Goal: Task Accomplishment & Management: Manage account settings

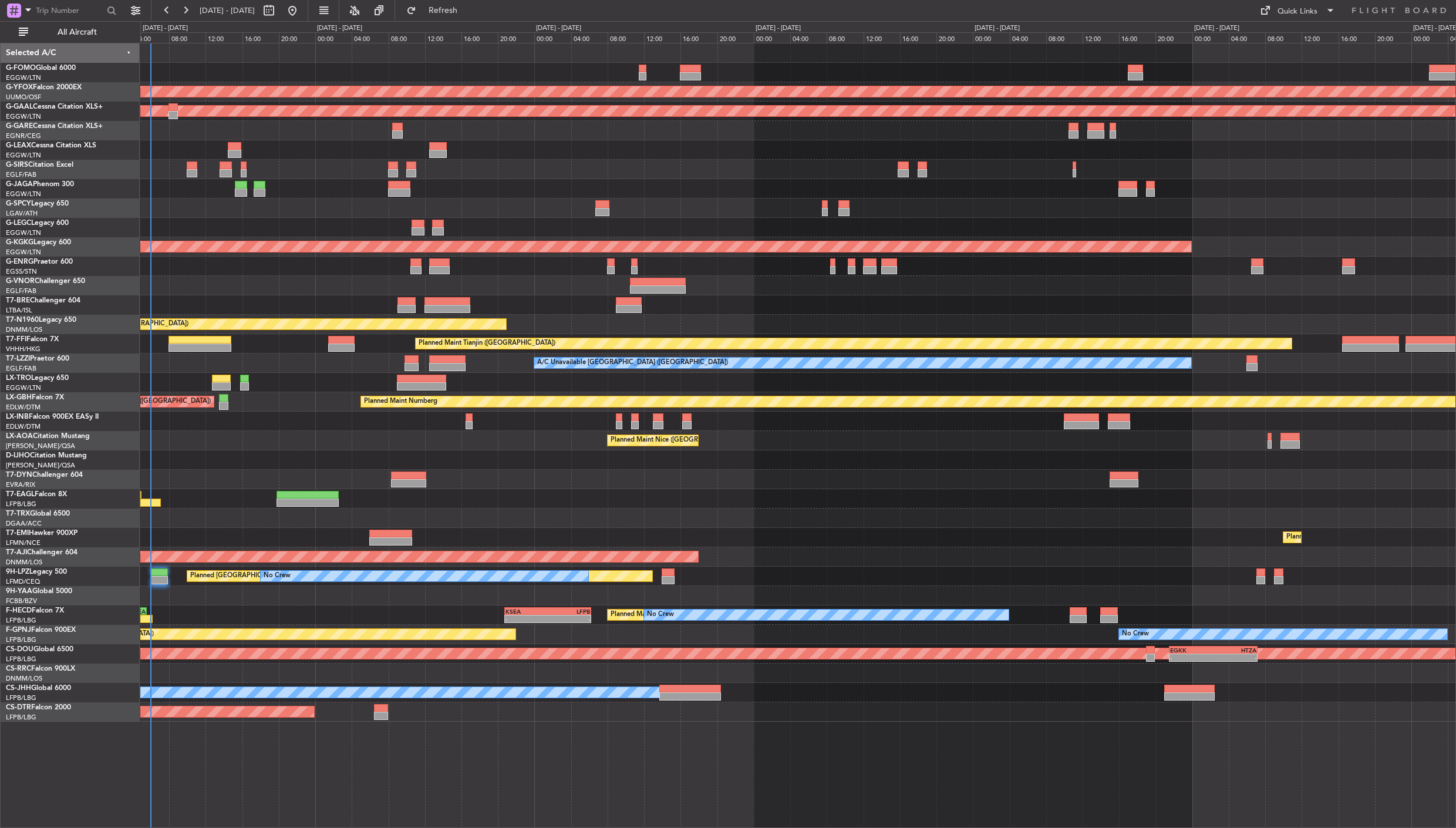
click at [167, 424] on div "AOG Maint Ostafyevo Planned [GEOGRAPHIC_DATA] A/C Unavailable [GEOGRAPHIC_DATA]…" at bounding box center [797, 382] width 1315 height 678
click at [85, 33] on span "All Aircraft" at bounding box center [77, 32] width 94 height 8
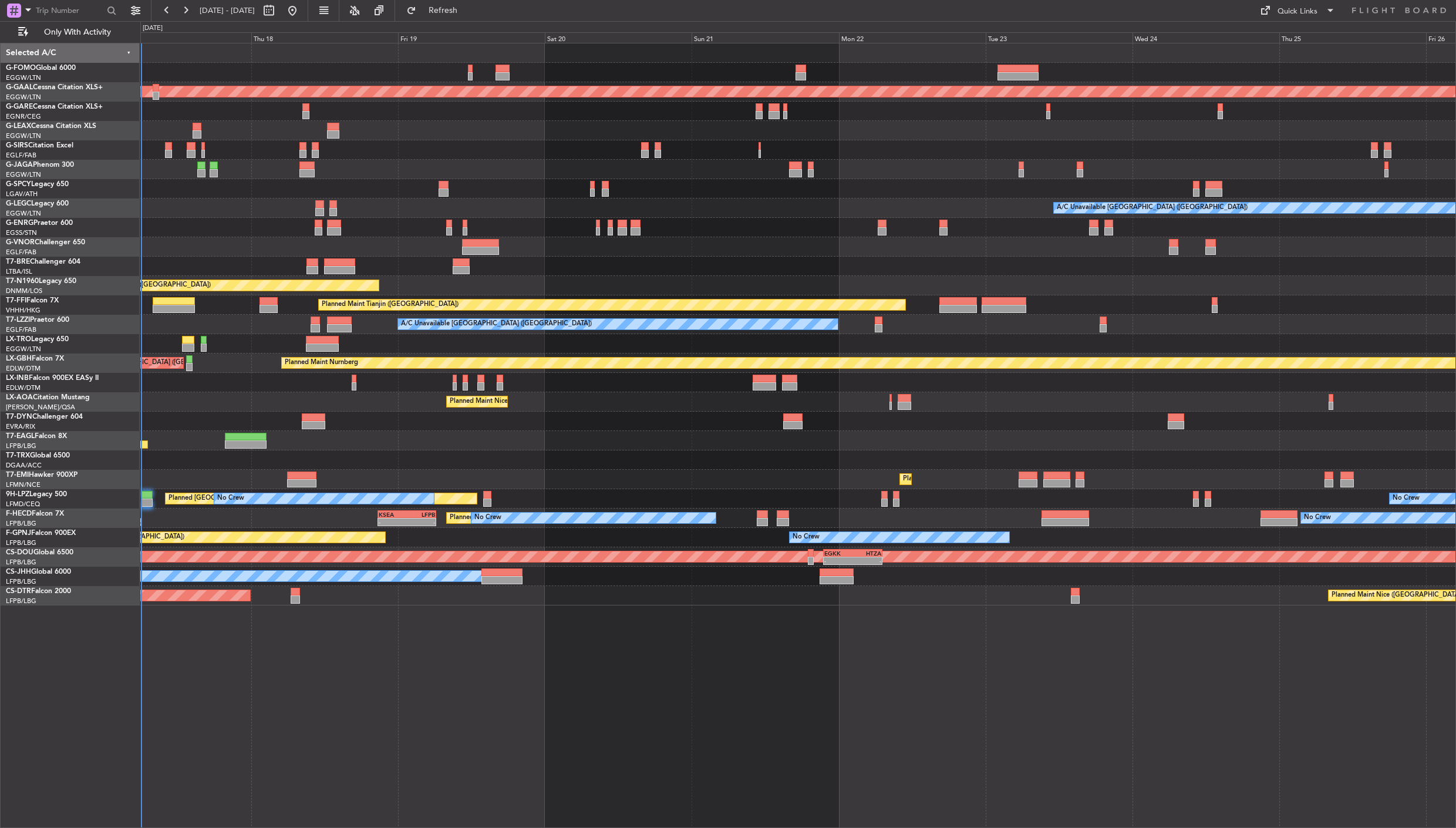
click at [424, 287] on div "Planned Maint Dusseldorf A/C Unavailable [GEOGRAPHIC_DATA] ([GEOGRAPHIC_DATA]) …" at bounding box center [797, 324] width 1315 height 562
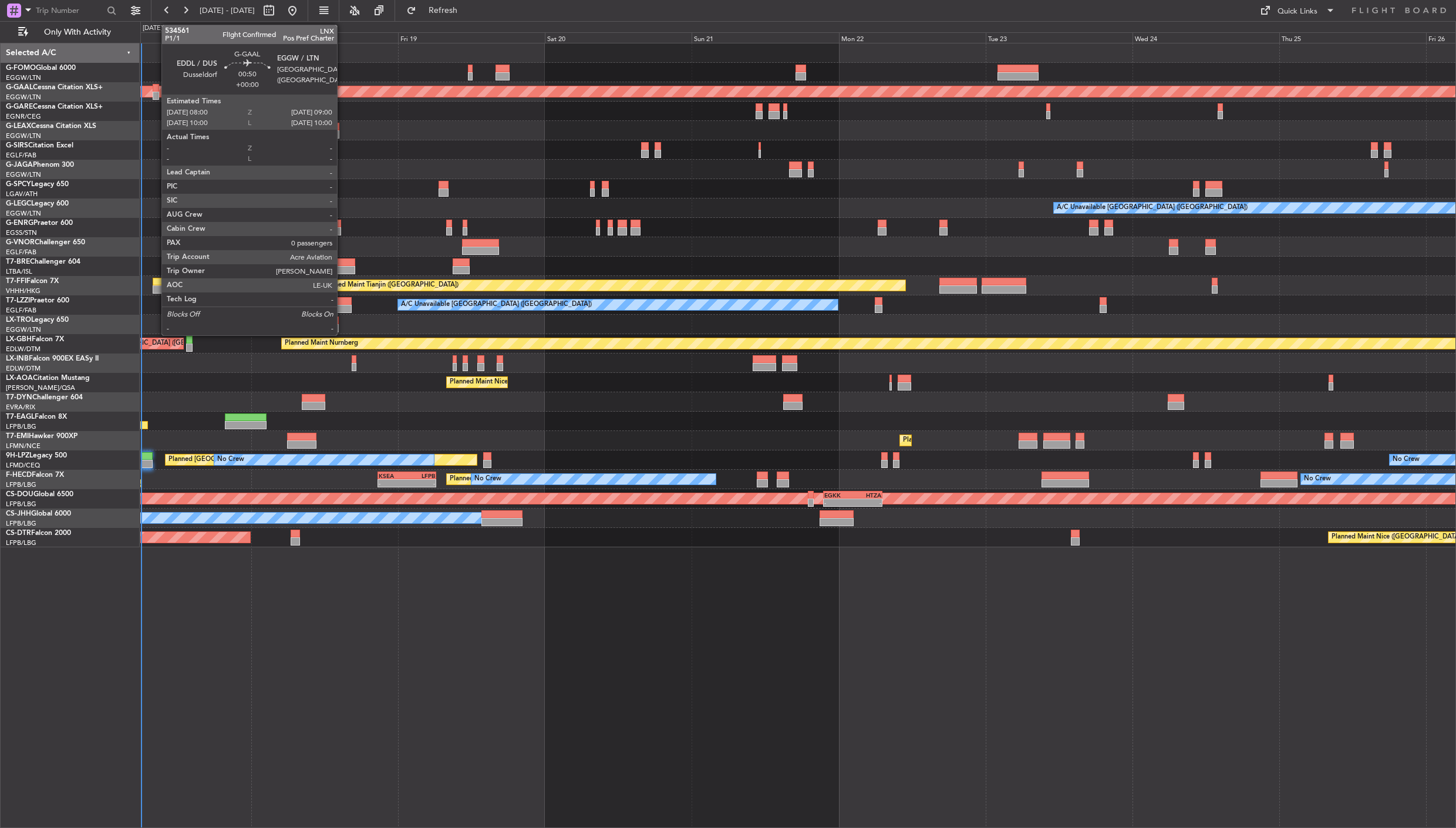
click at [156, 93] on div at bounding box center [156, 96] width 7 height 8
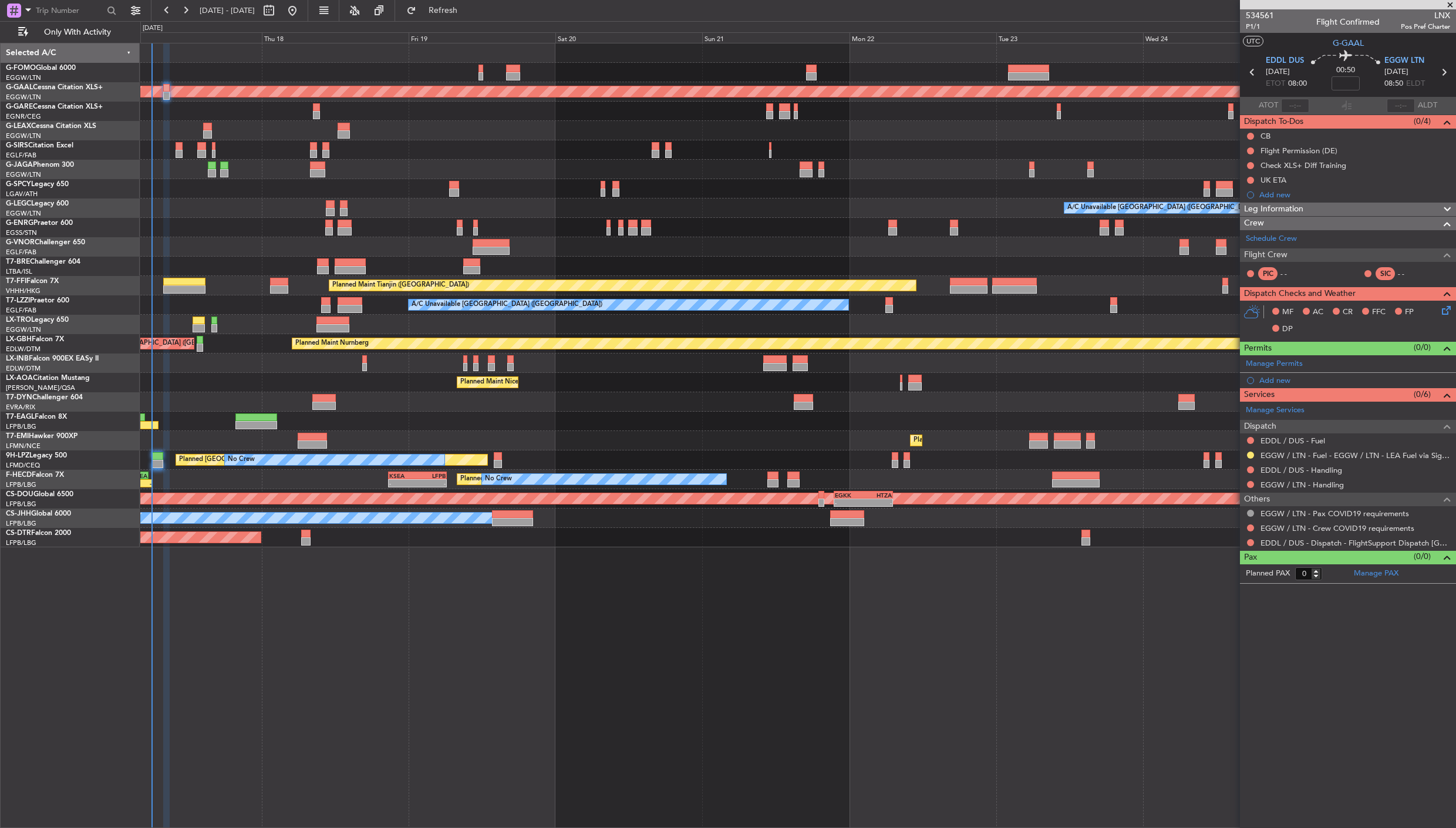
click at [230, 188] on div at bounding box center [797, 188] width 1315 height 19
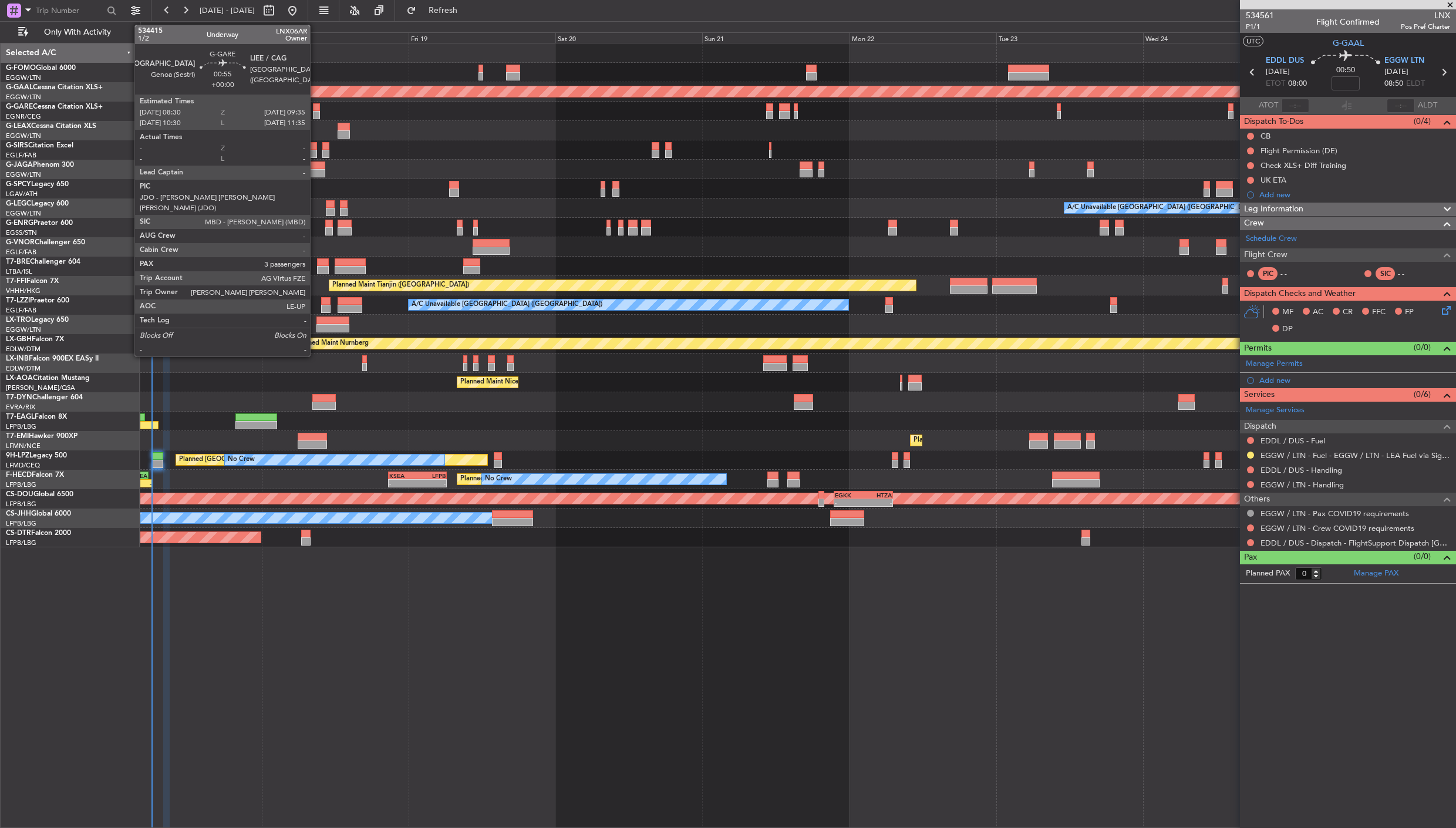
click at [316, 107] on div at bounding box center [317, 108] width 7 height 8
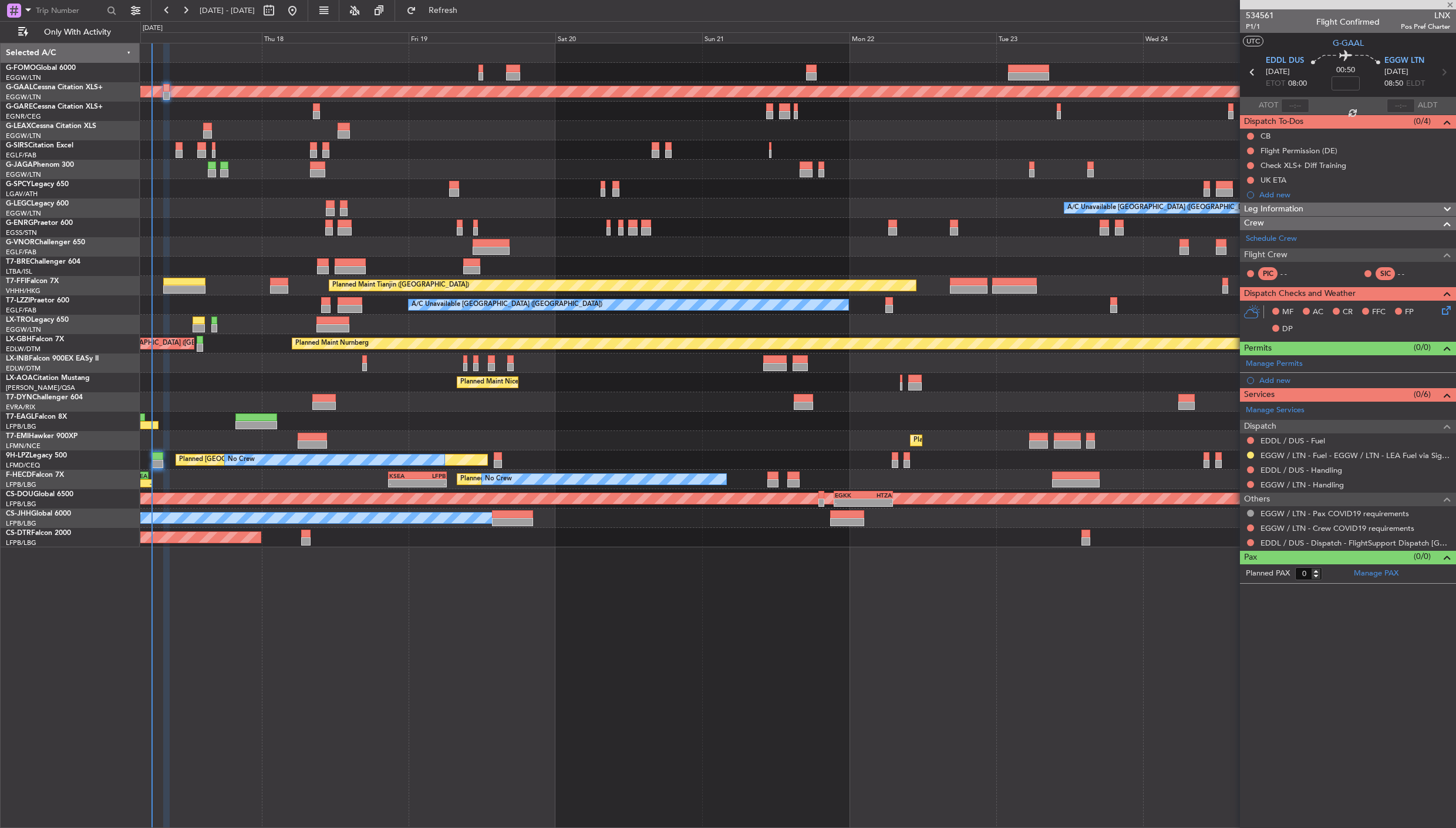
type input "3"
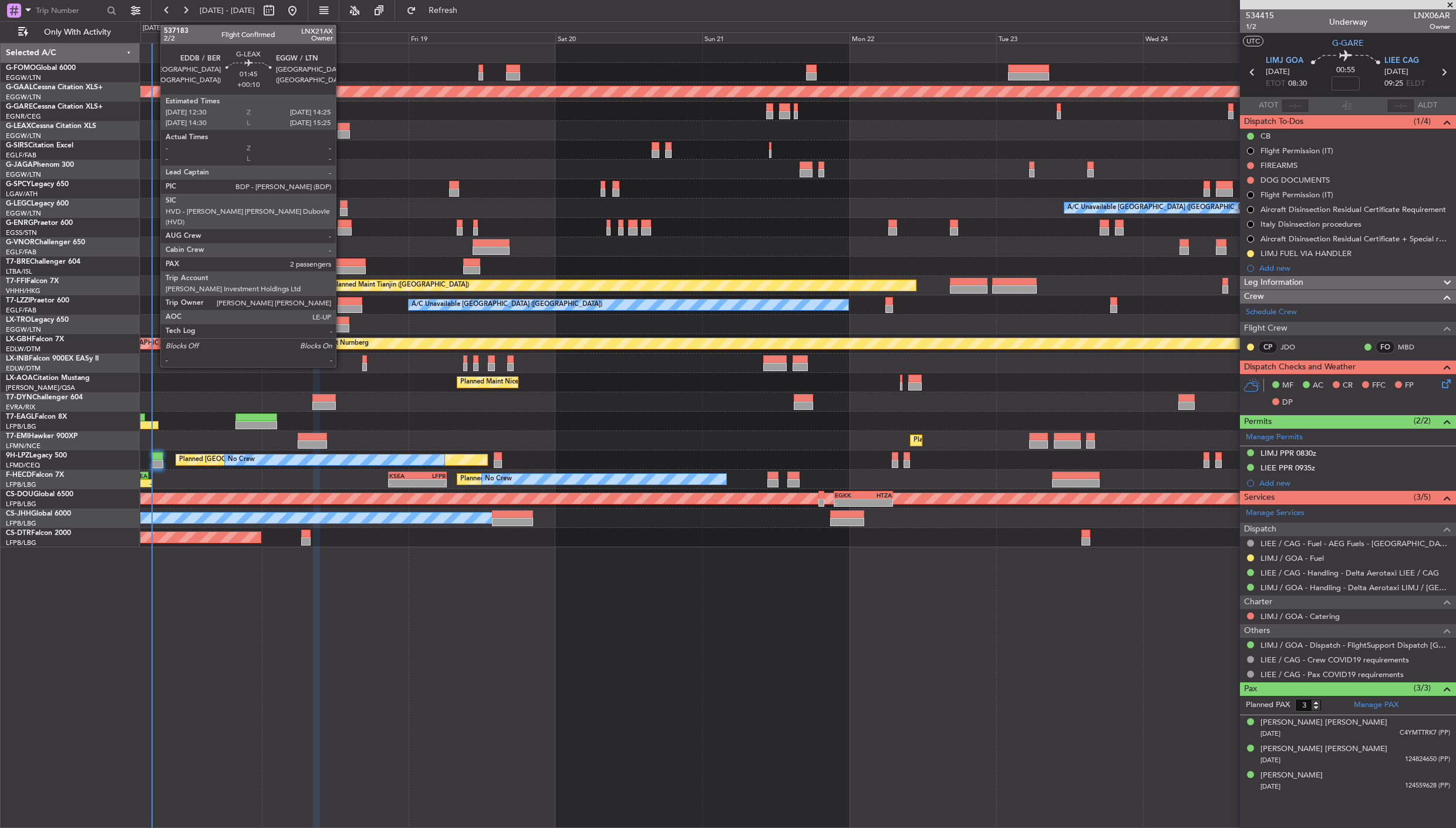
click at [341, 125] on div at bounding box center [343, 127] width 12 height 8
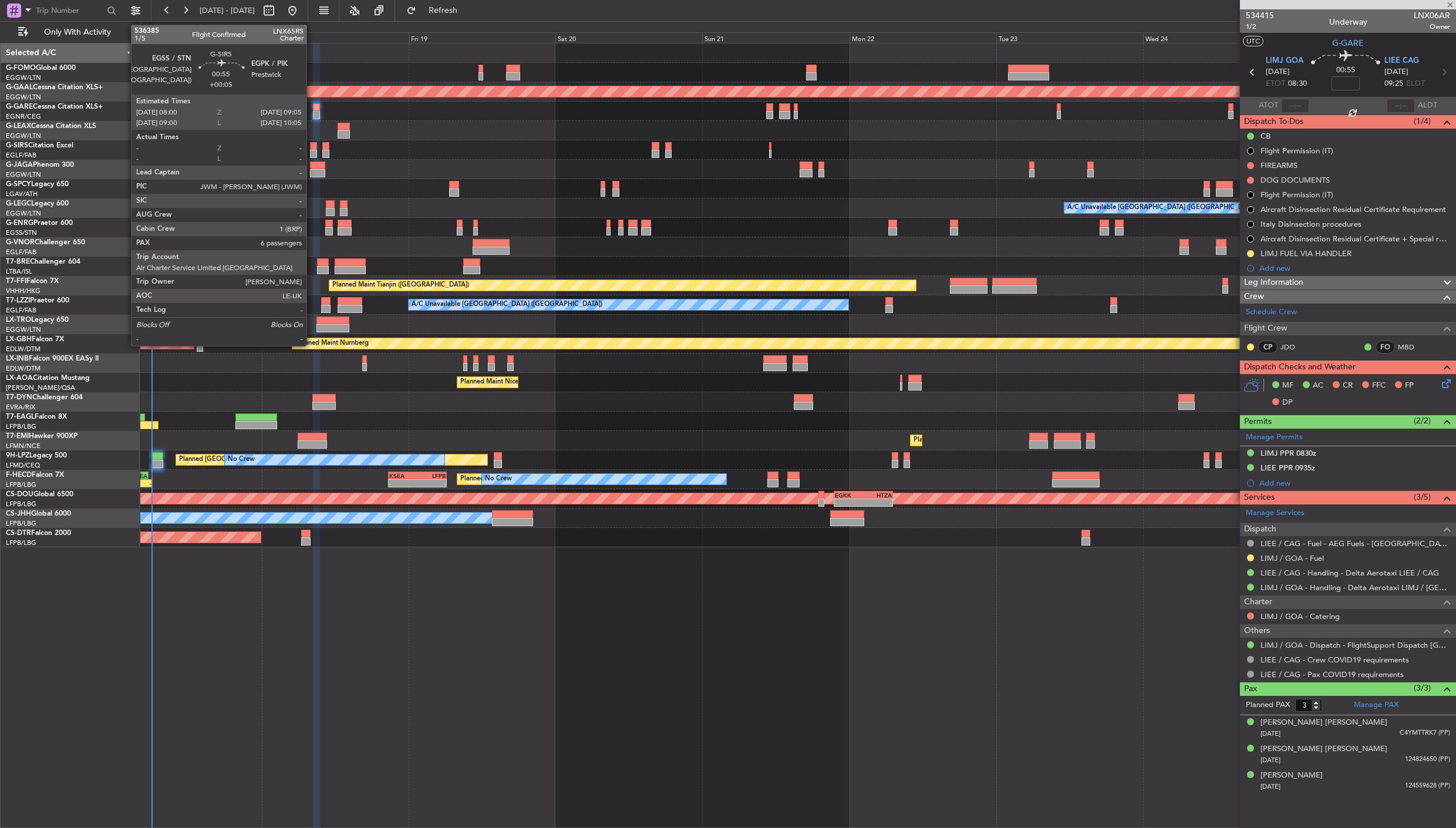
type input "+00:10"
type input "2"
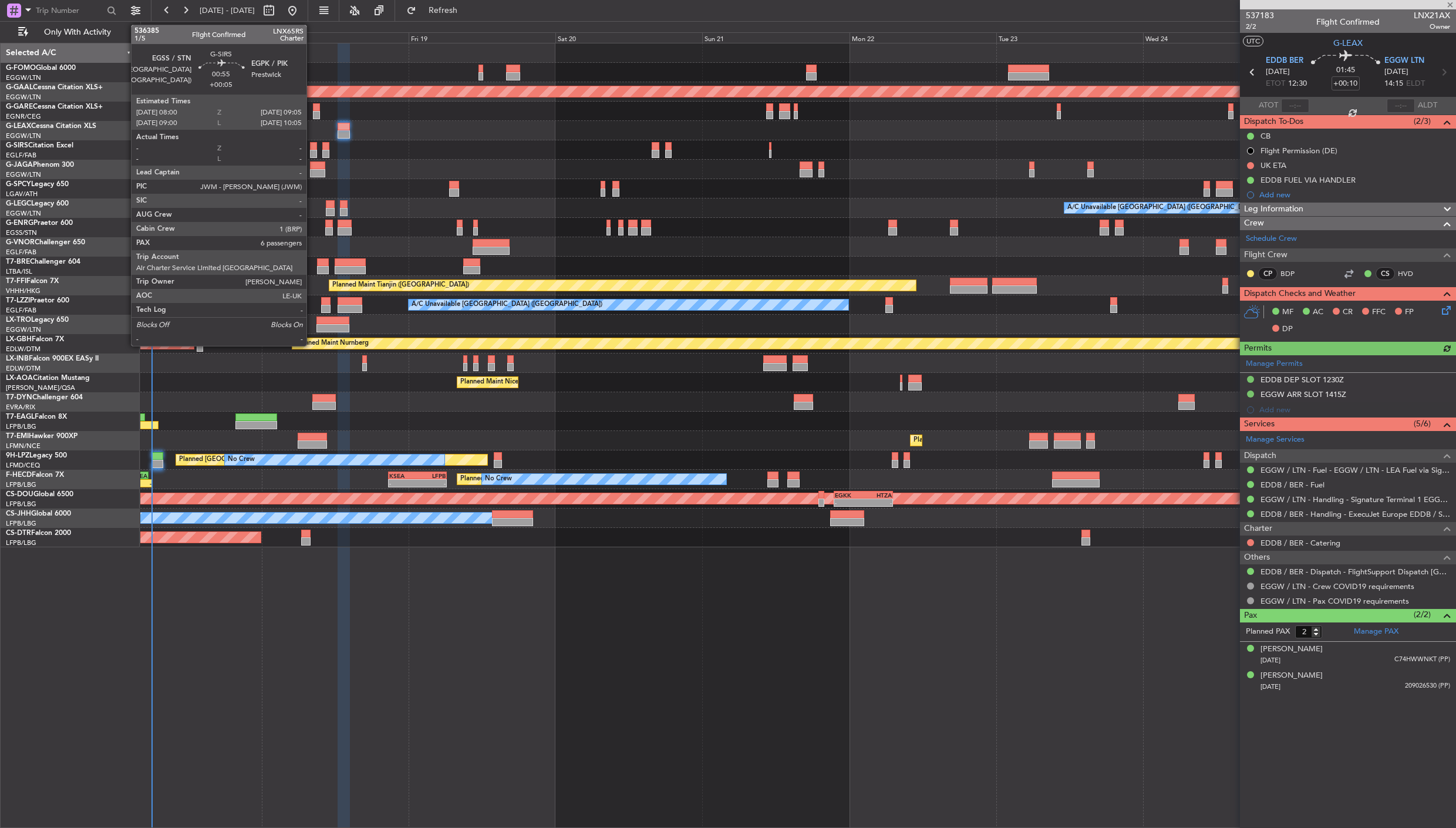
click at [312, 153] on div at bounding box center [313, 154] width 7 height 8
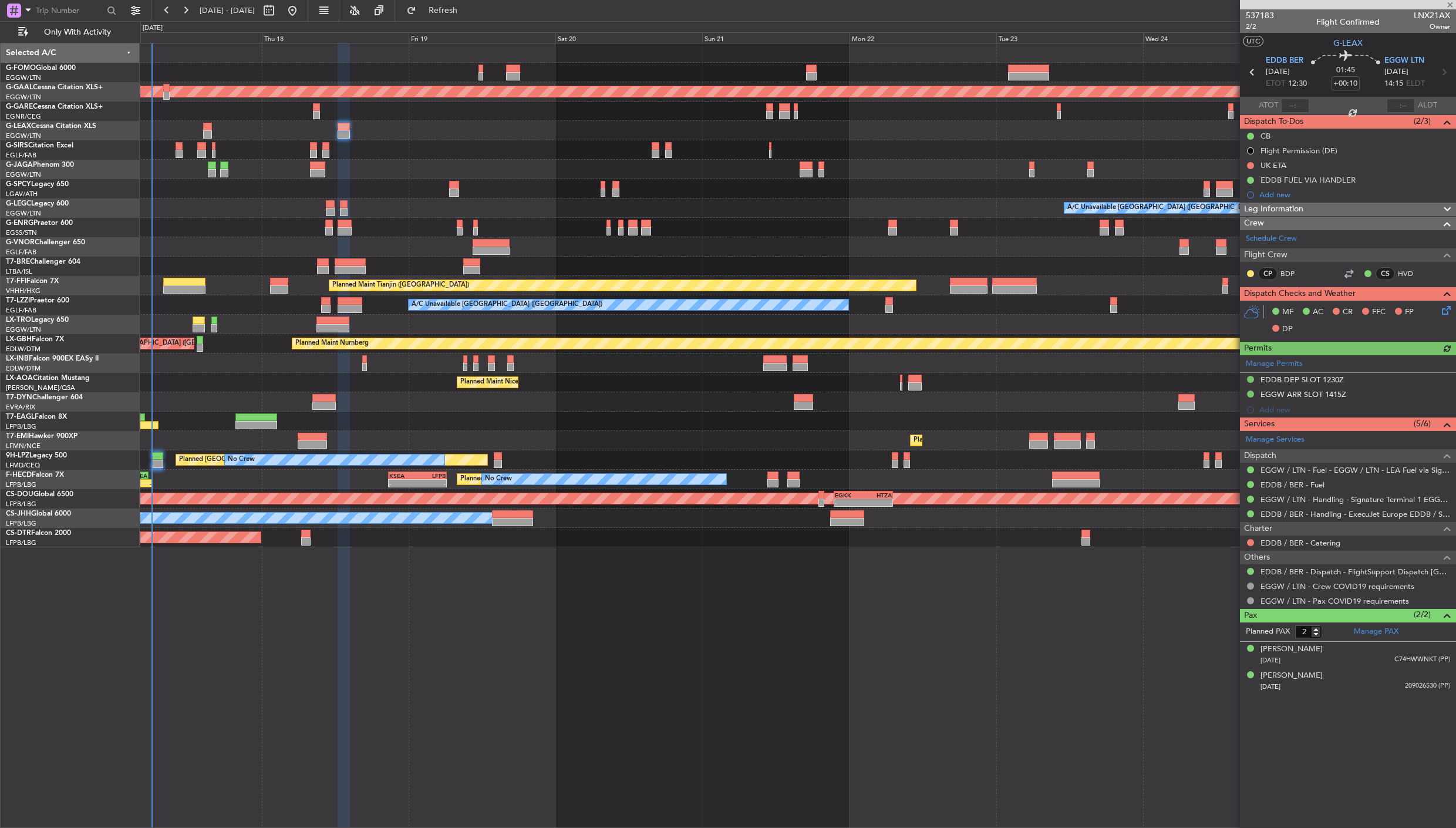
type input "+00:05"
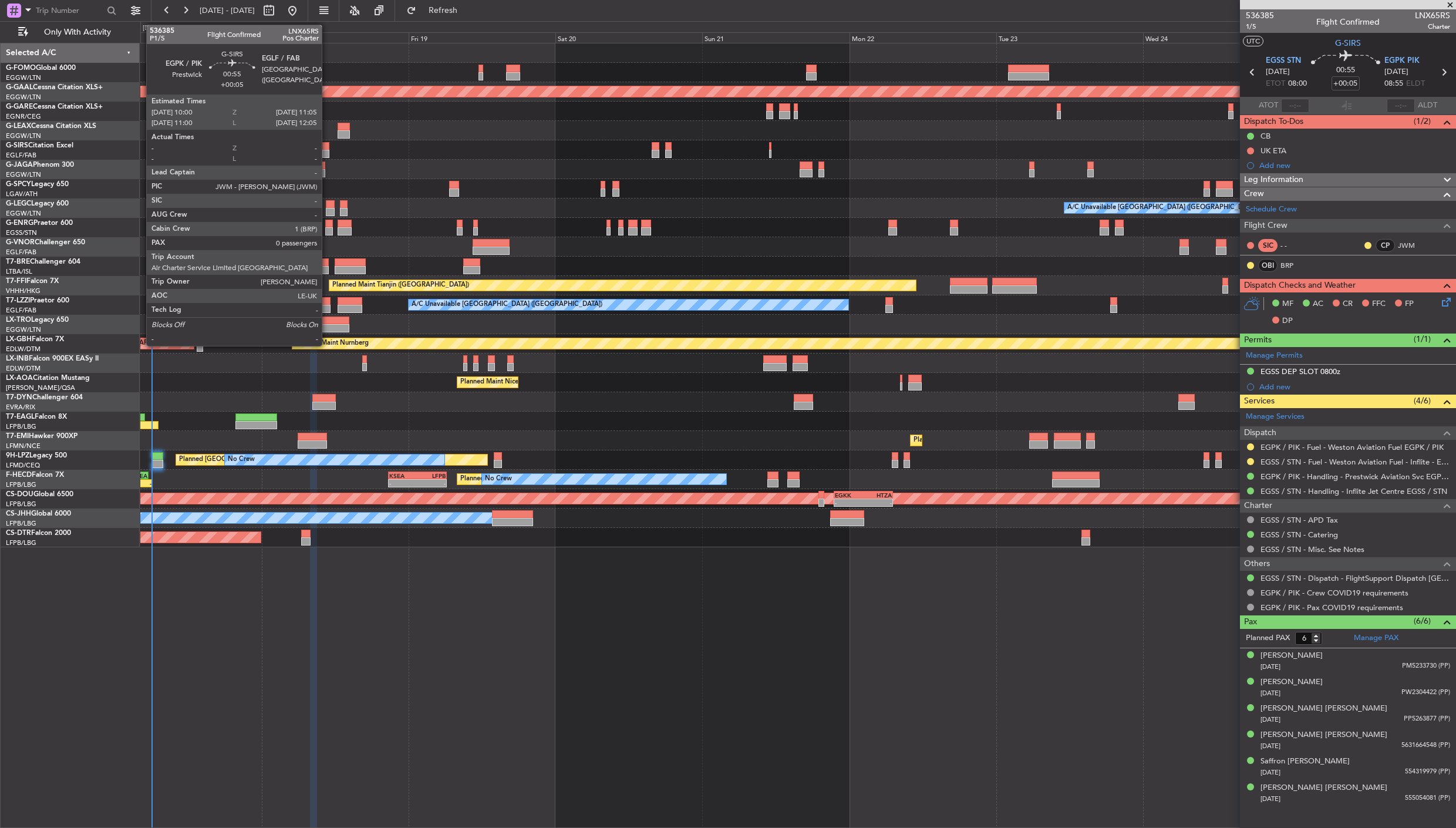
click at [327, 150] on div at bounding box center [326, 154] width 7 height 8
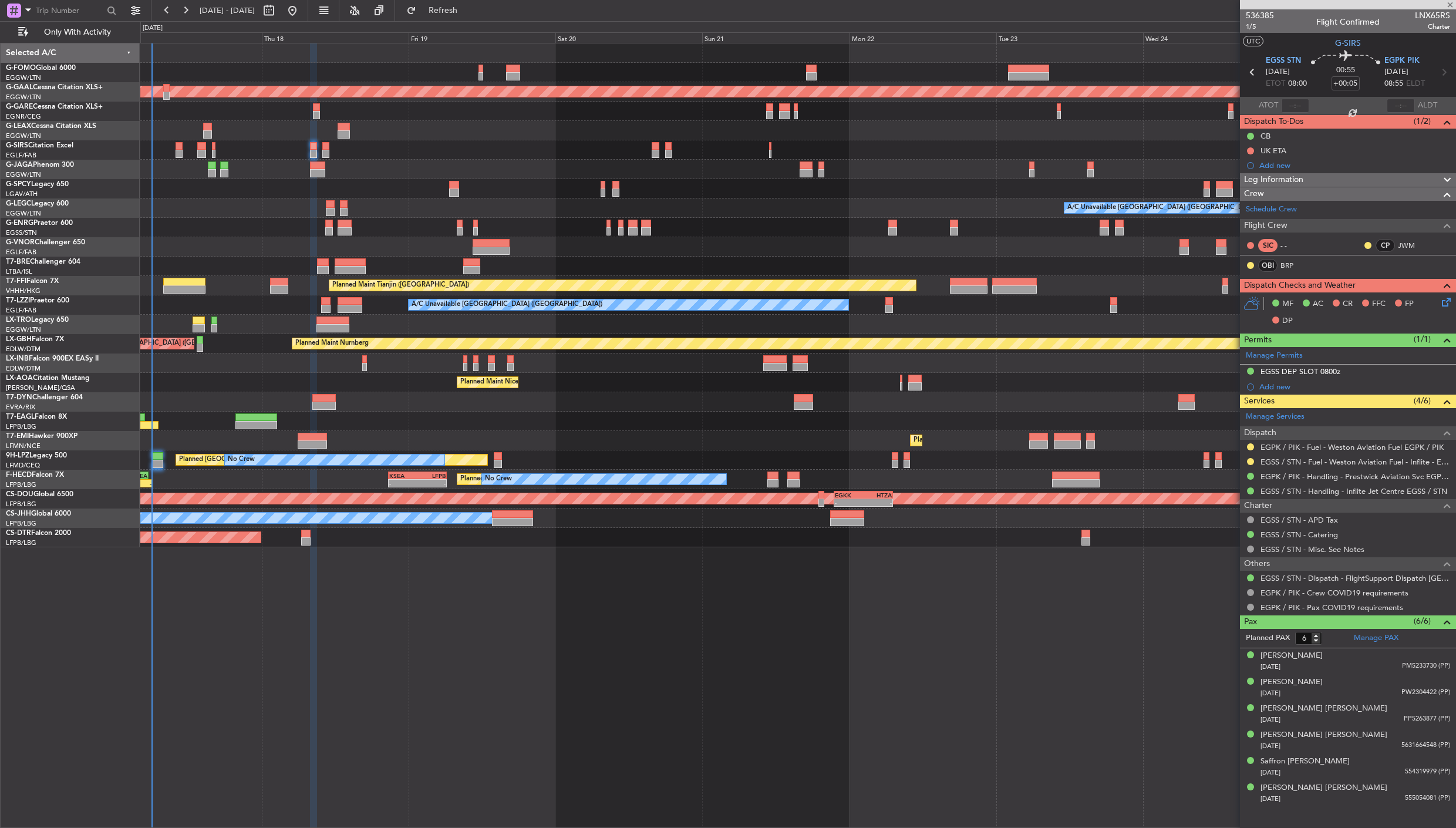
type input "0"
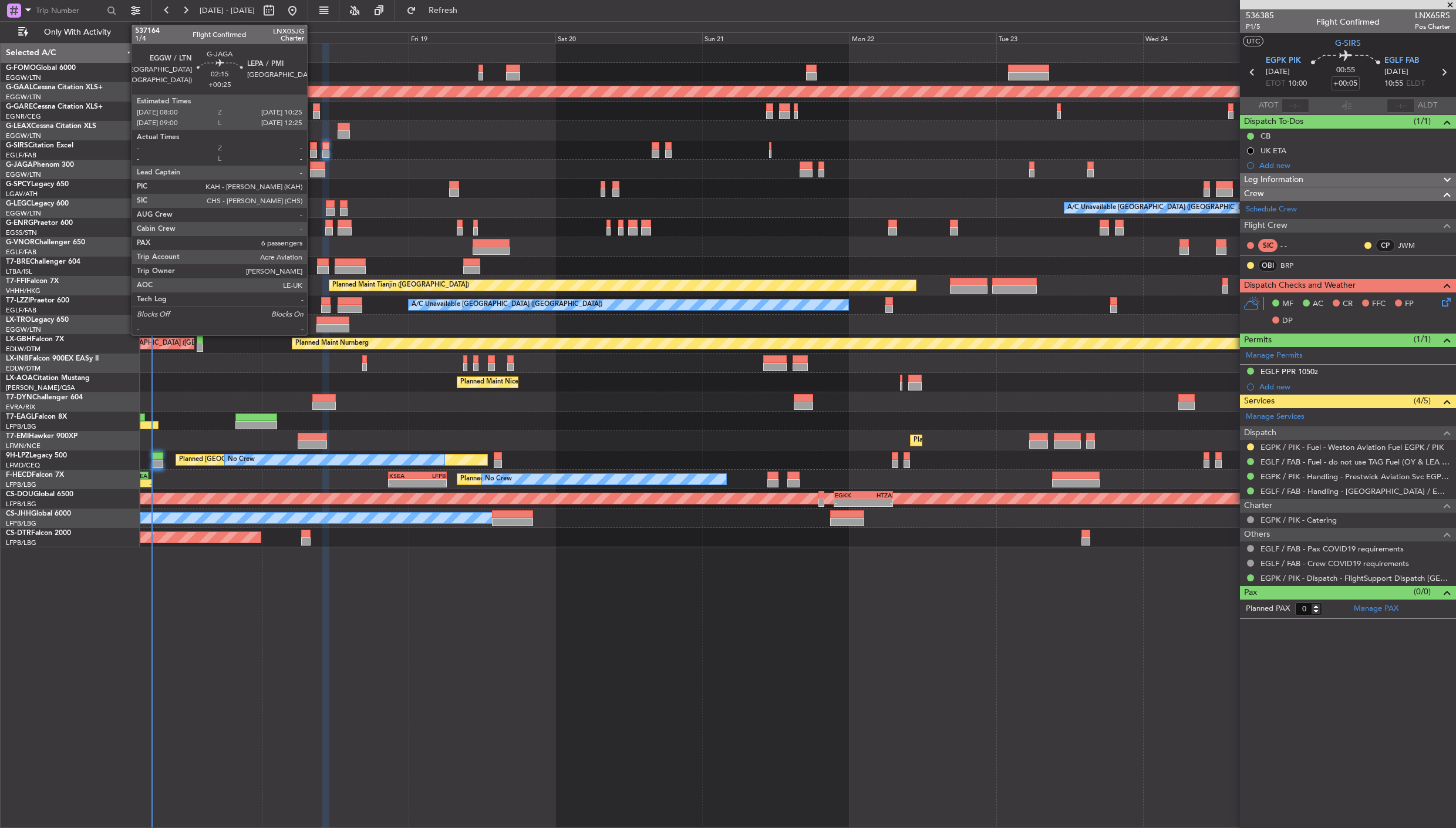
click at [313, 167] on div at bounding box center [317, 166] width 15 height 8
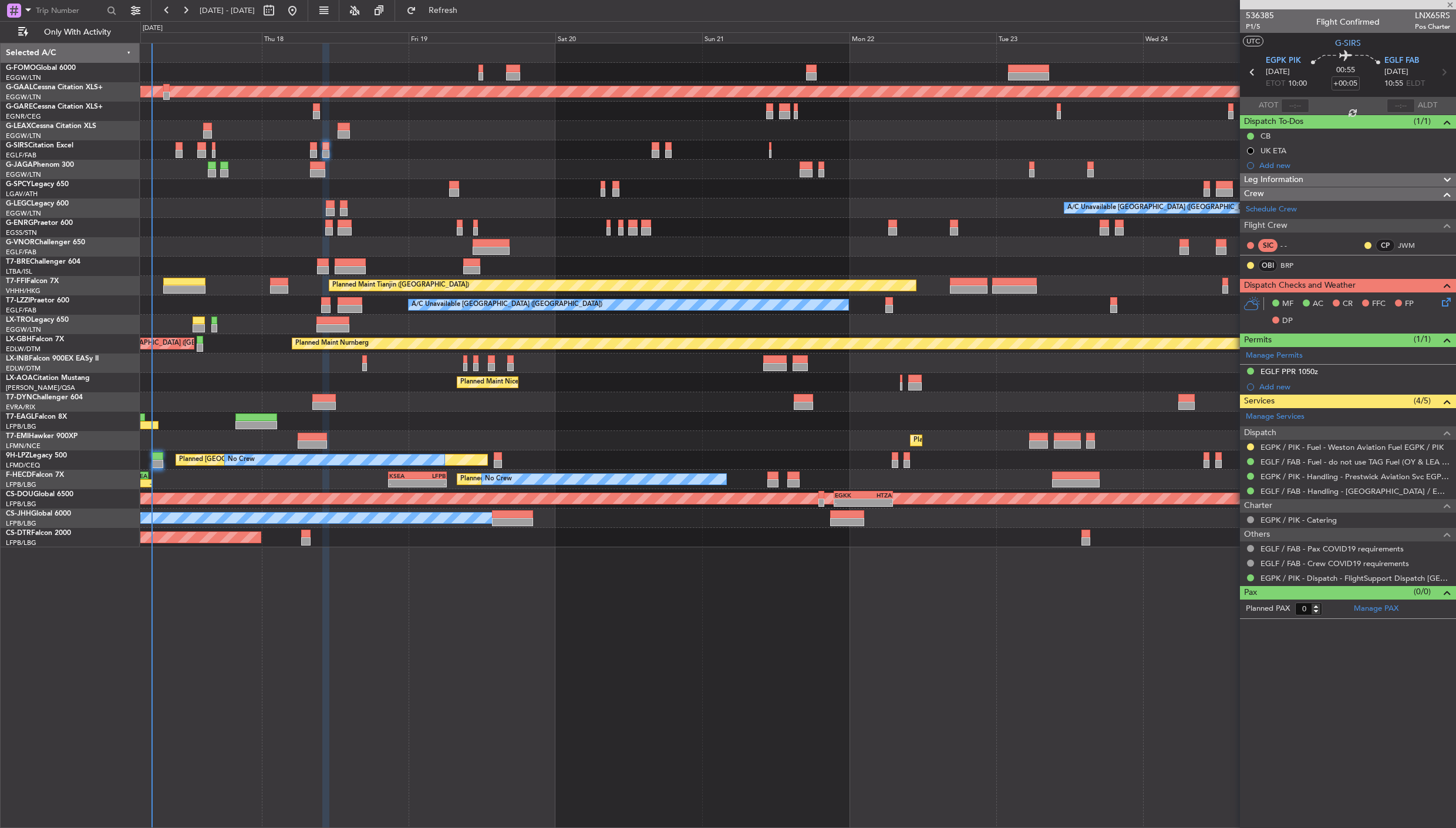
type input "+00:25"
type input "6"
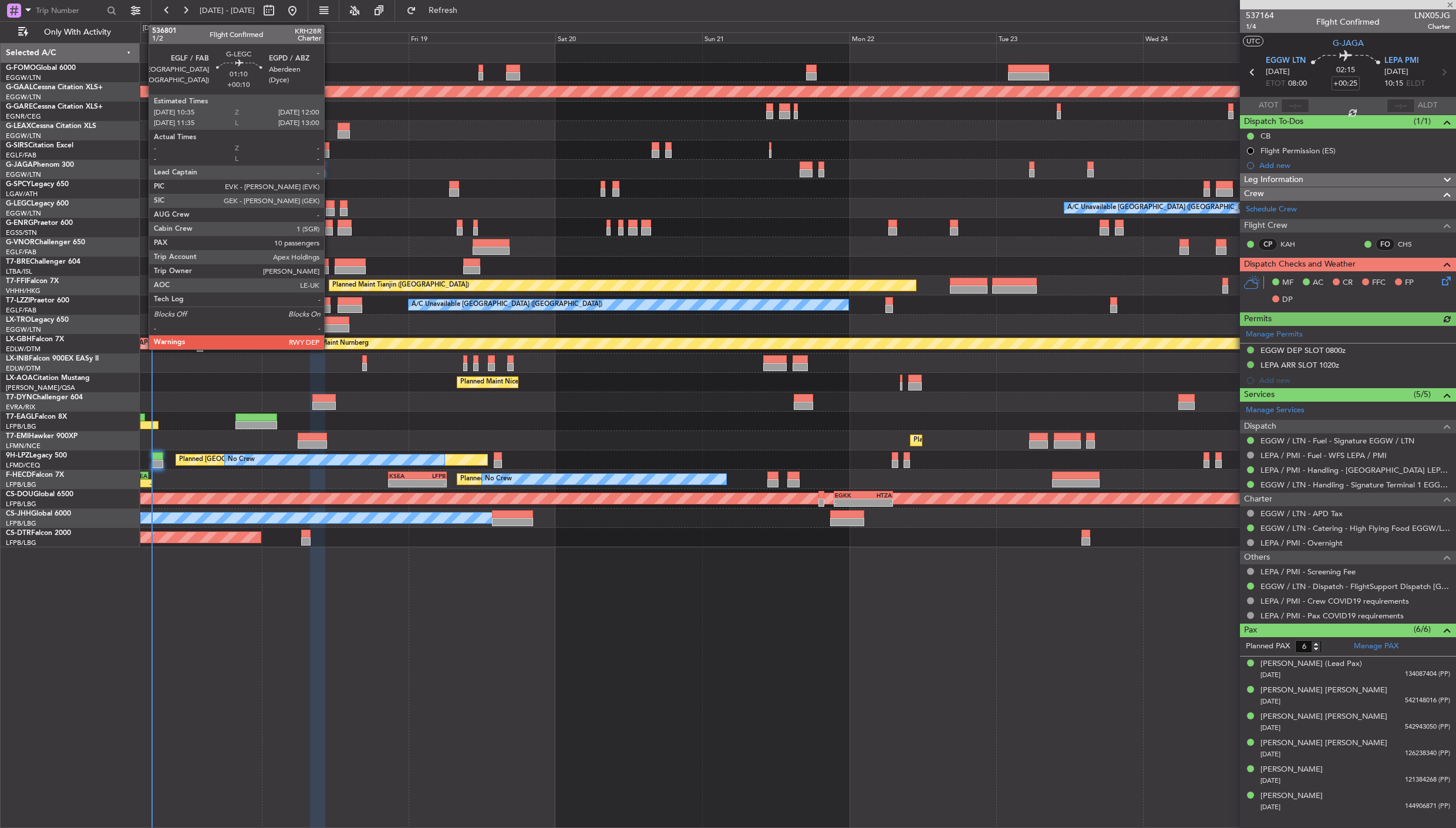
click at [330, 204] on div at bounding box center [330, 205] width 9 height 8
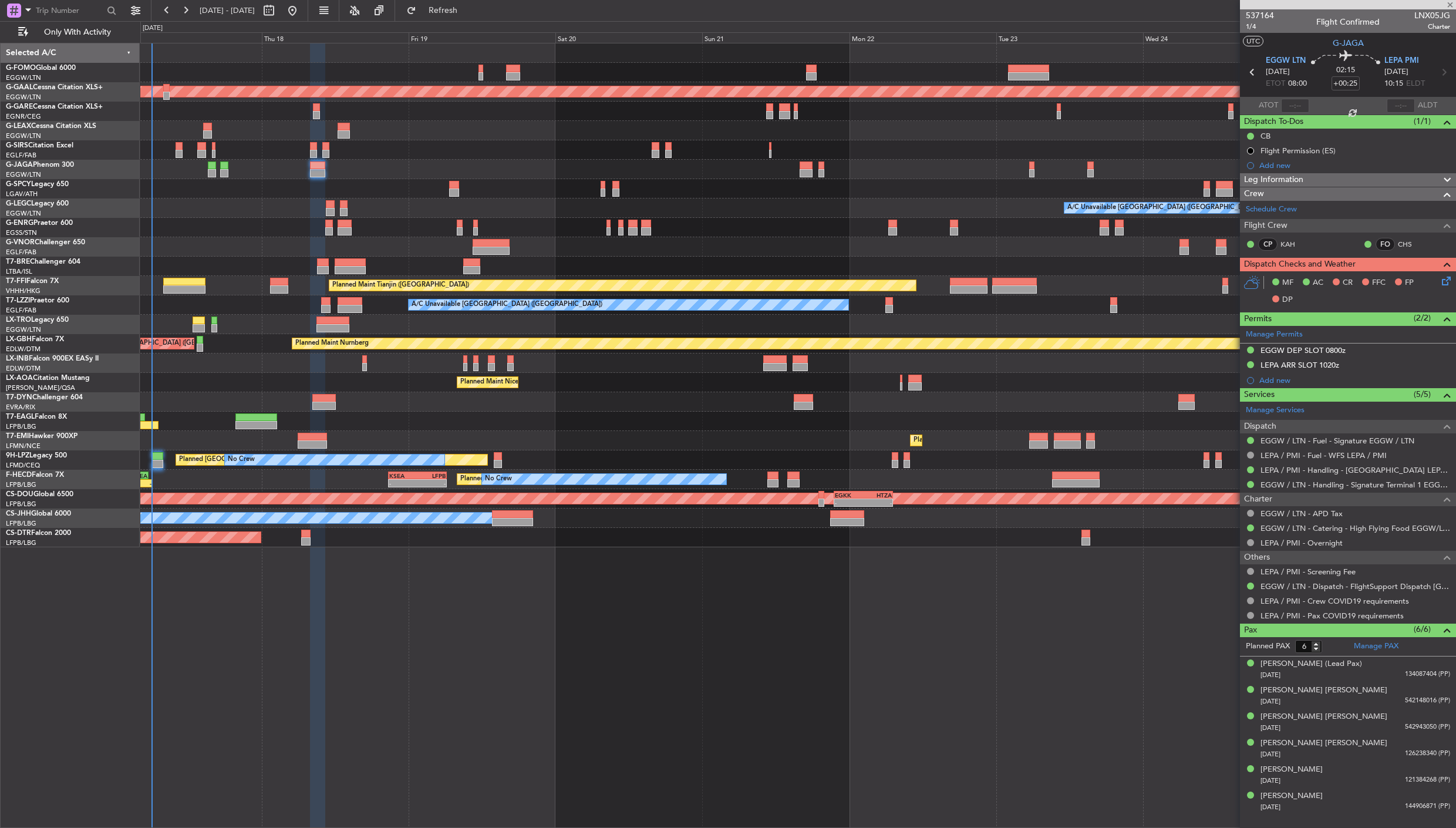
type input "+00:10"
type input "10"
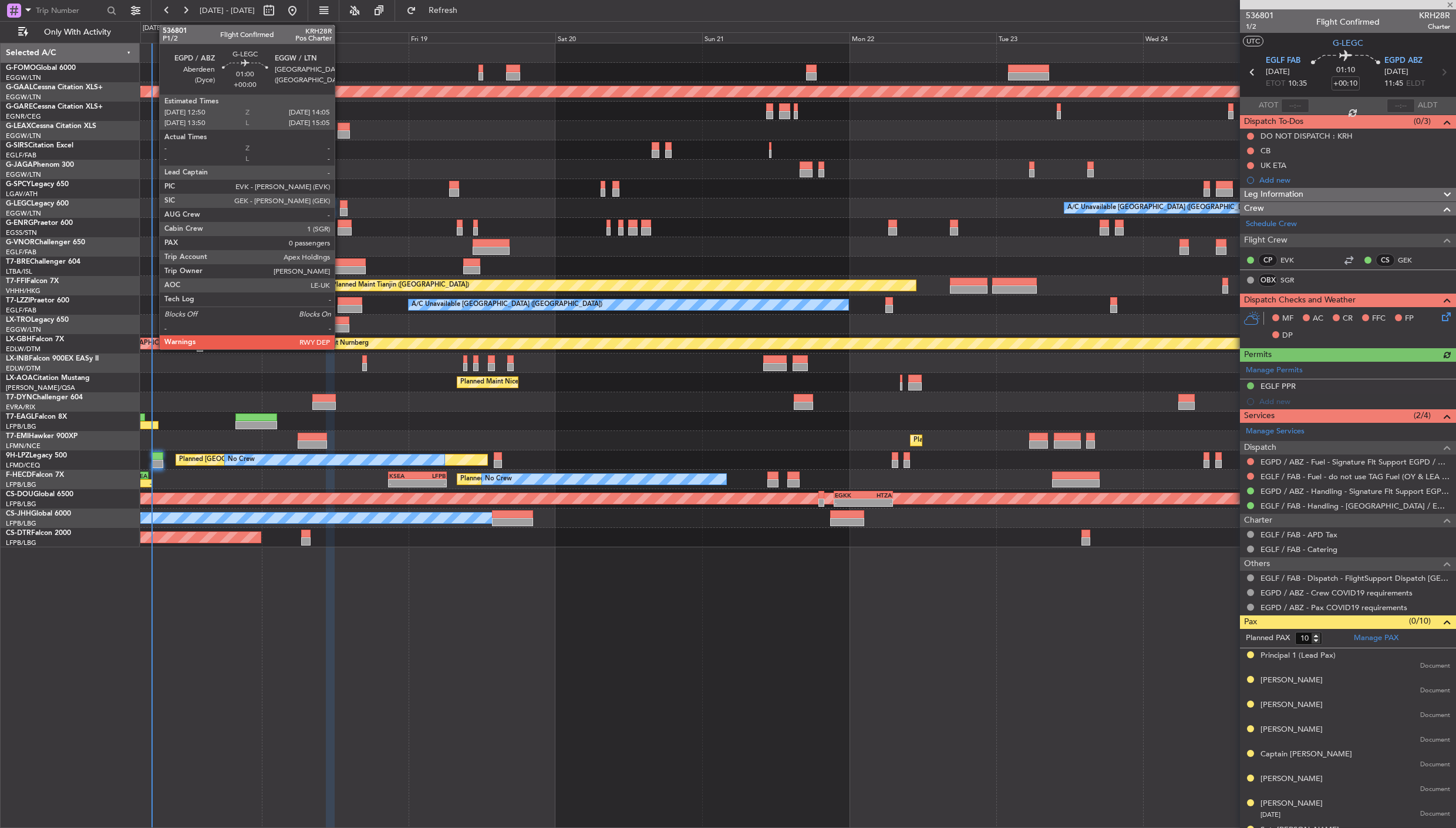
click at [341, 211] on div at bounding box center [344, 212] width 8 height 8
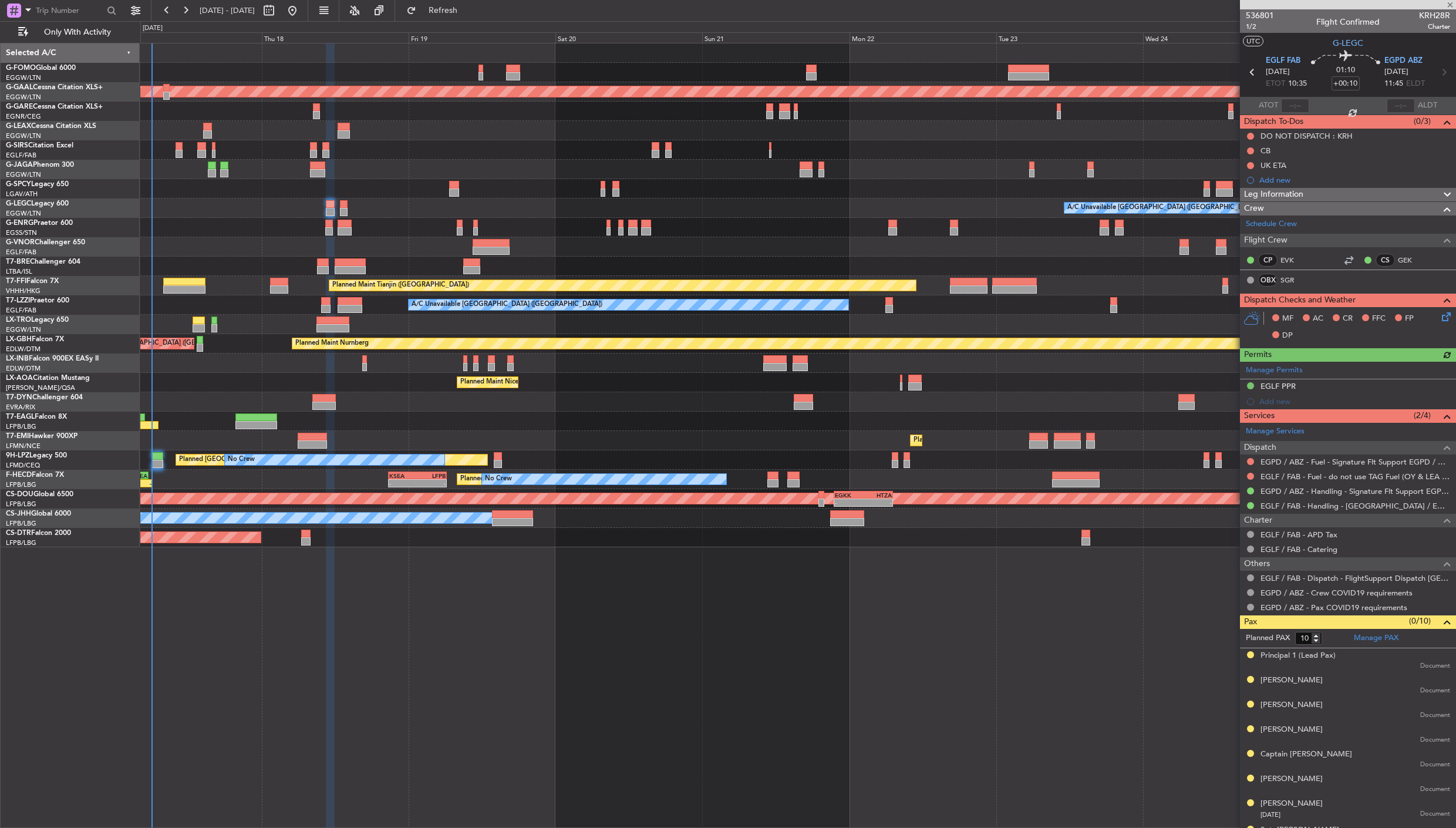
type input "0"
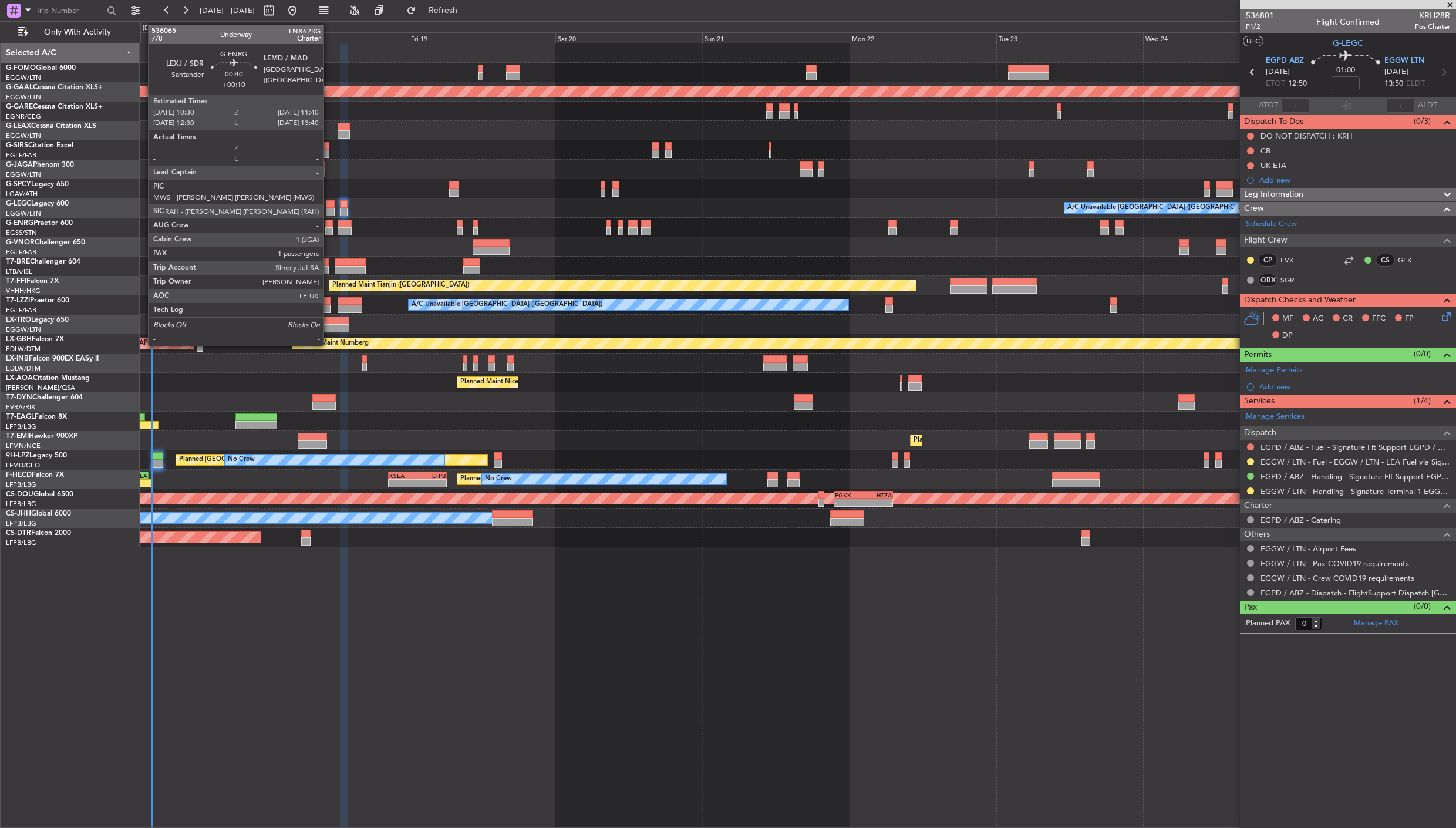
click at [329, 227] on div at bounding box center [328, 231] width 7 height 8
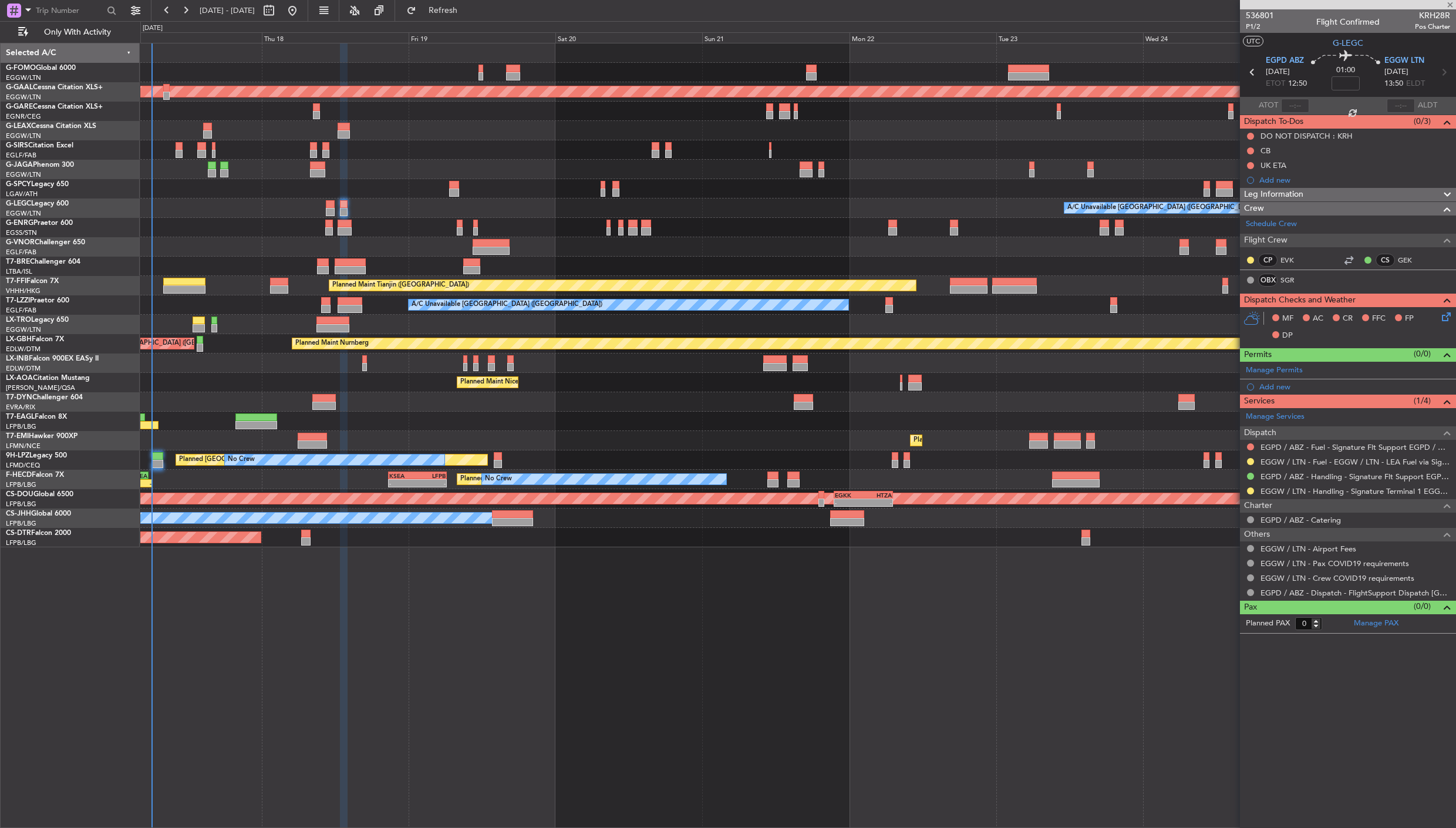
type input "+00:10"
type input "1"
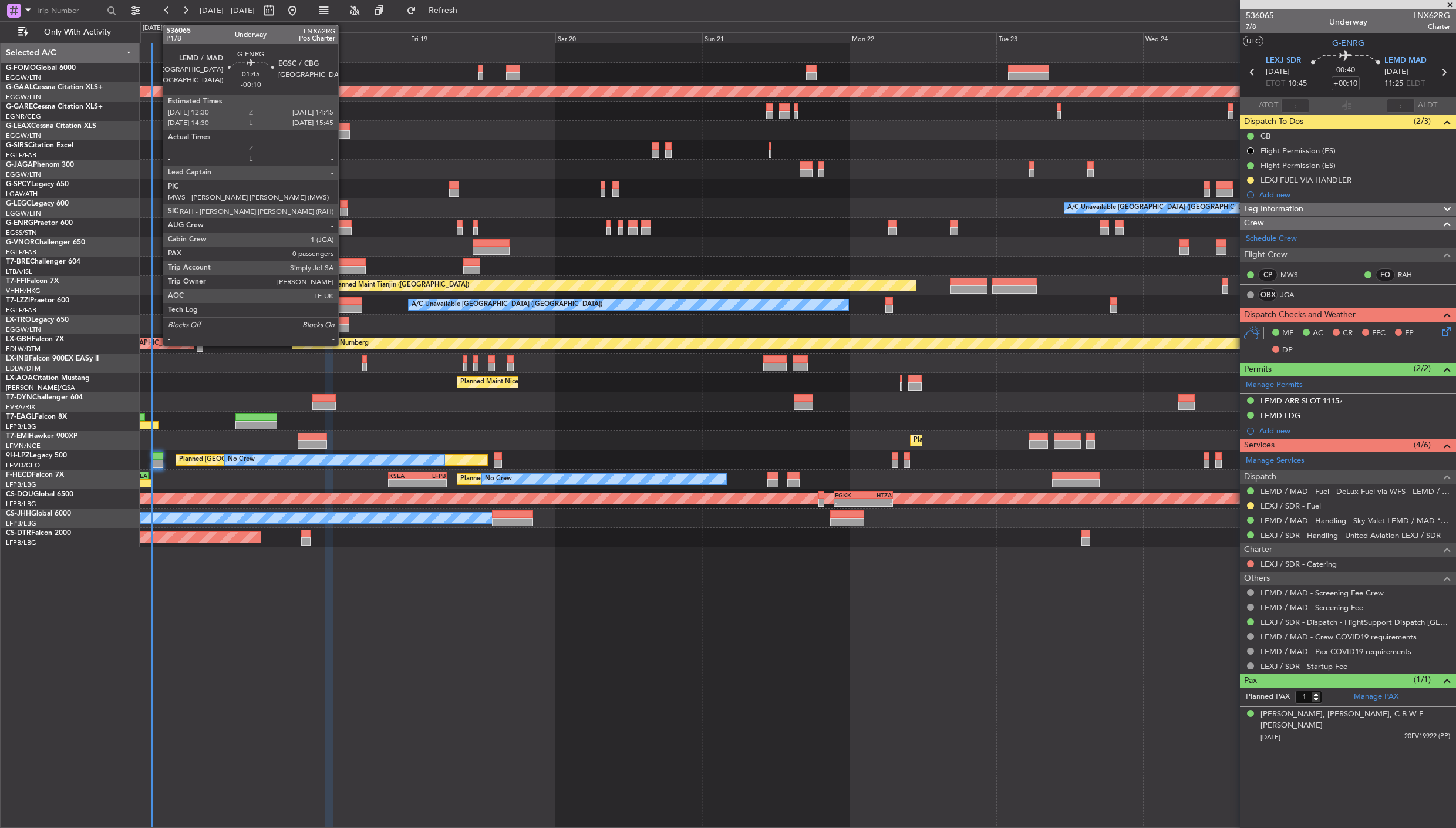
click at [344, 226] on div at bounding box center [344, 224] width 14 height 8
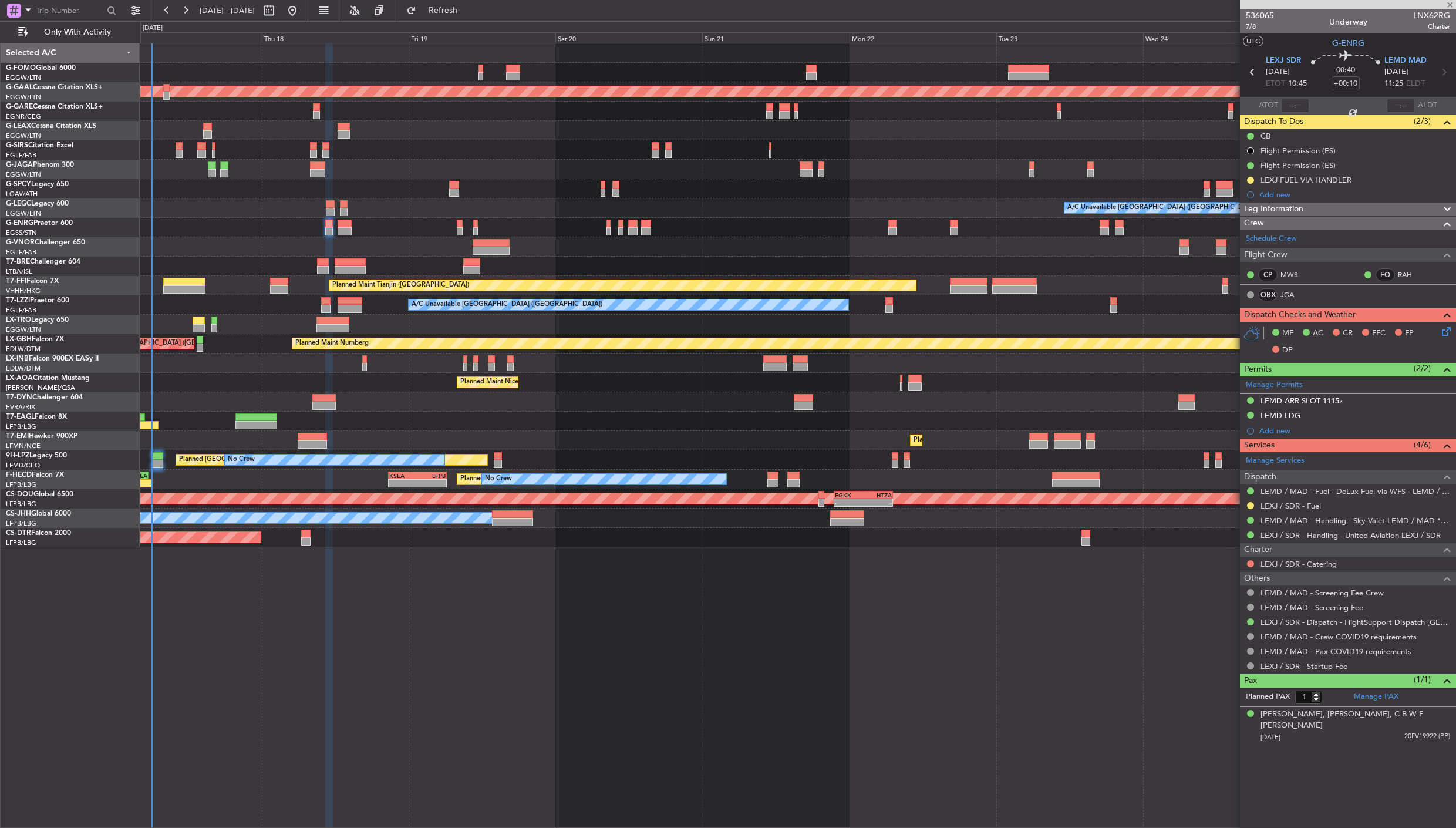
type input "-00:10"
type input "0"
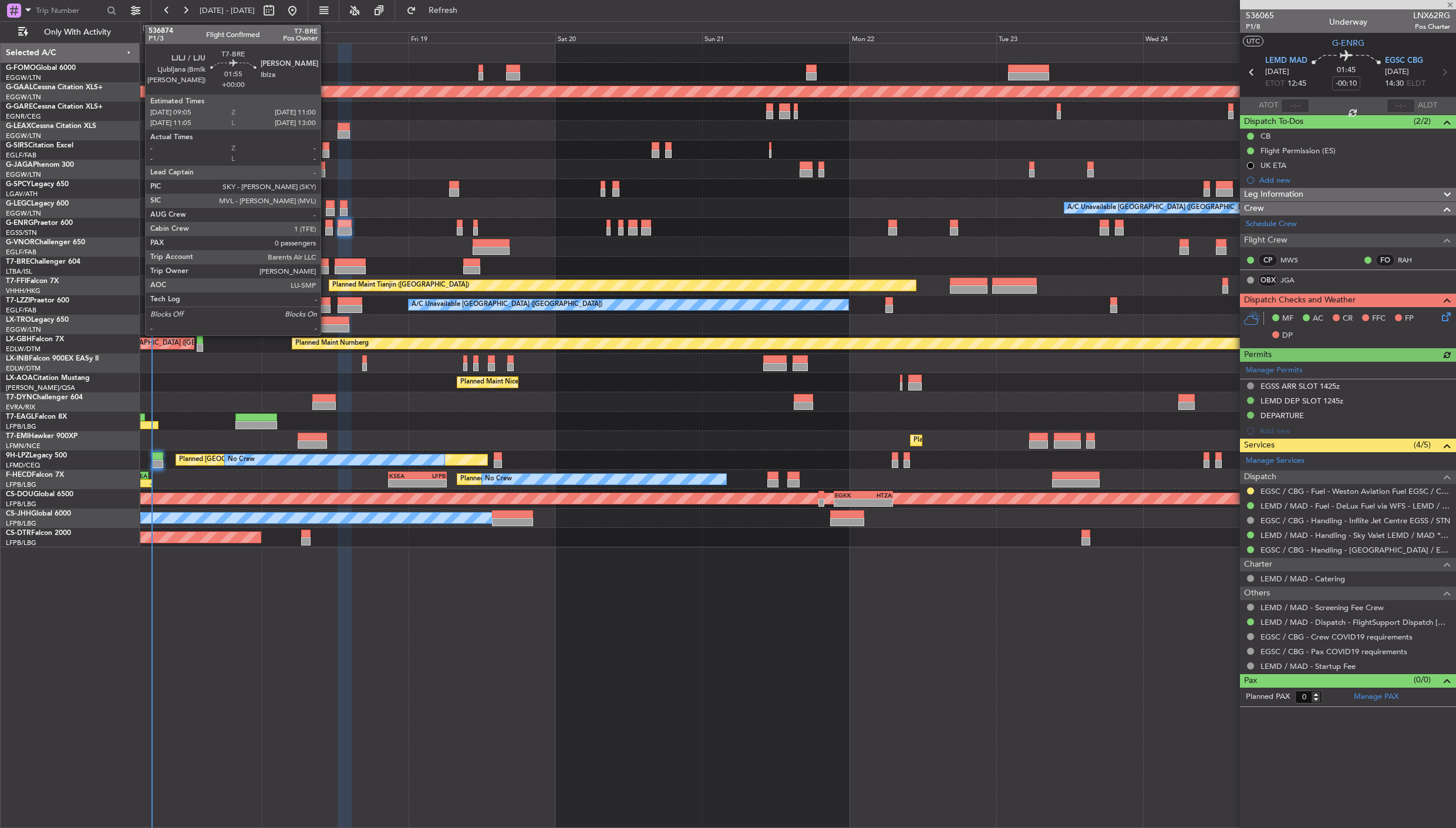
click at [327, 266] on div at bounding box center [323, 270] width 12 height 8
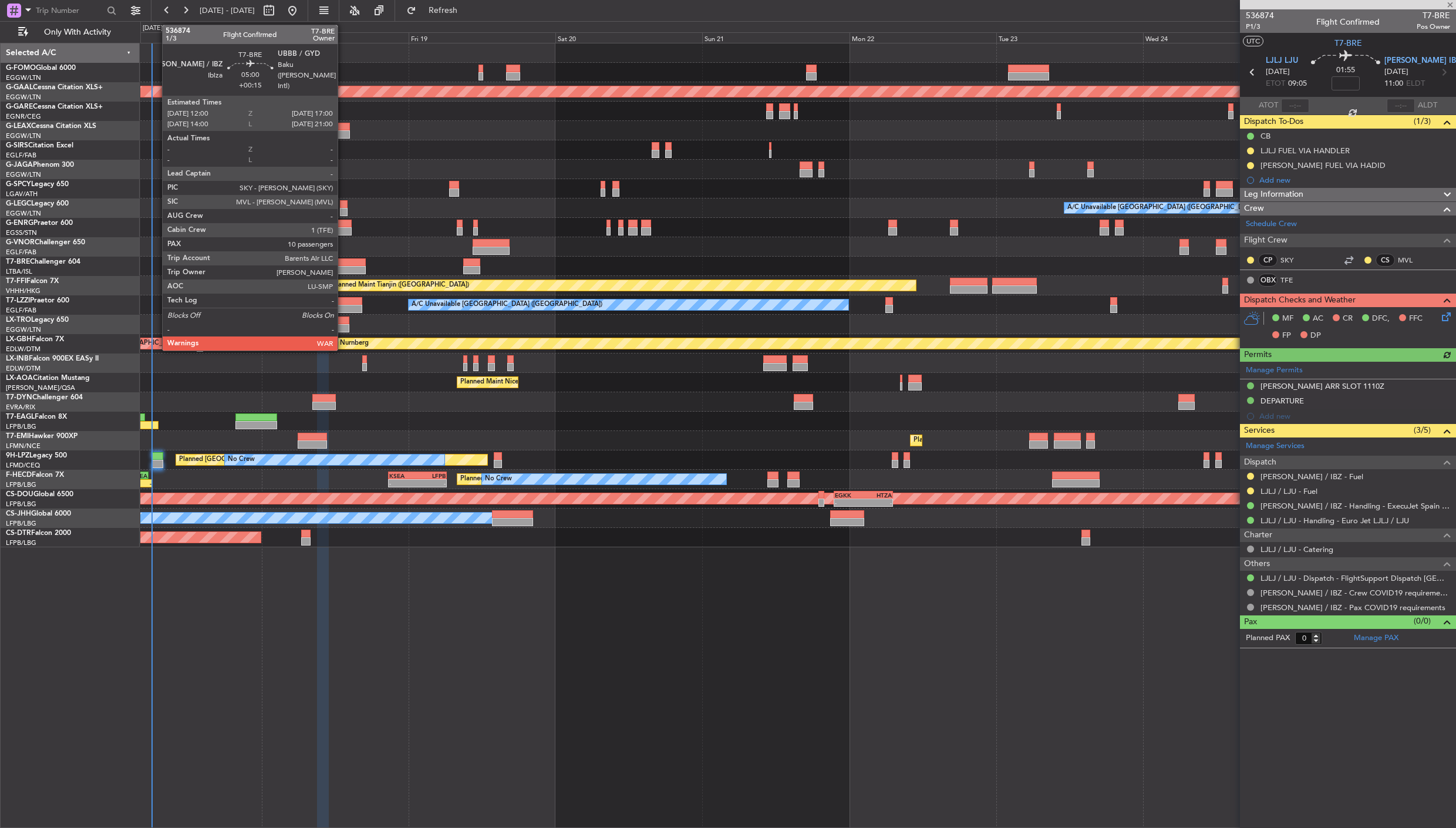
click at [343, 266] on div at bounding box center [351, 270] width 31 height 8
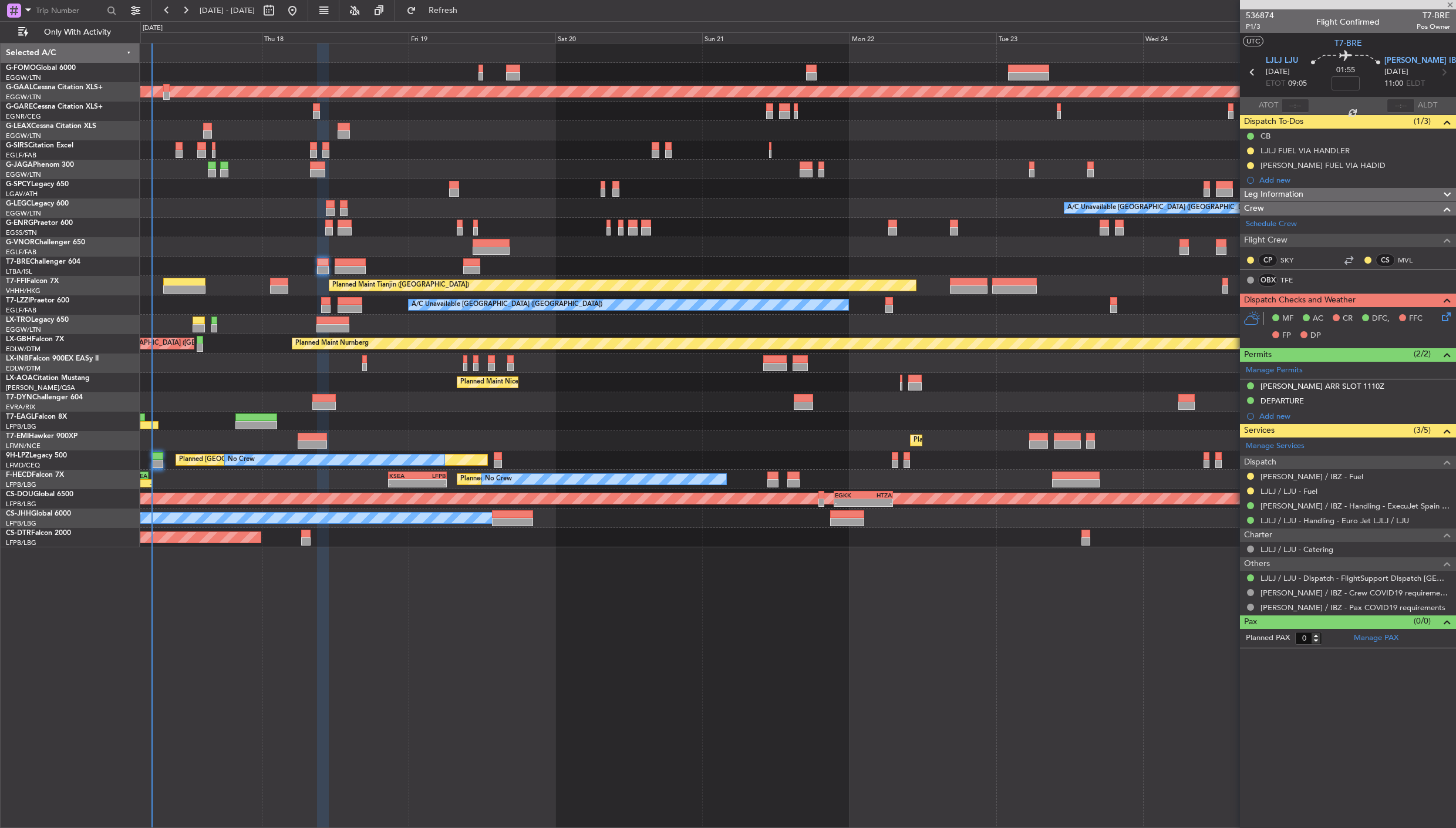
type input "+00:15"
type input "10"
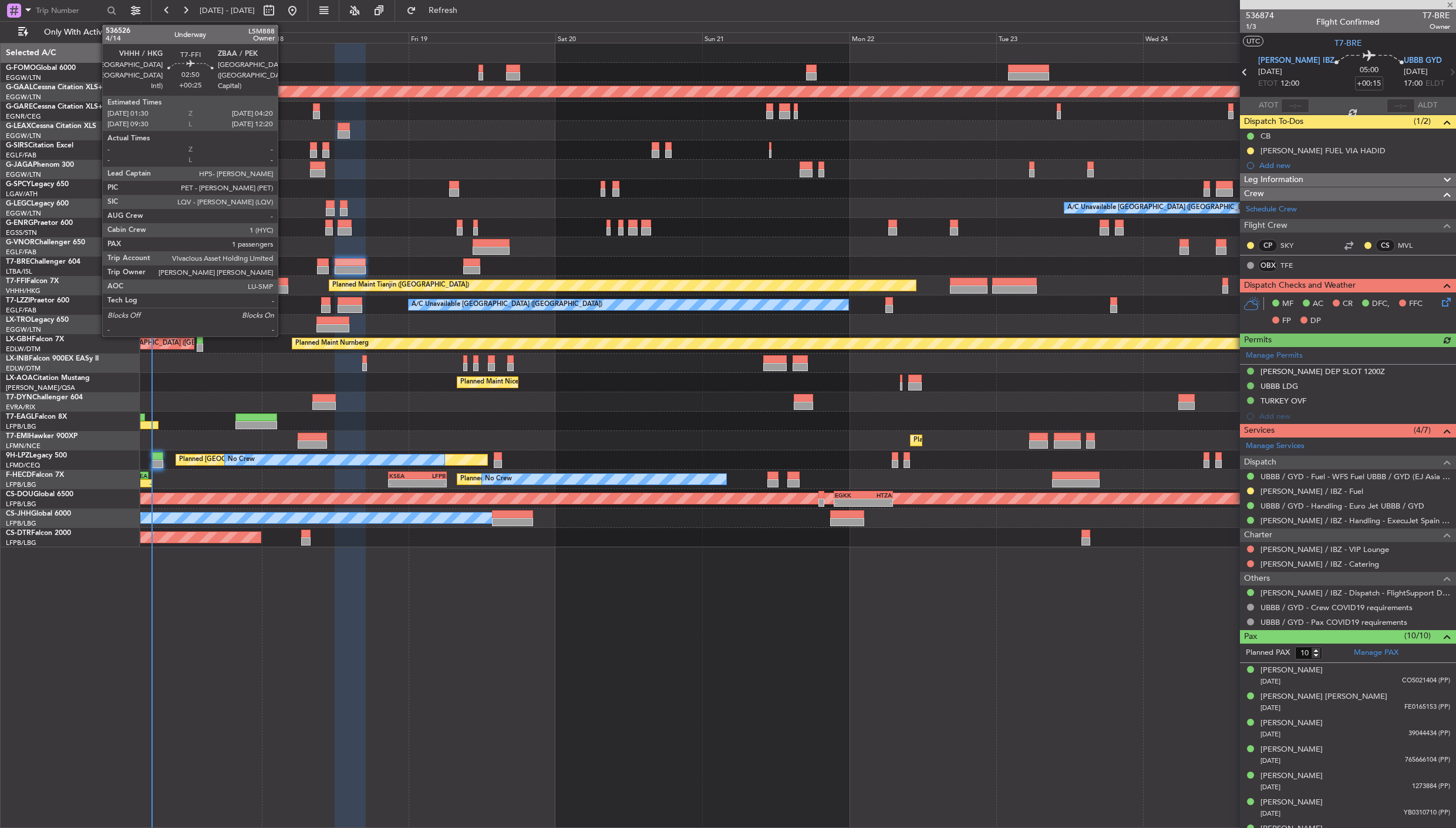
click at [283, 286] on div at bounding box center [278, 289] width 17 height 8
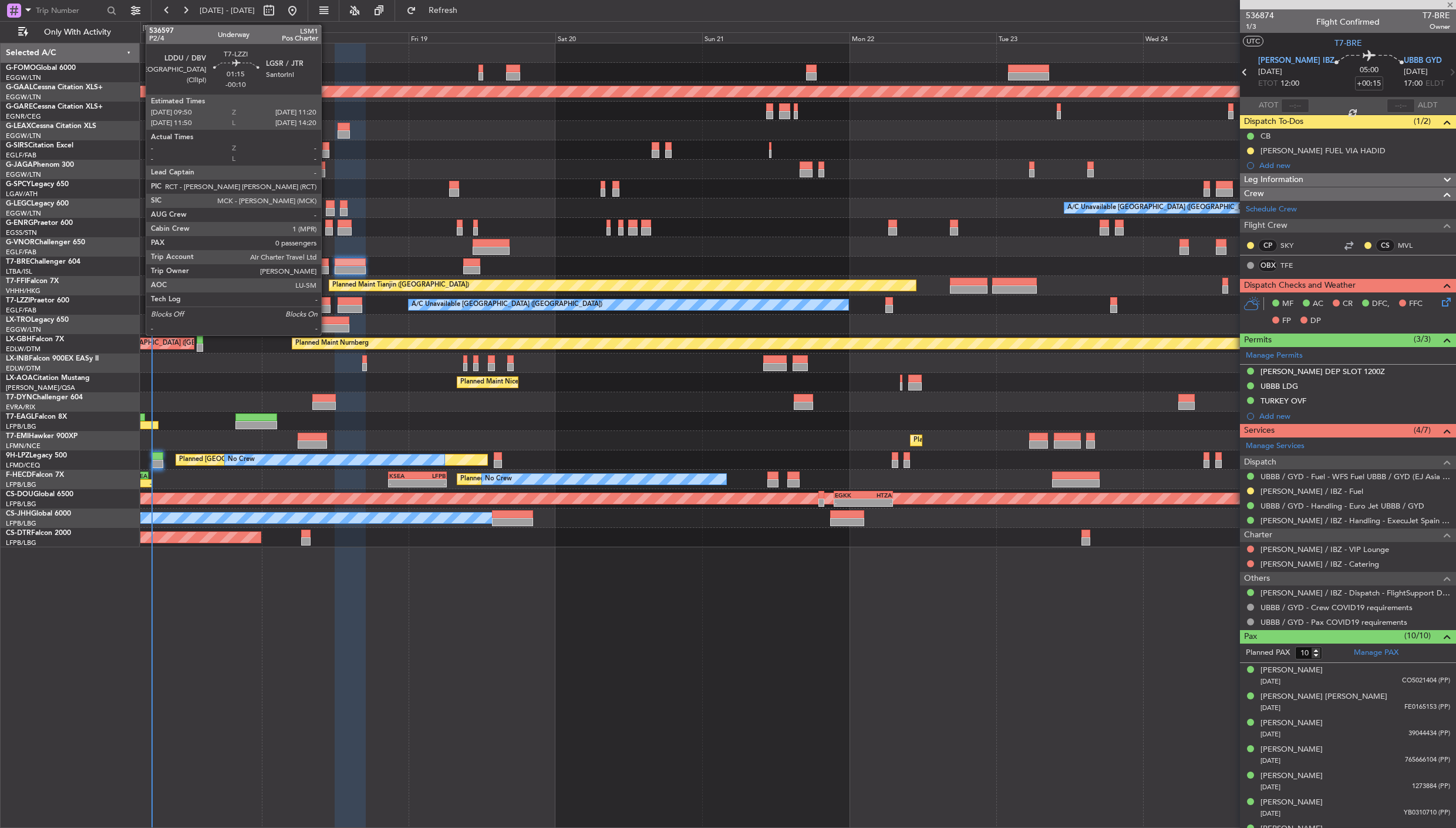
type input "+00:25"
type input "1"
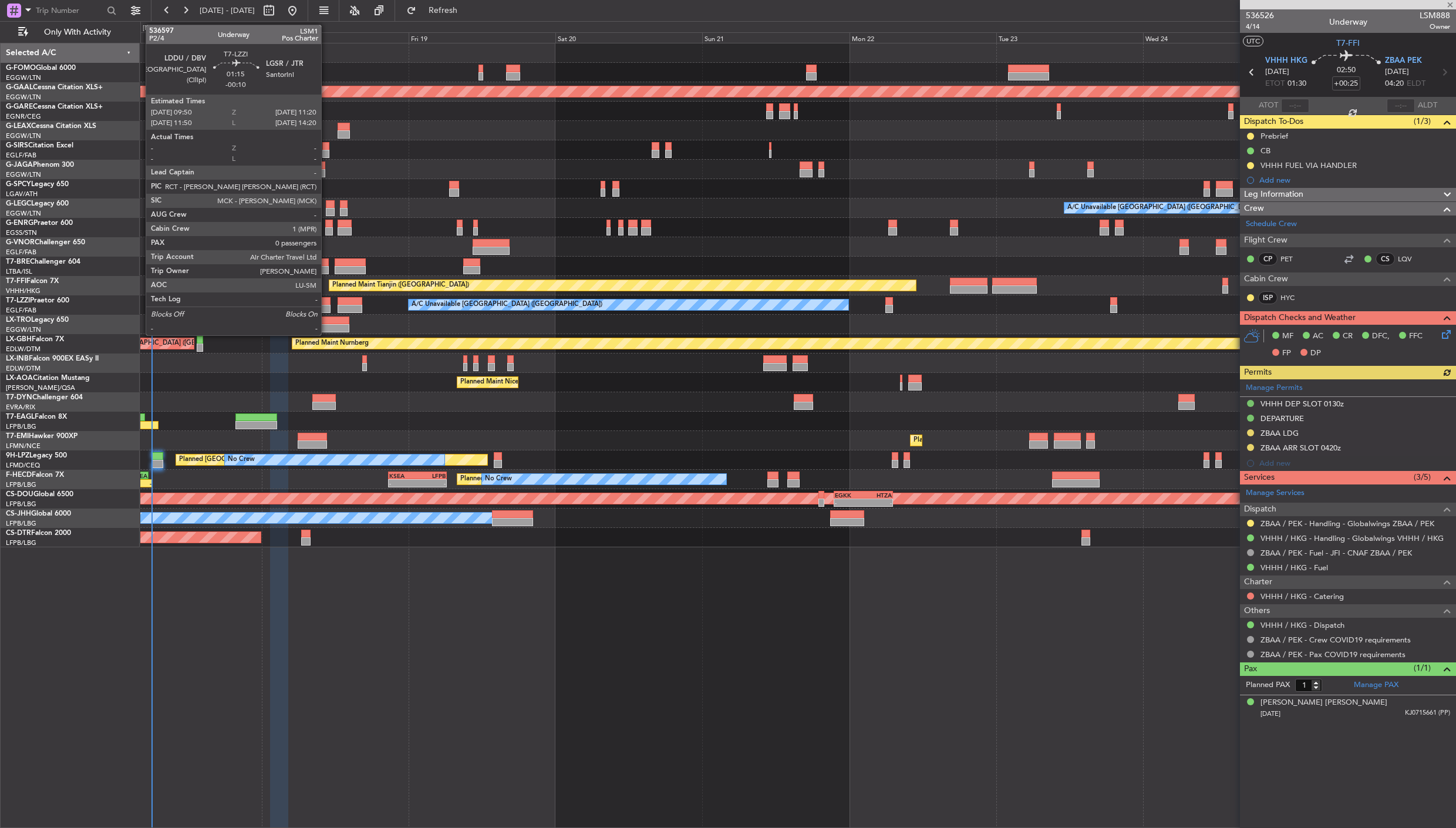
click at [327, 307] on div at bounding box center [326, 309] width 9 height 8
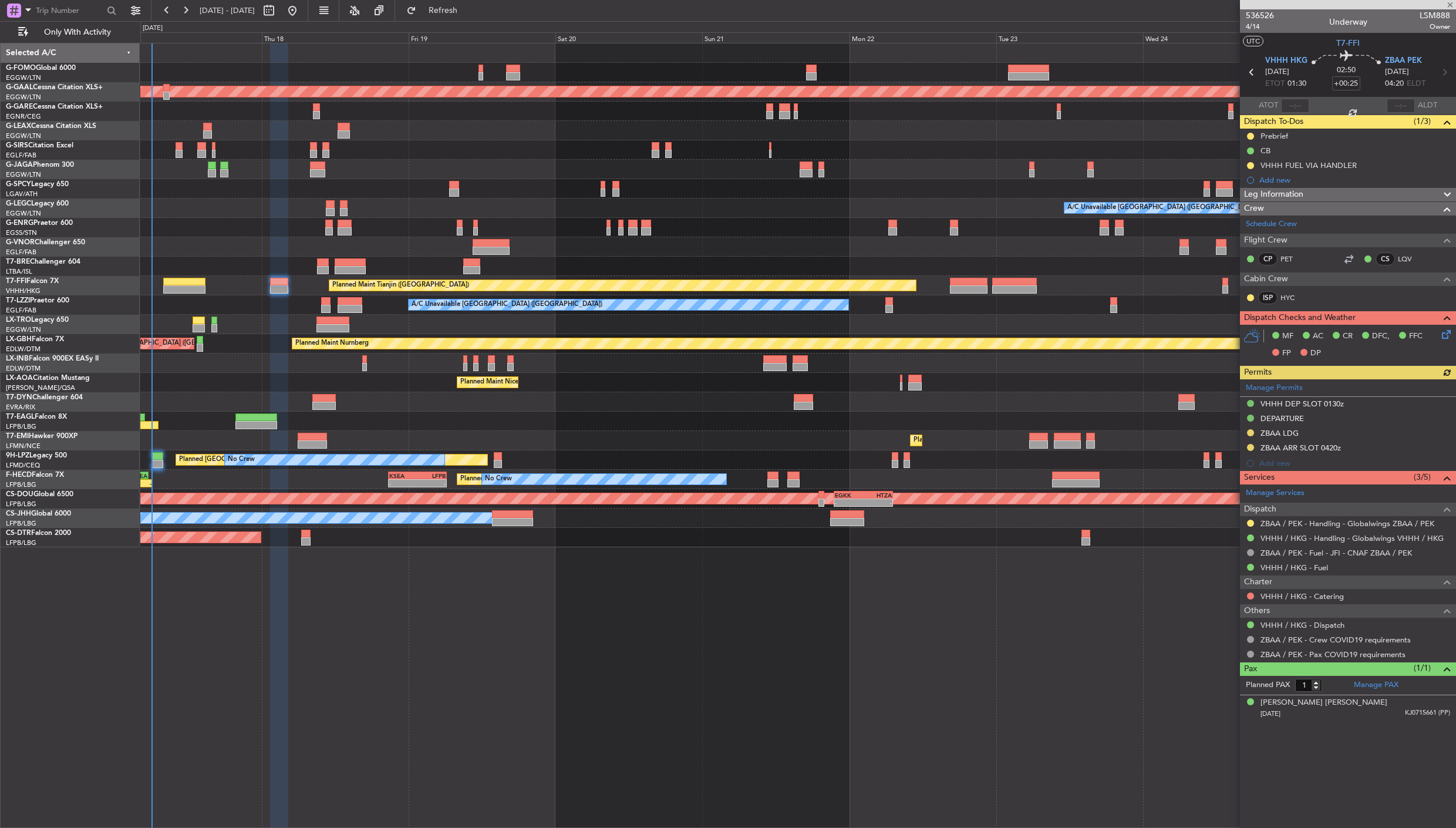
type input "-00:10"
type input "0"
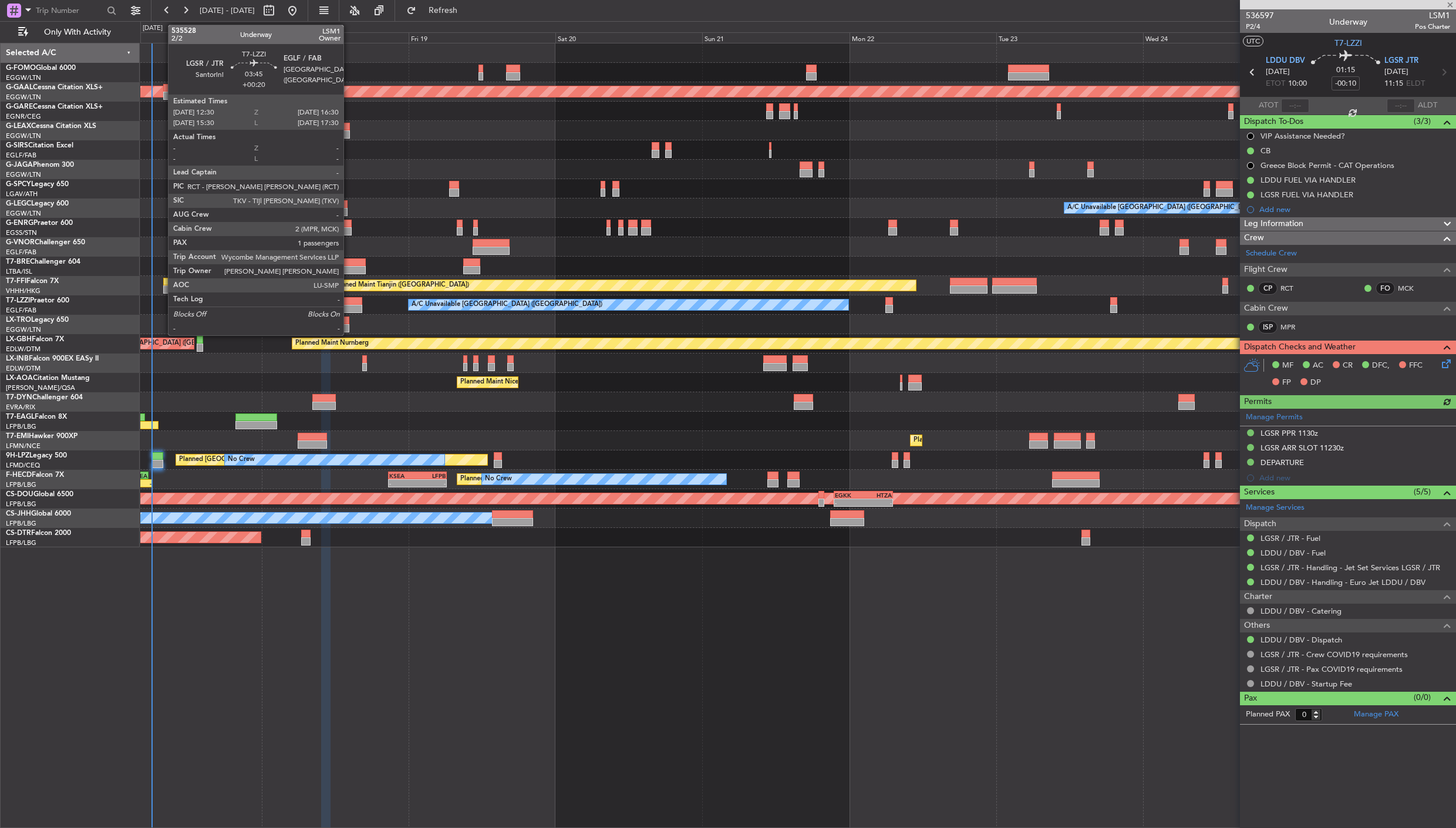
click at [350, 298] on div at bounding box center [350, 301] width 25 height 8
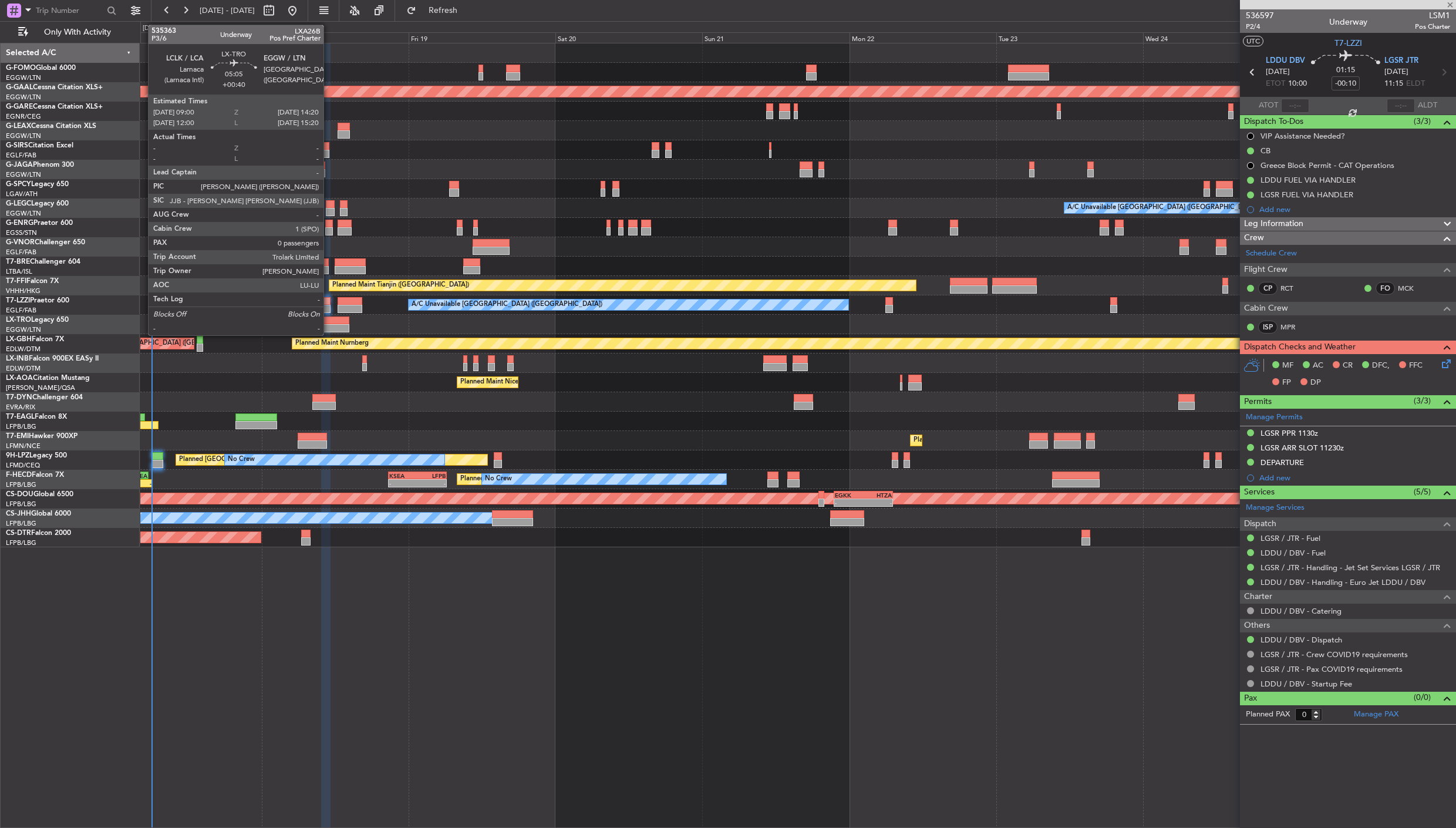
type input "+00:20"
type input "1"
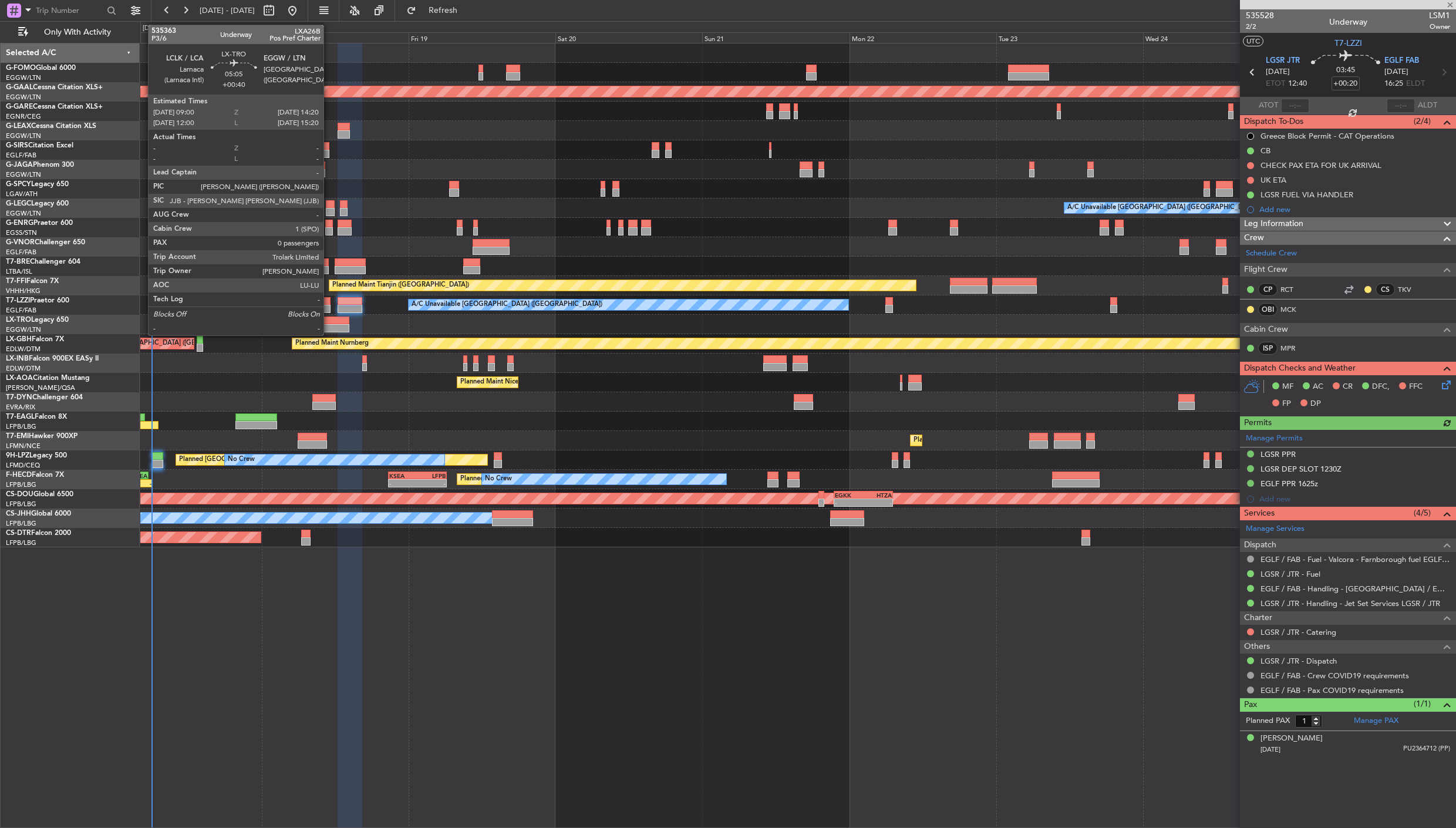
click at [329, 322] on div at bounding box center [333, 321] width 33 height 8
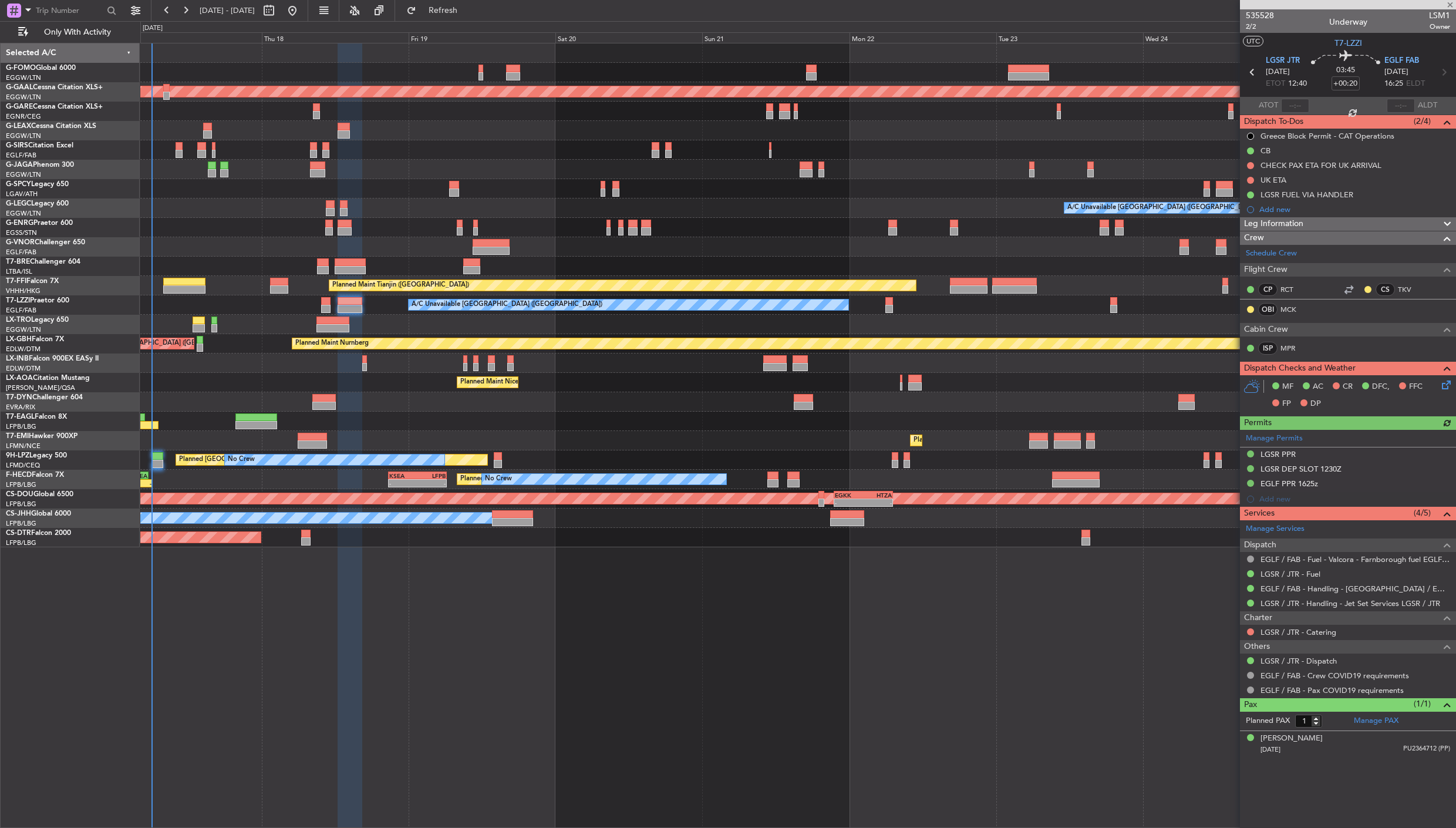
type input "+00:40"
type input "0"
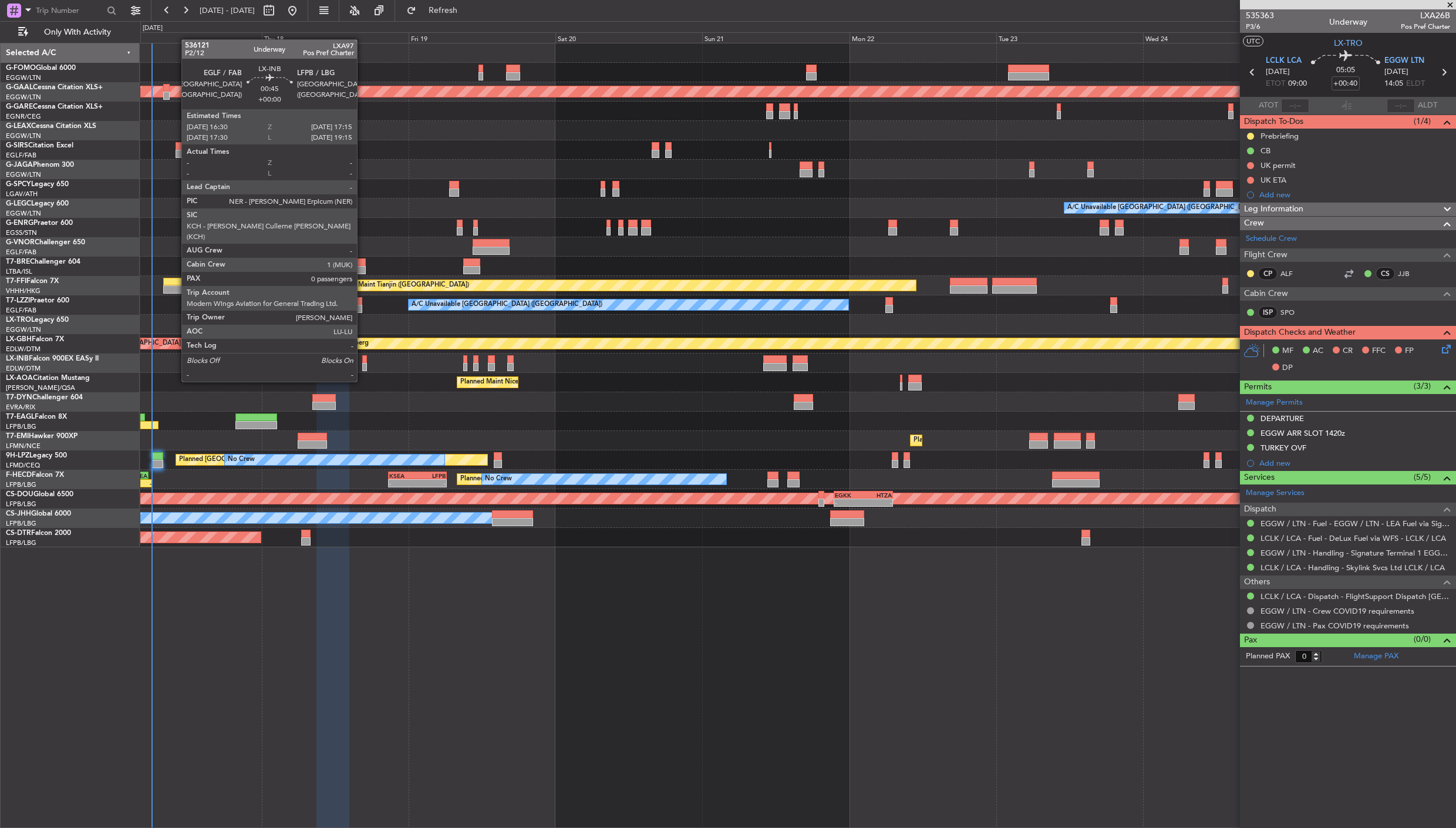
click at [363, 360] on div at bounding box center [365, 360] width 5 height 8
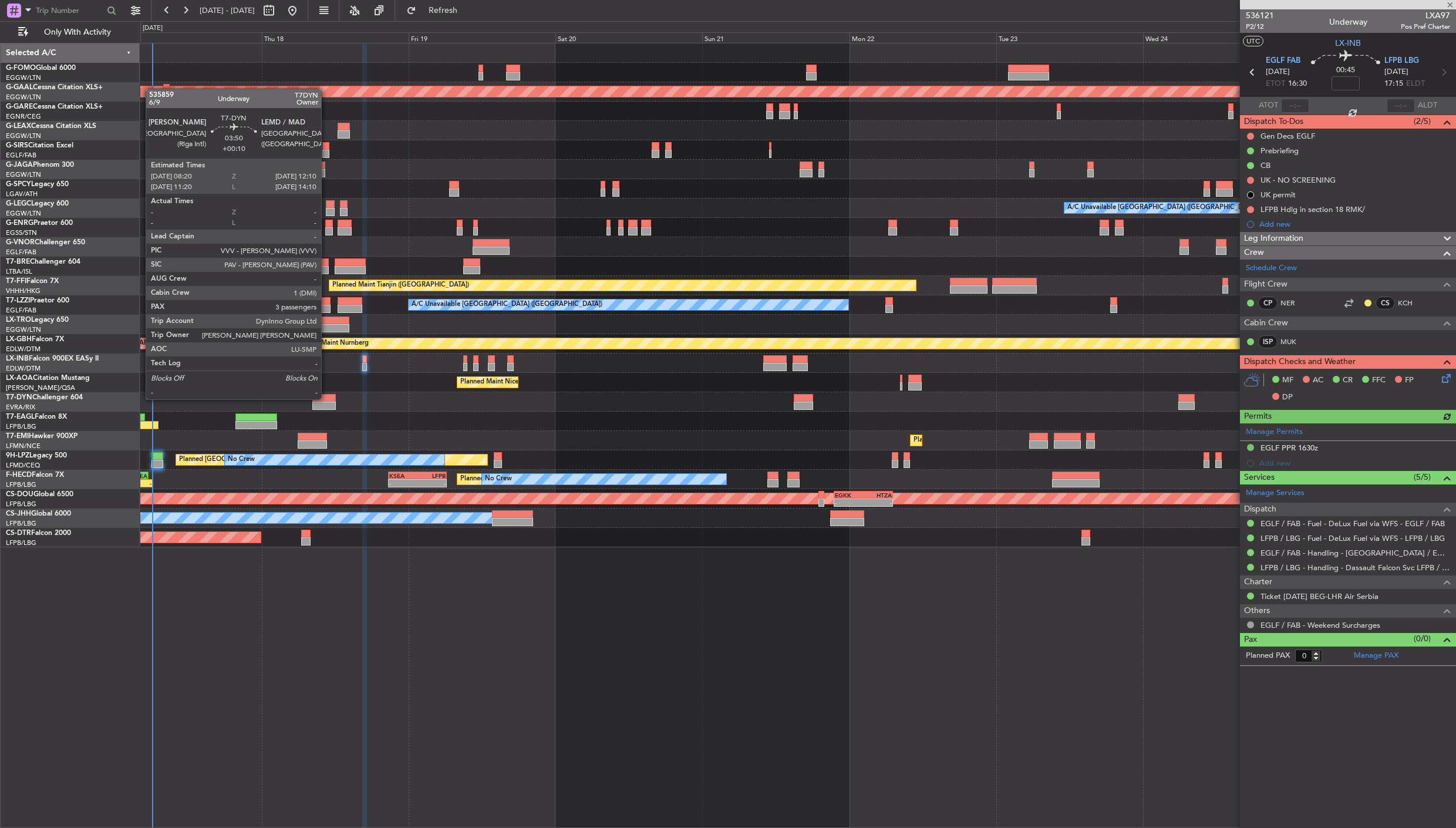
click at [327, 398] on div at bounding box center [324, 398] width 23 height 8
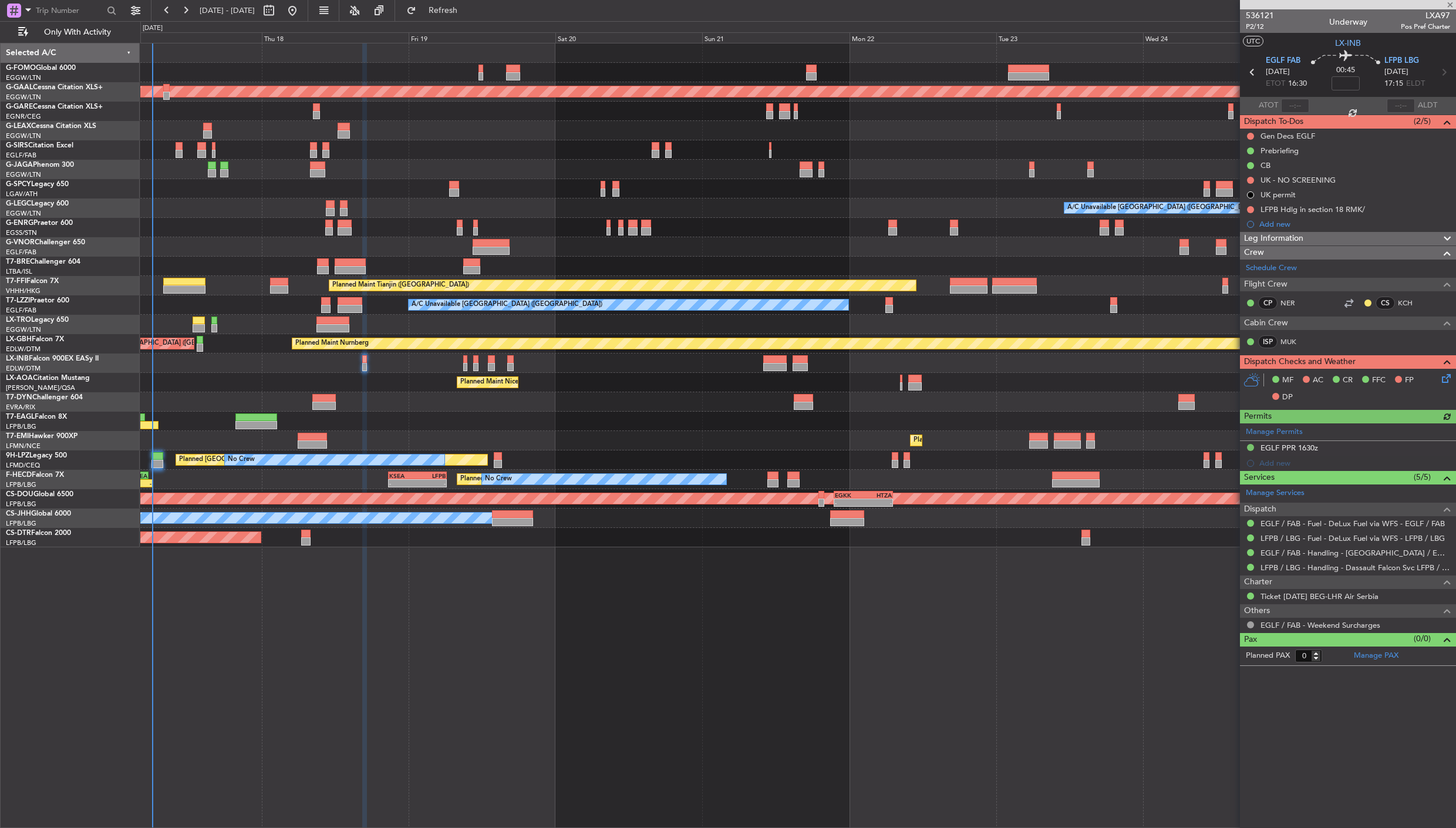
type input "+00:10"
type input "3"
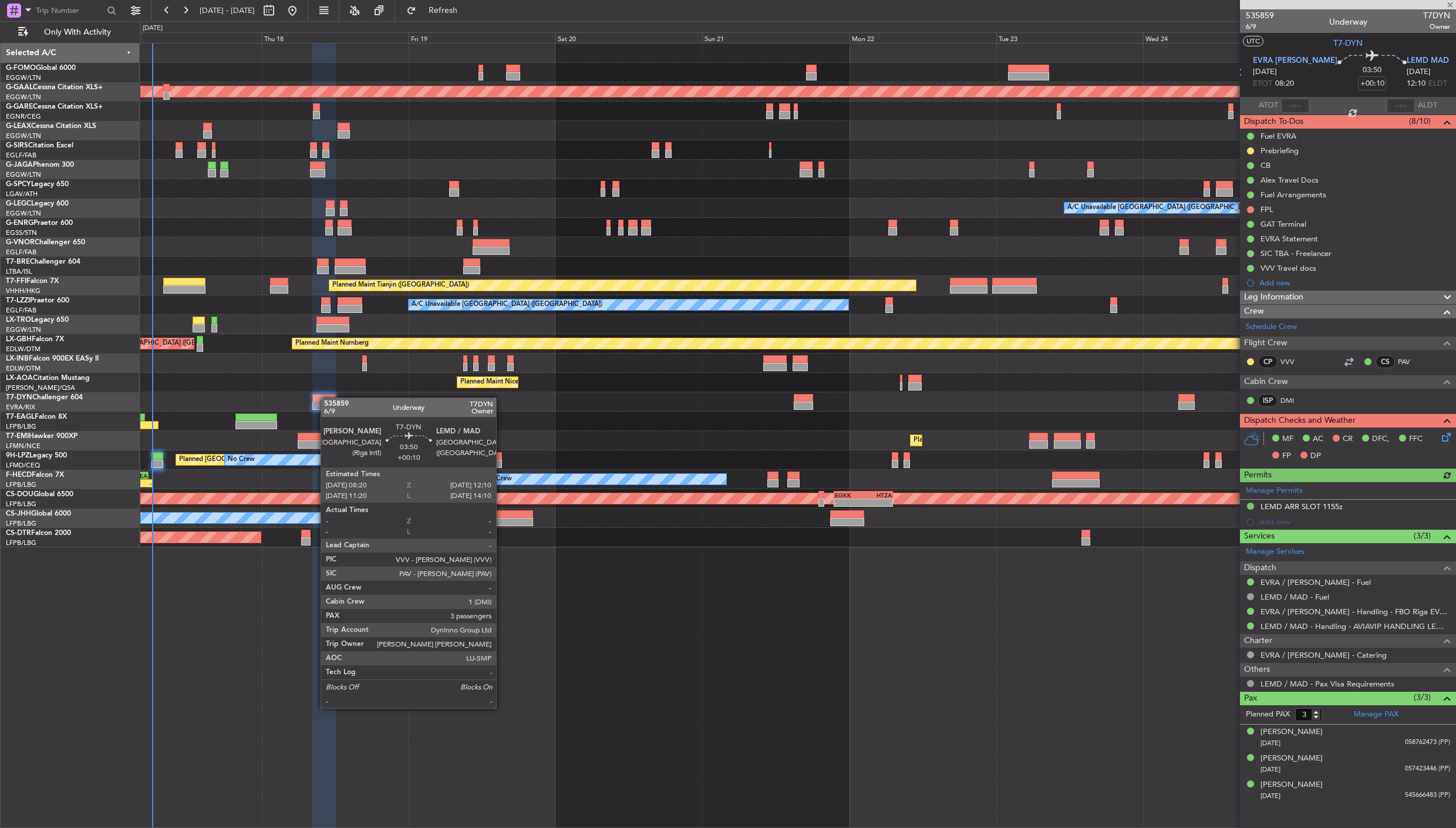
click at [327, 398] on div at bounding box center [324, 398] width 23 height 8
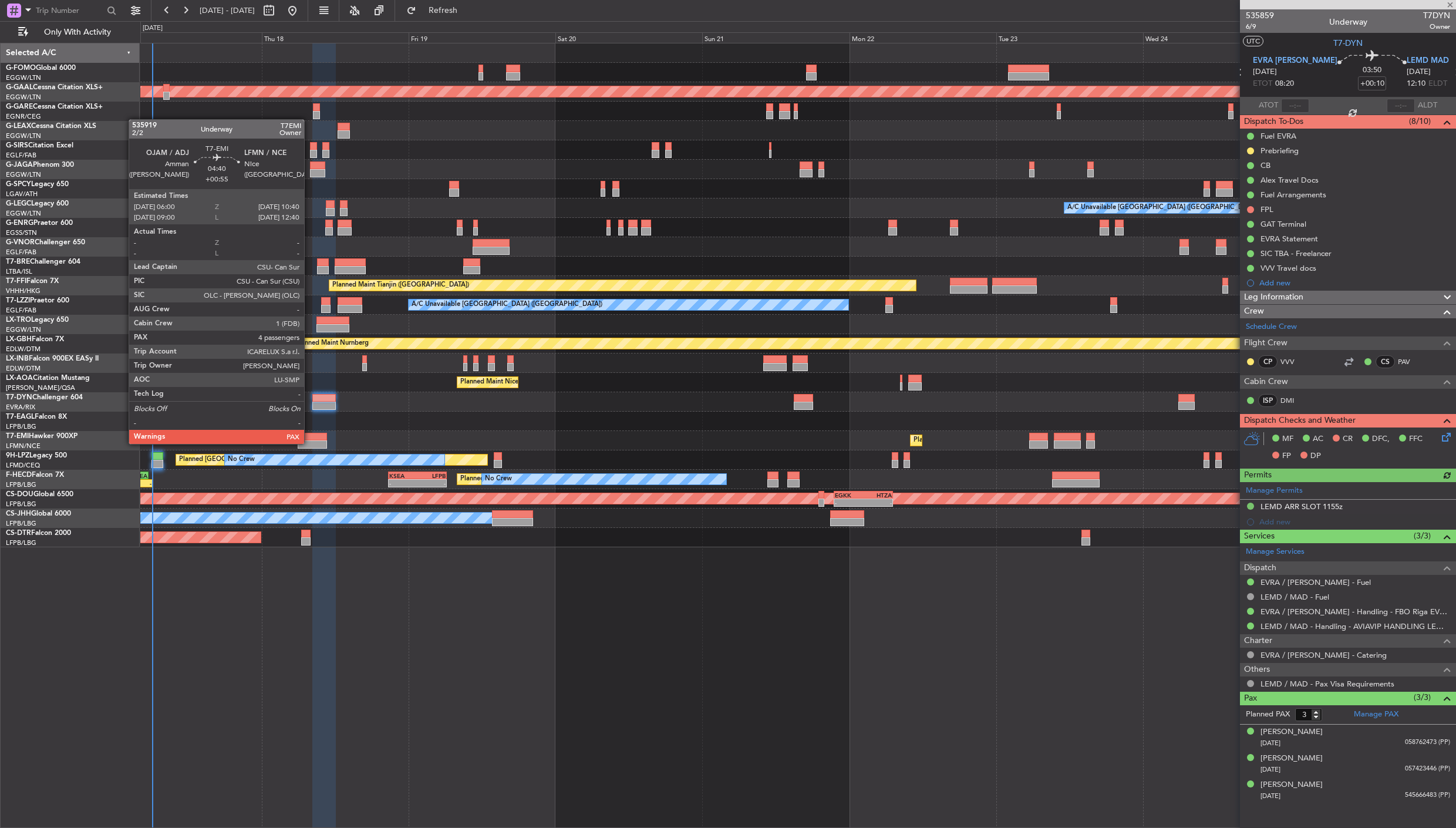
click at [310, 443] on div at bounding box center [312, 444] width 29 height 8
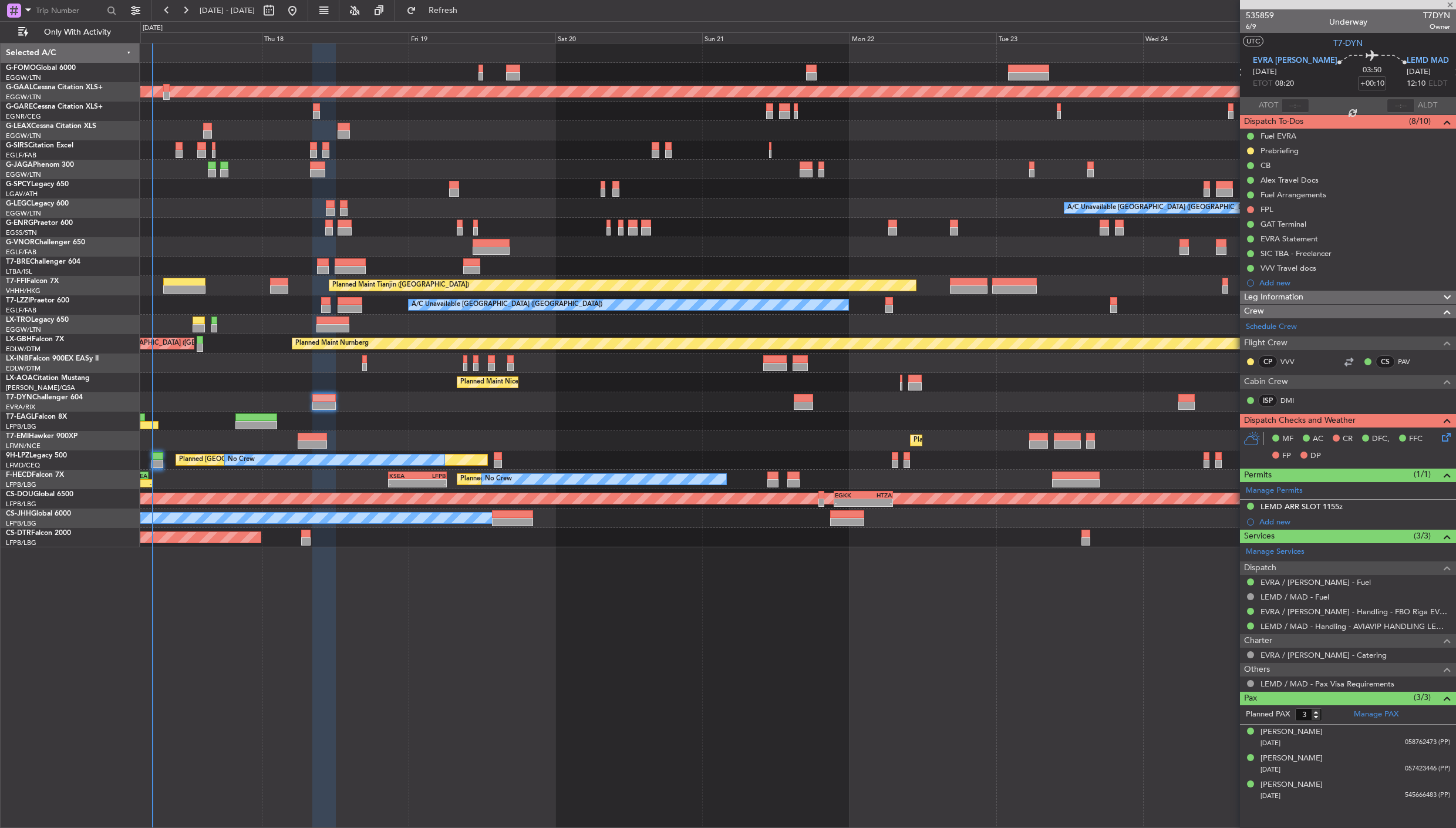
type input "+00:55"
type input "4"
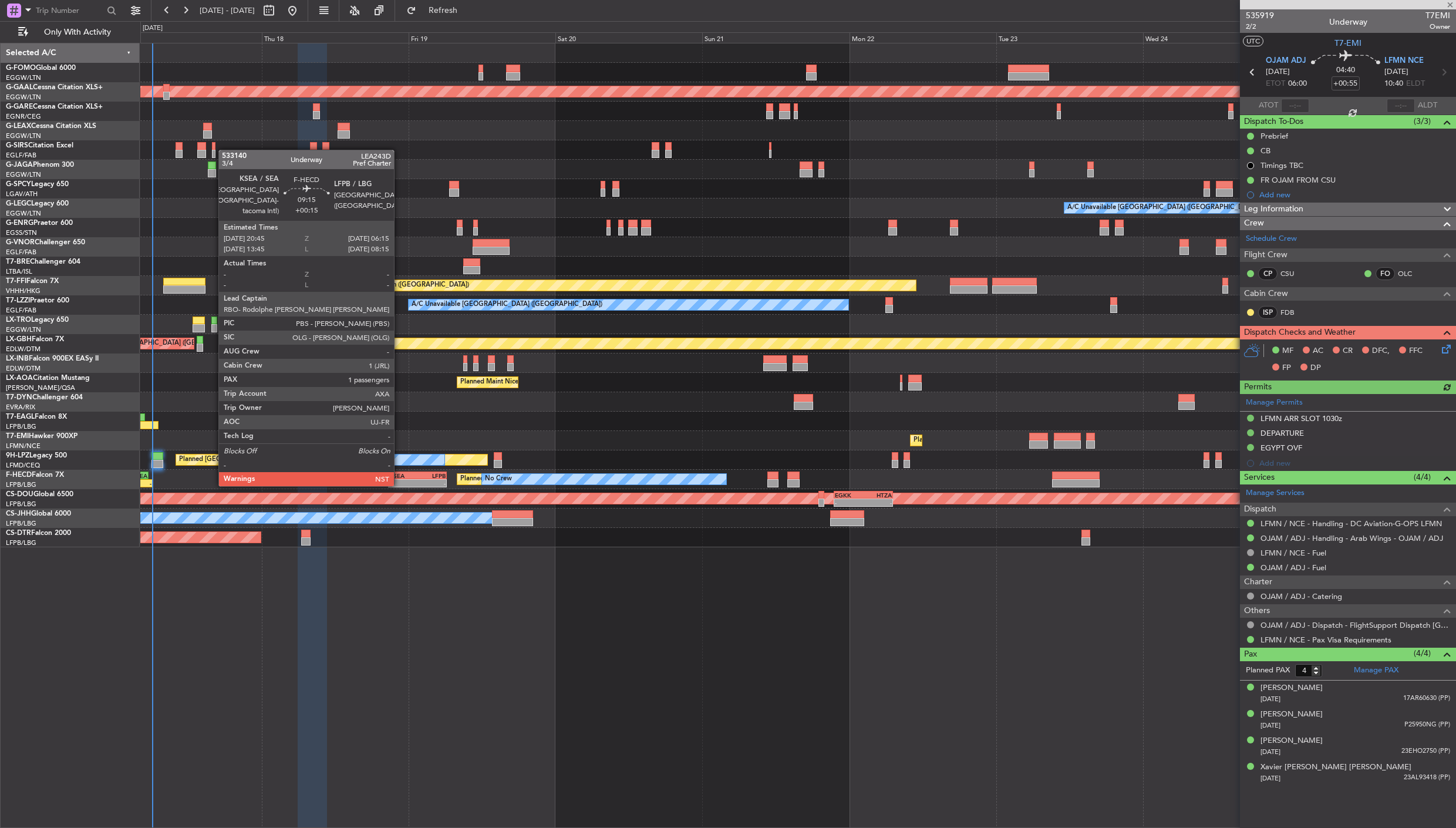
click at [399, 473] on div "KSEA" at bounding box center [404, 476] width 28 height 7
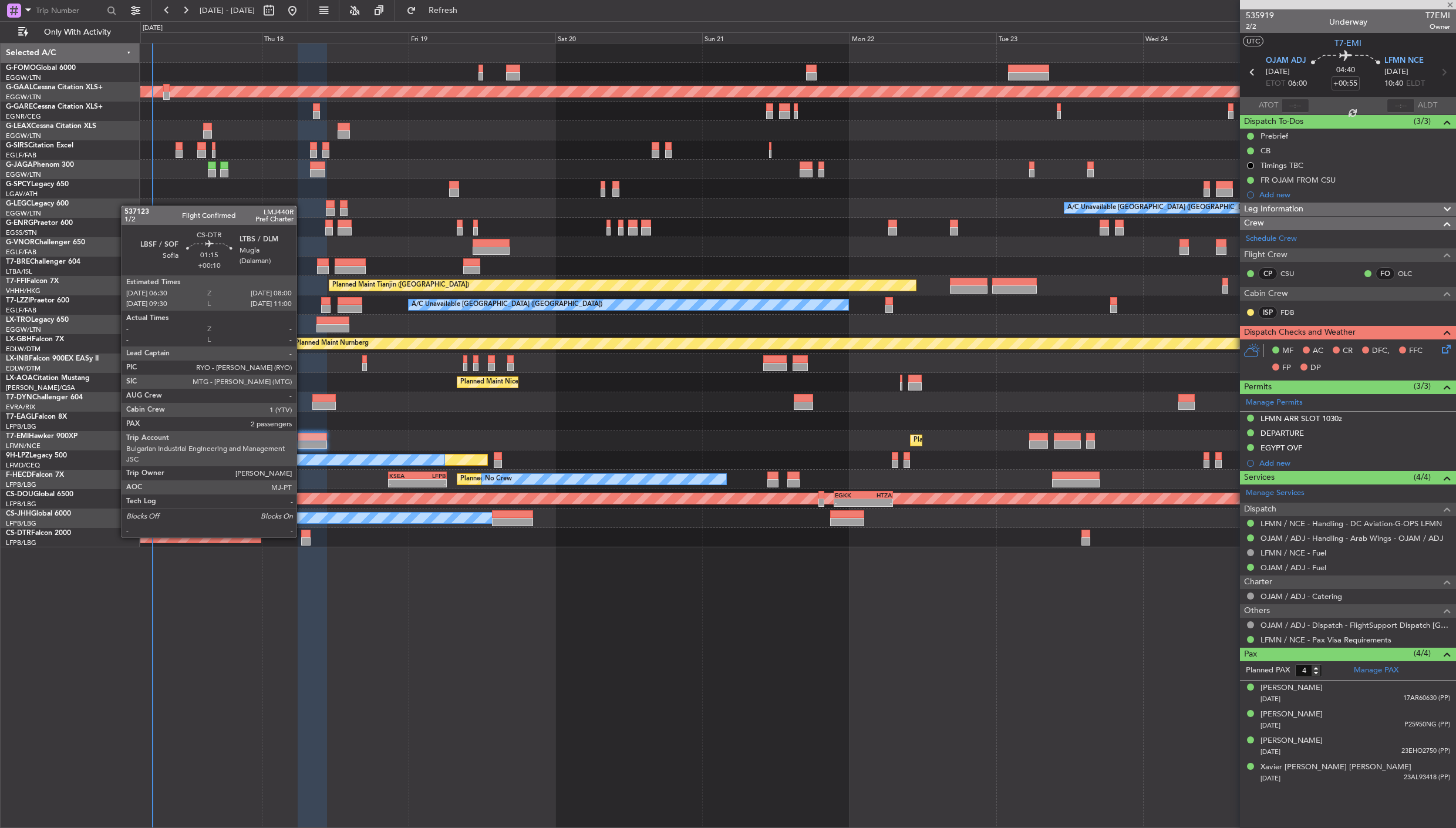
type input "+00:15"
type input "1"
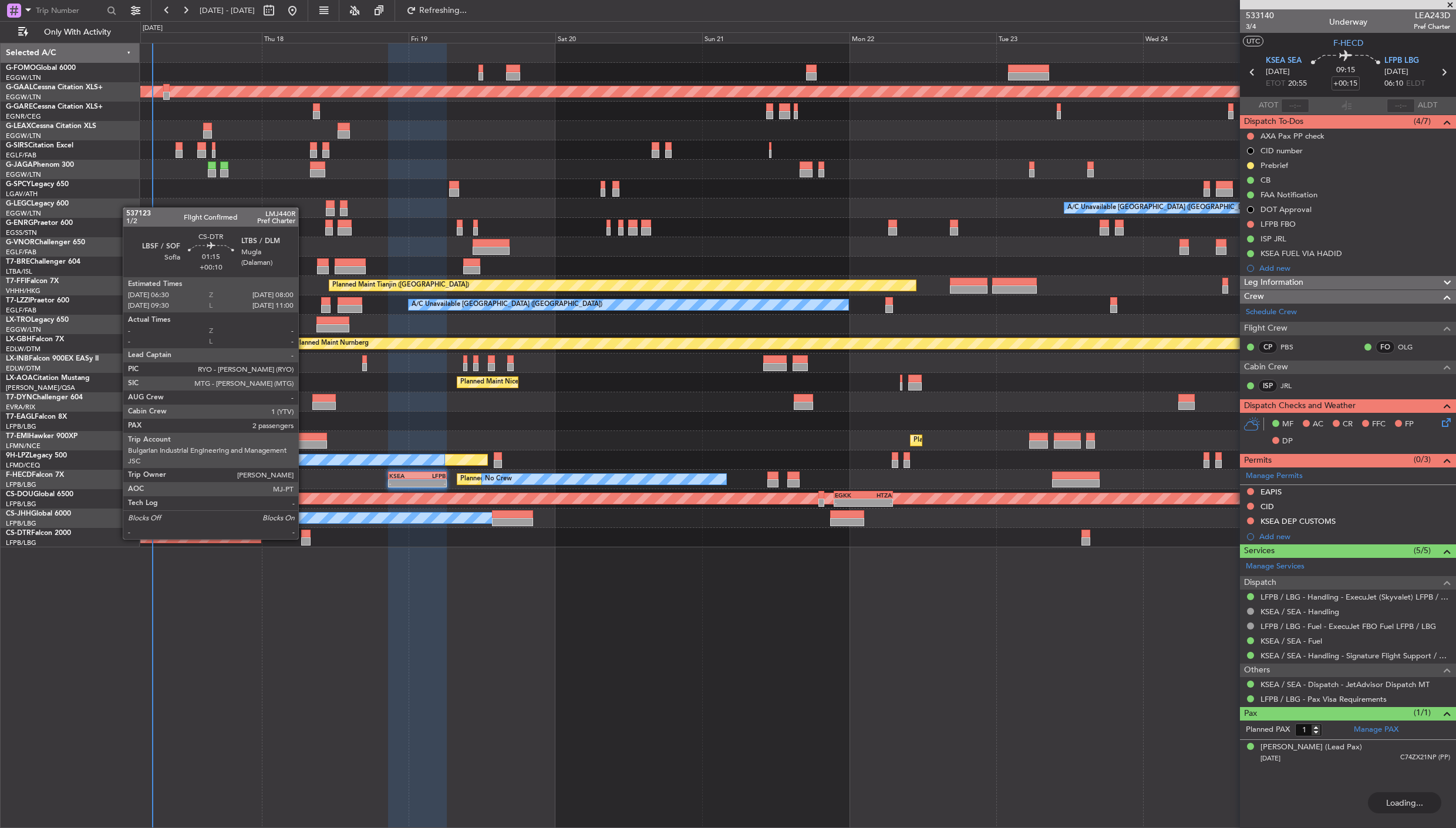
click at [304, 538] on div at bounding box center [305, 541] width 9 height 8
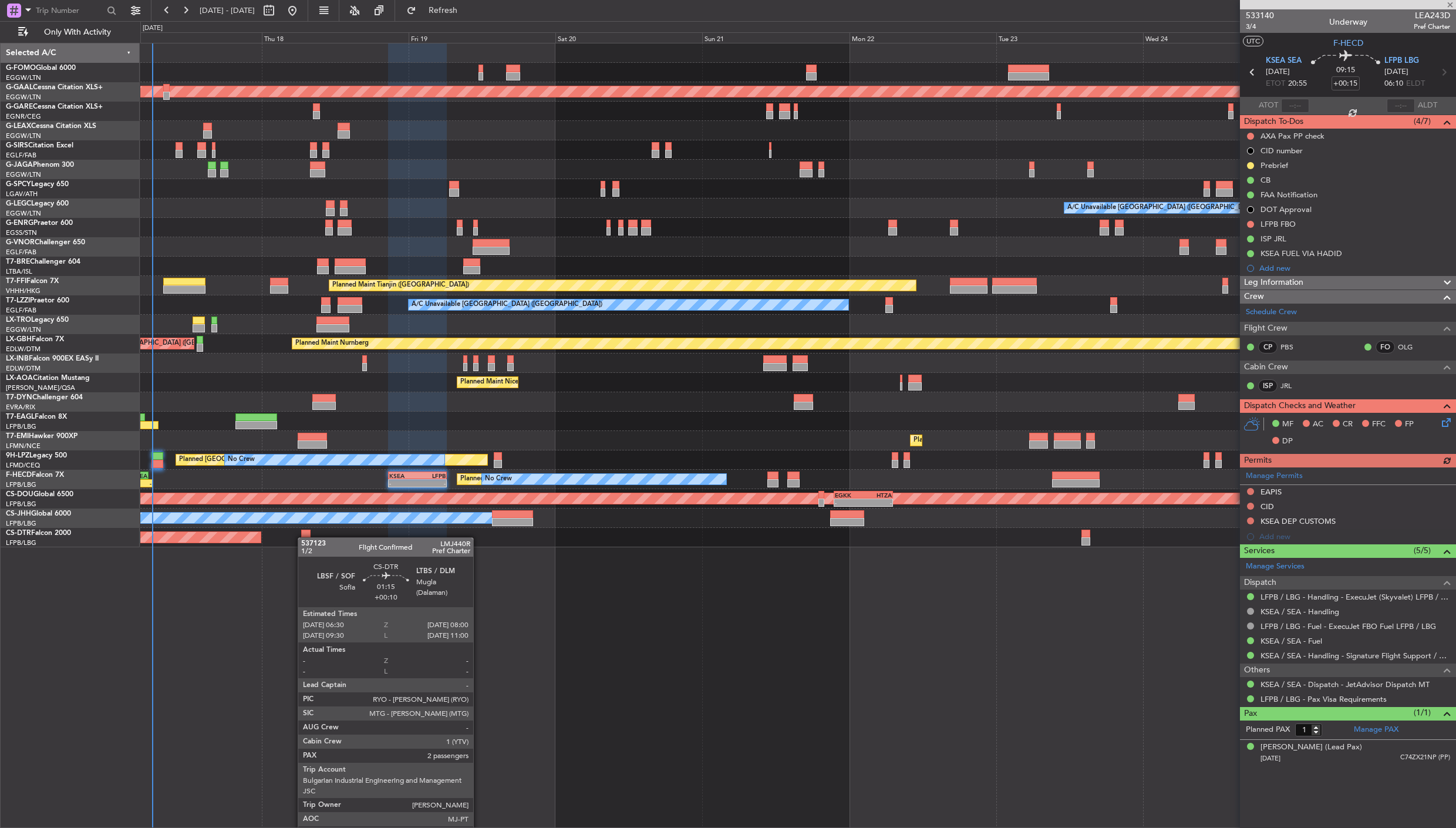
type input "+00:10"
type input "2"
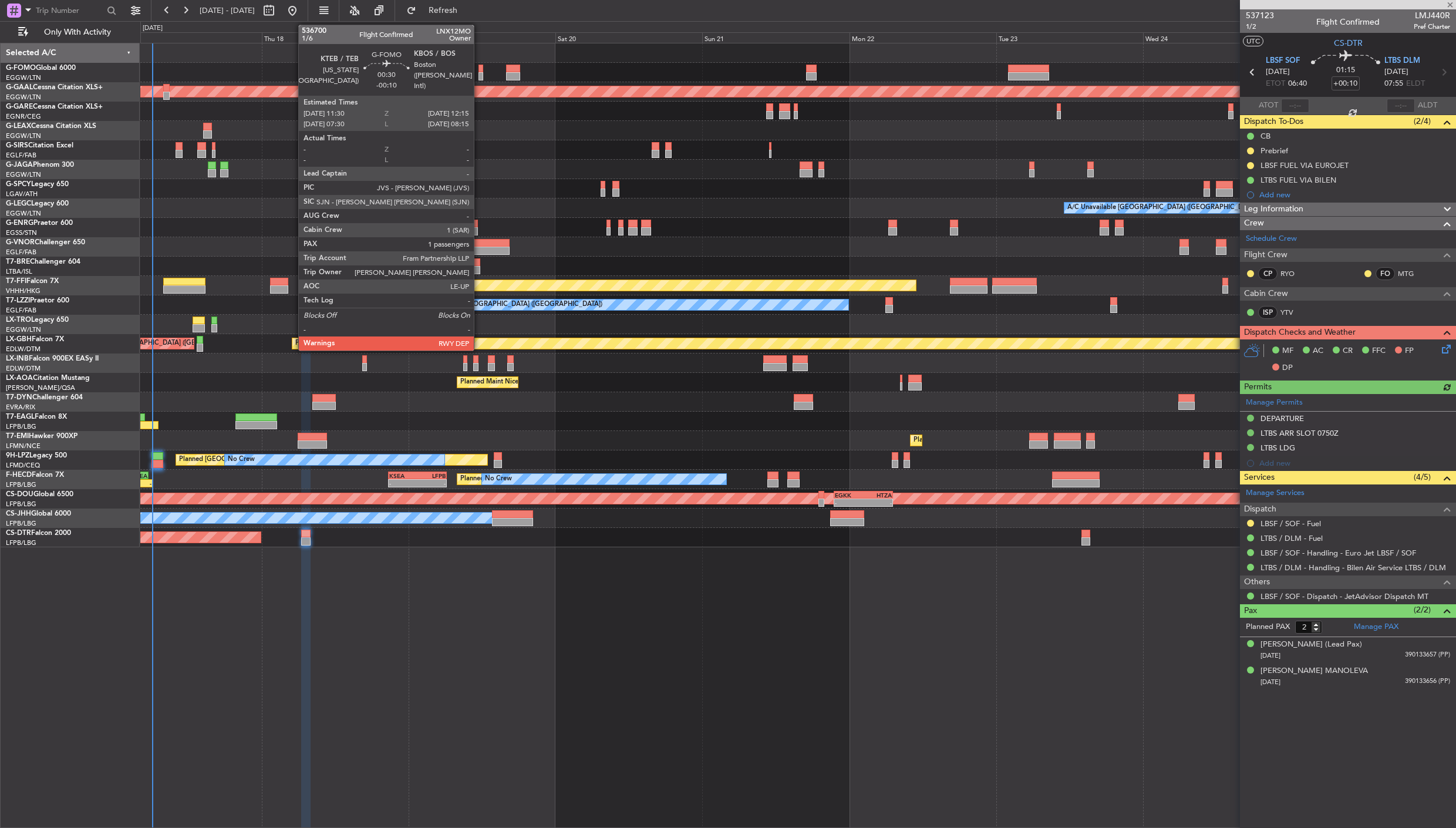
click at [480, 74] on div at bounding box center [481, 76] width 5 height 8
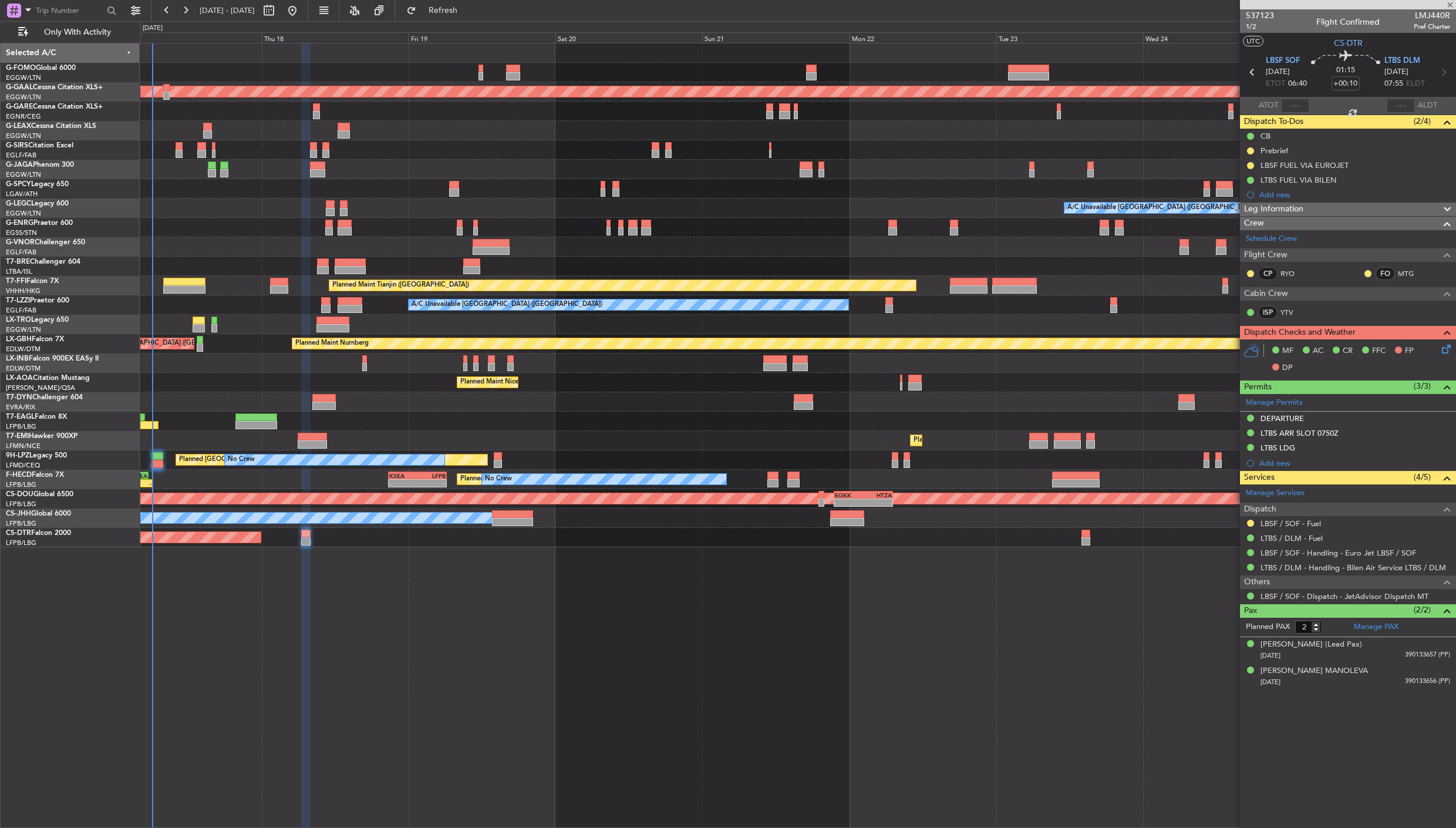
type input "-00:10"
type input "1"
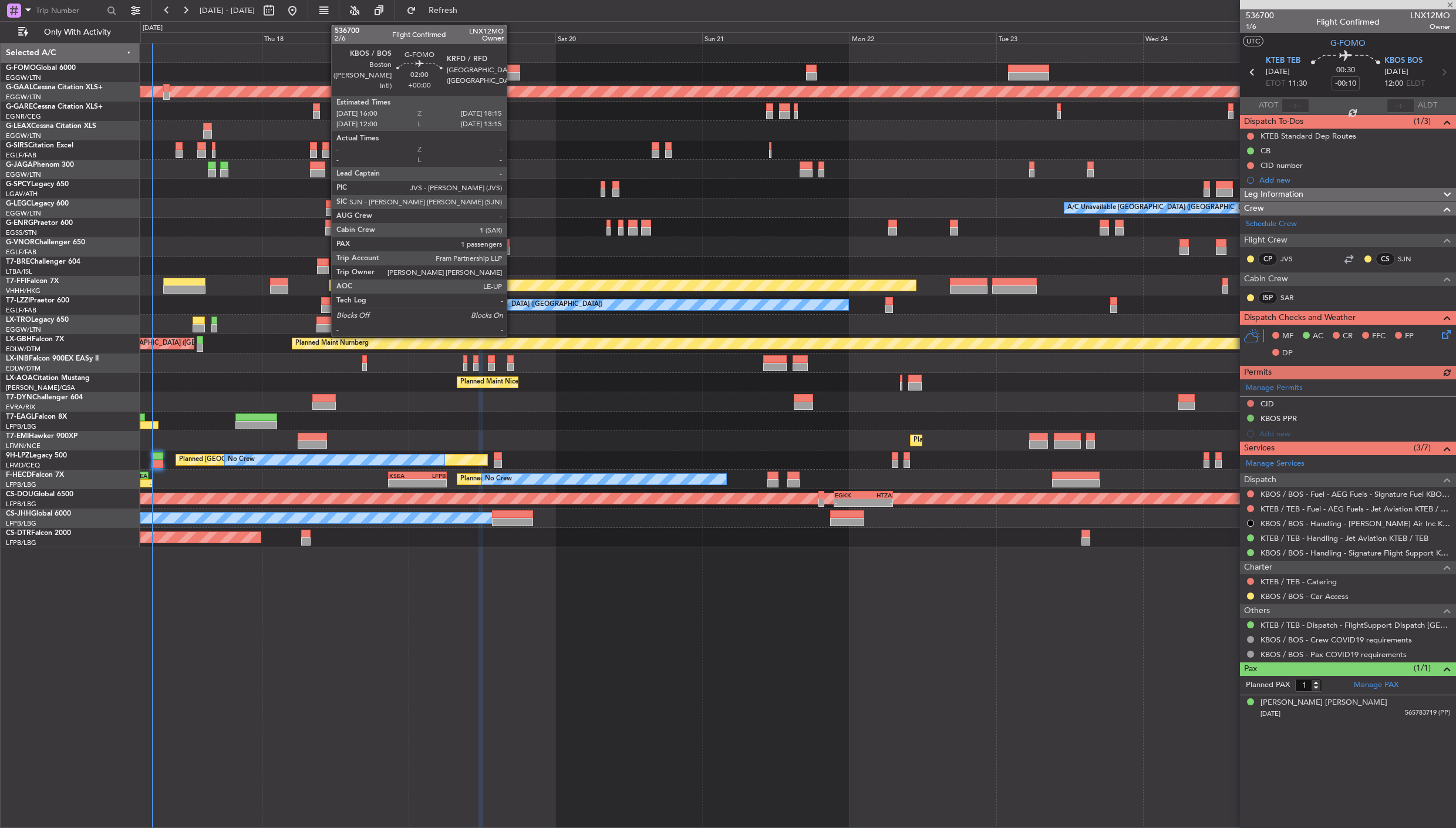
click at [512, 72] on div at bounding box center [513, 76] width 14 height 8
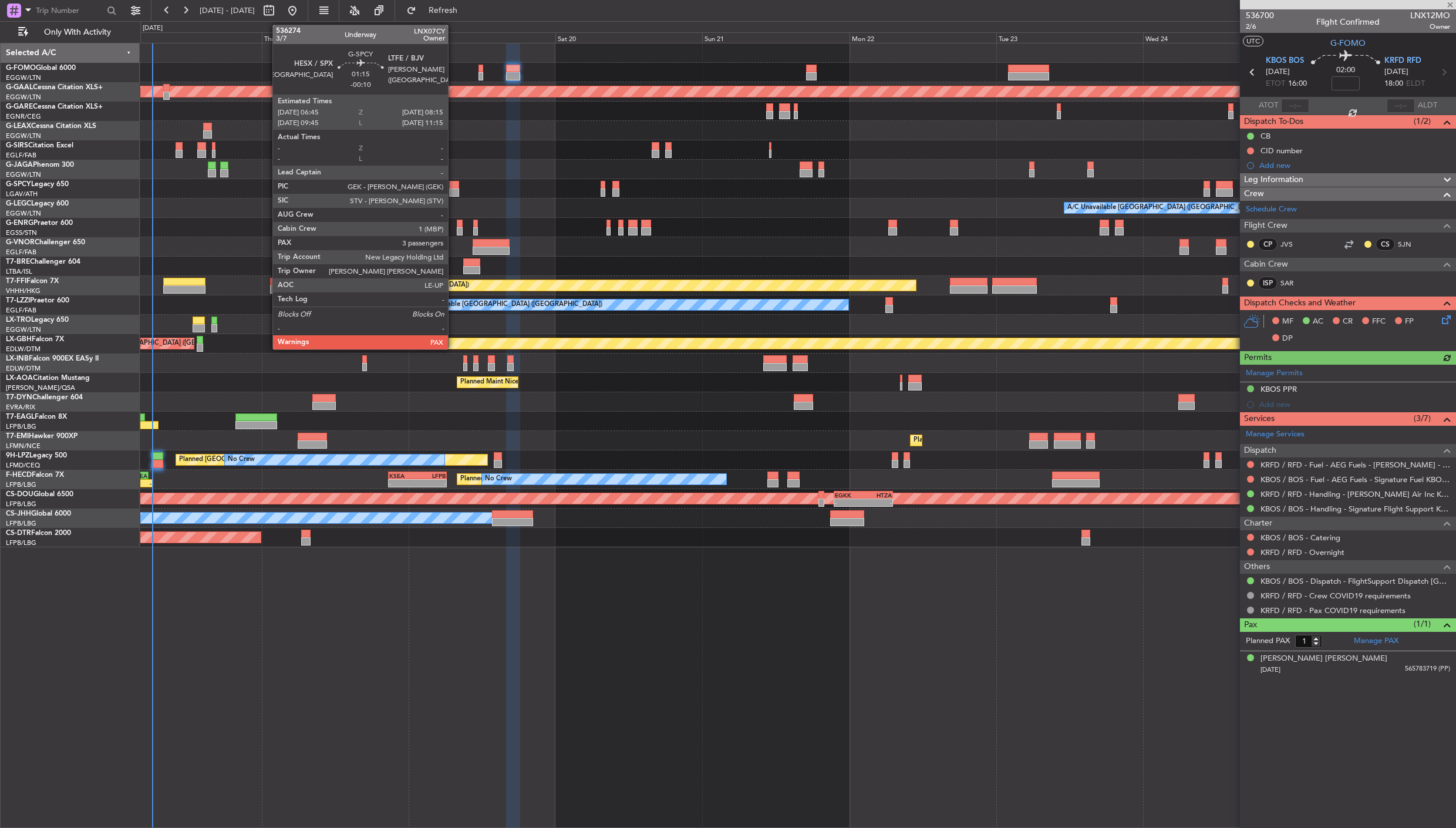
click at [454, 185] on div at bounding box center [453, 185] width 9 height 8
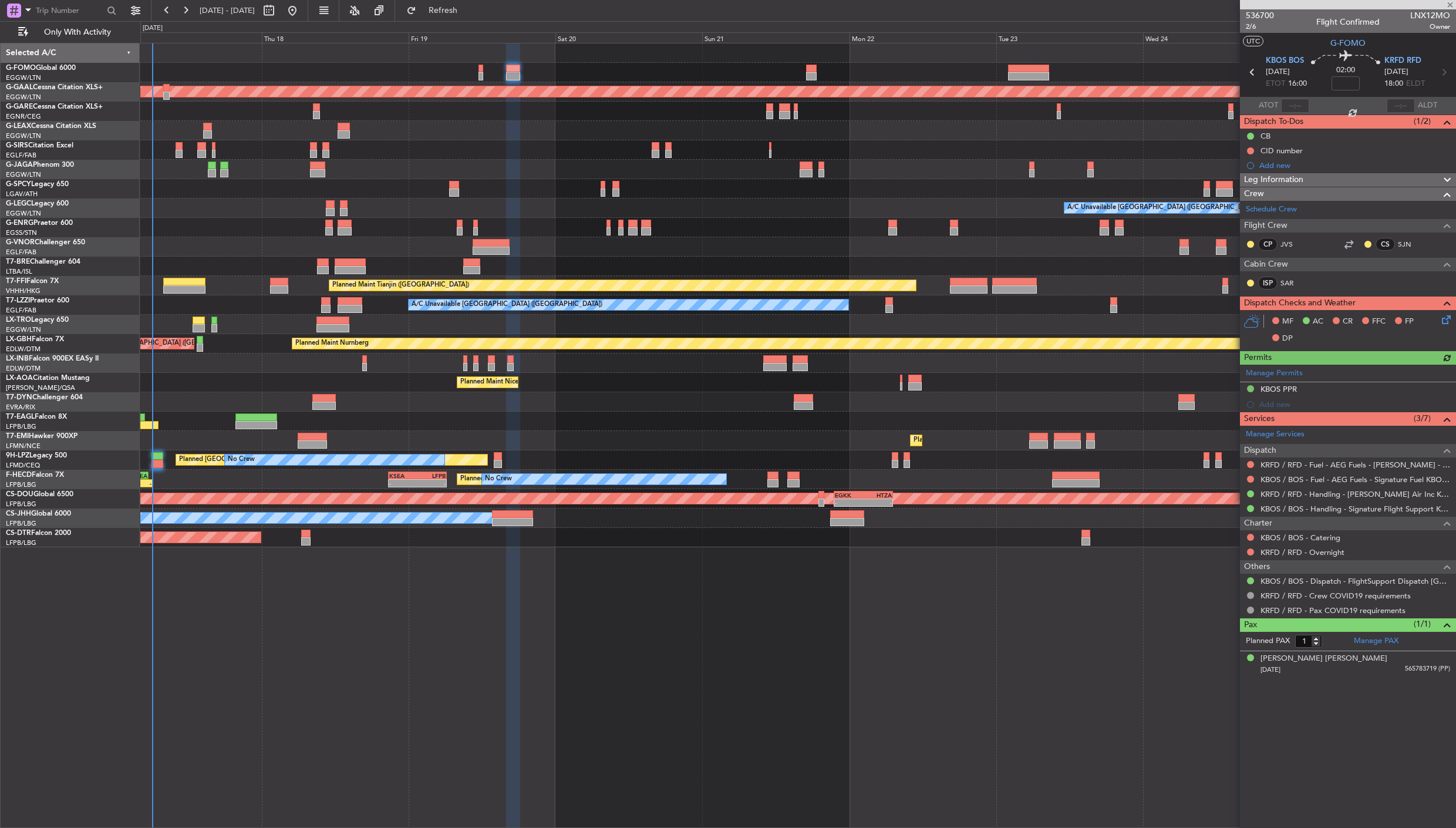
type input "-00:10"
type input "3"
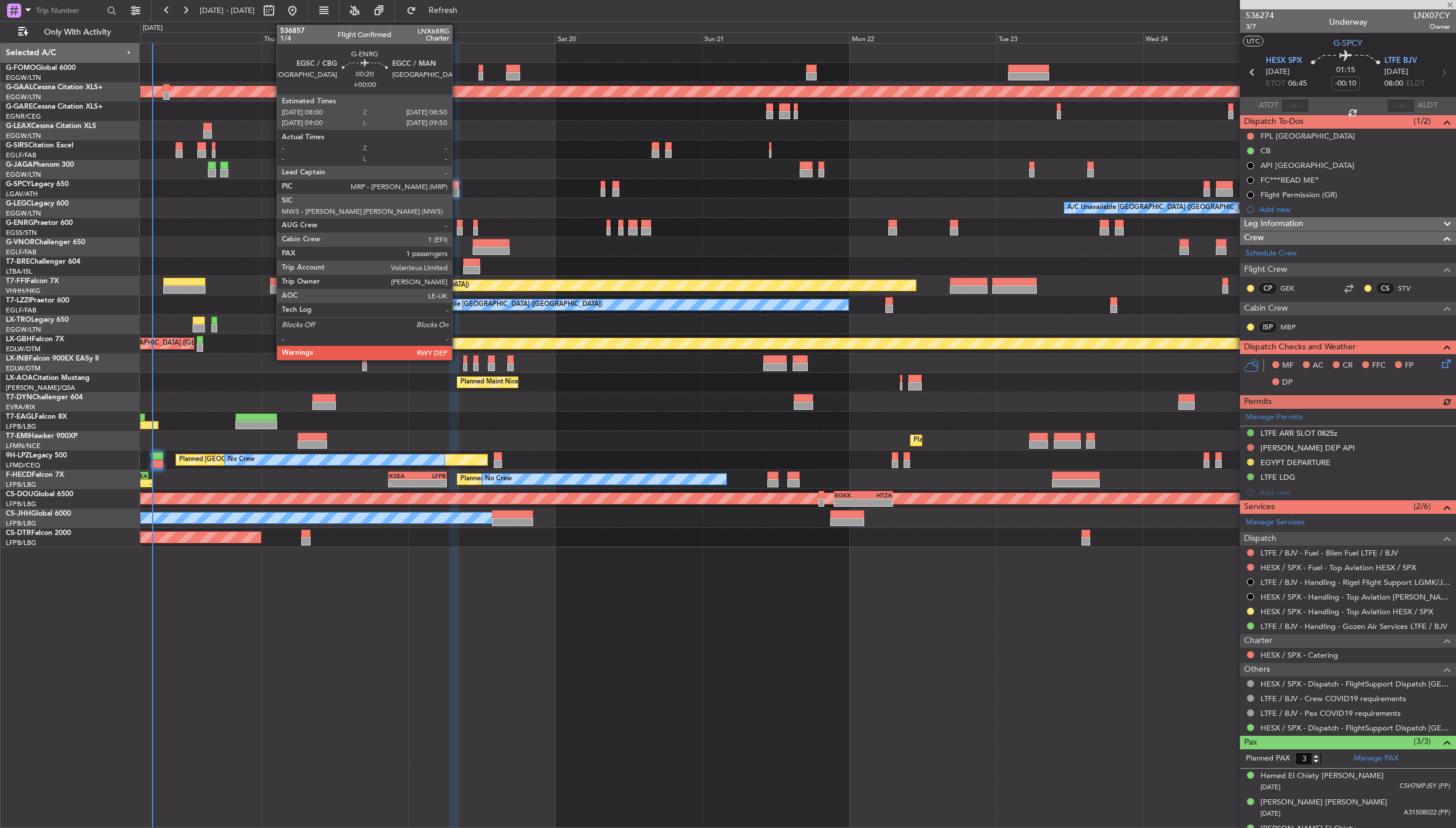
click at [458, 230] on div at bounding box center [459, 231] width 5 height 8
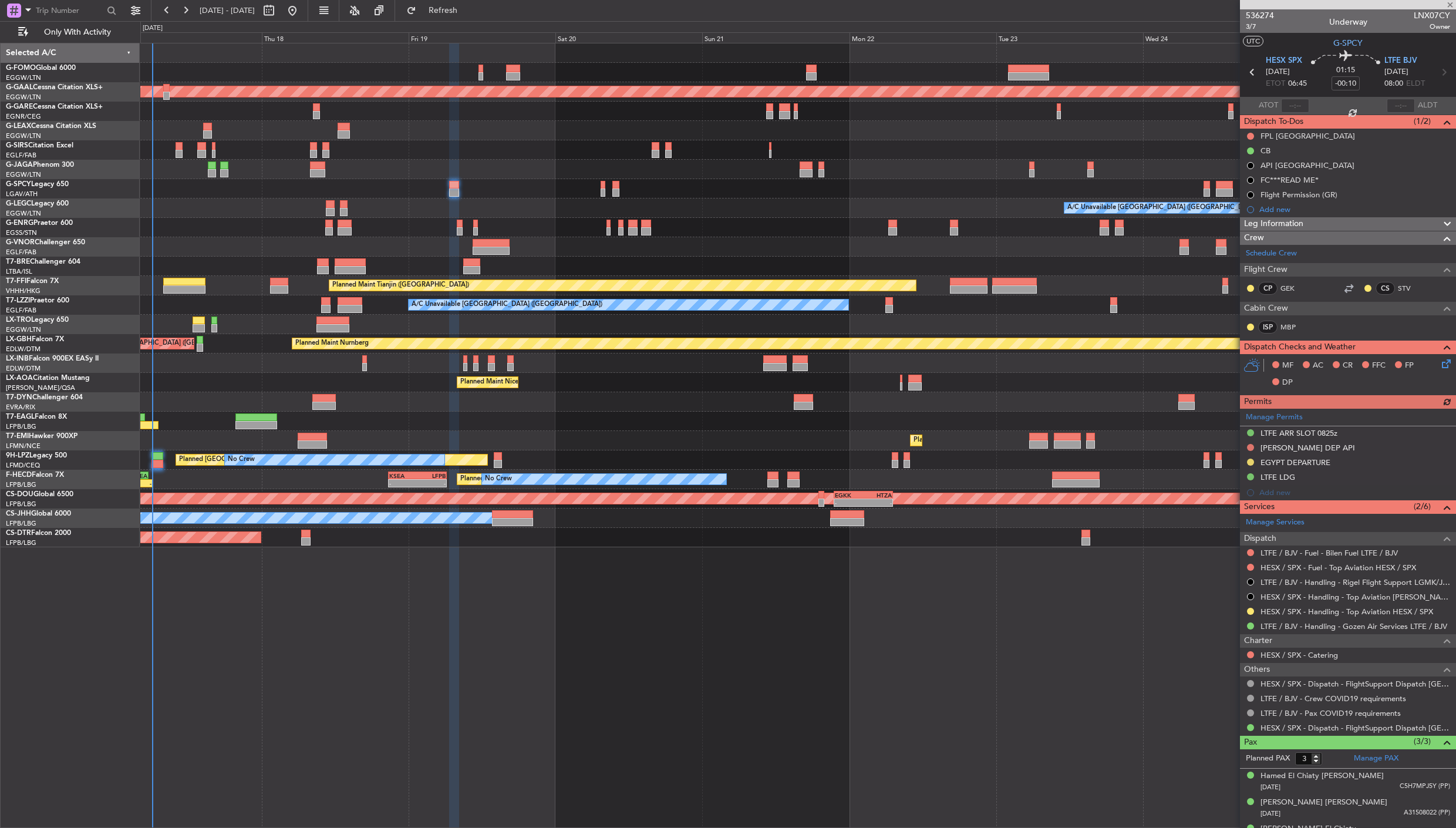
type input "1"
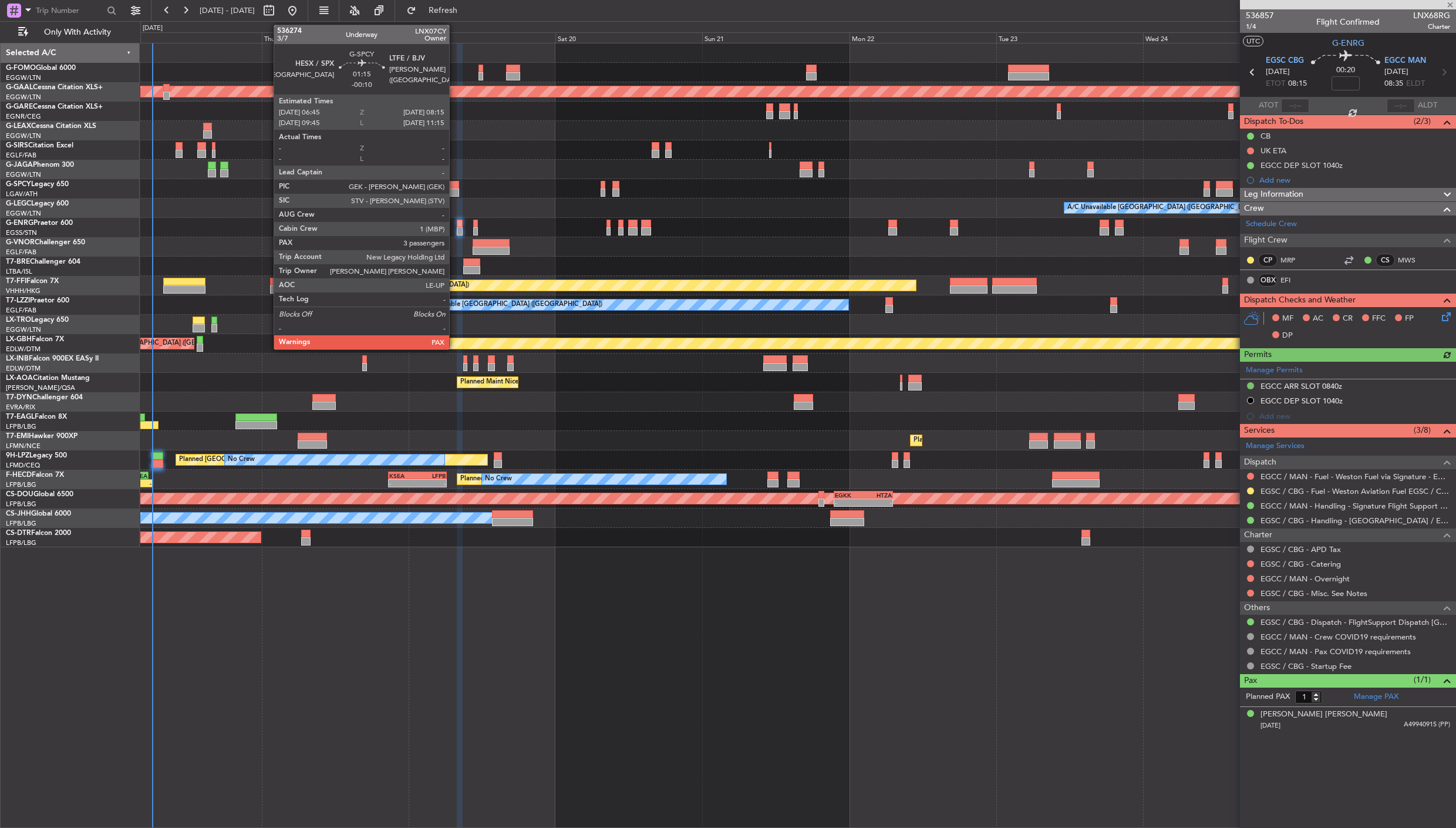
click at [455, 182] on div at bounding box center [453, 185] width 9 height 8
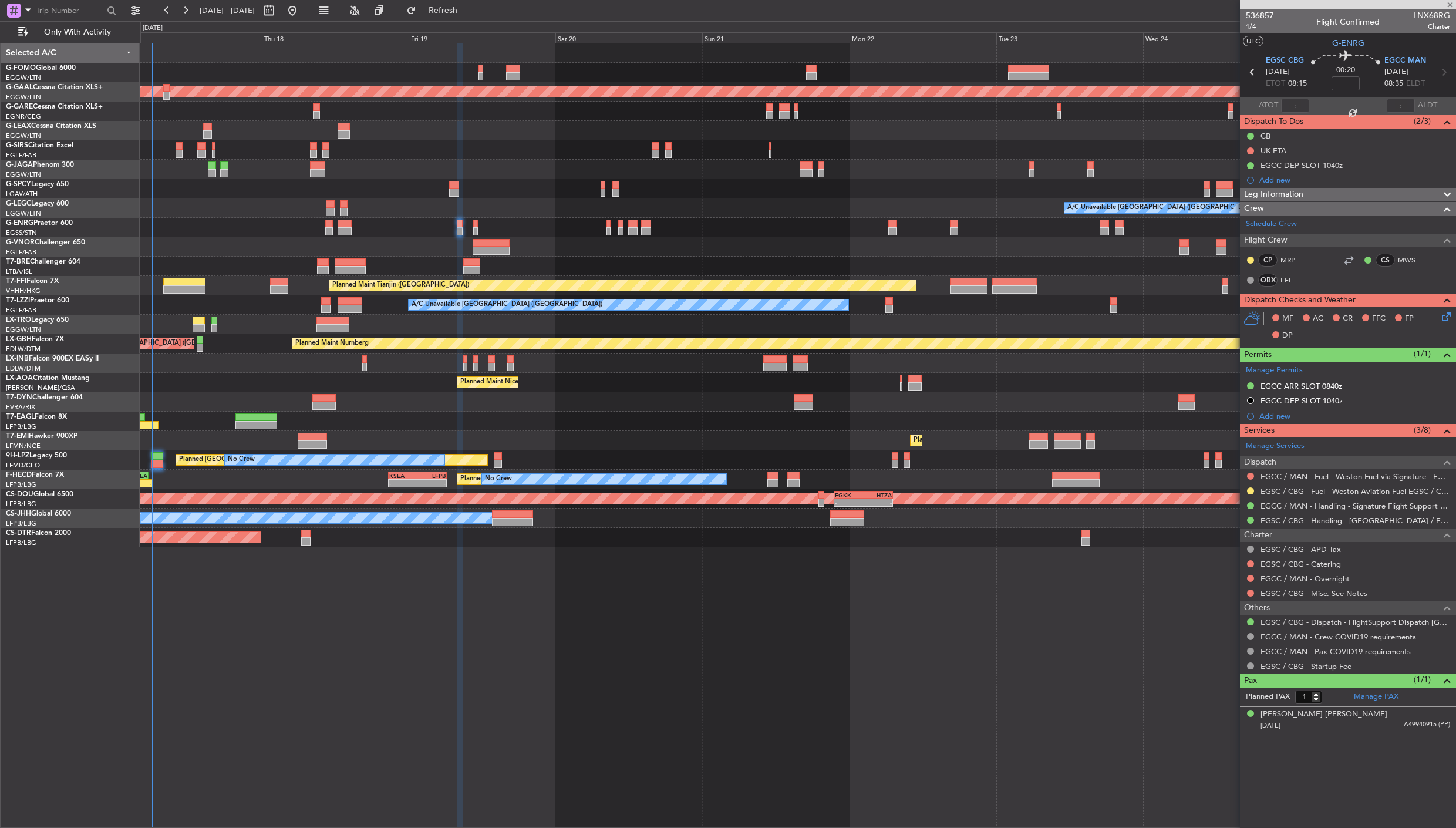
type input "-00:10"
type input "3"
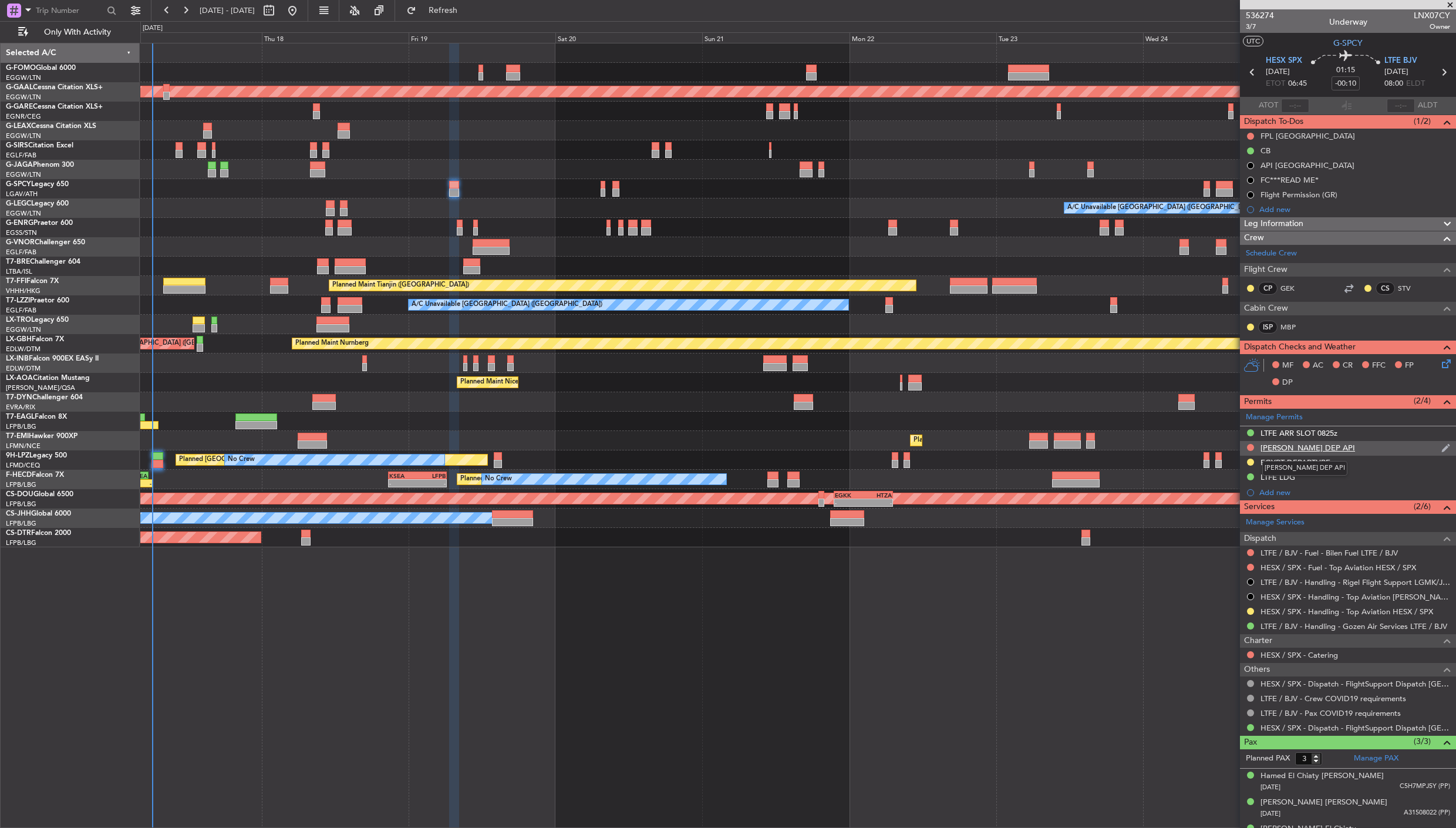
click at [1299, 447] on div "[PERSON_NAME] DEP API" at bounding box center [1308, 448] width 94 height 10
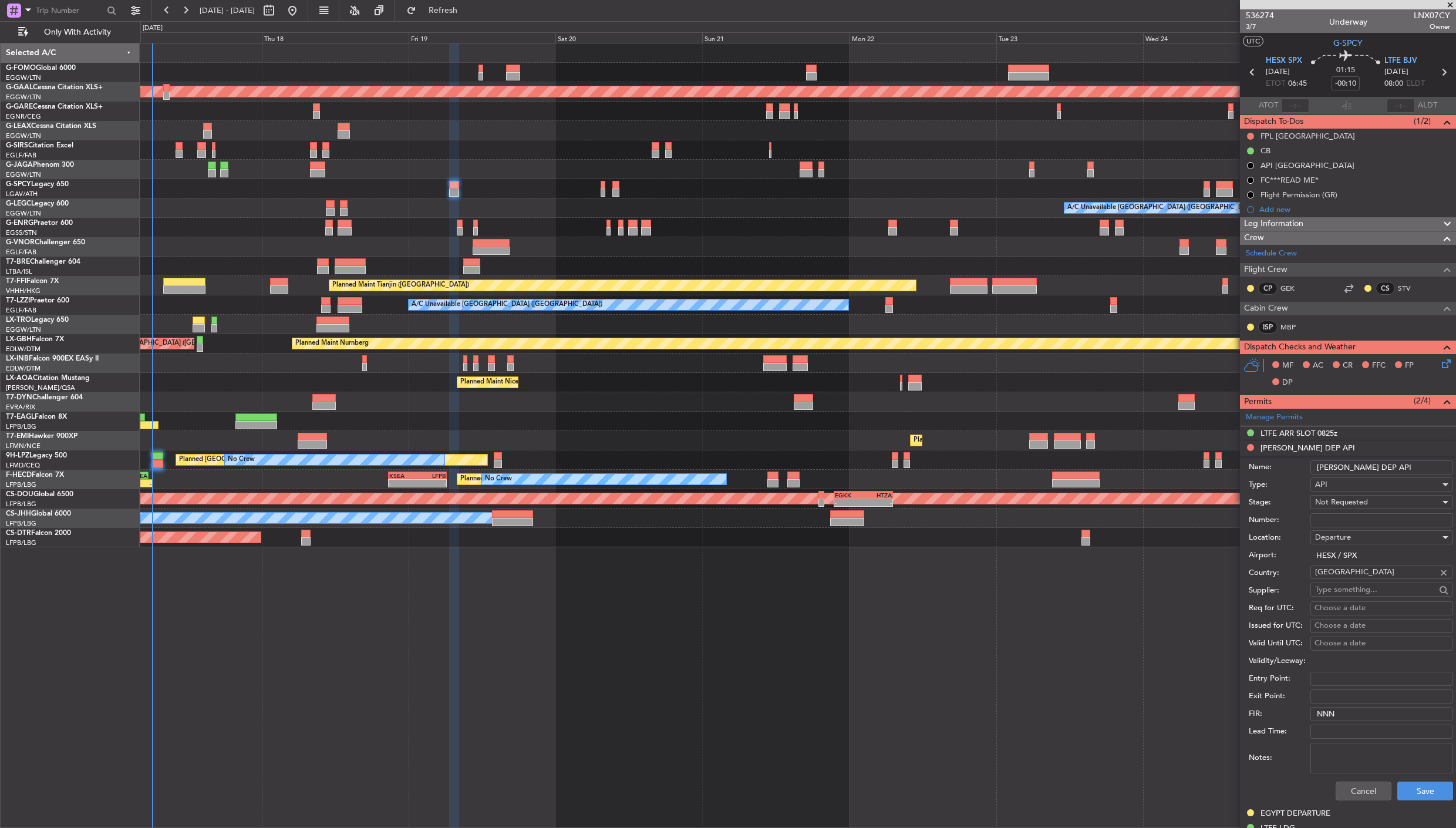
drag, startPoint x: 1339, startPoint y: 470, endPoint x: 1326, endPoint y: 470, distance: 13.0
click at [1310, 470] on input "[PERSON_NAME] DEP API" at bounding box center [1381, 467] width 143 height 14
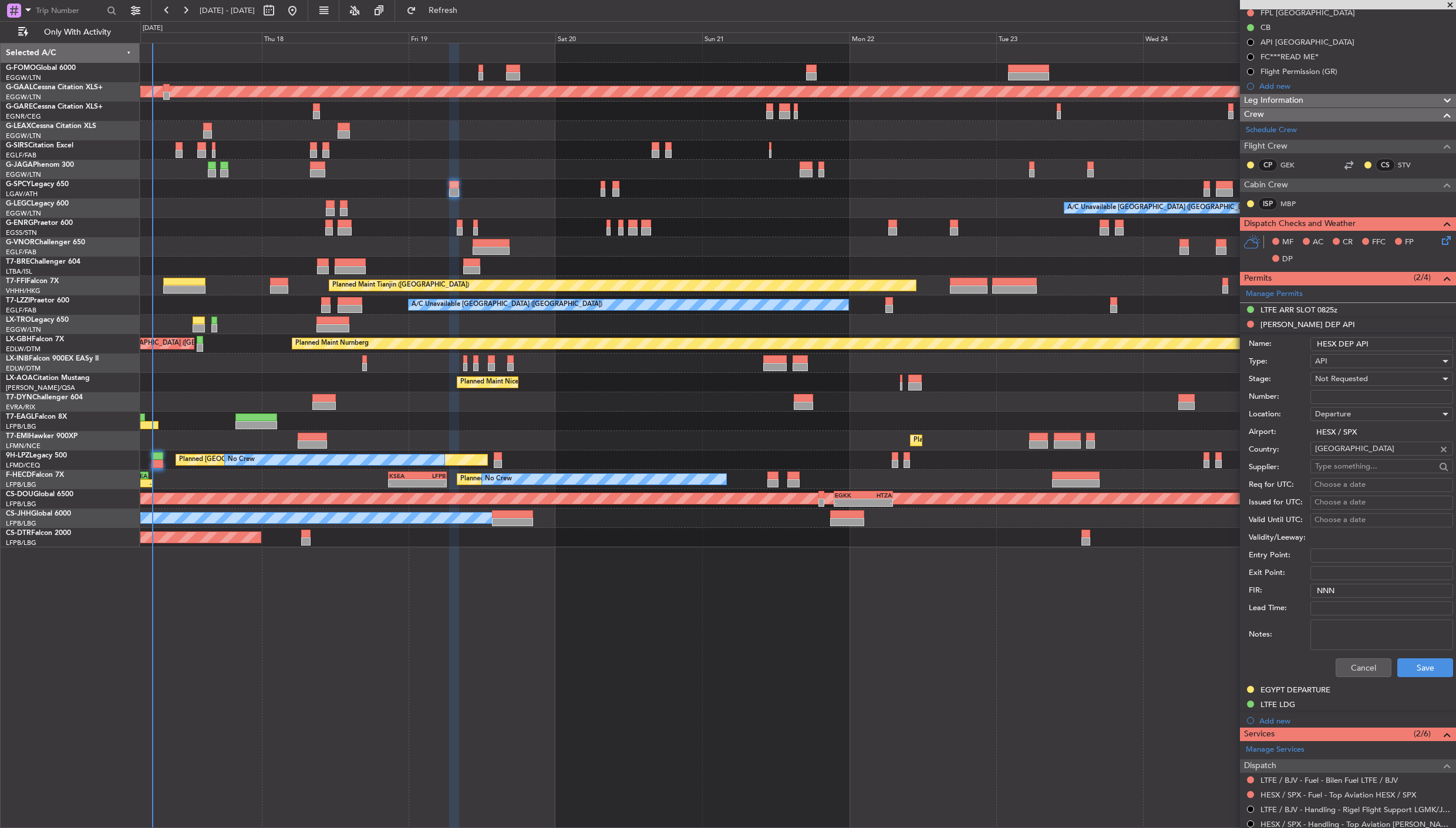
scroll to position [130, 0]
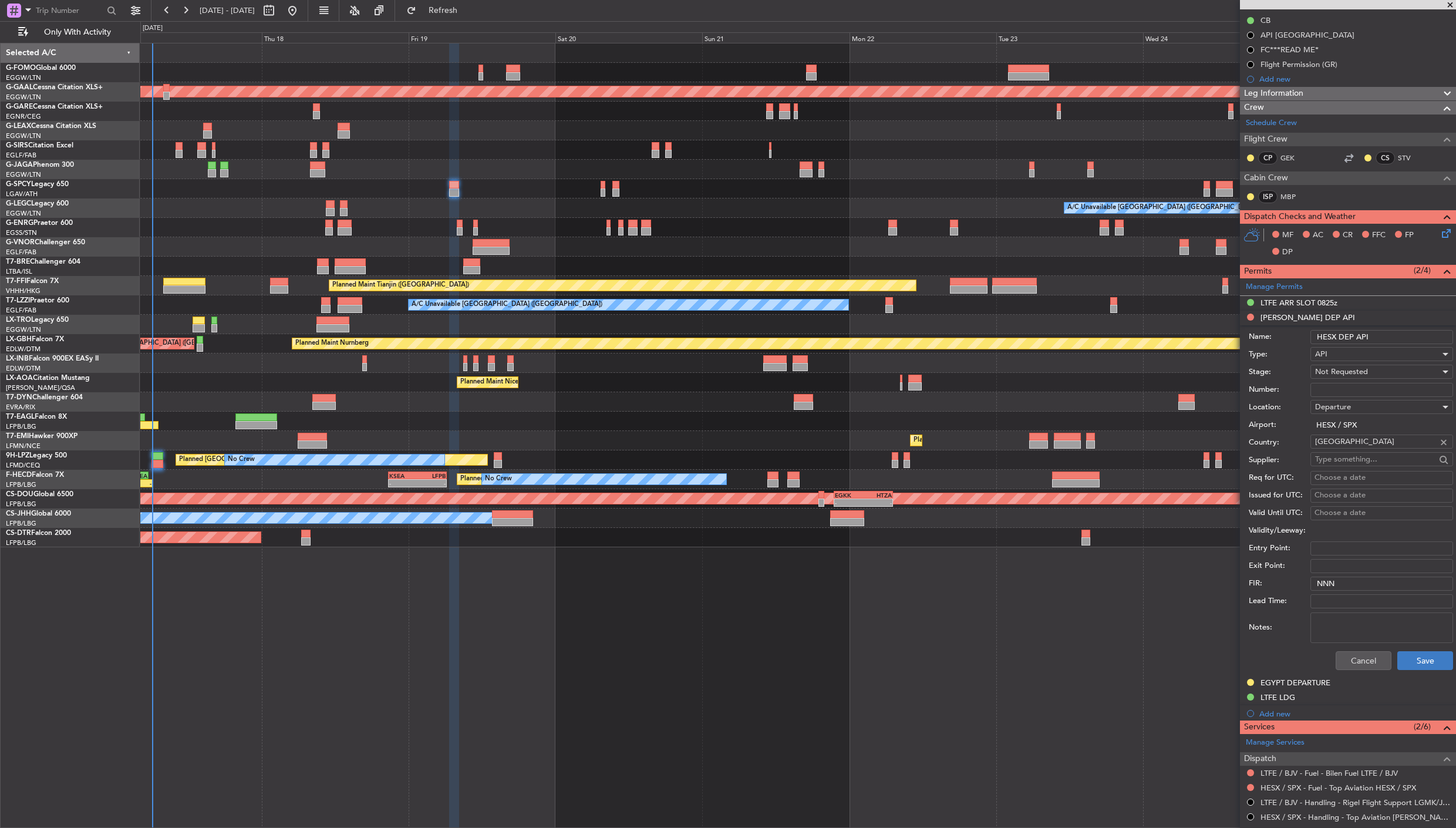
type input "HESX DEP API"
click at [1310, 660] on button "Save" at bounding box center [1425, 661] width 56 height 19
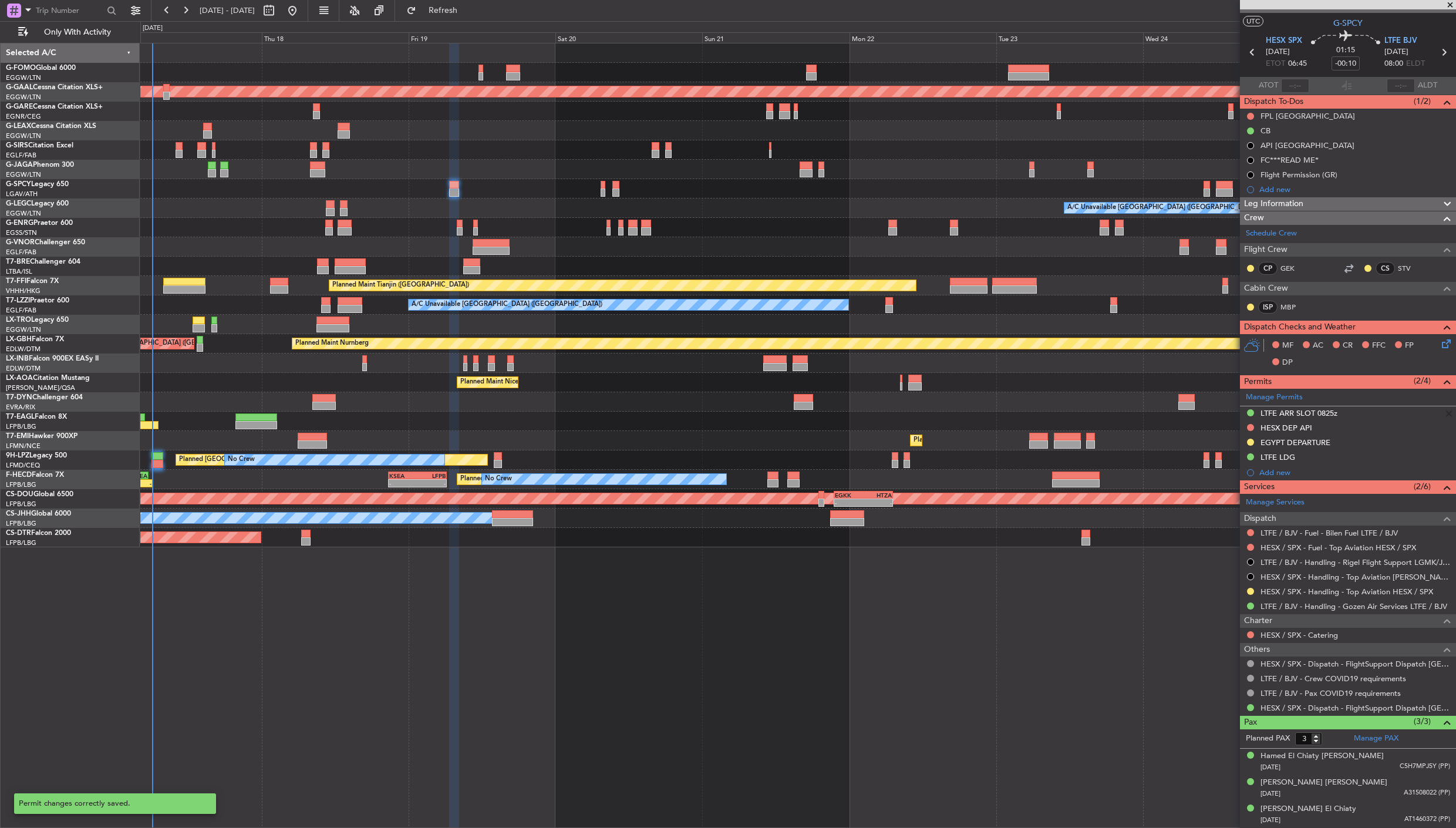
scroll to position [19, 0]
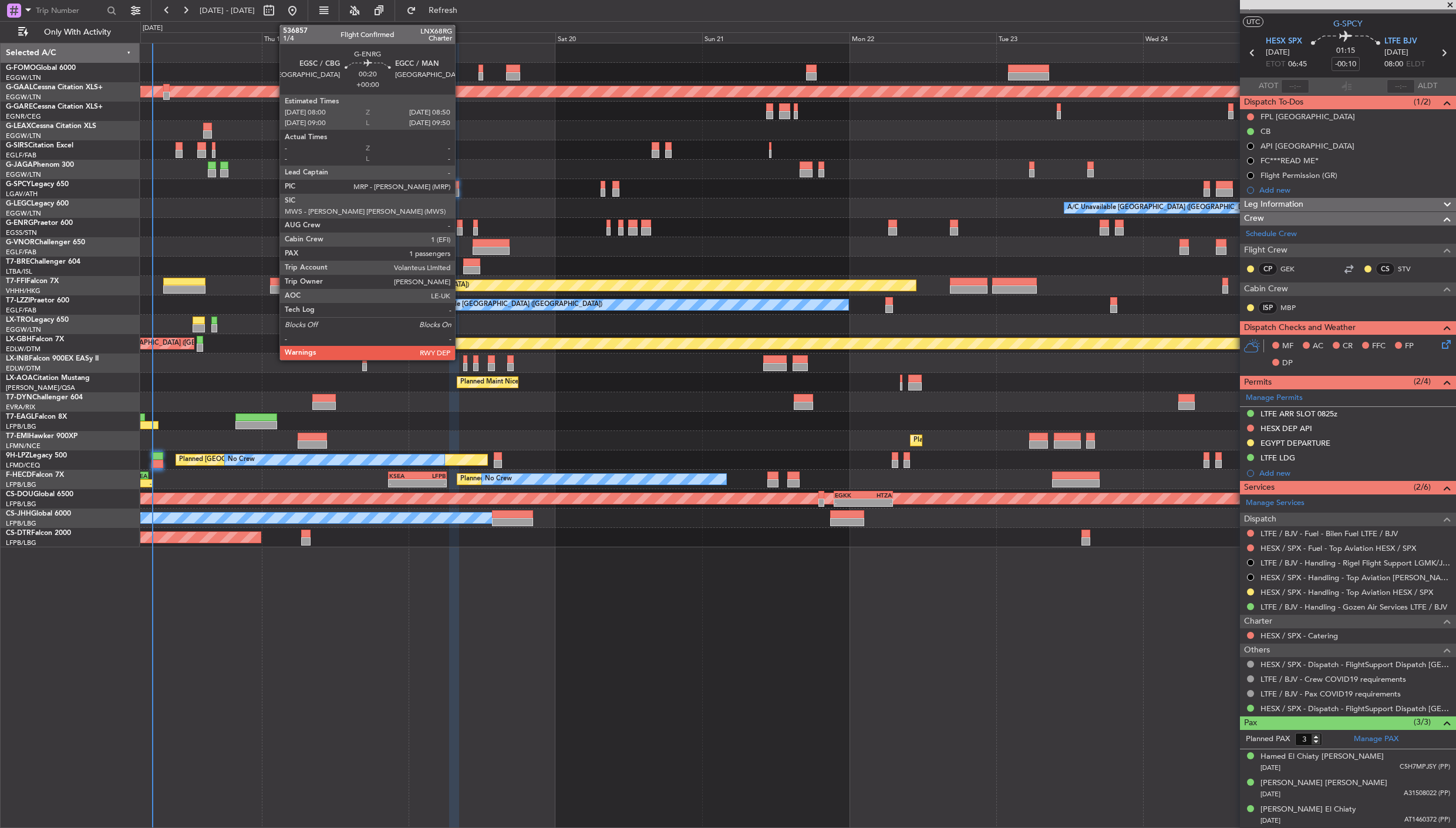
click at [461, 228] on div at bounding box center [459, 231] width 5 height 8
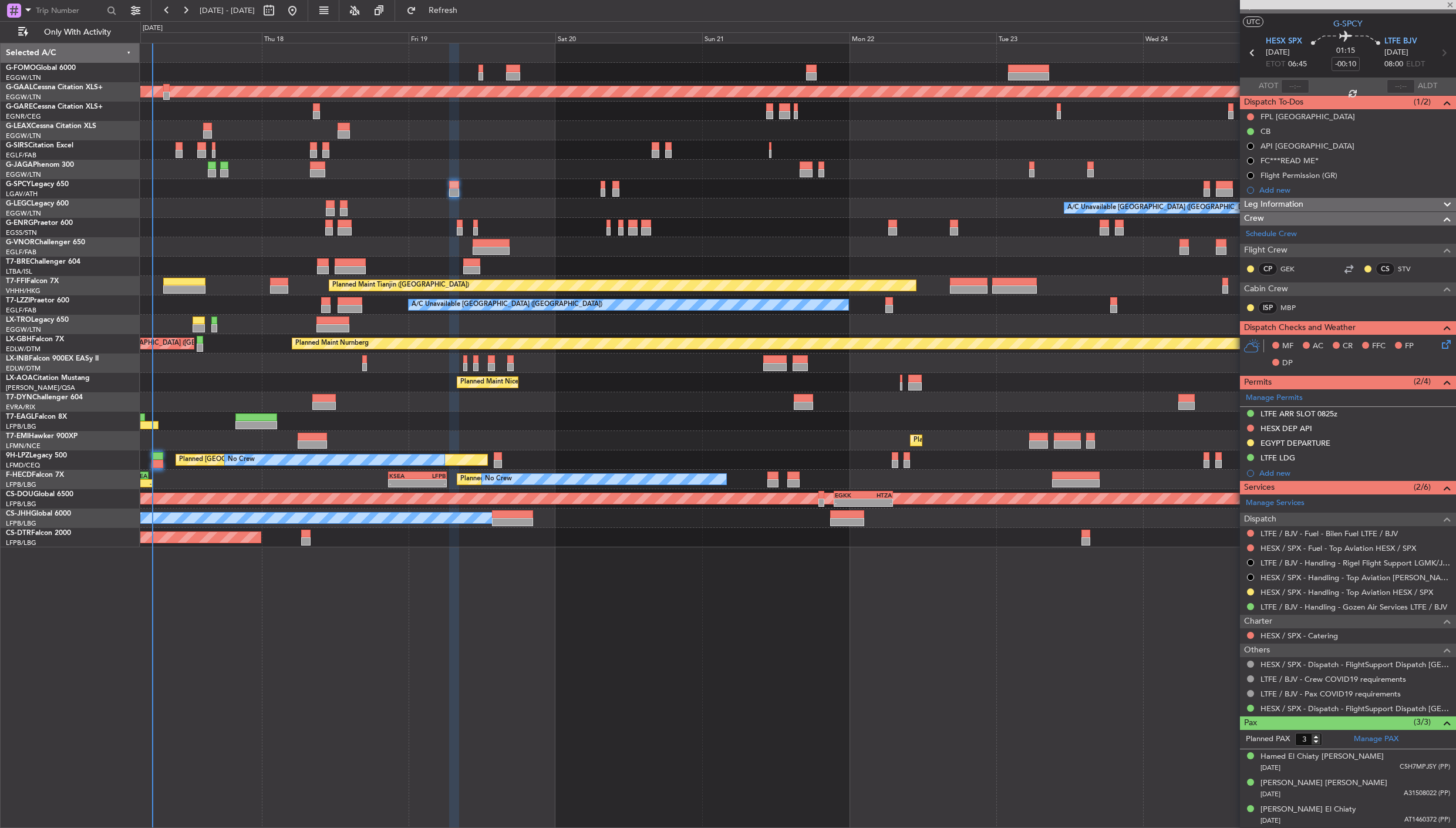
type input "1"
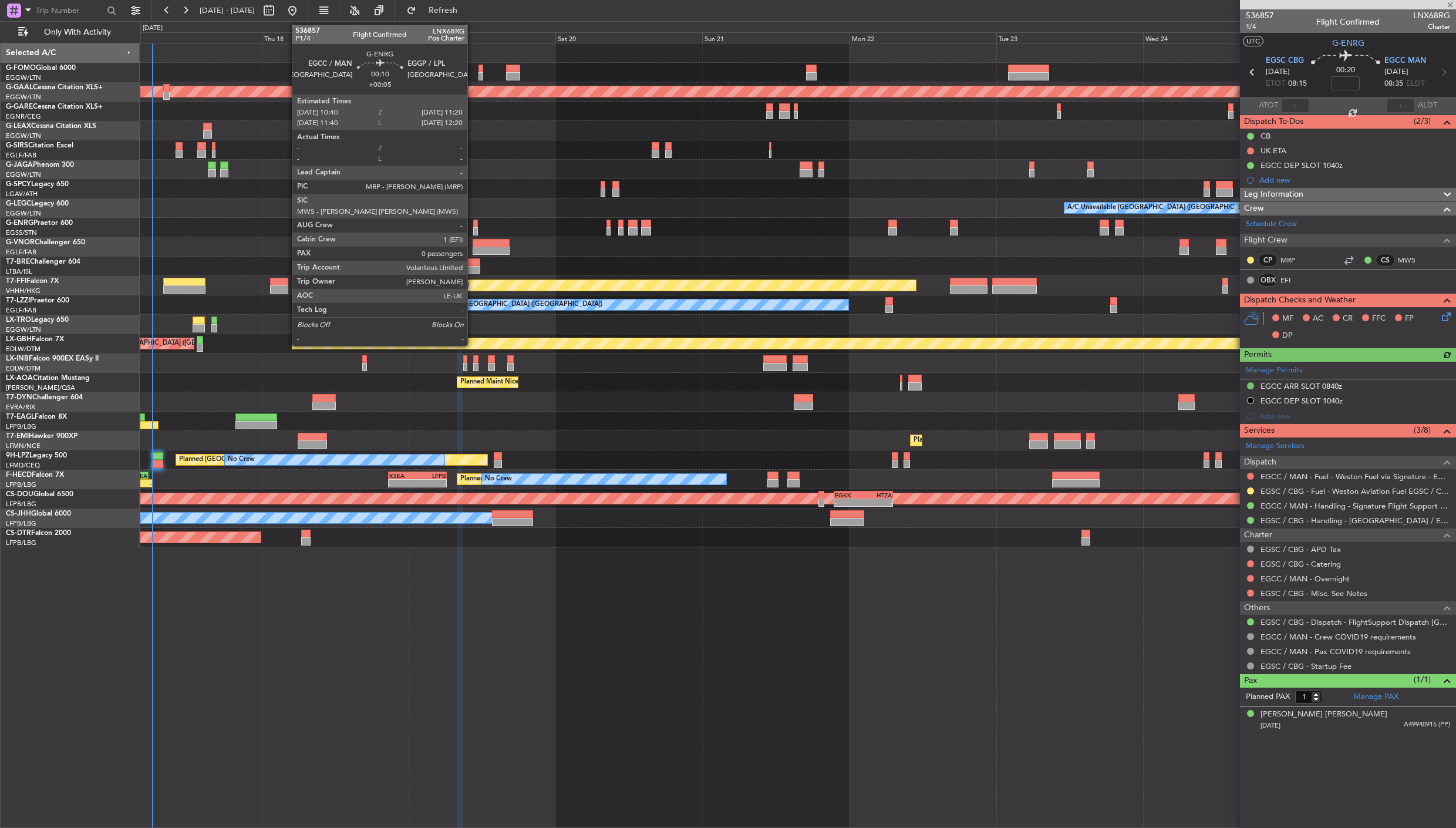
click at [473, 228] on div at bounding box center [475, 231] width 4 height 8
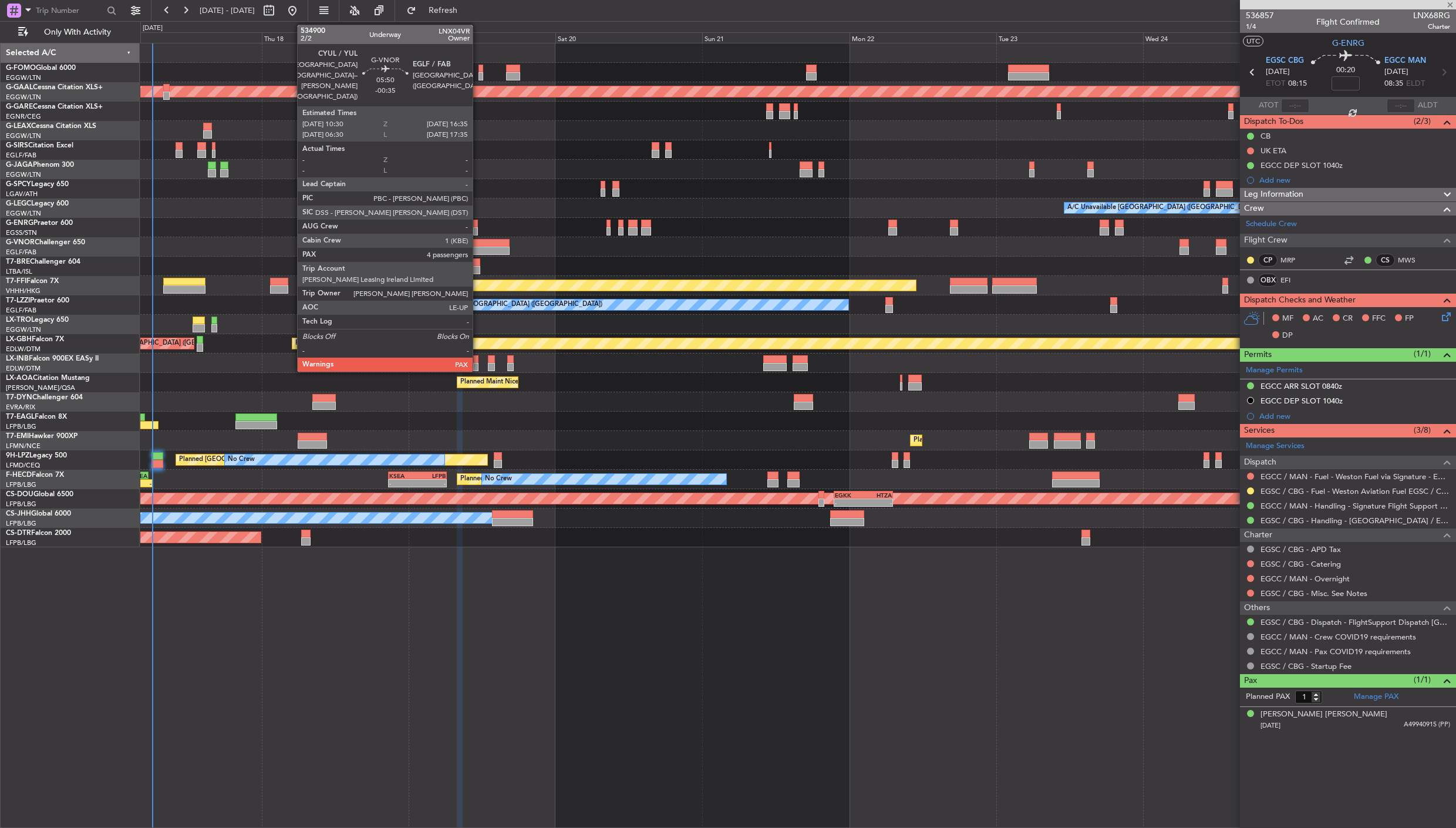
type input "+00:05"
type input "0"
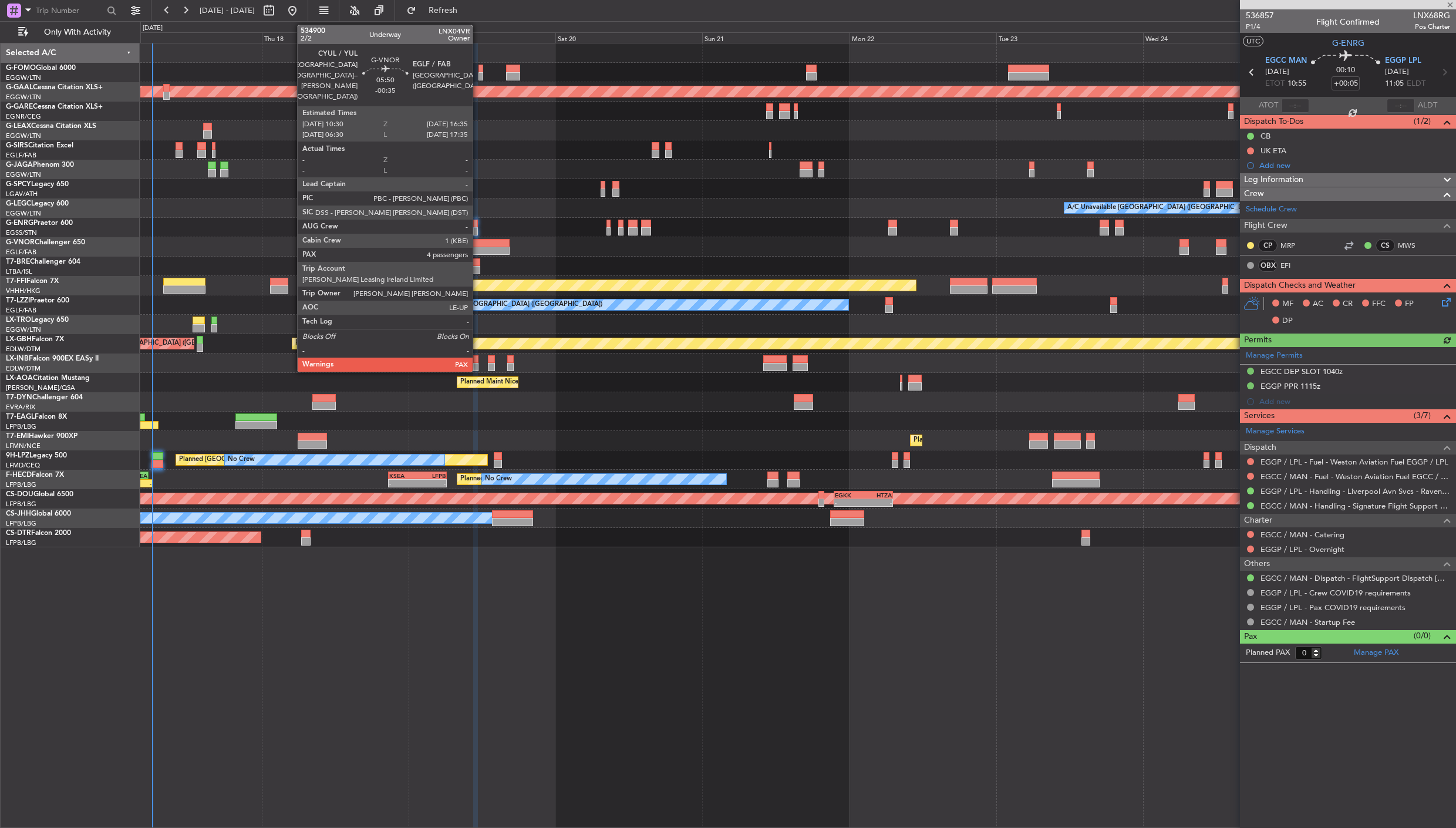
click at [478, 245] on div at bounding box center [491, 243] width 37 height 8
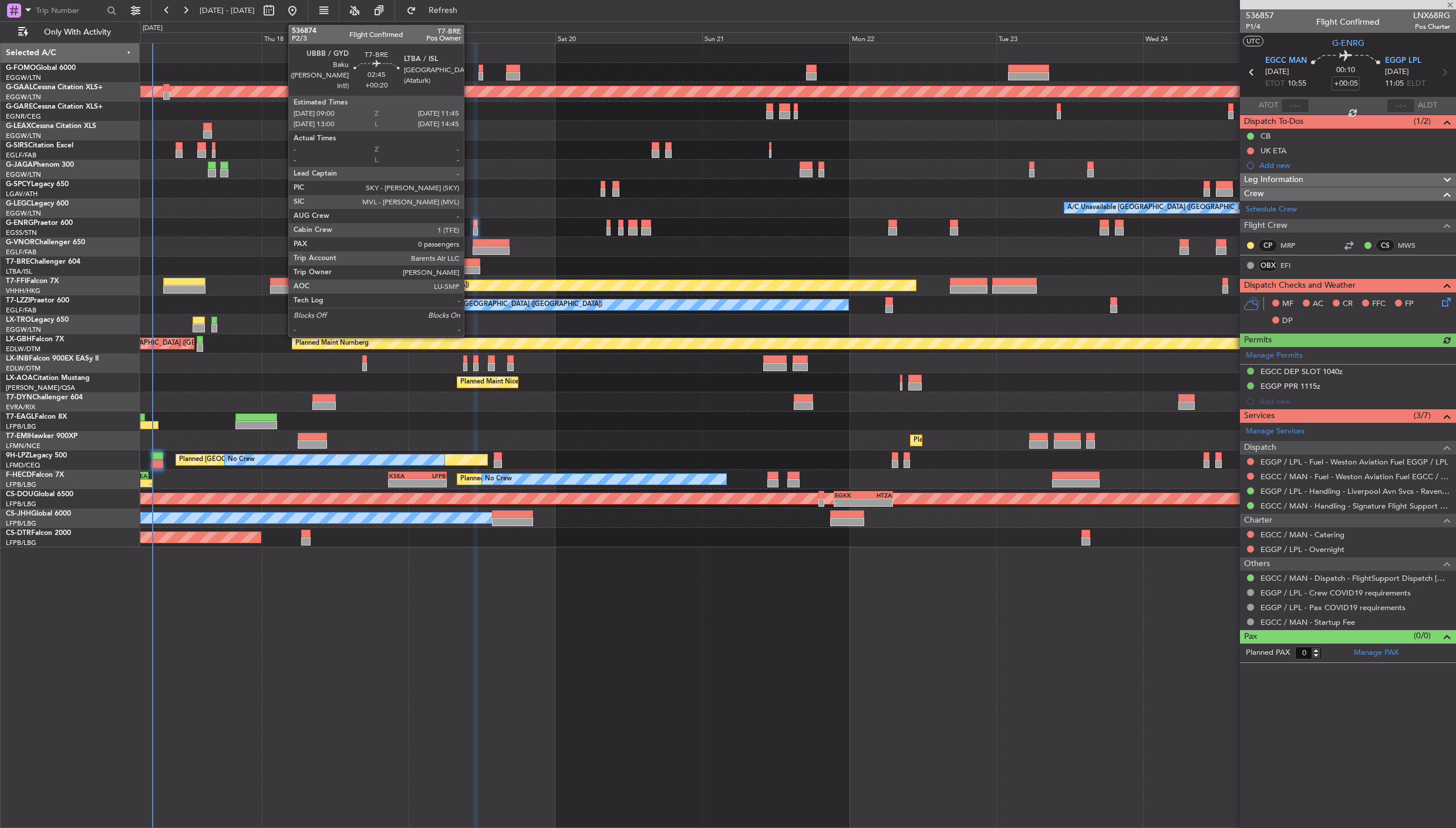
type input "-00:35"
type input "4"
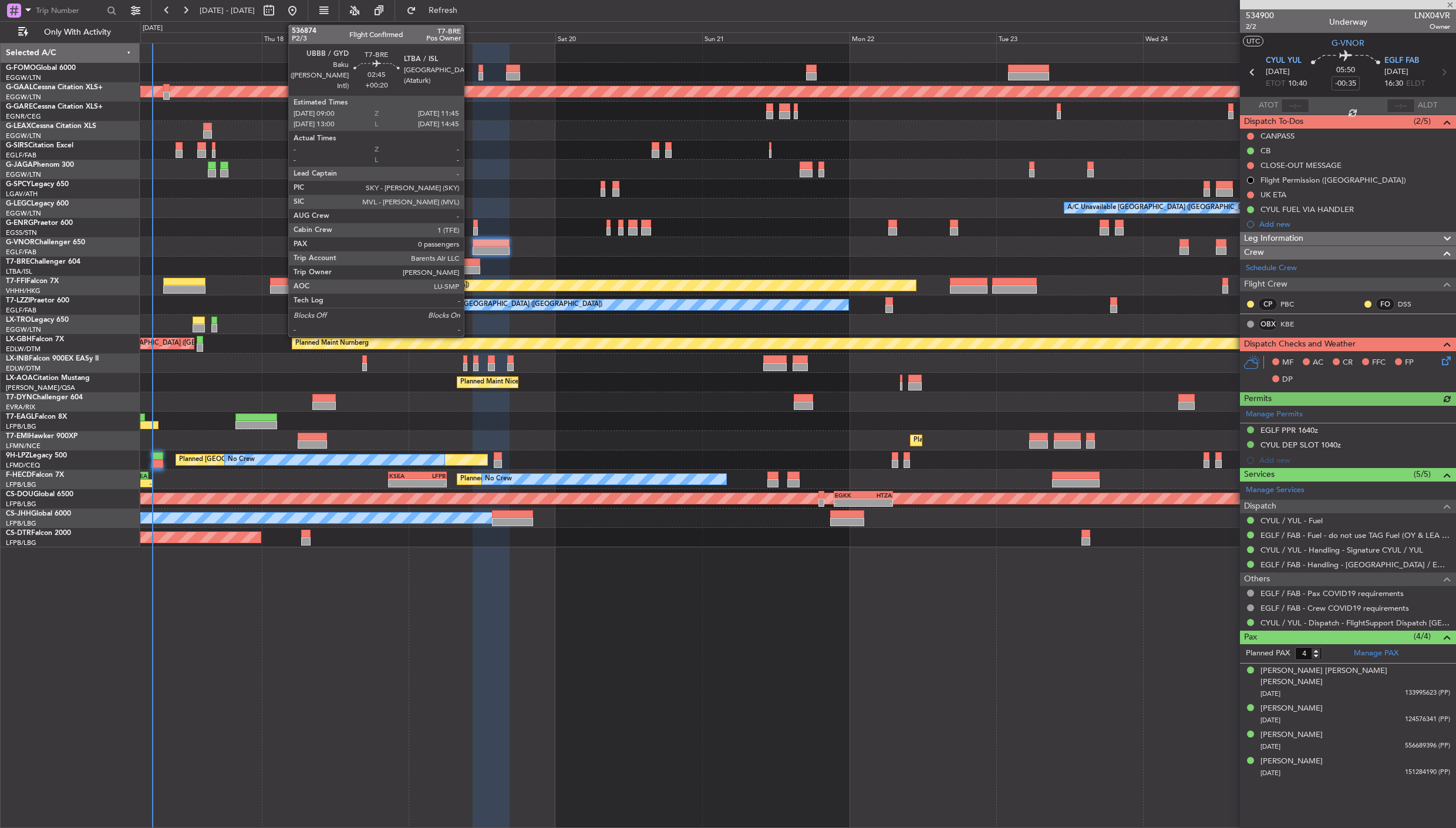
click at [470, 264] on div at bounding box center [472, 263] width 17 height 8
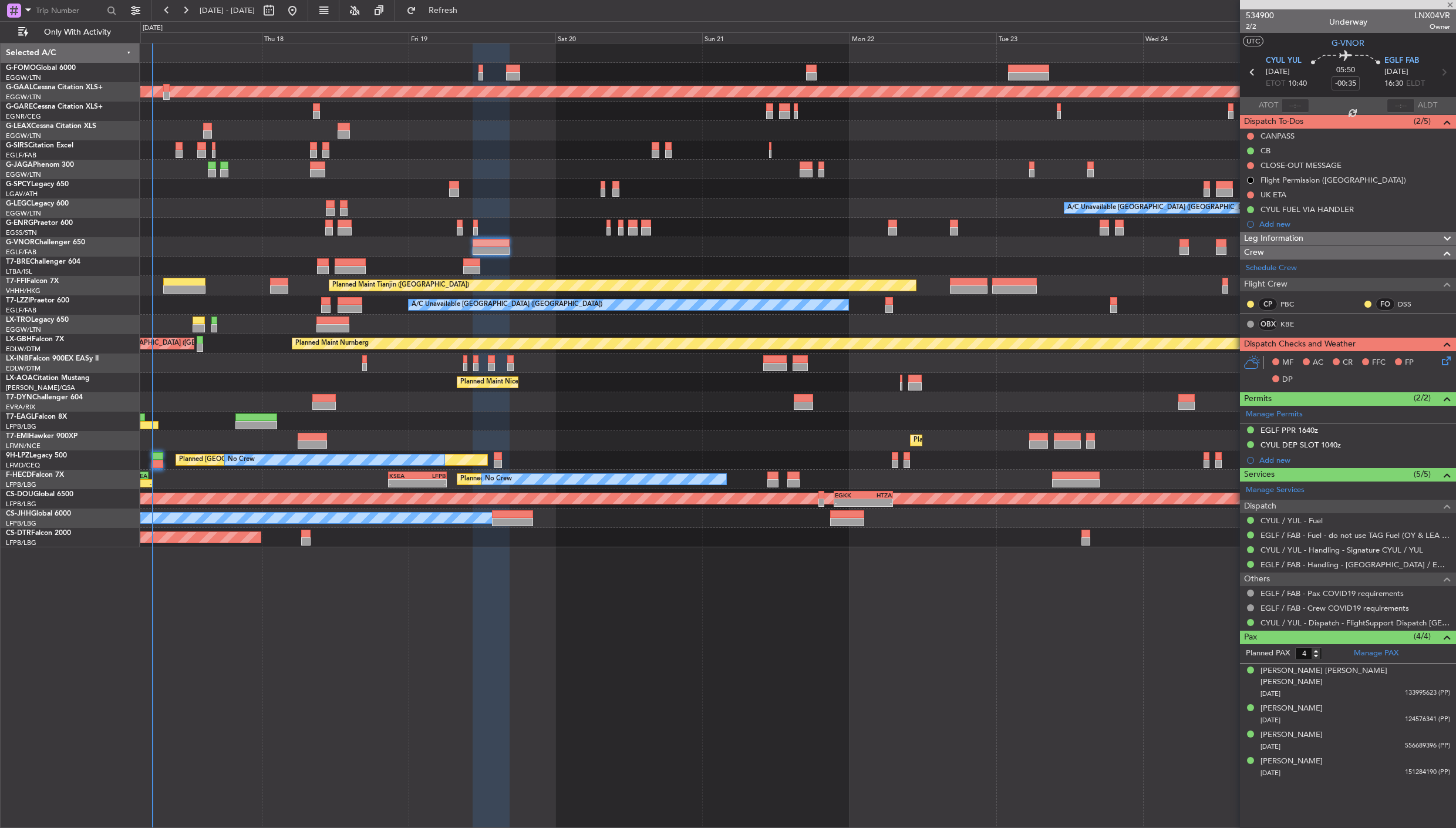
type input "+00:20"
type input "0"
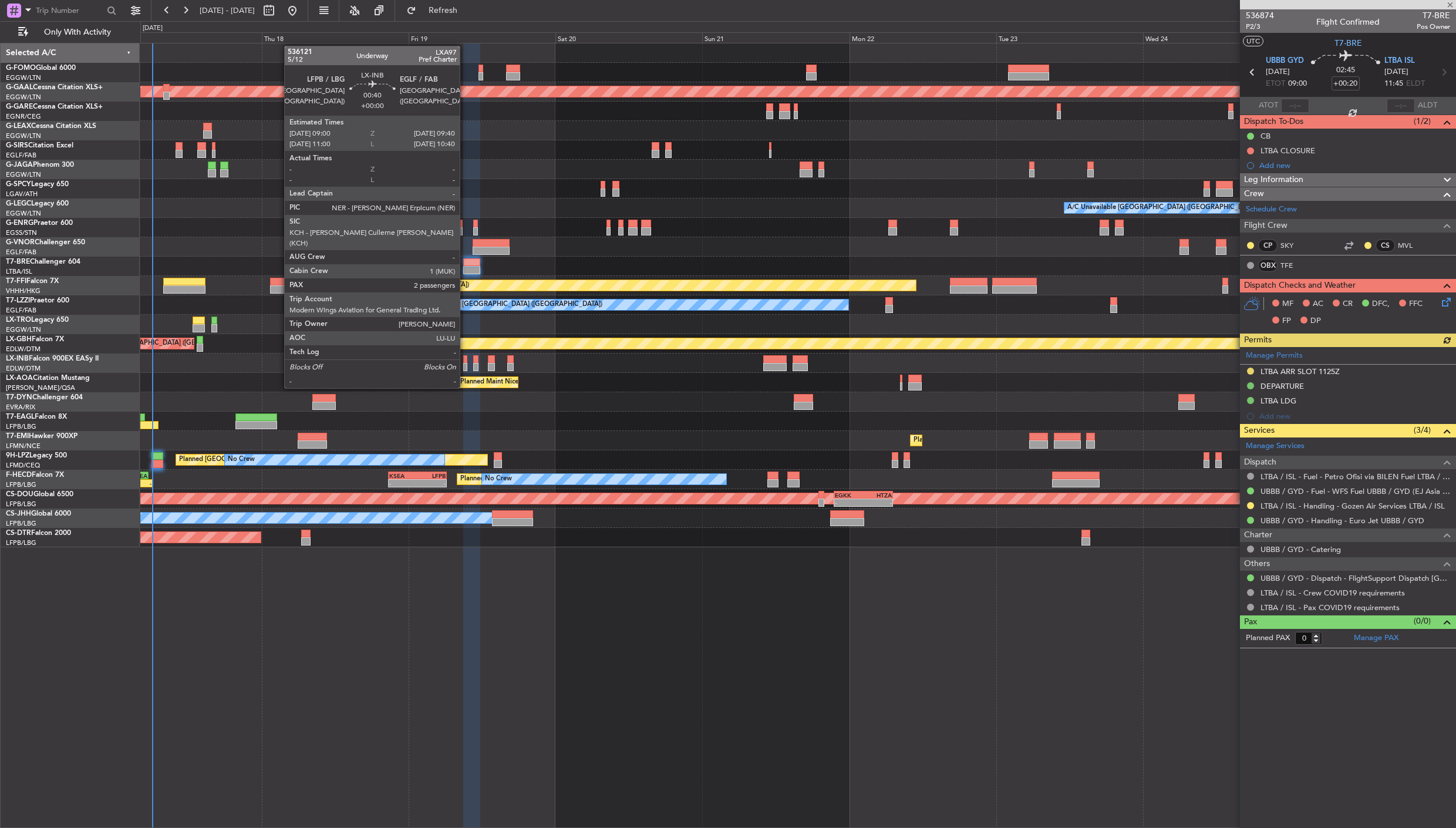
click at [466, 366] on div at bounding box center [465, 367] width 4 height 8
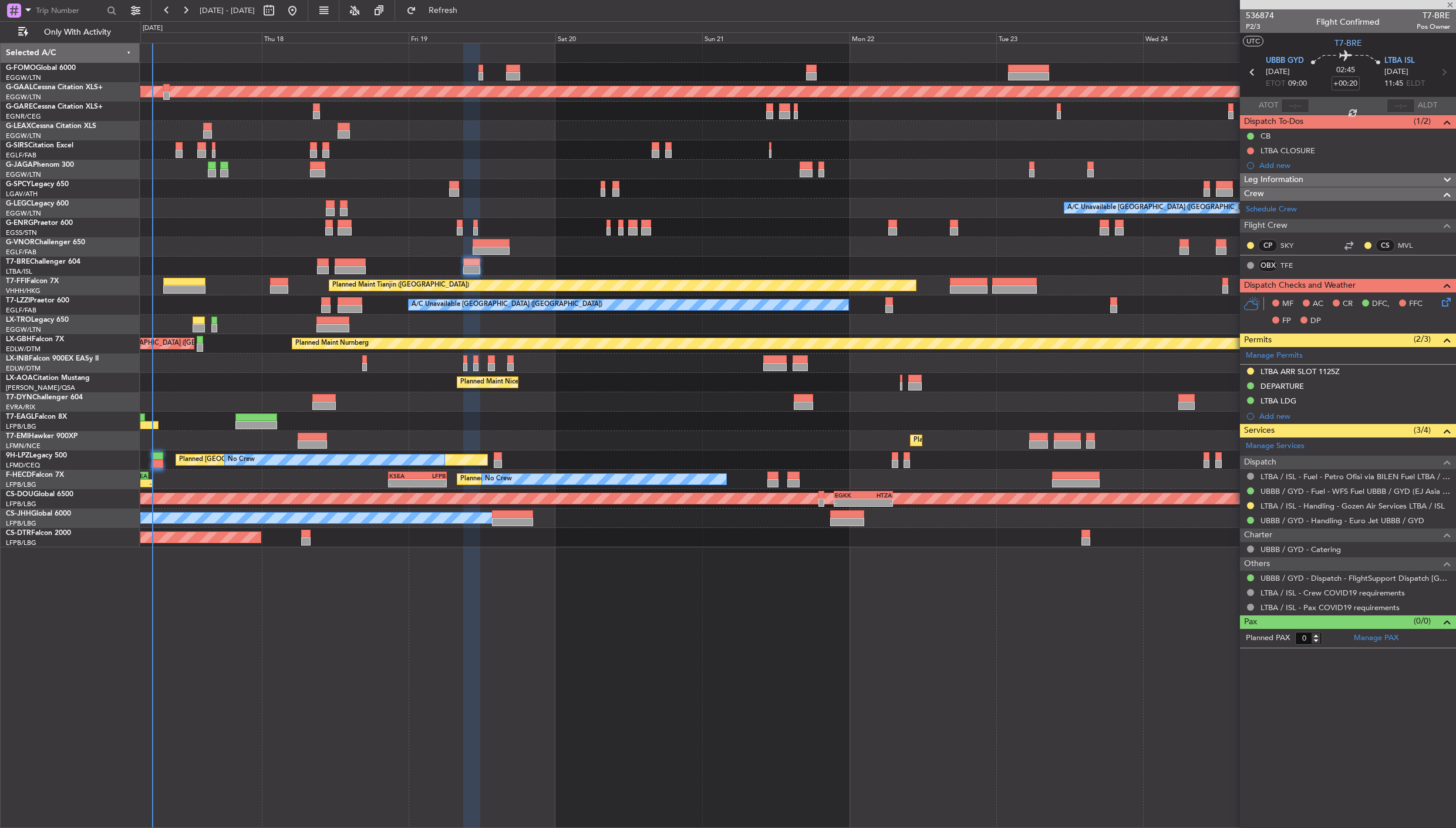
type input "2"
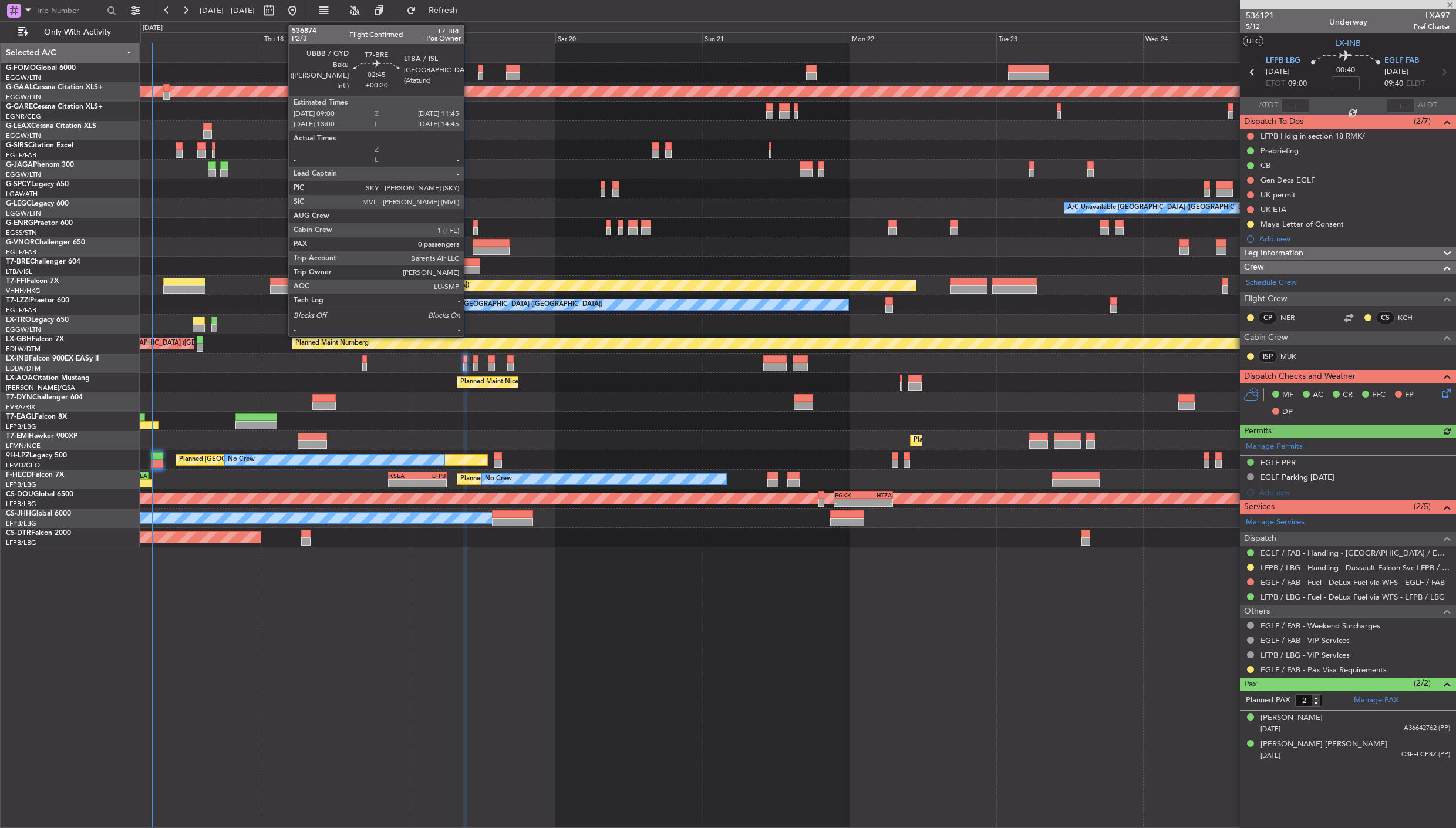
click at [470, 273] on div at bounding box center [472, 270] width 17 height 8
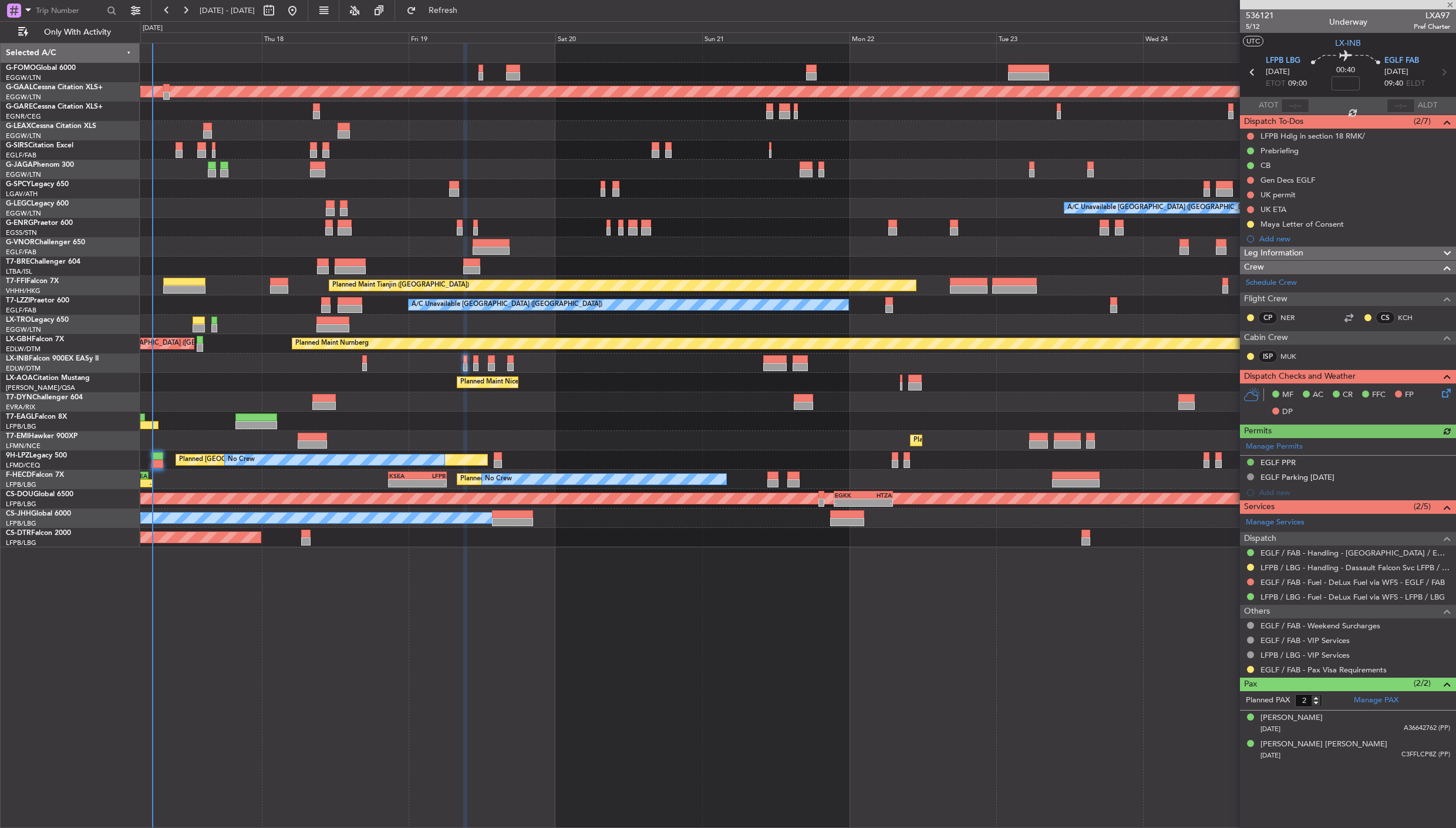
type input "+00:20"
type input "0"
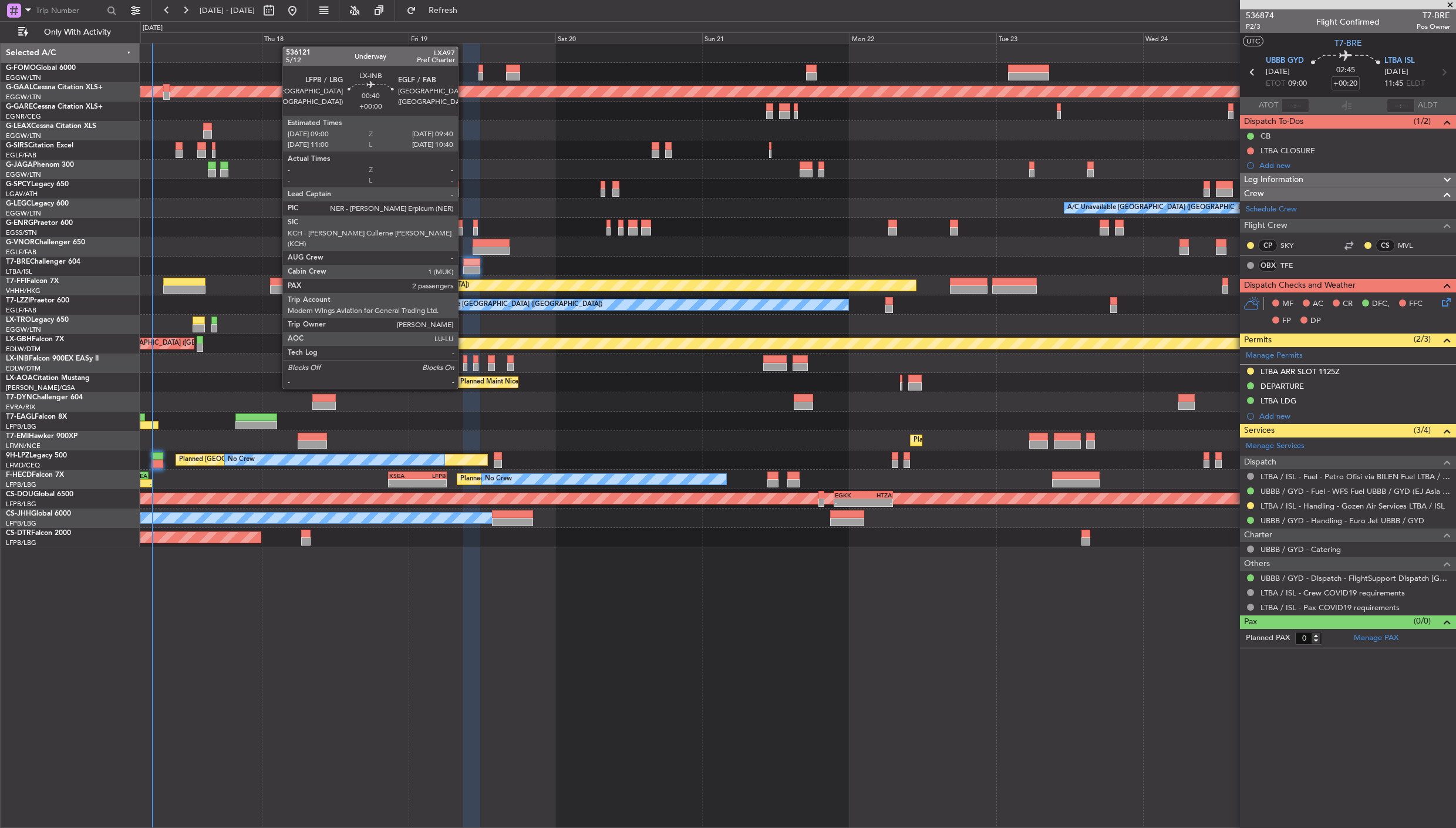
click at [464, 366] on div at bounding box center [465, 367] width 4 height 8
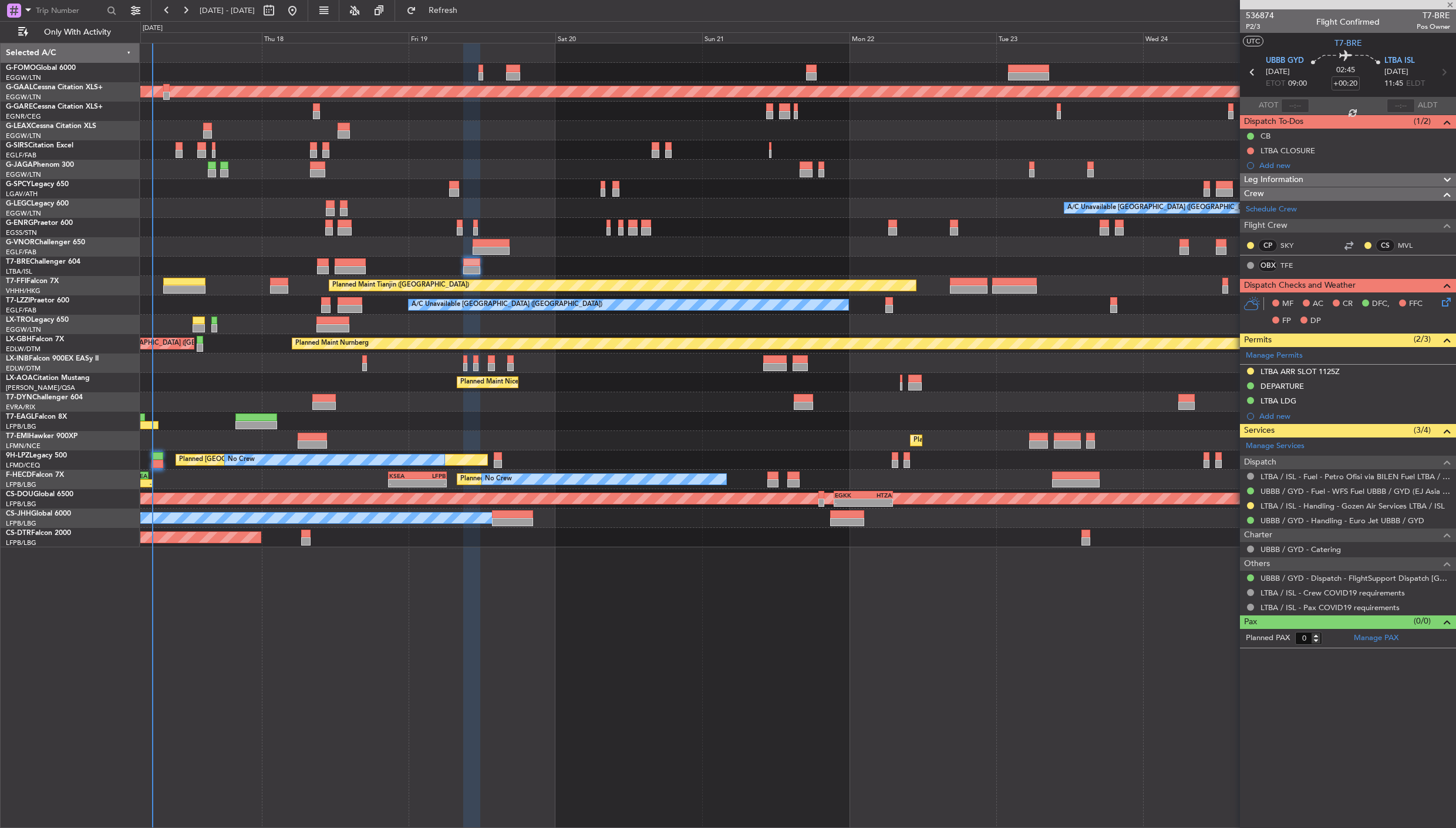
type input "2"
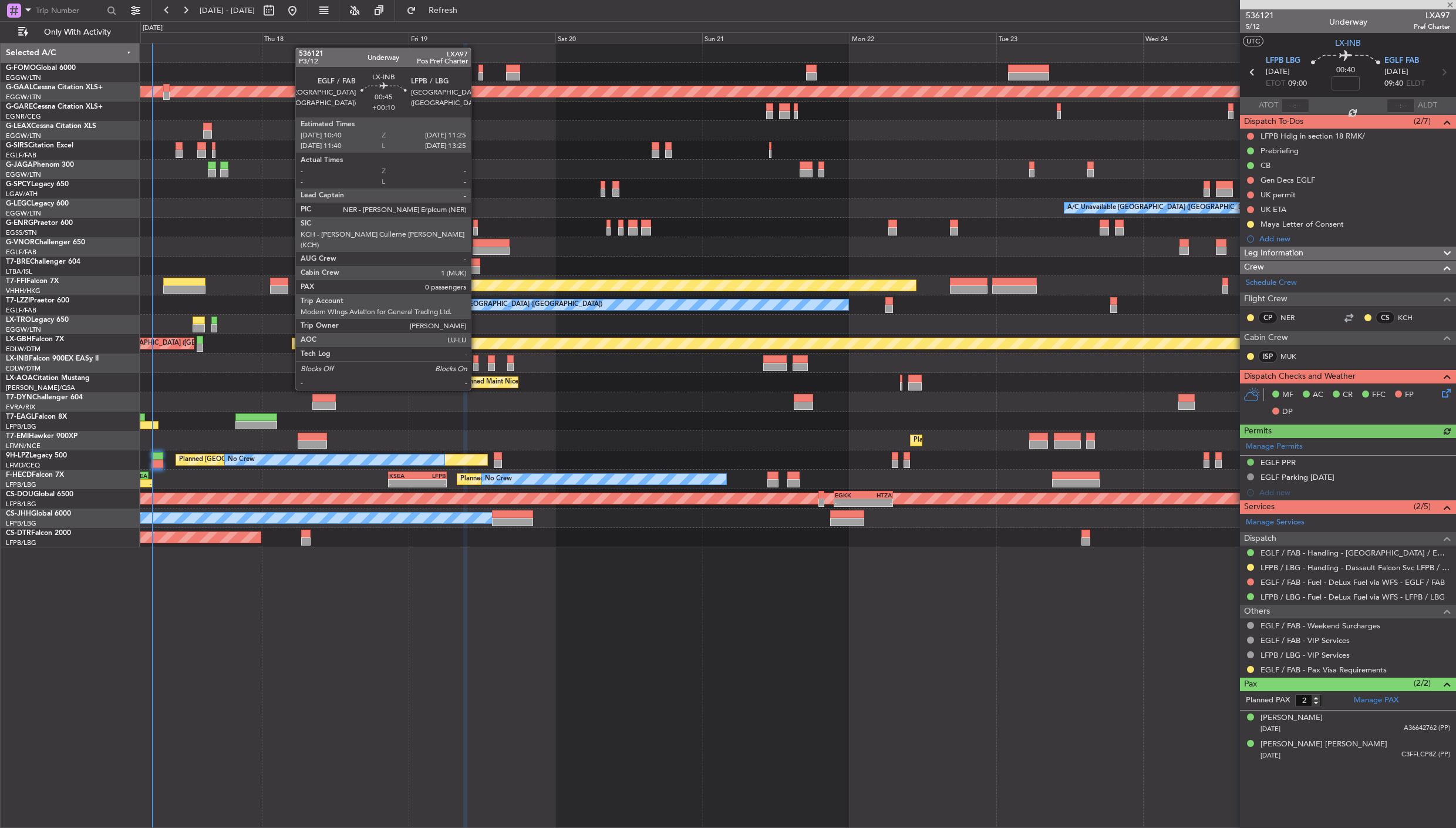
click at [476, 367] on div at bounding box center [476, 367] width 5 height 8
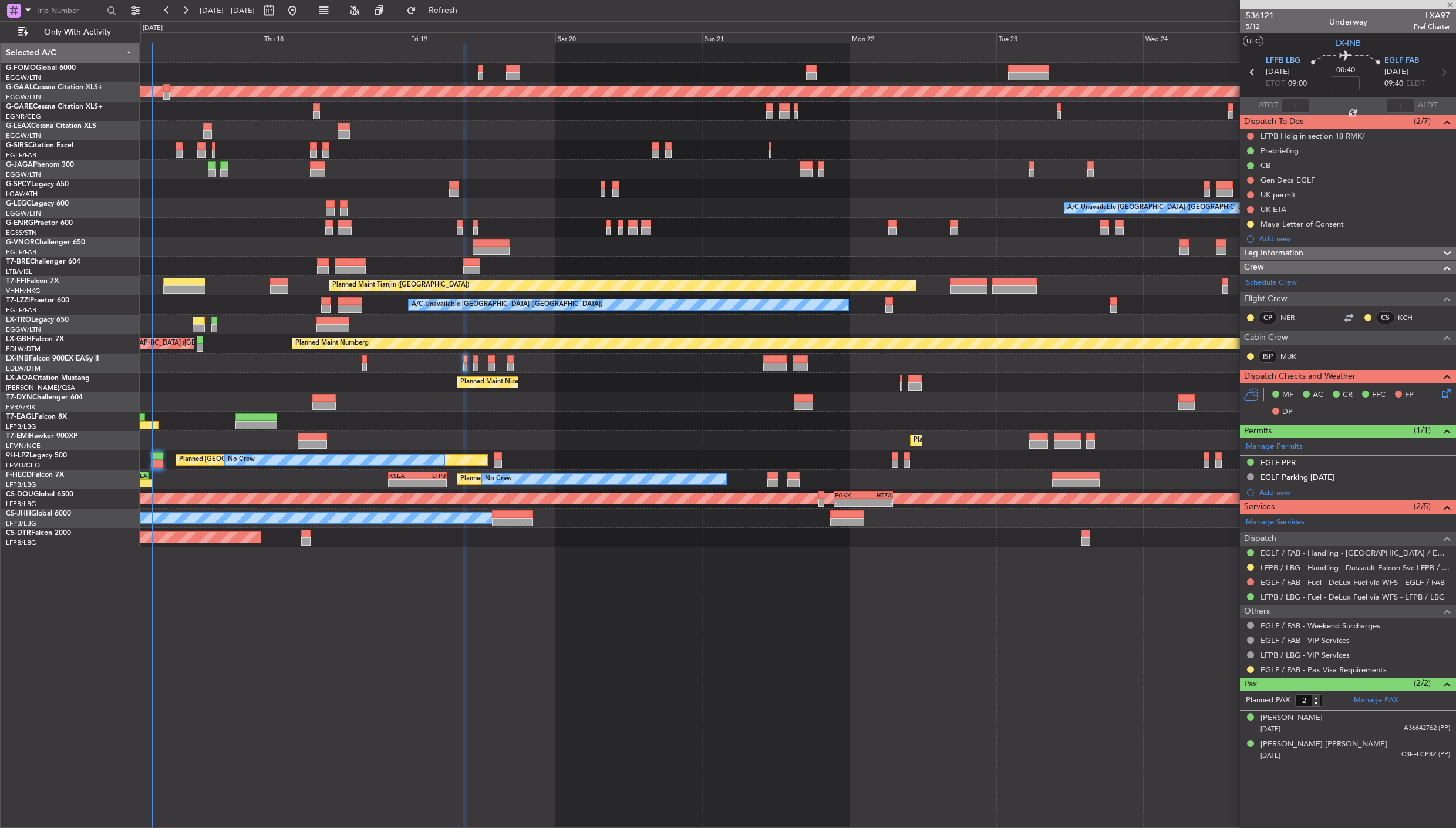
type input "+00:10"
type input "0"
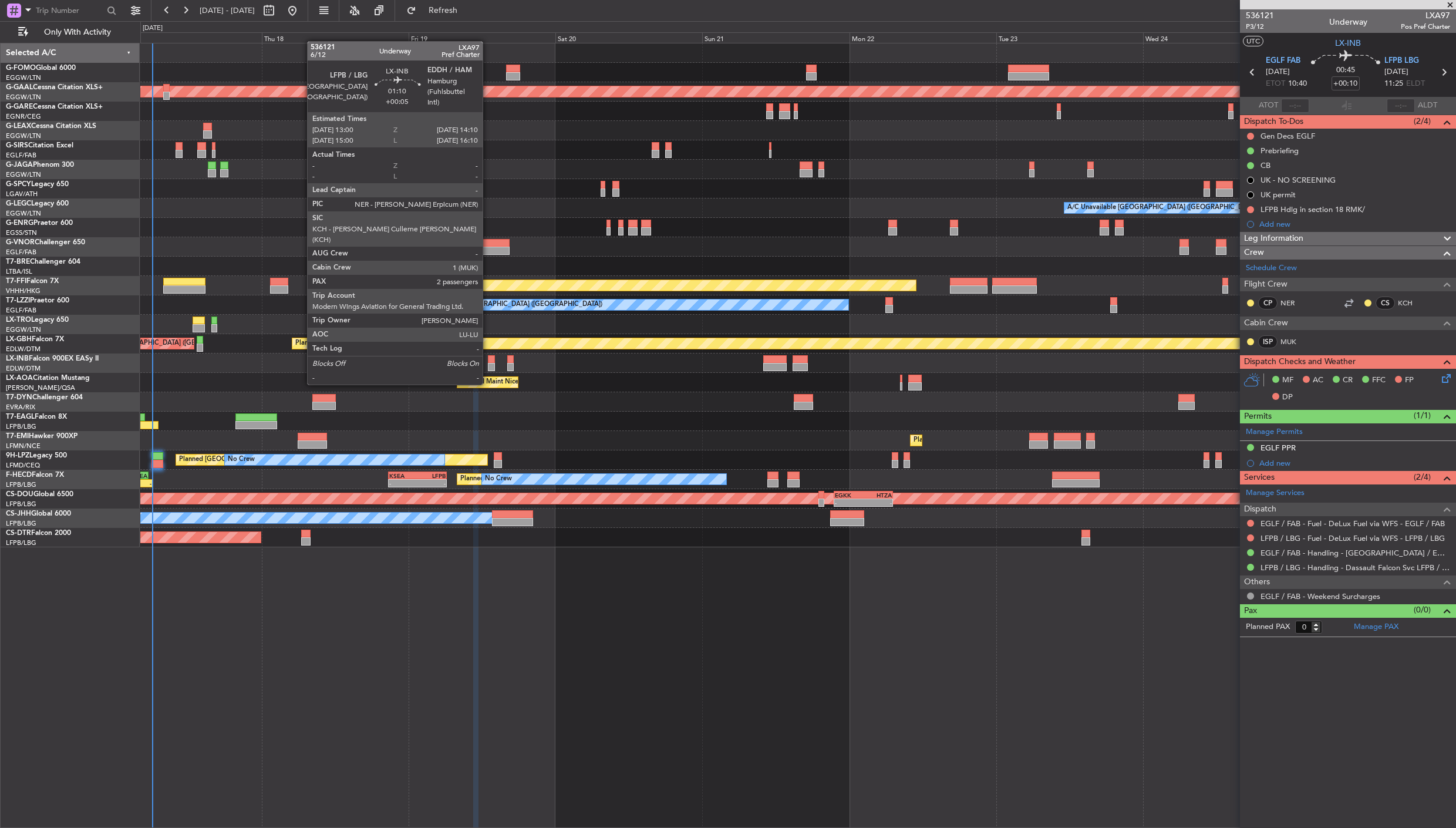
click at [488, 361] on div at bounding box center [491, 360] width 7 height 8
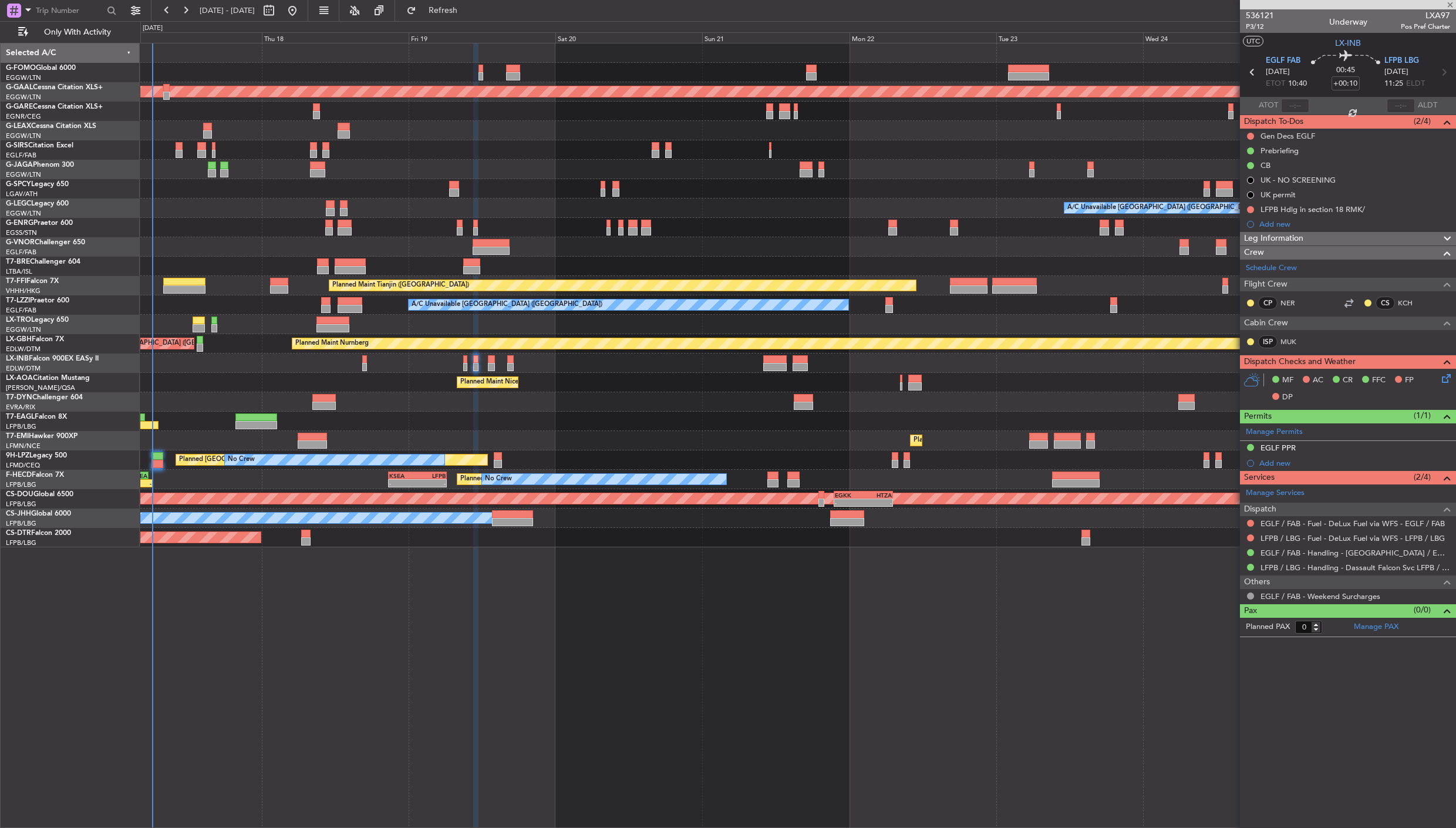
type input "+00:05"
type input "2"
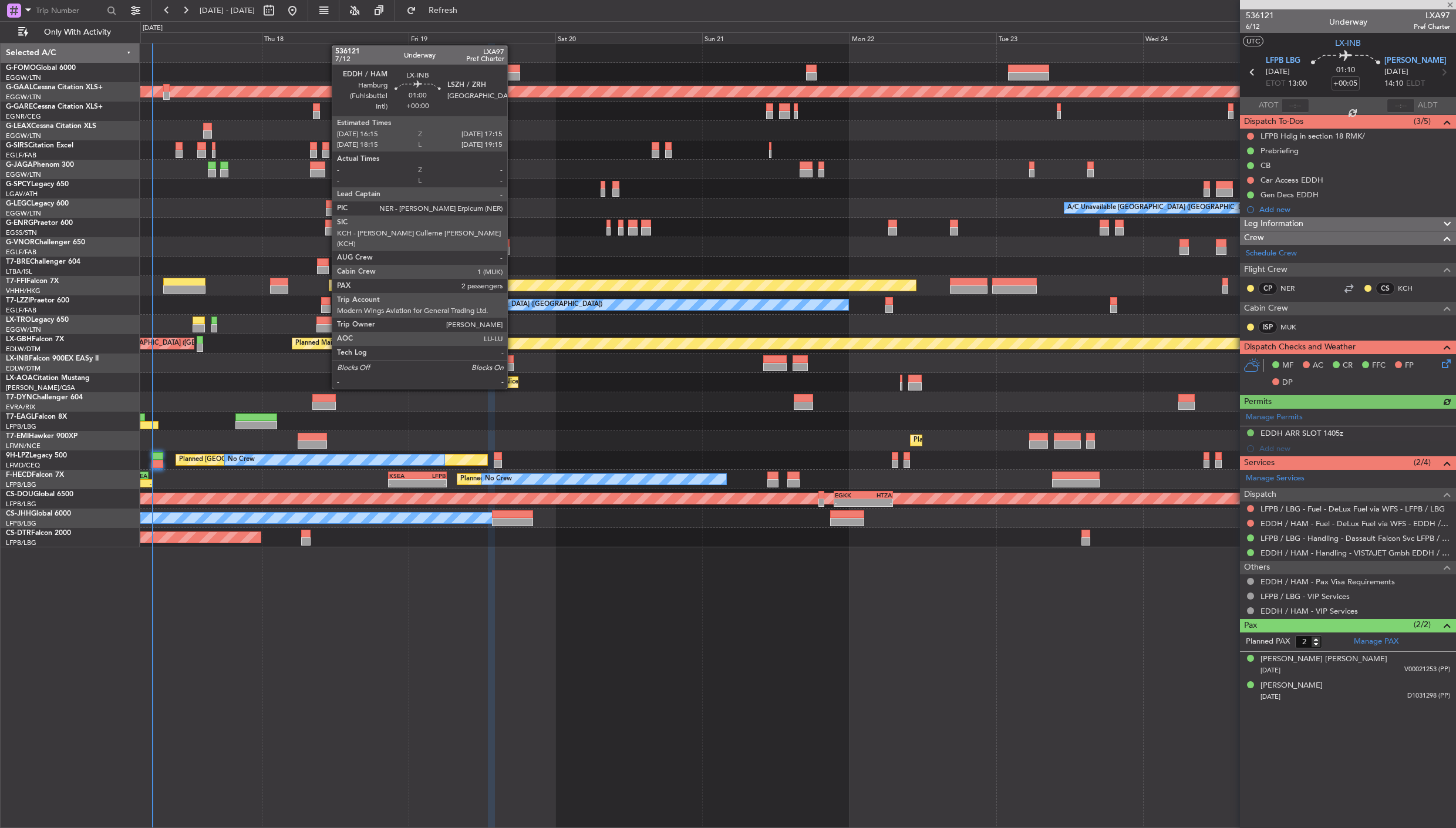
click at [513, 366] on div at bounding box center [510, 367] width 7 height 8
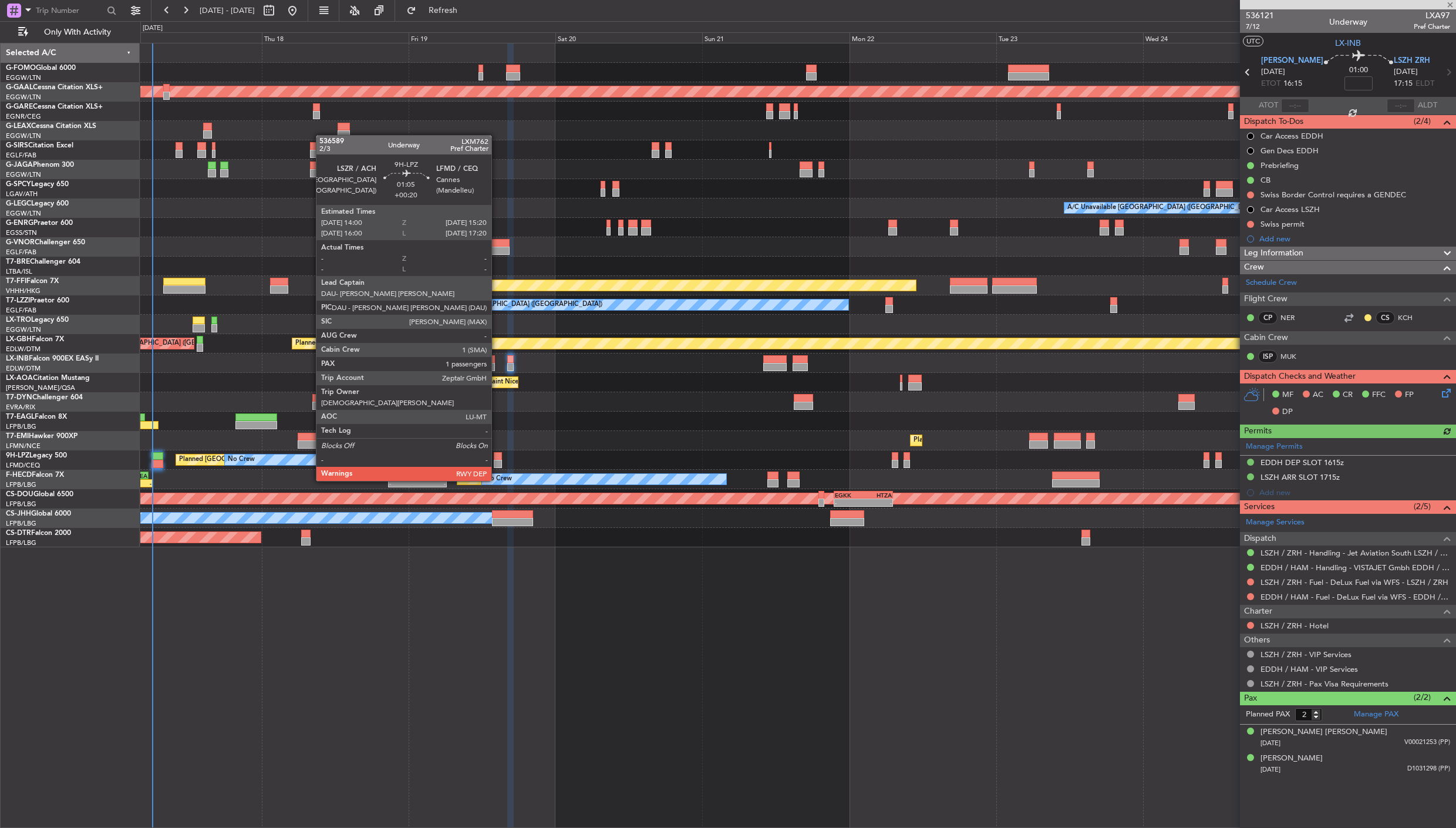
click at [497, 458] on div at bounding box center [498, 457] width 8 height 8
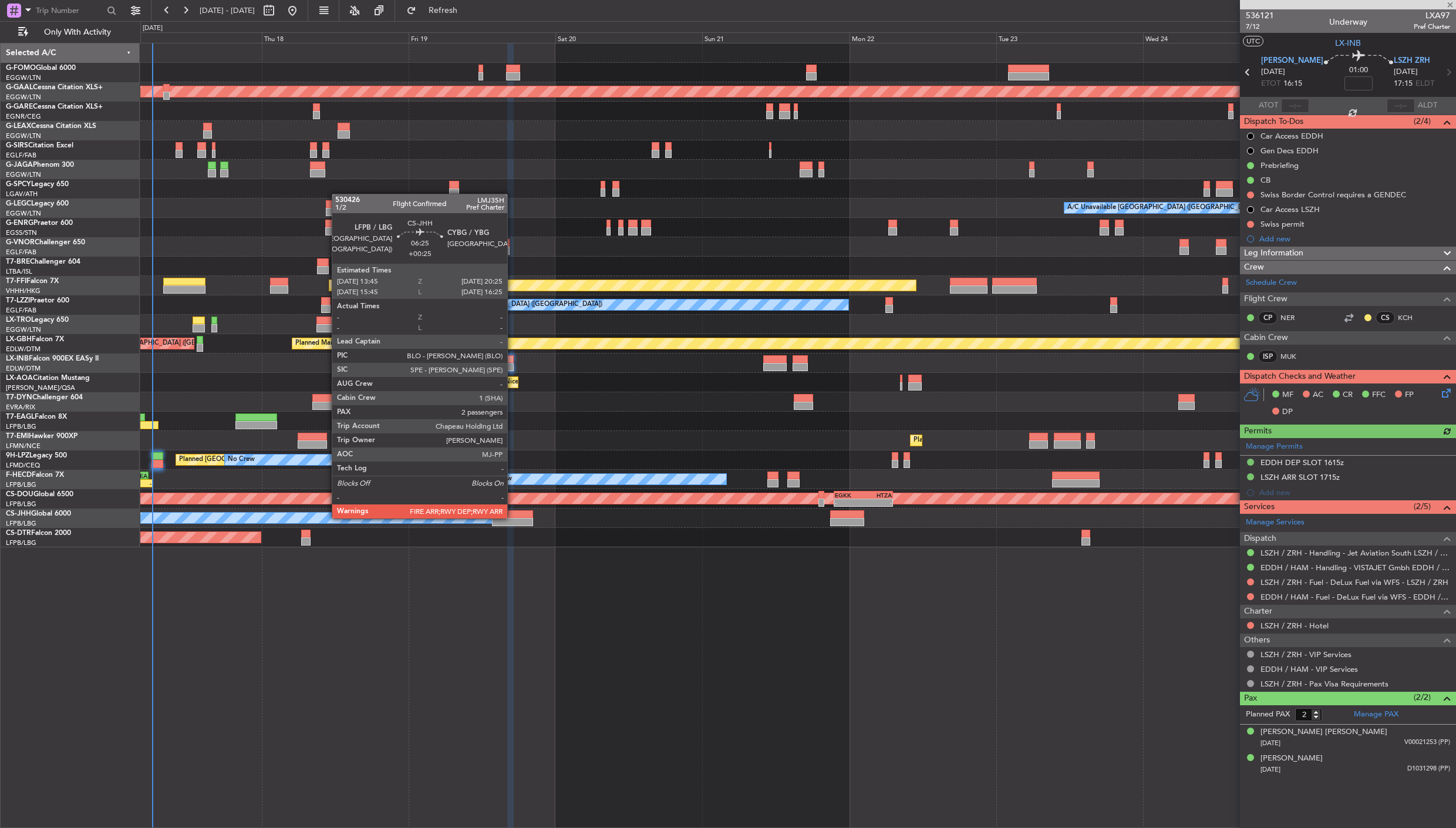
type input "+00:20"
type input "1"
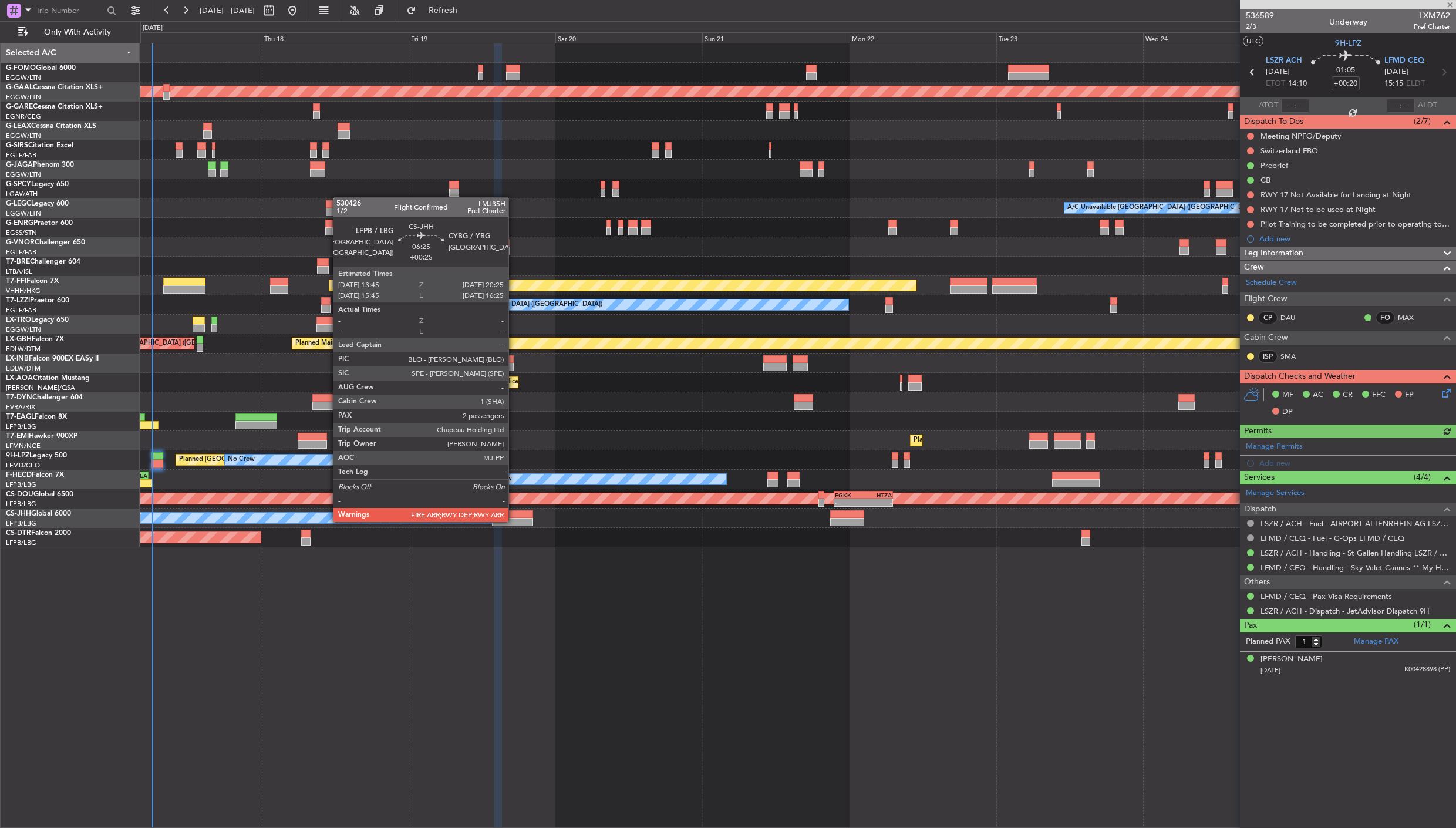
click at [515, 521] on div at bounding box center [513, 522] width 41 height 8
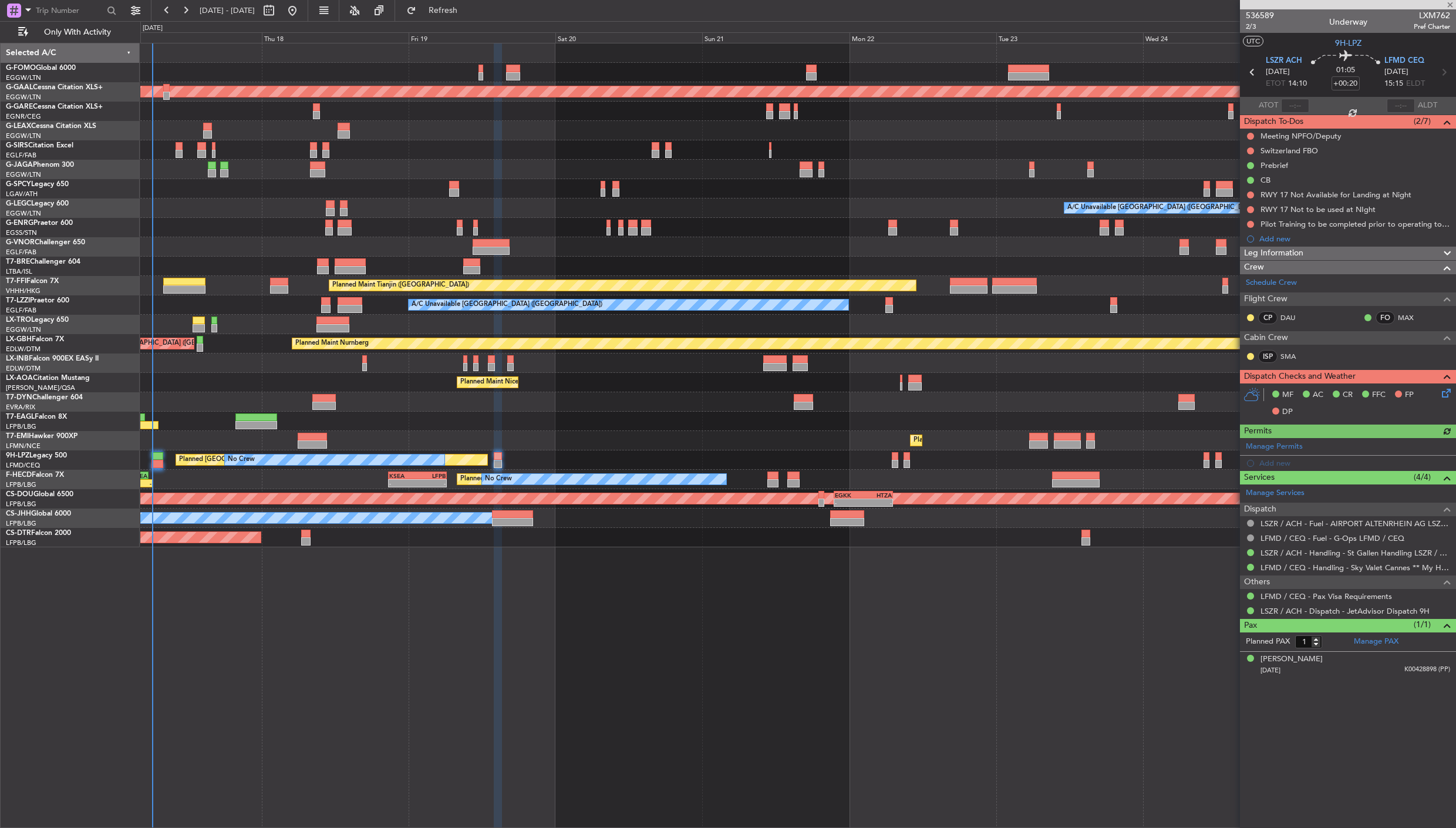
type input "+00:25"
type input "2"
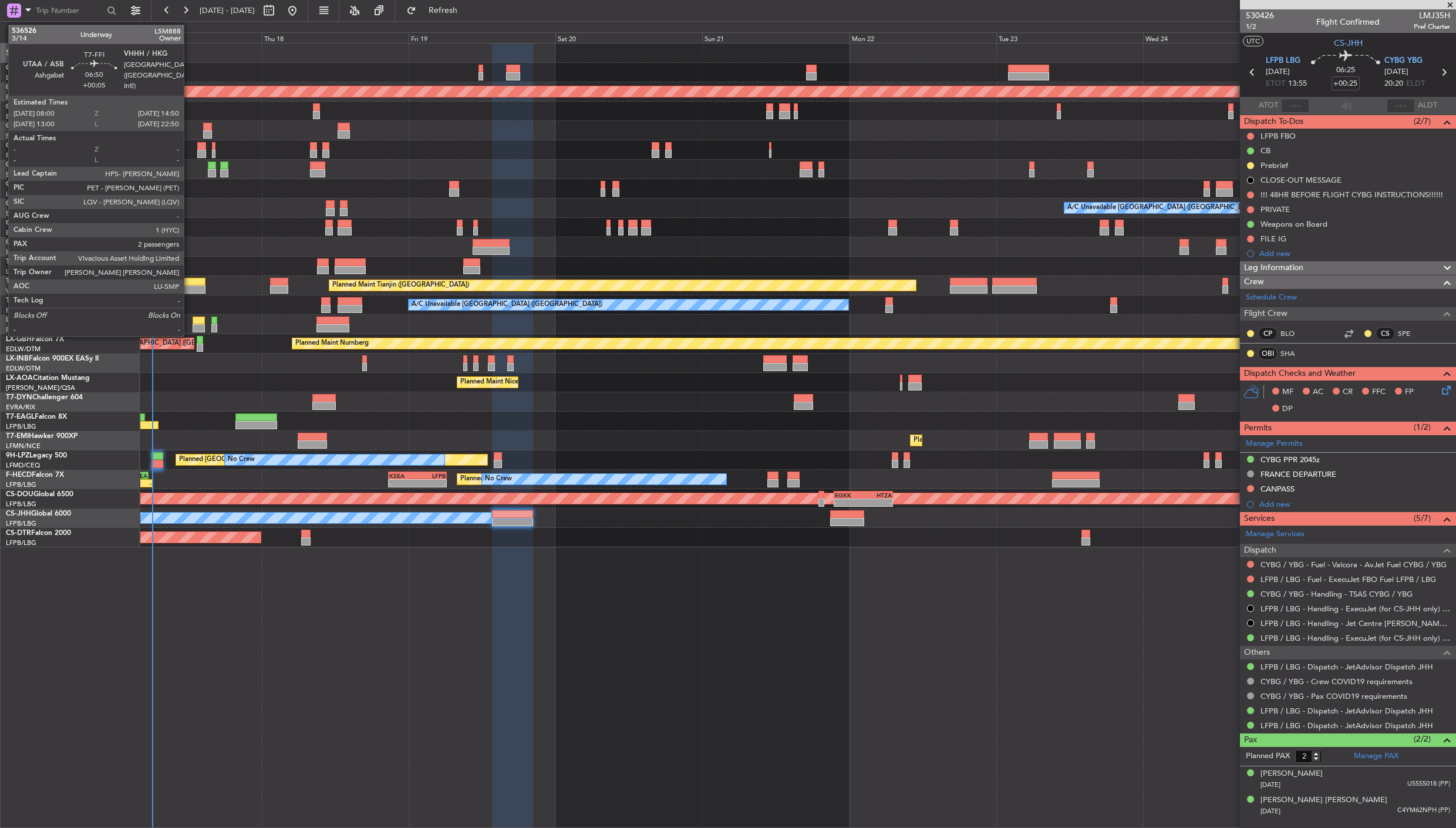
click at [190, 282] on div at bounding box center [184, 282] width 42 height 8
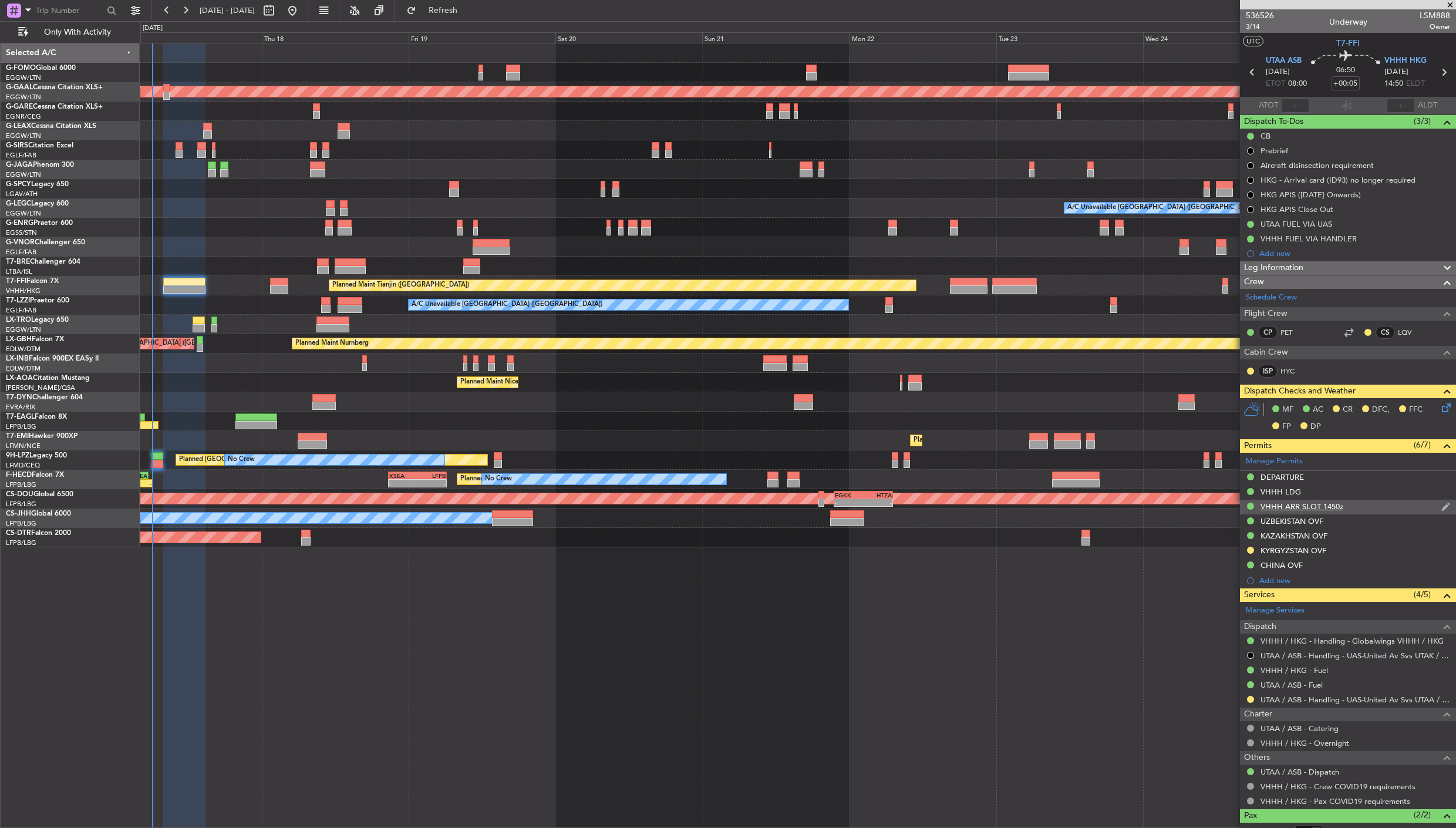
click at [1310, 511] on div "VHHH ARR SLOT 1450z" at bounding box center [1302, 506] width 83 height 10
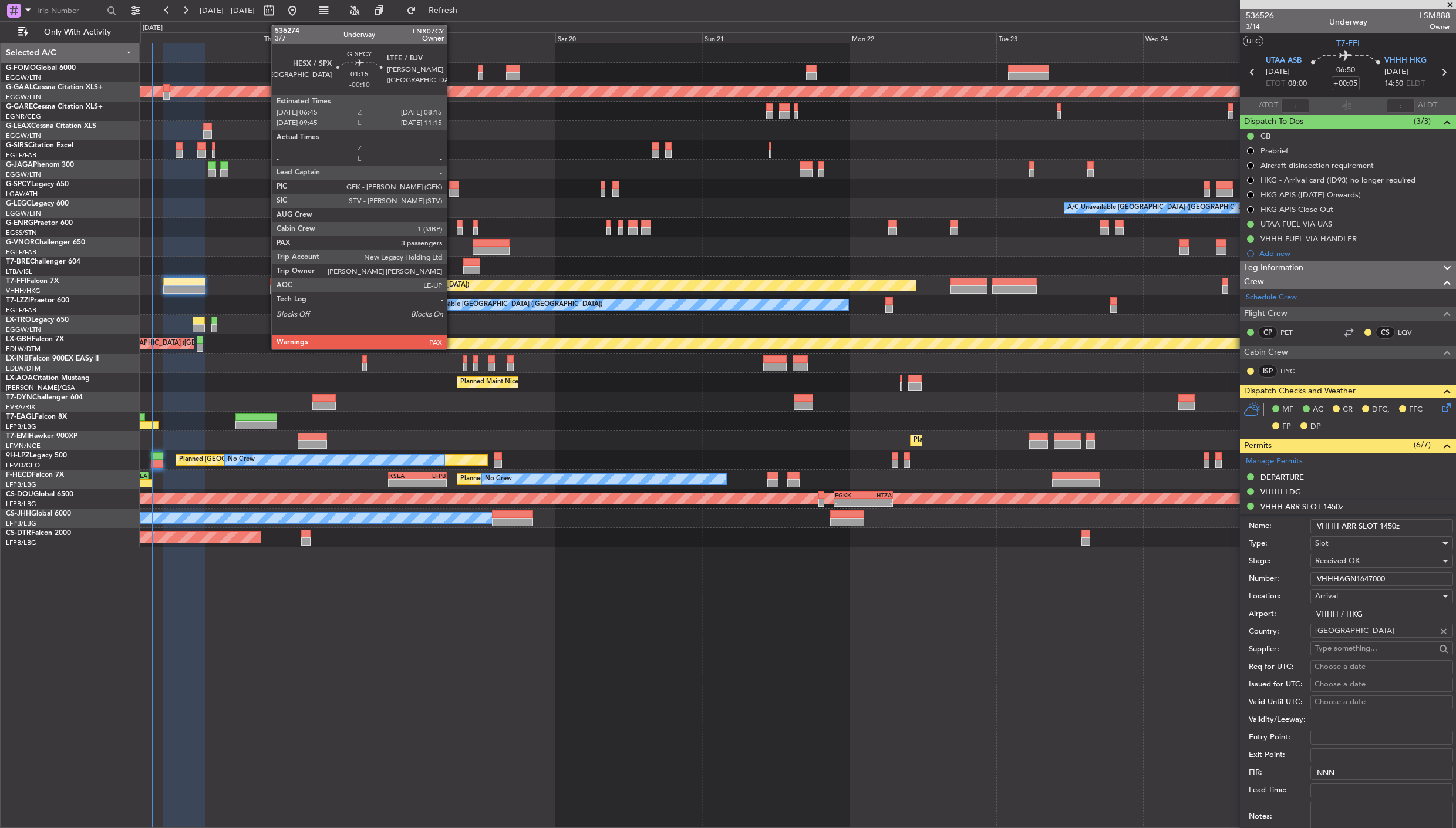
click at [452, 185] on div at bounding box center [453, 185] width 9 height 8
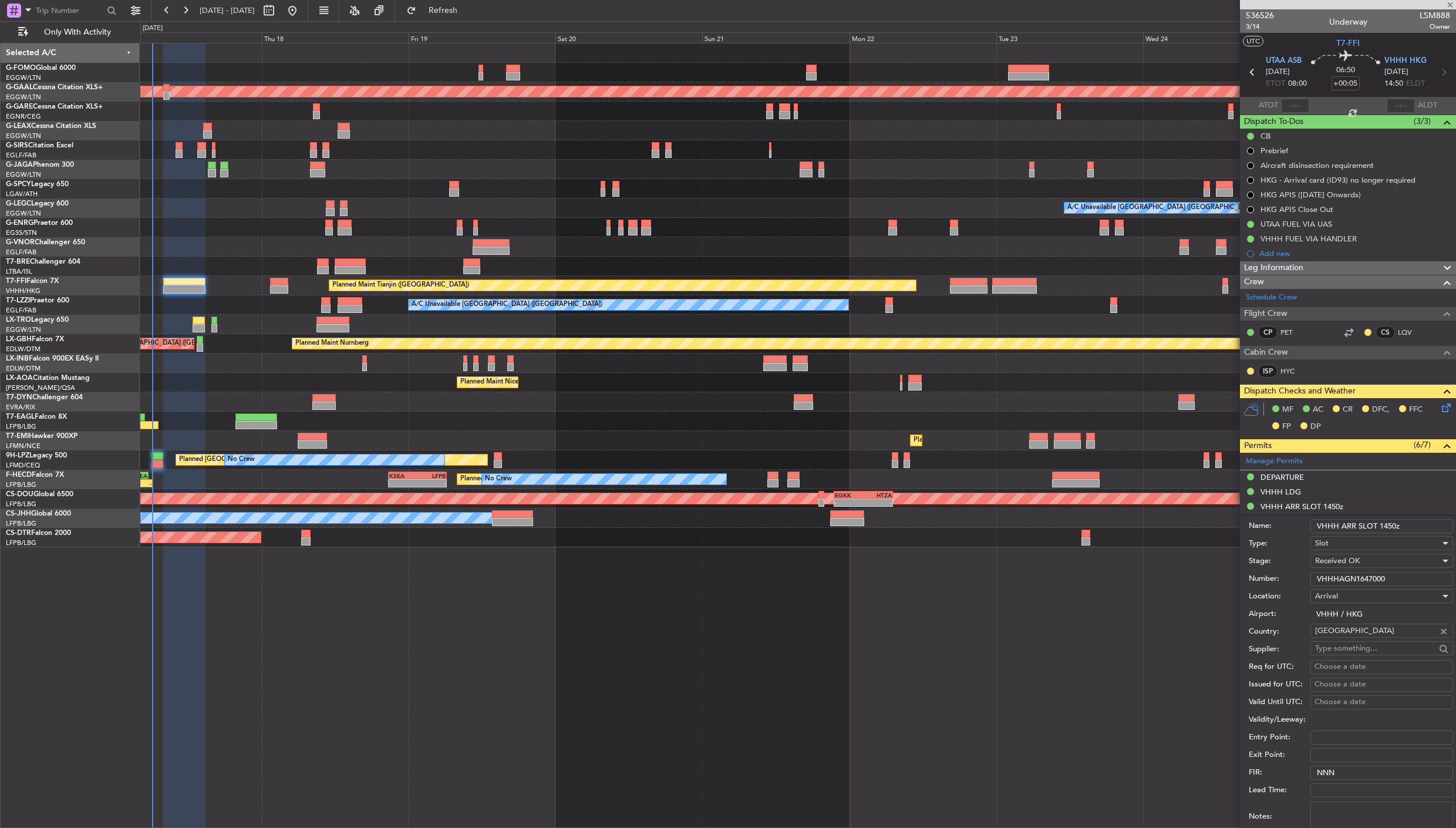
type input "-00:10"
type input "3"
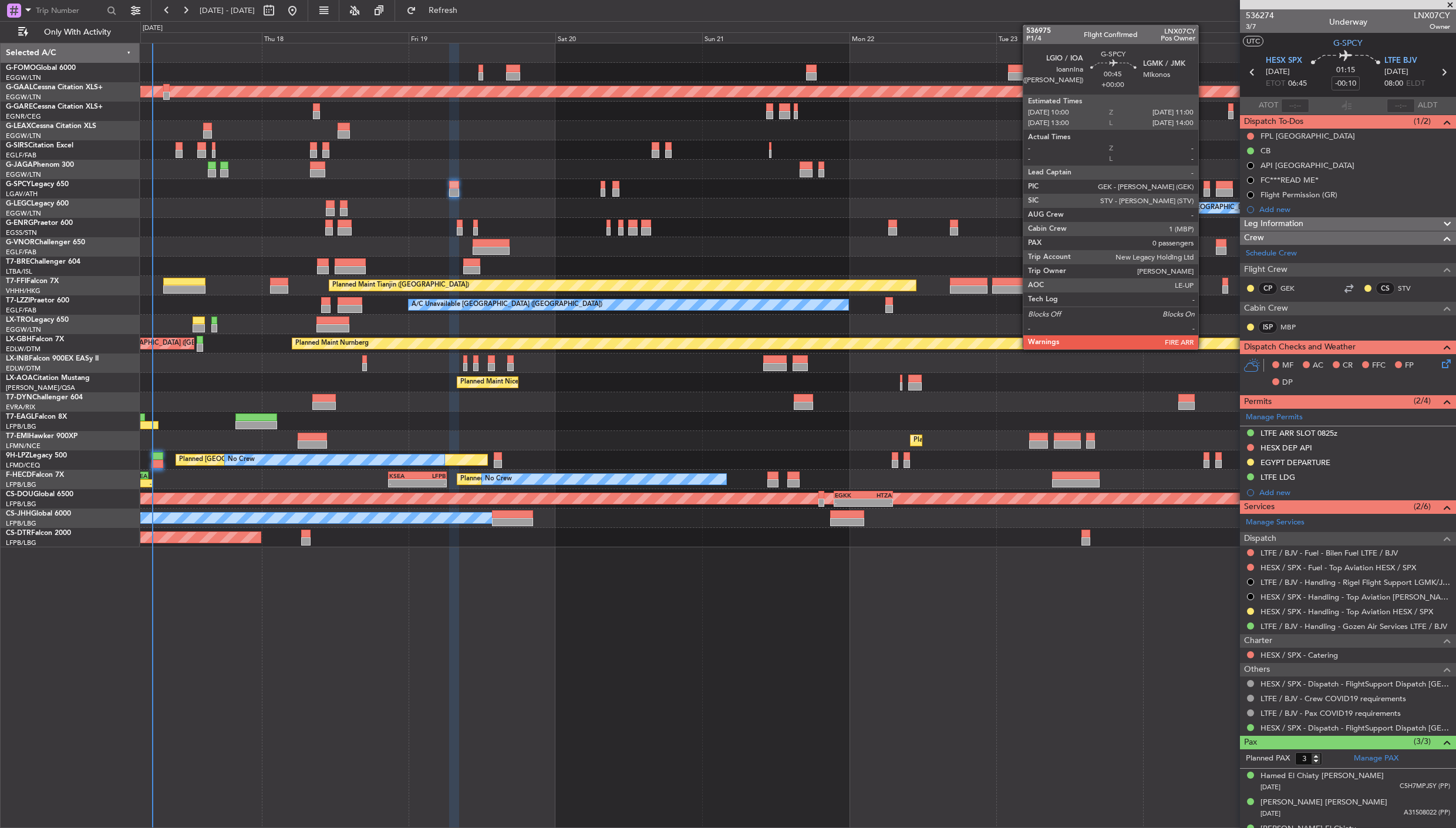
click at [1204, 190] on div at bounding box center [1207, 192] width 7 height 8
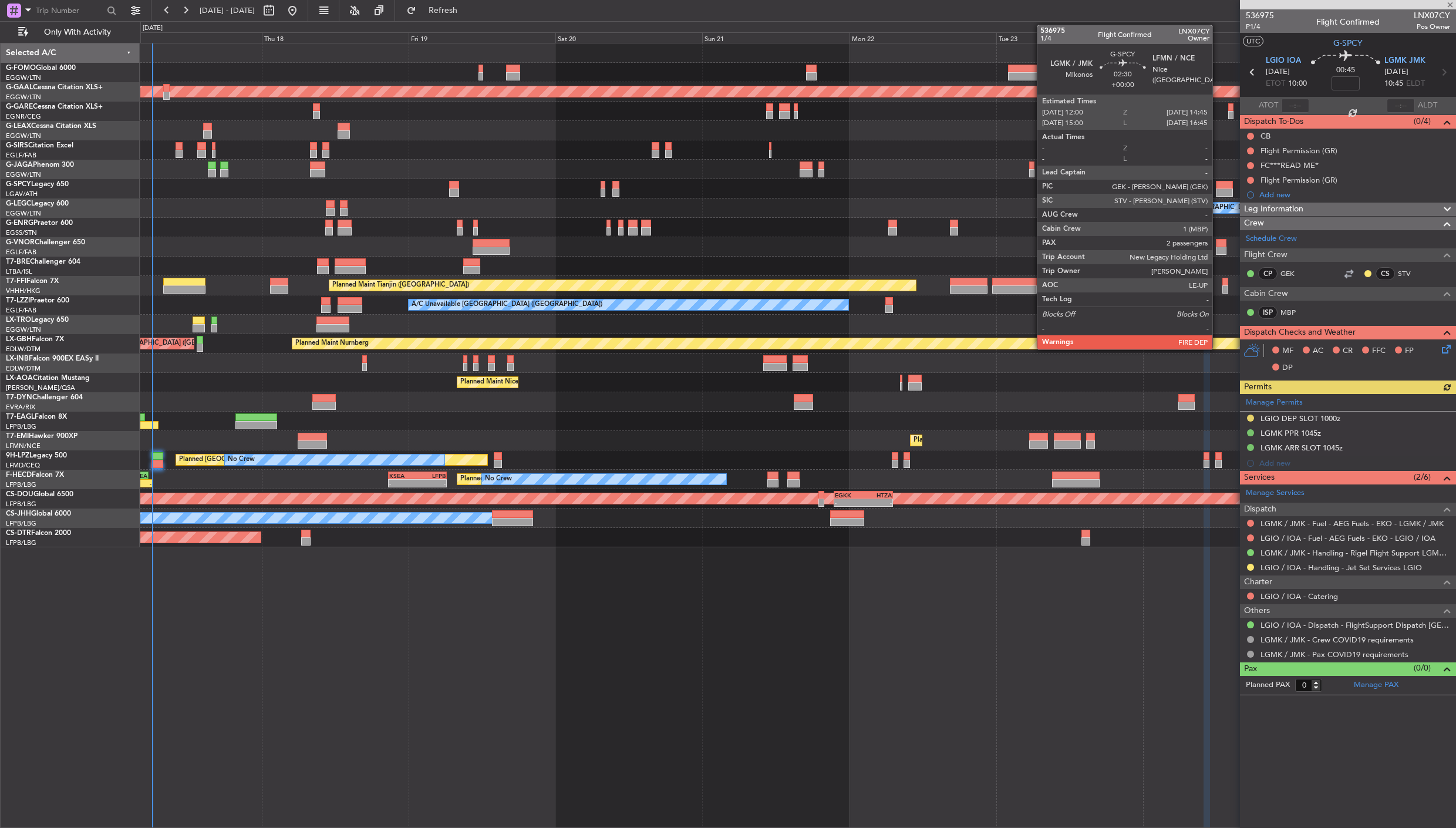
click at [1218, 190] on div at bounding box center [1224, 192] width 17 height 8
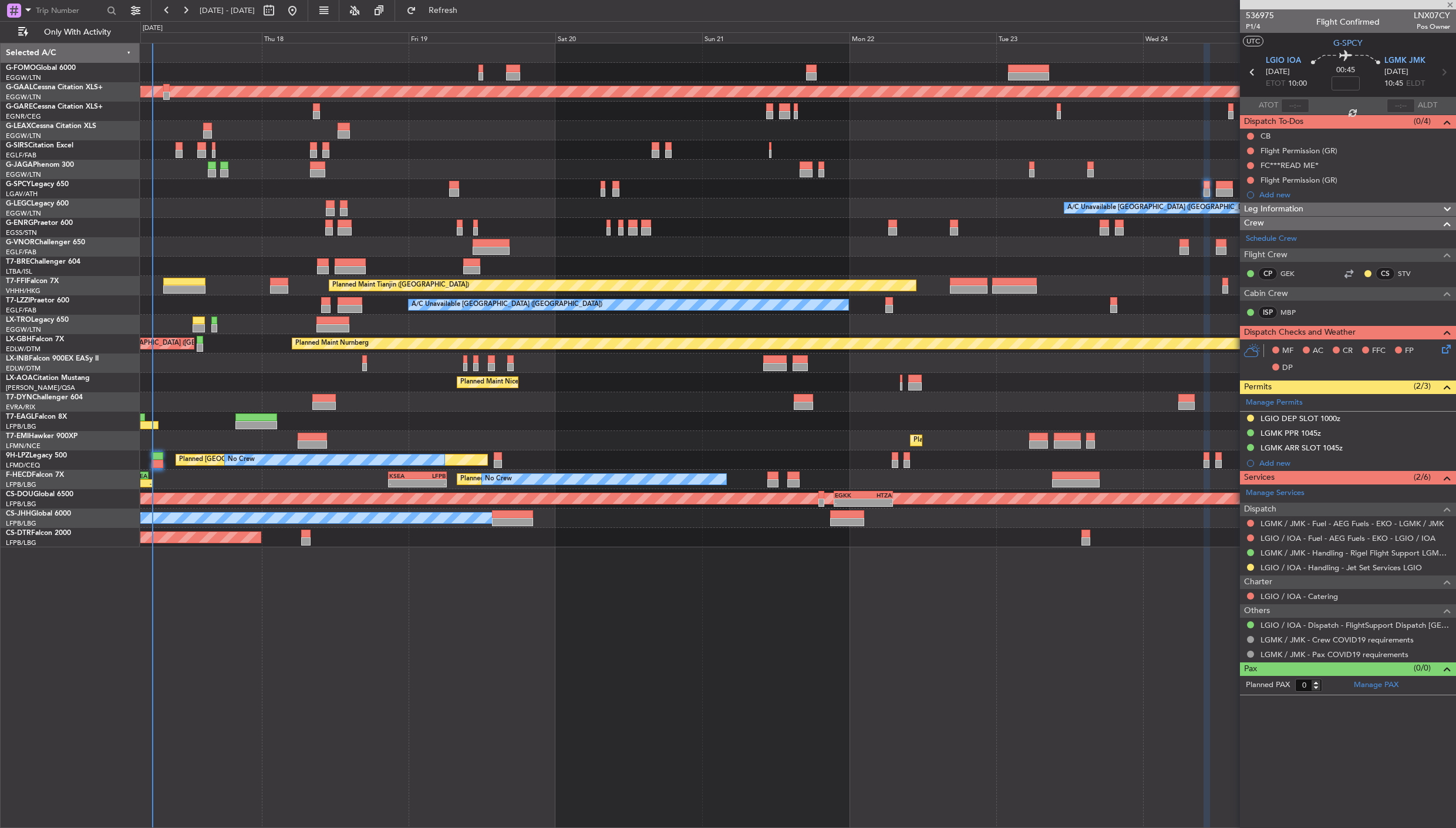
type input "2"
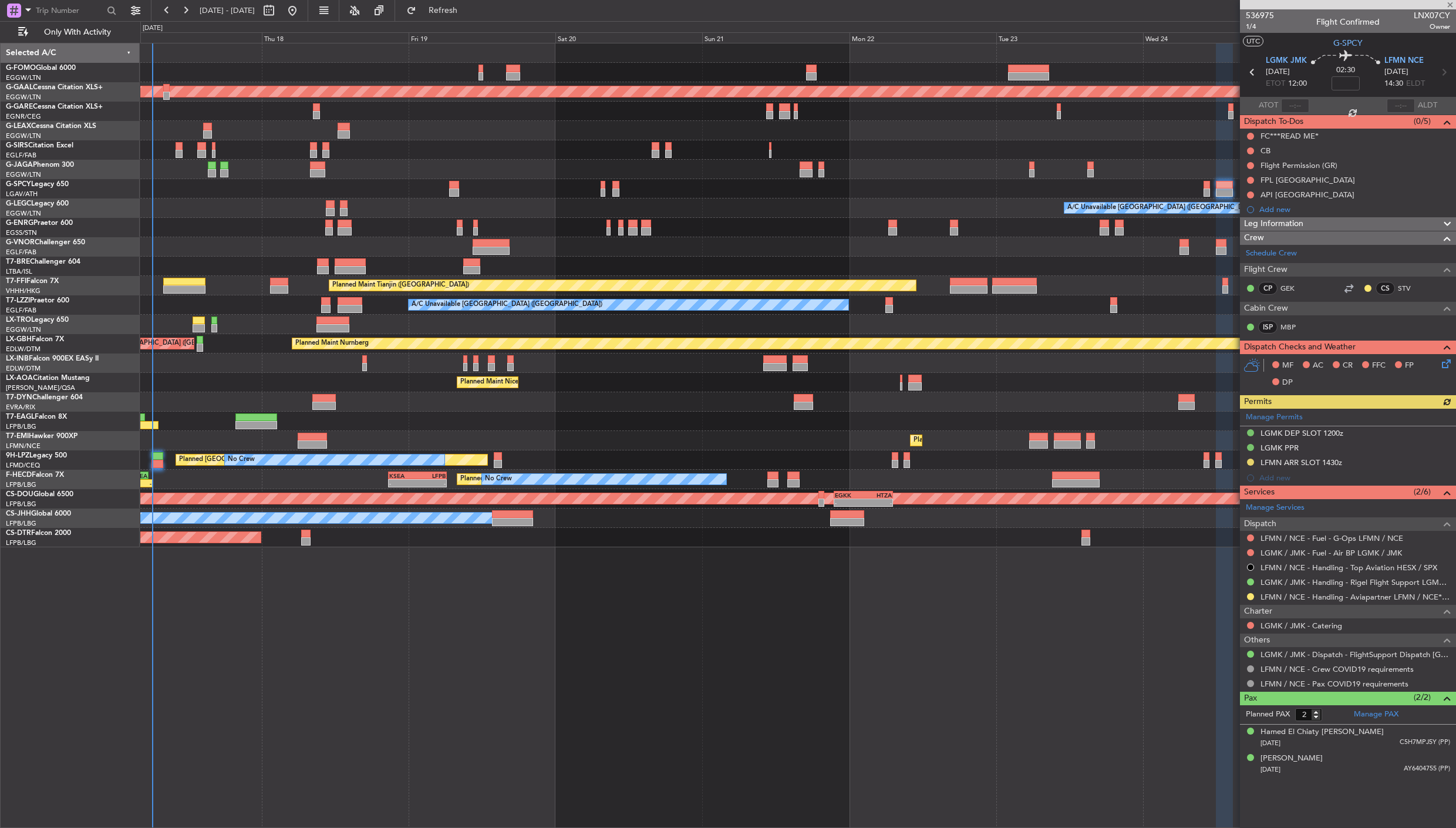
click at [1310, 458] on div "Manage Permits LGMK DEP SLOT 1200z LGMK PPR LFMN ARR SLOT 1430z Add new" at bounding box center [1347, 447] width 216 height 77
click at [1310, 459] on div "LFMN ARR SLOT 1430z" at bounding box center [1301, 462] width 81 height 10
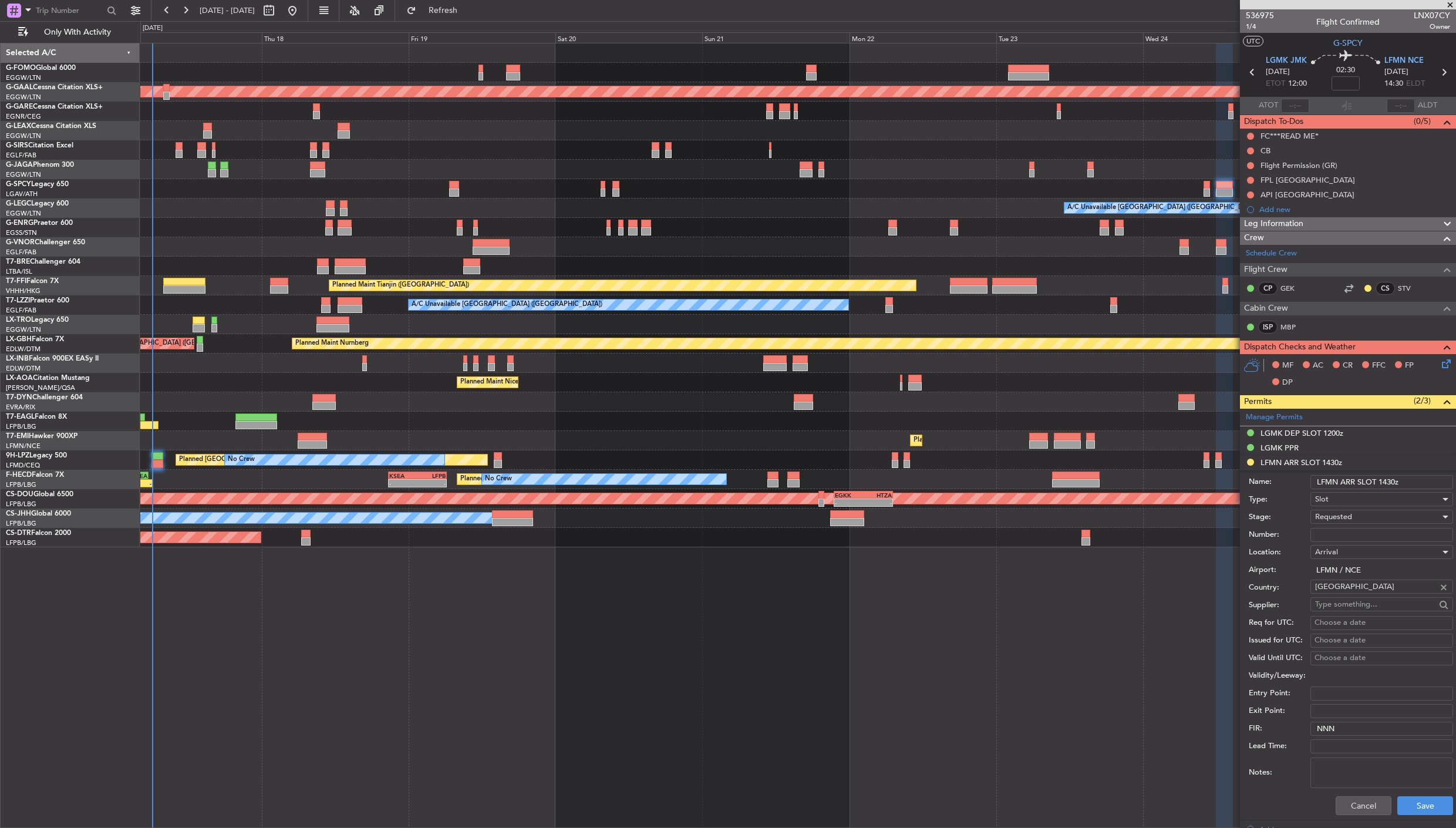
click at [1310, 535] on input "Number:" at bounding box center [1381, 535] width 143 height 14
paste input "LFMNA000088992"
type input "LFMNA000088992"
click at [1310, 518] on span "Requested" at bounding box center [1333, 516] width 37 height 11
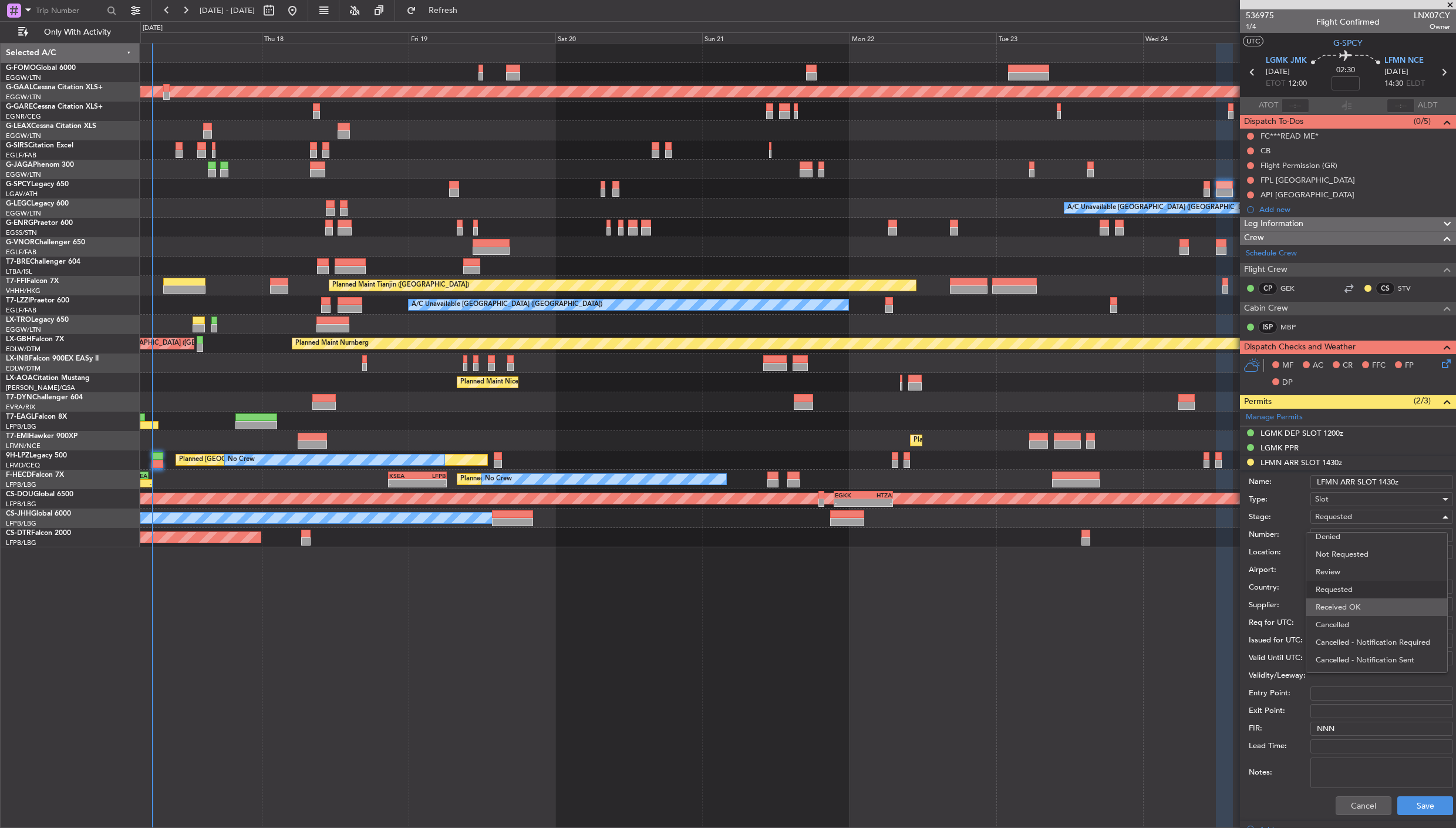
click at [1310, 608] on span "Received OK" at bounding box center [1376, 607] width 122 height 17
click at [1310, 744] on button "Save" at bounding box center [1425, 806] width 56 height 19
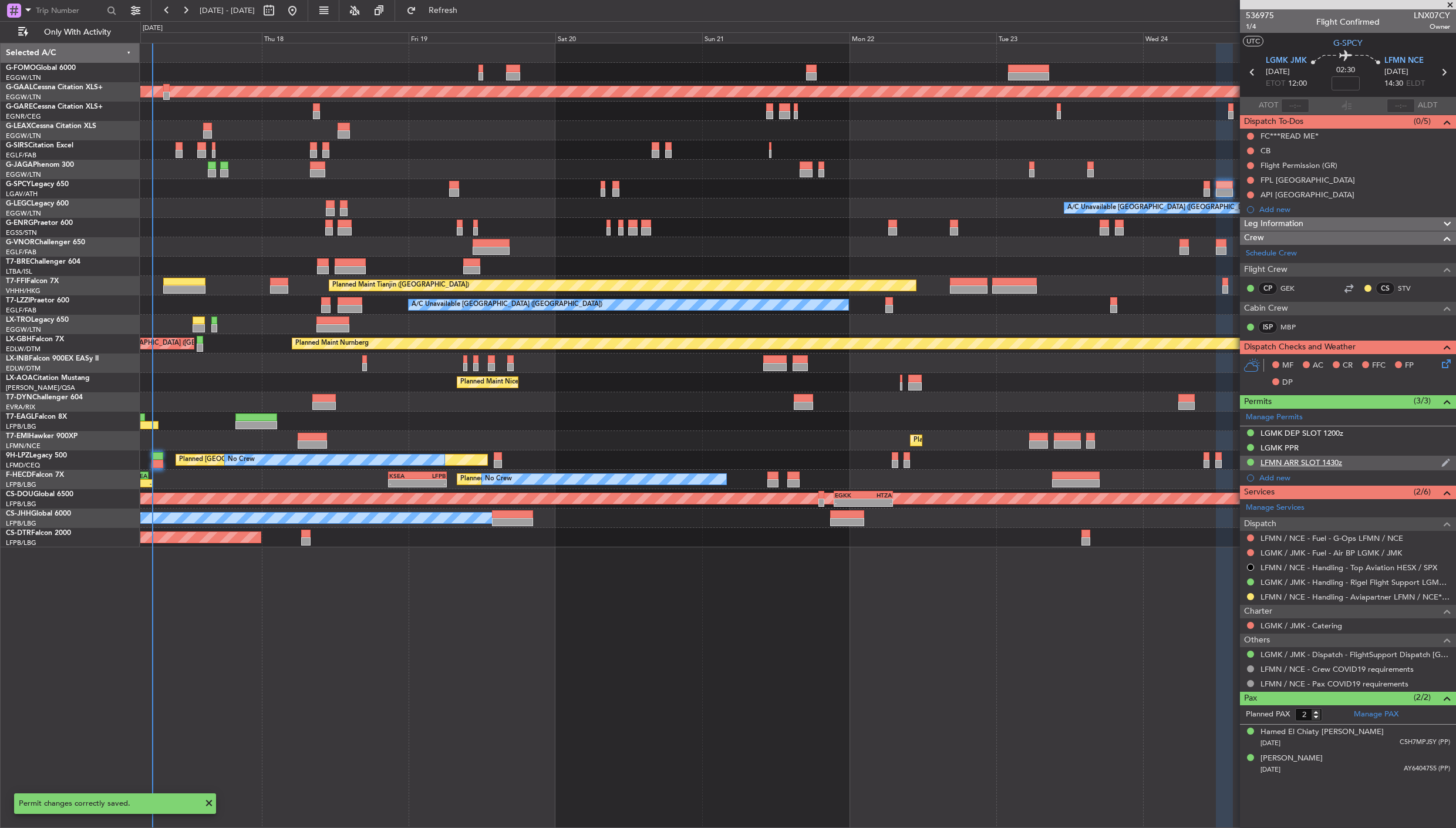
click at [1310, 464] on div "LFMN ARR SLOT 1430z" at bounding box center [1301, 462] width 81 height 10
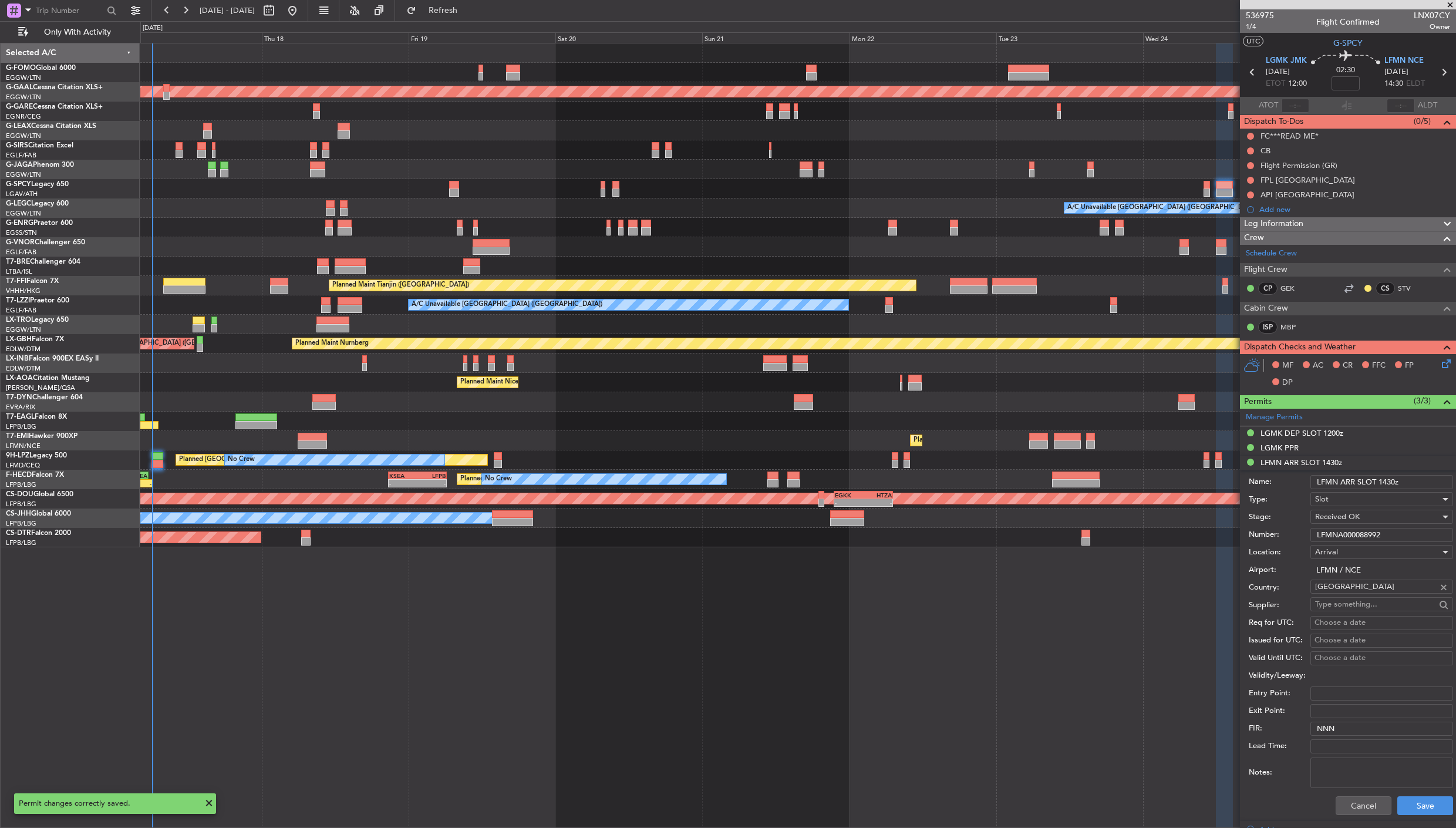
click at [1310, 482] on input "LFMN ARR SLOT 1430z" at bounding box center [1381, 482] width 143 height 14
type input "LFMN ARR SLOT 1445z"
click at [1310, 744] on button "Save" at bounding box center [1425, 806] width 56 height 19
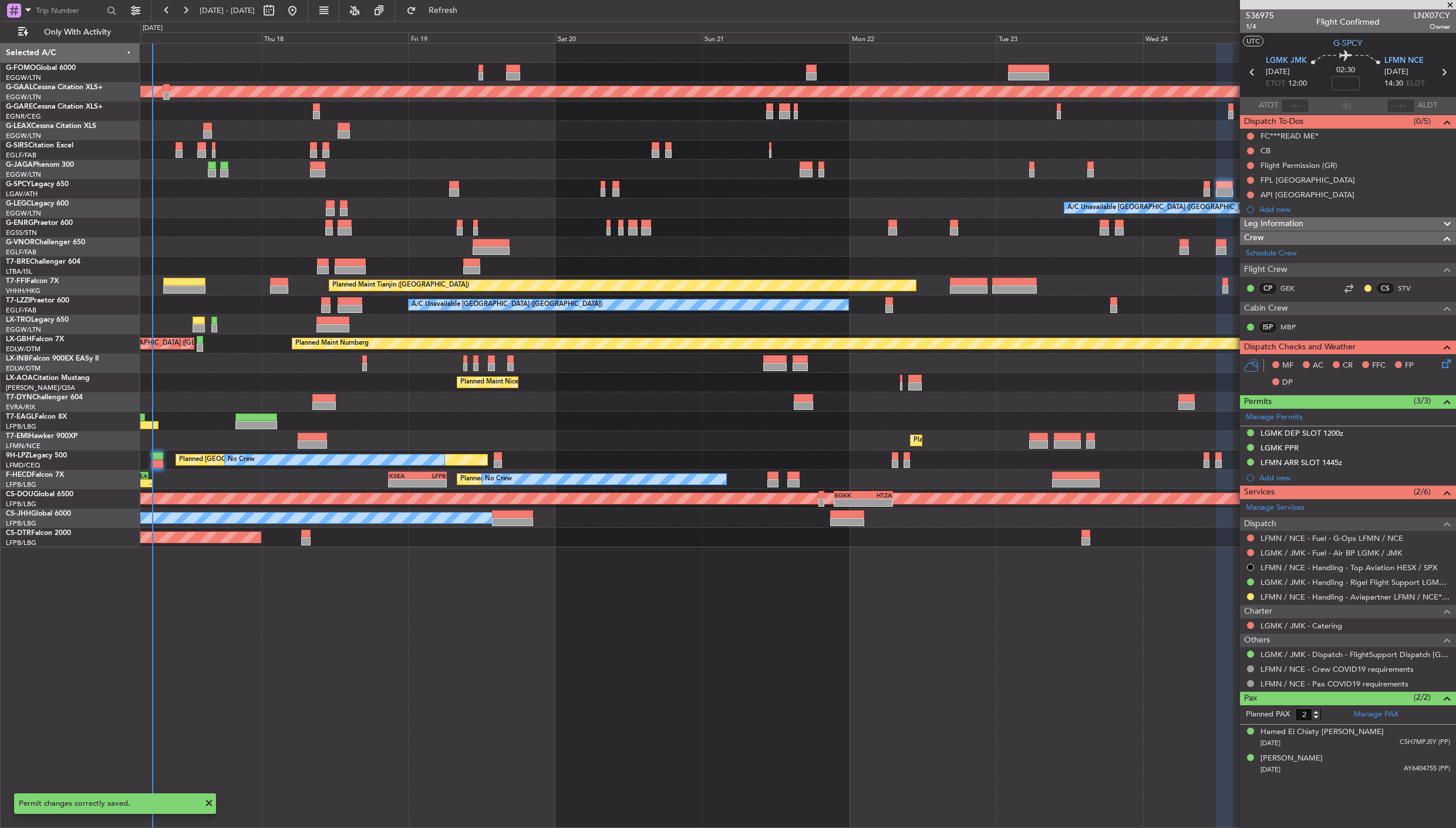
click at [1310, 71] on icon at bounding box center [1444, 72] width 15 height 15
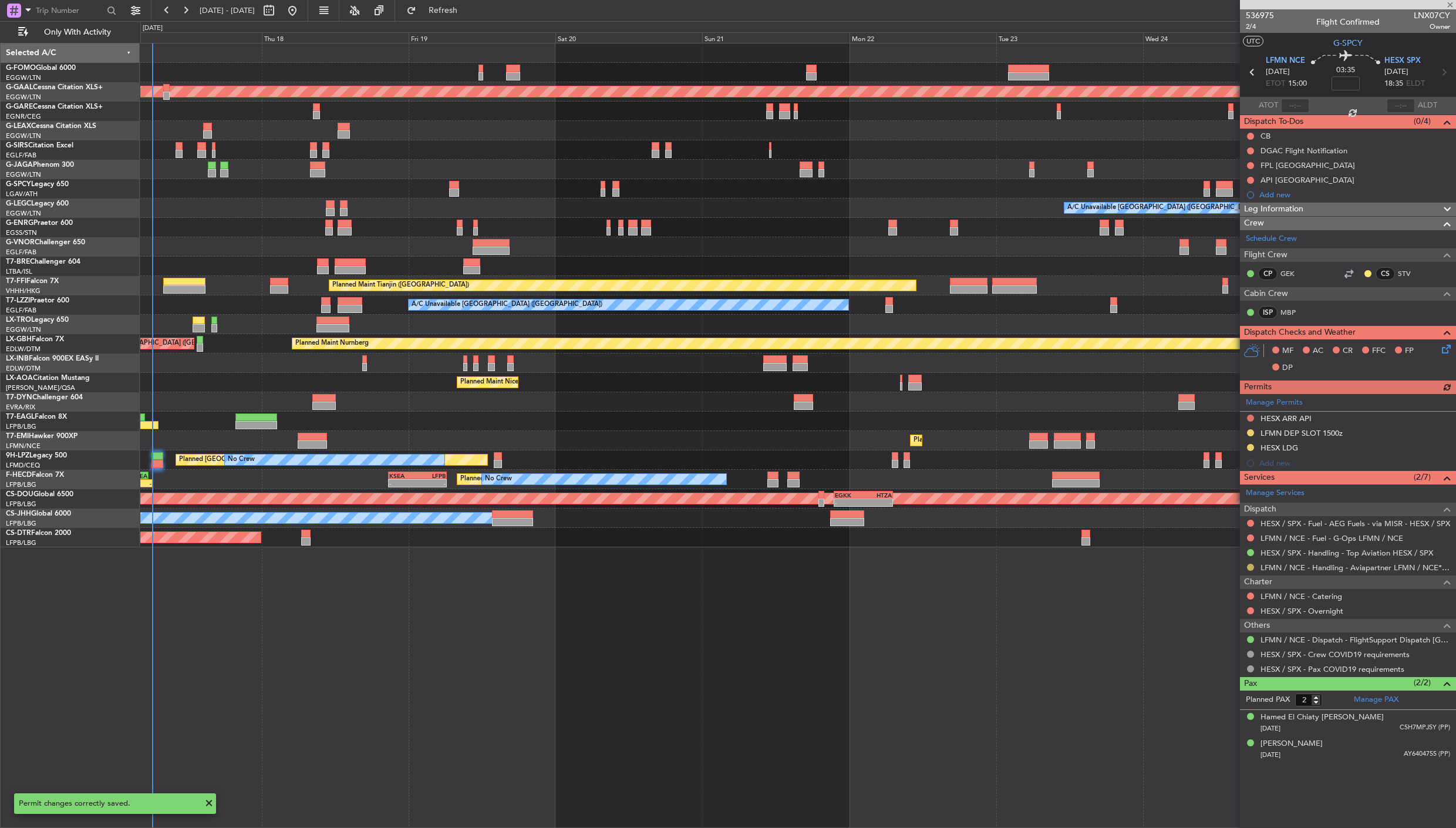
click at [1248, 567] on button at bounding box center [1250, 567] width 7 height 7
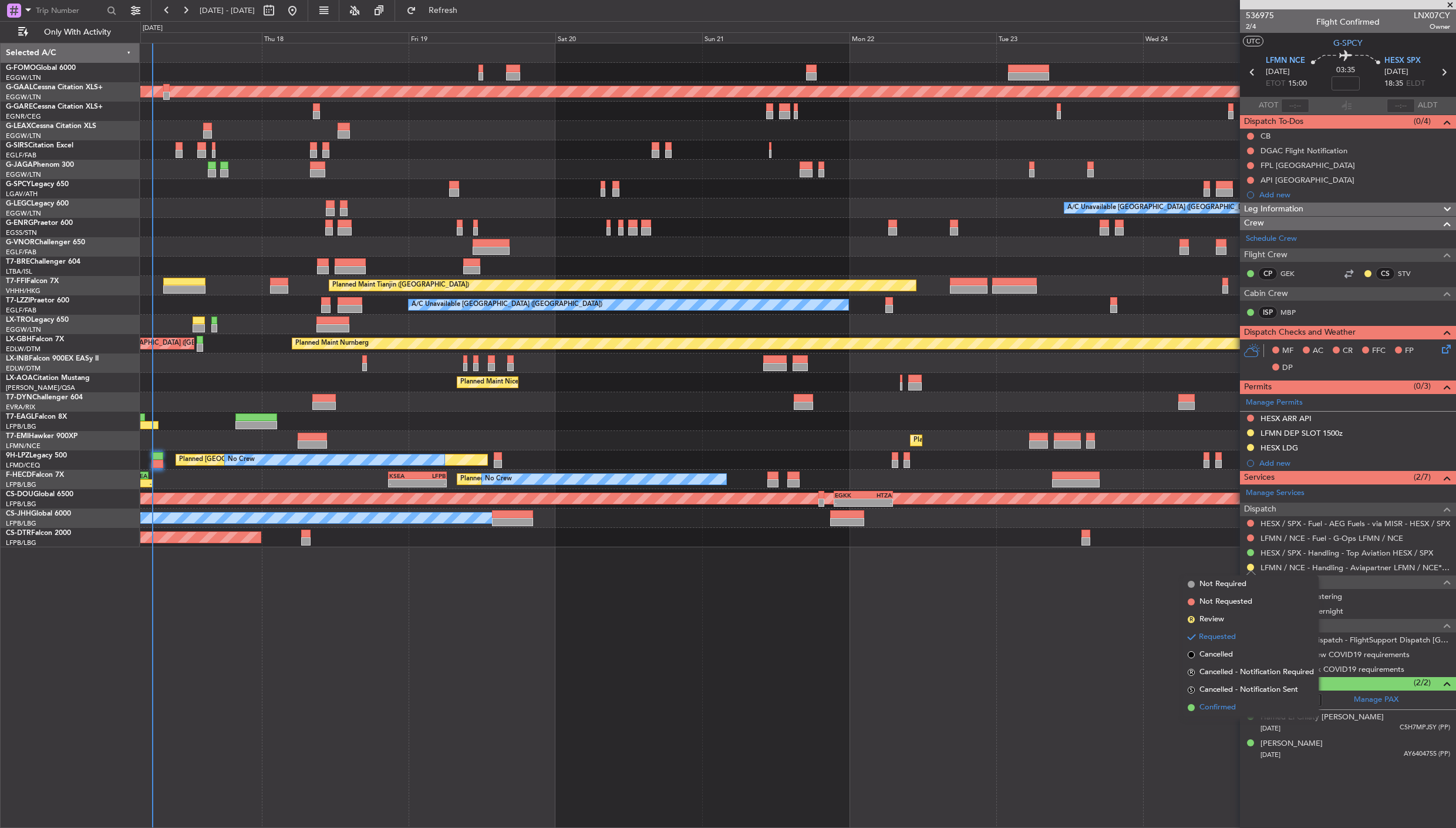
click at [1223, 706] on span "Confirmed" at bounding box center [1217, 708] width 36 height 12
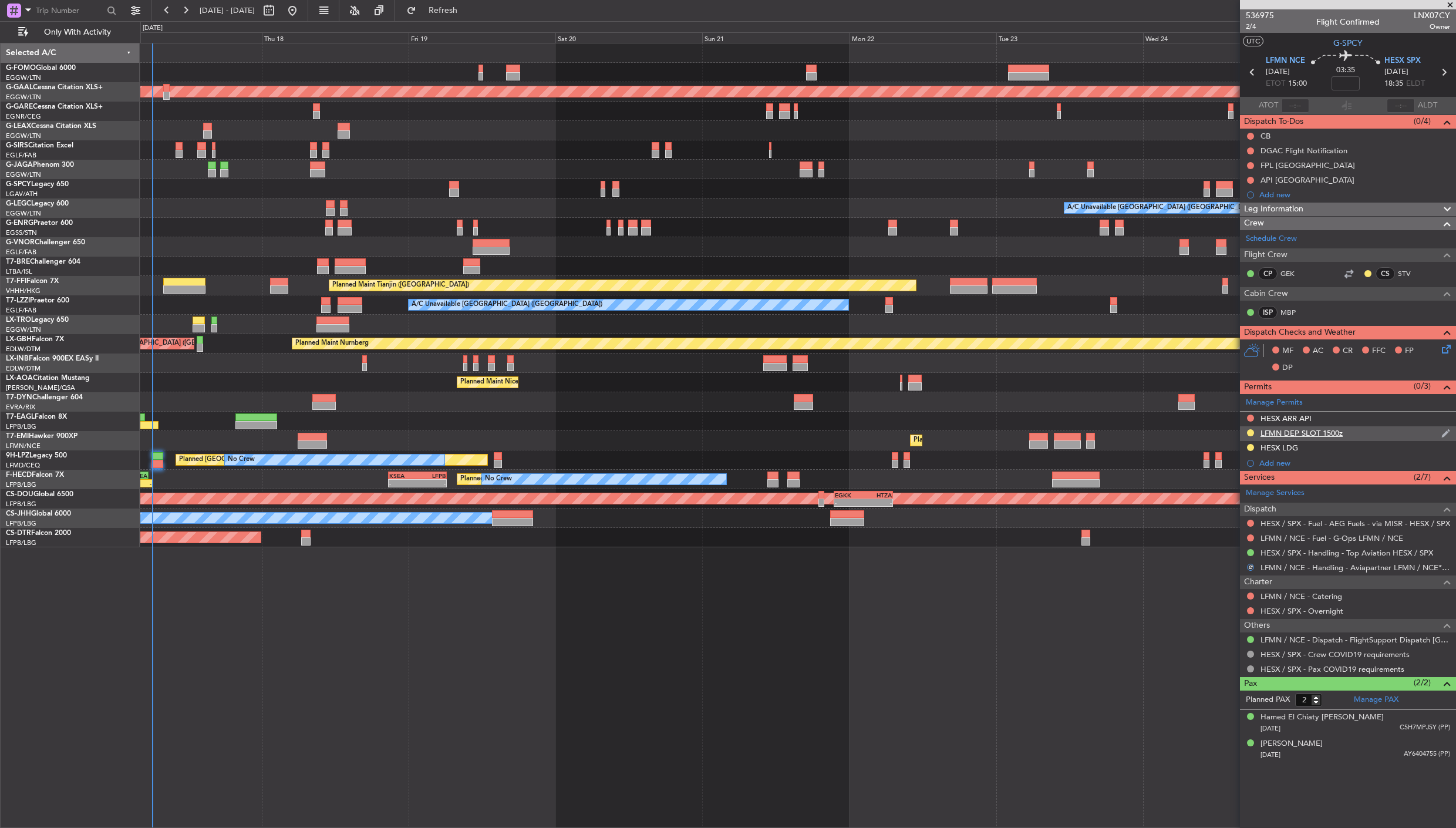
click at [1280, 430] on div "LFMN DEP SLOT 1500z" at bounding box center [1301, 433] width 82 height 10
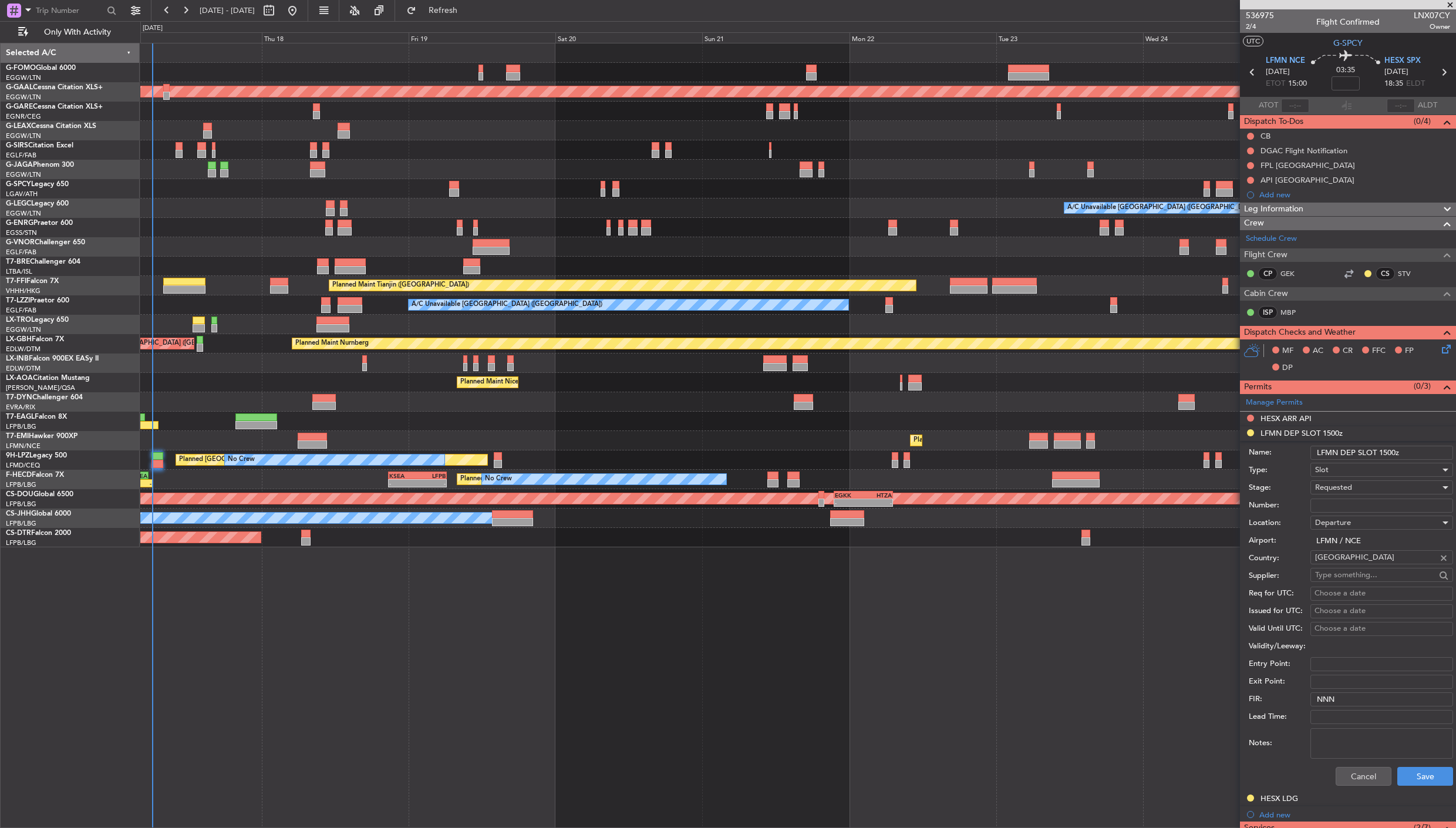
click at [1310, 503] on input "Number:" at bounding box center [1381, 505] width 143 height 14
paste input "LFMND000088993"
type input "LFMND000088993"
click at [1310, 488] on div "Requested" at bounding box center [1377, 487] width 125 height 17
click at [1310, 574] on span "Received OK" at bounding box center [1376, 577] width 122 height 17
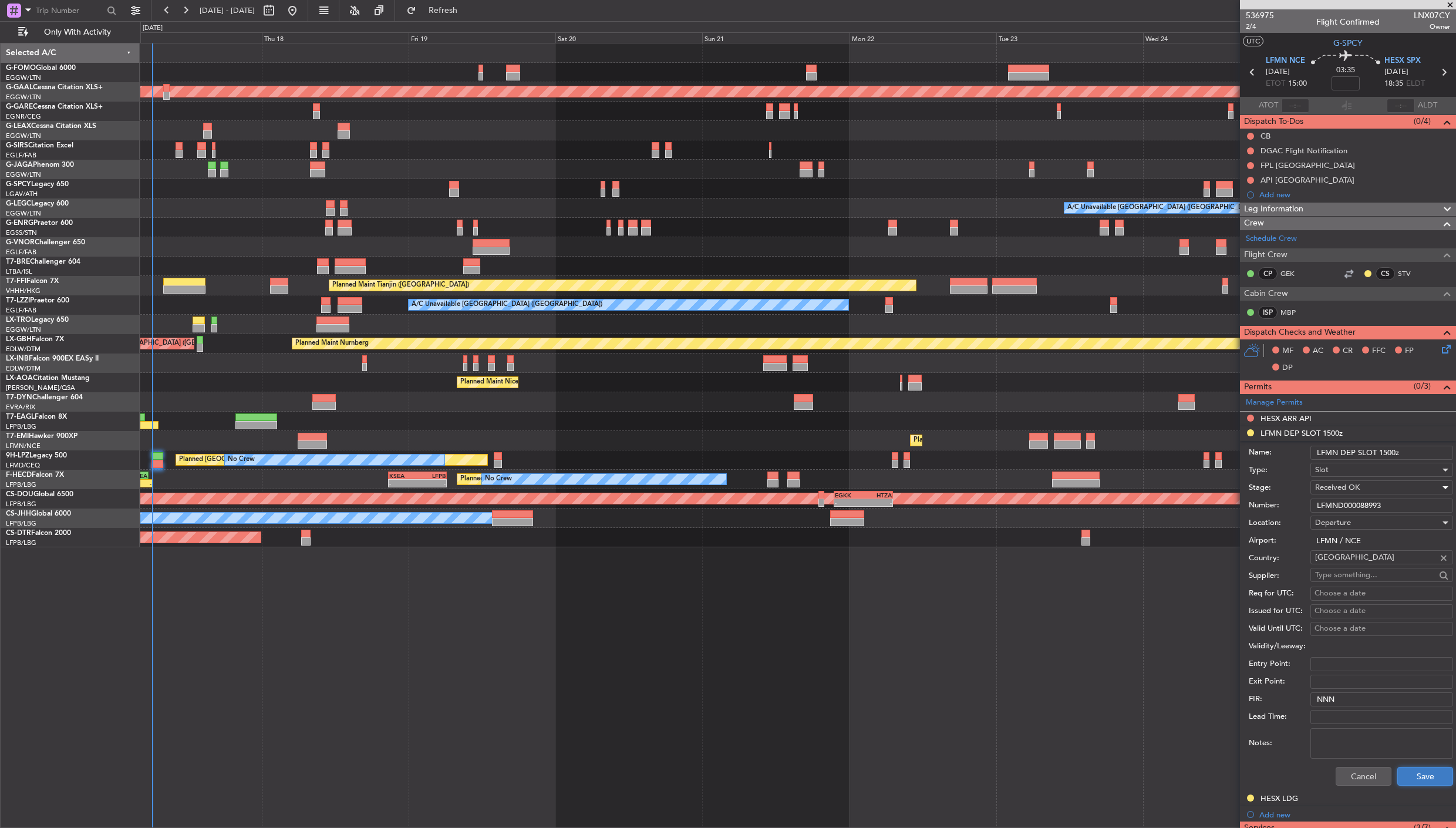
click at [1310, 744] on button "Save" at bounding box center [1425, 776] width 56 height 19
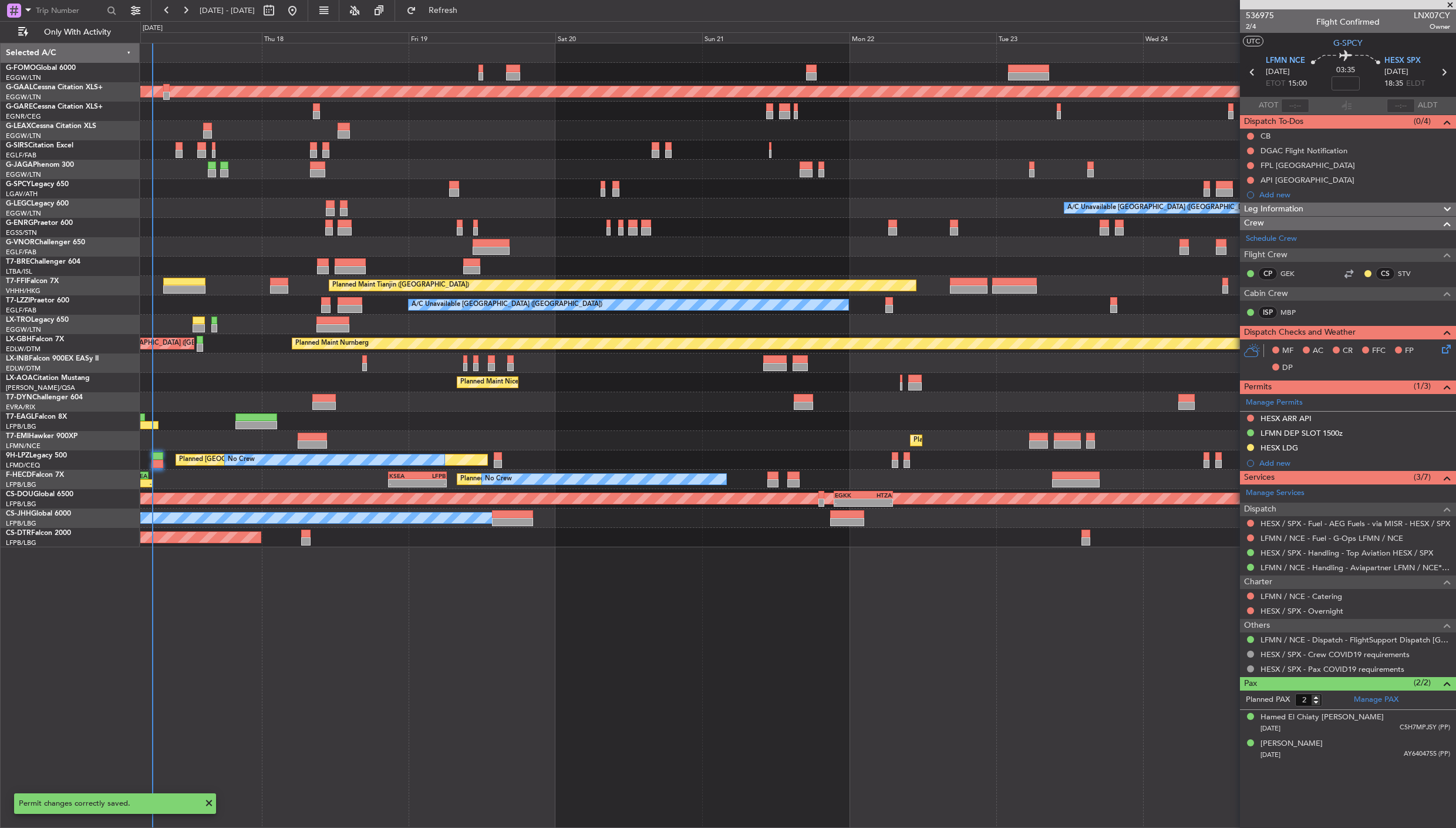
click at [1250, 69] on icon at bounding box center [1252, 72] width 15 height 15
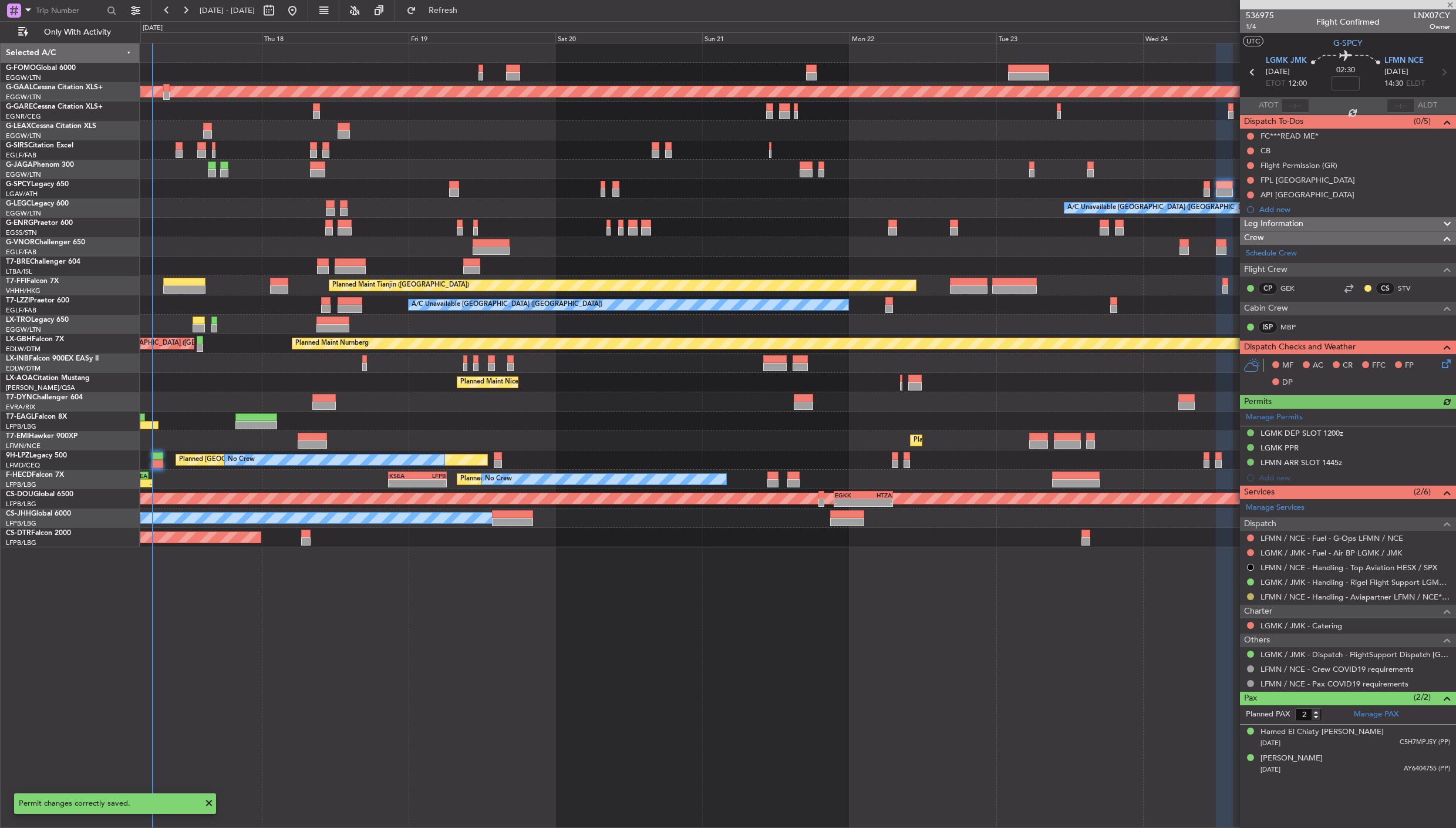
click at [1251, 599] on button at bounding box center [1250, 597] width 7 height 7
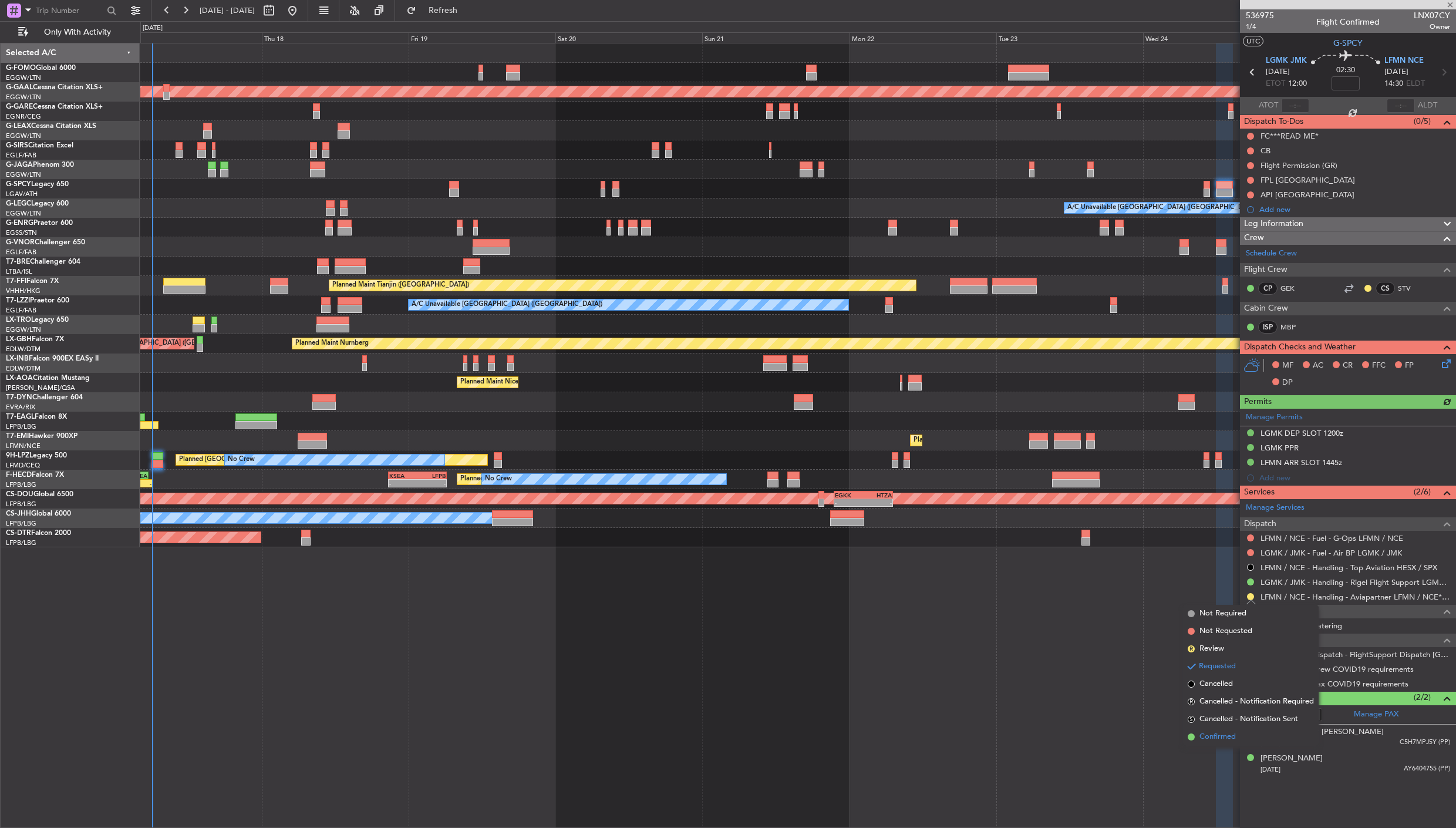
click at [1237, 740] on li "Confirmed" at bounding box center [1251, 736] width 136 height 17
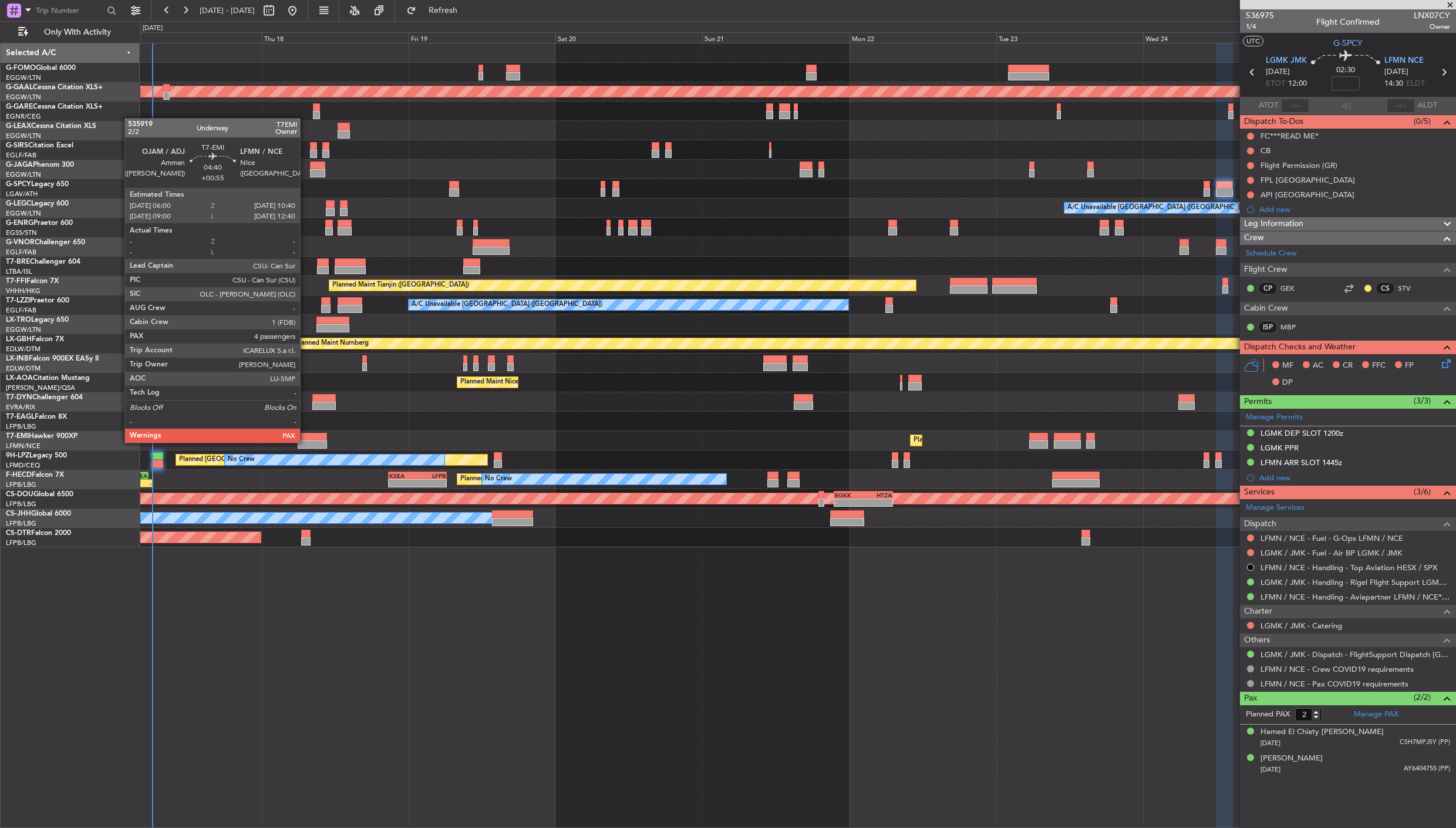
click at [306, 442] on div at bounding box center [312, 444] width 29 height 8
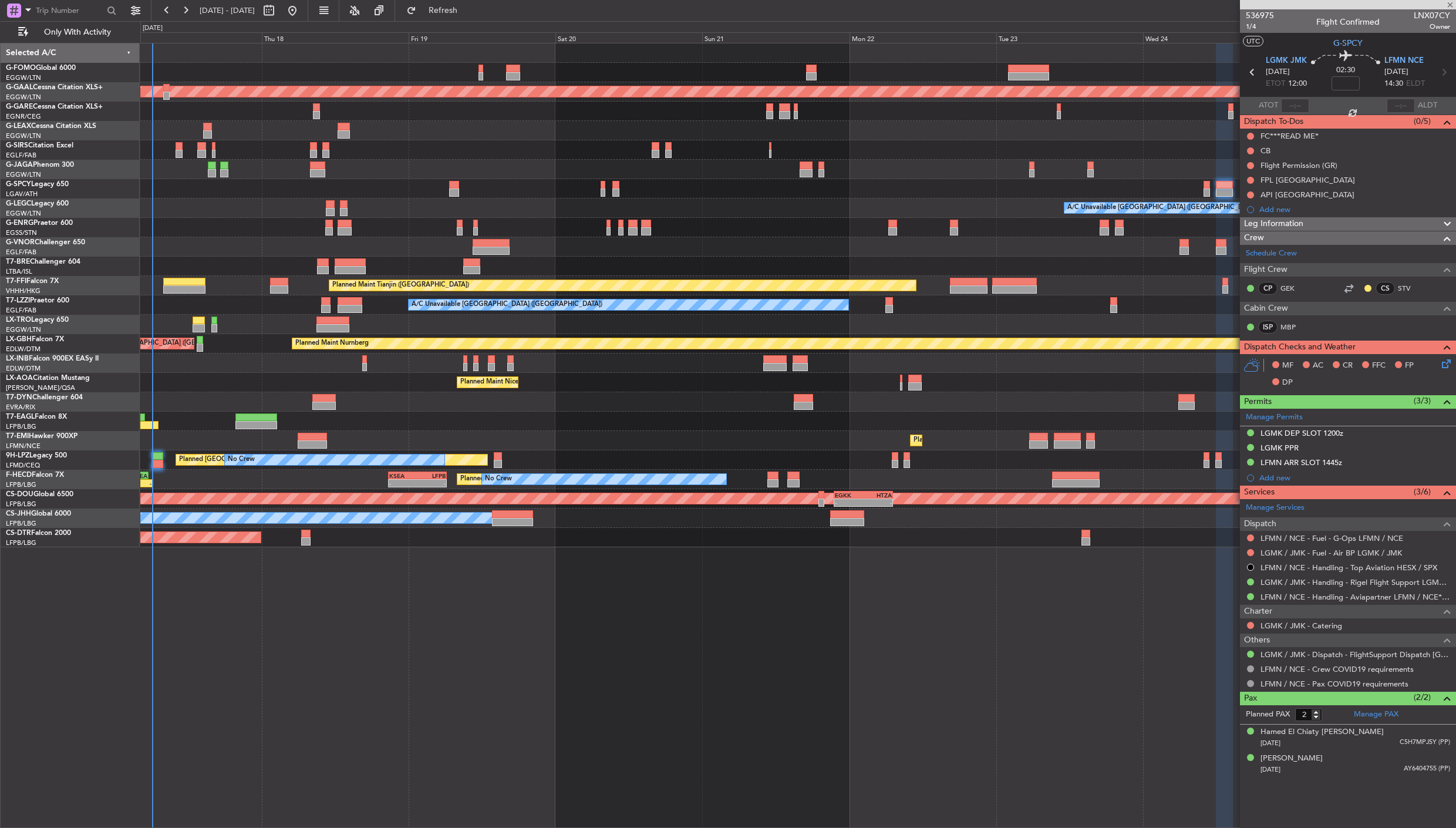
type input "+00:55"
type input "4"
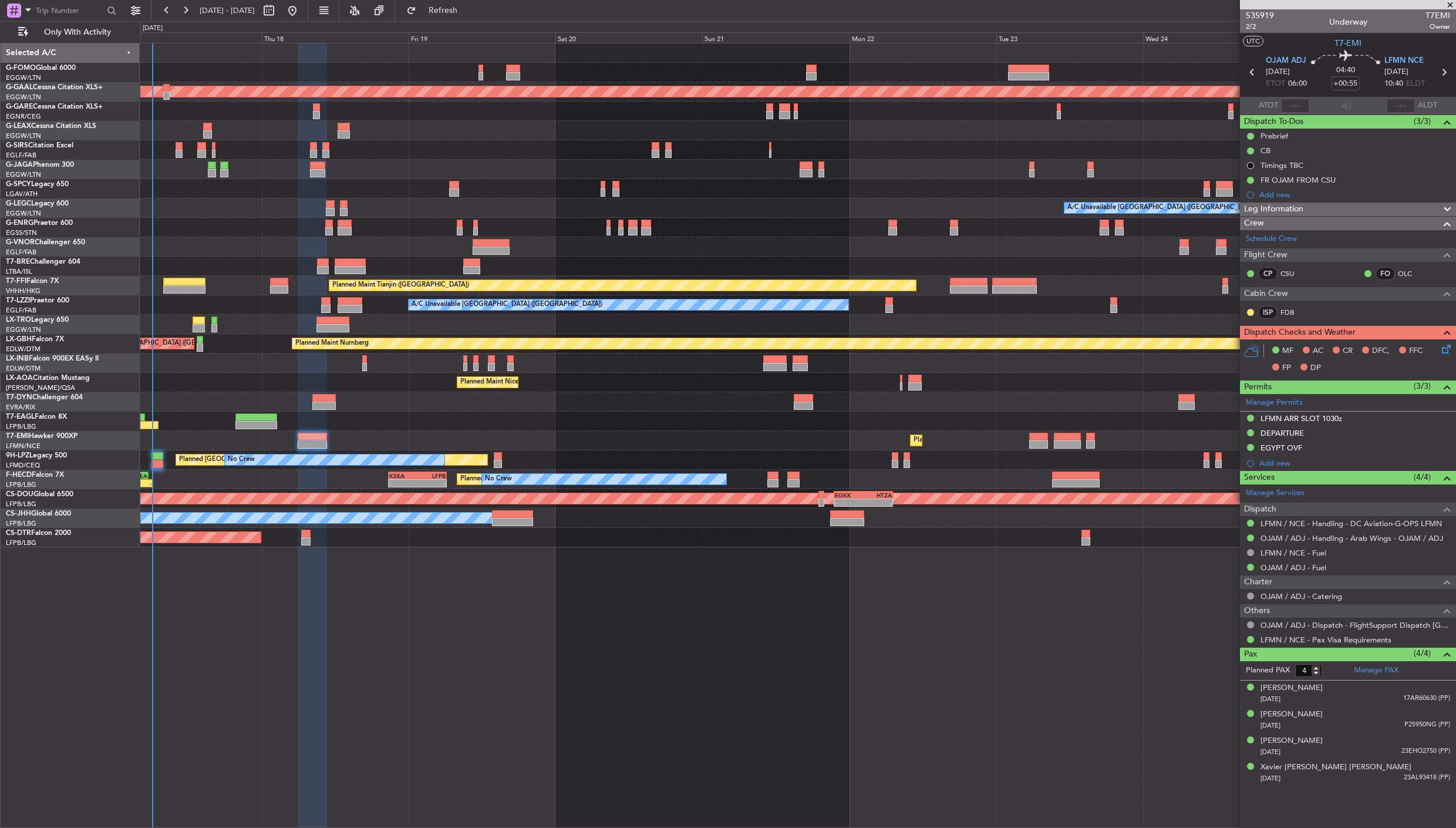
click at [1310, 75] on icon at bounding box center [1444, 72] width 15 height 15
type input "0"
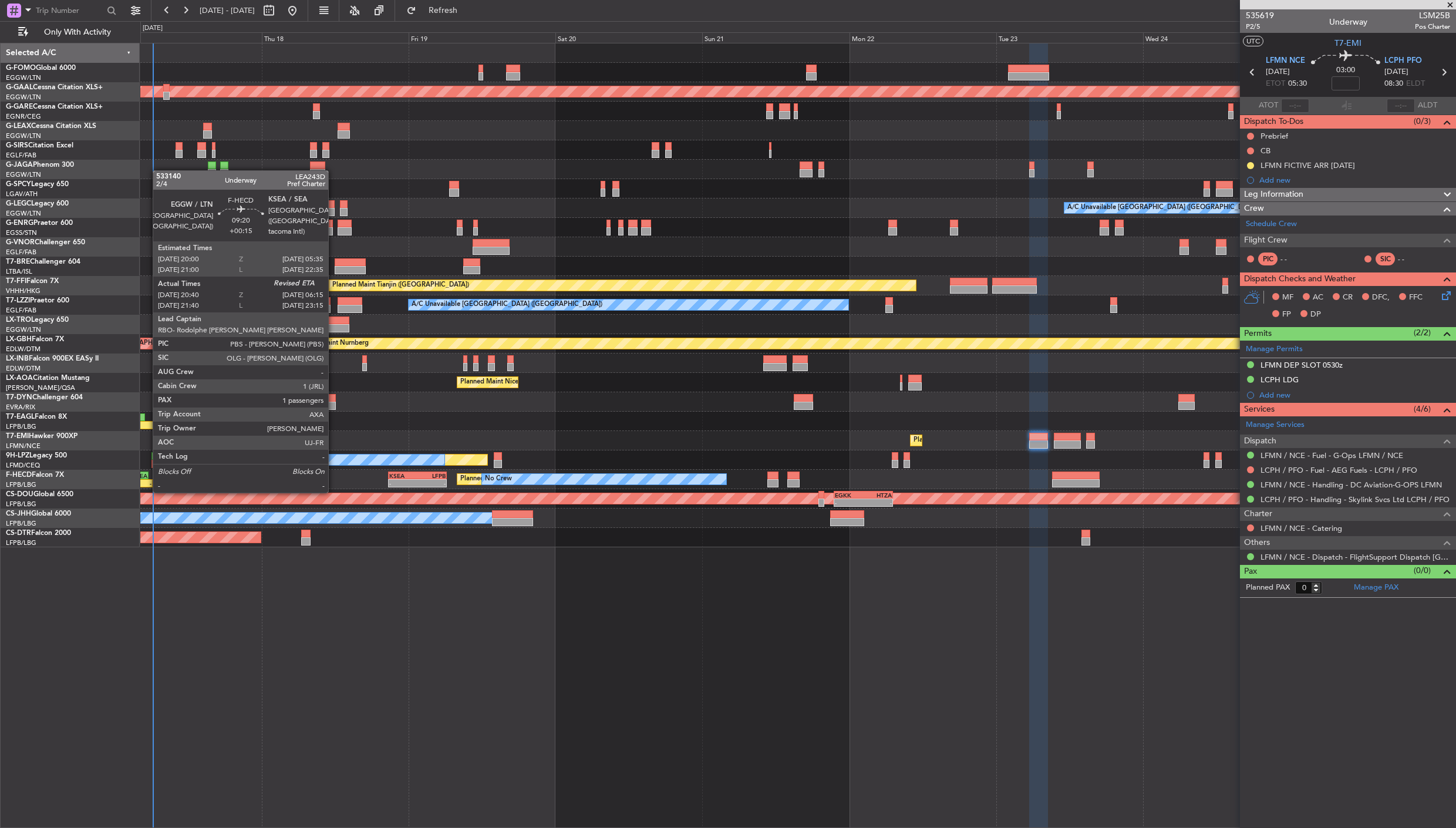
click at [148, 480] on div "-" at bounding box center [138, 483] width 28 height 7
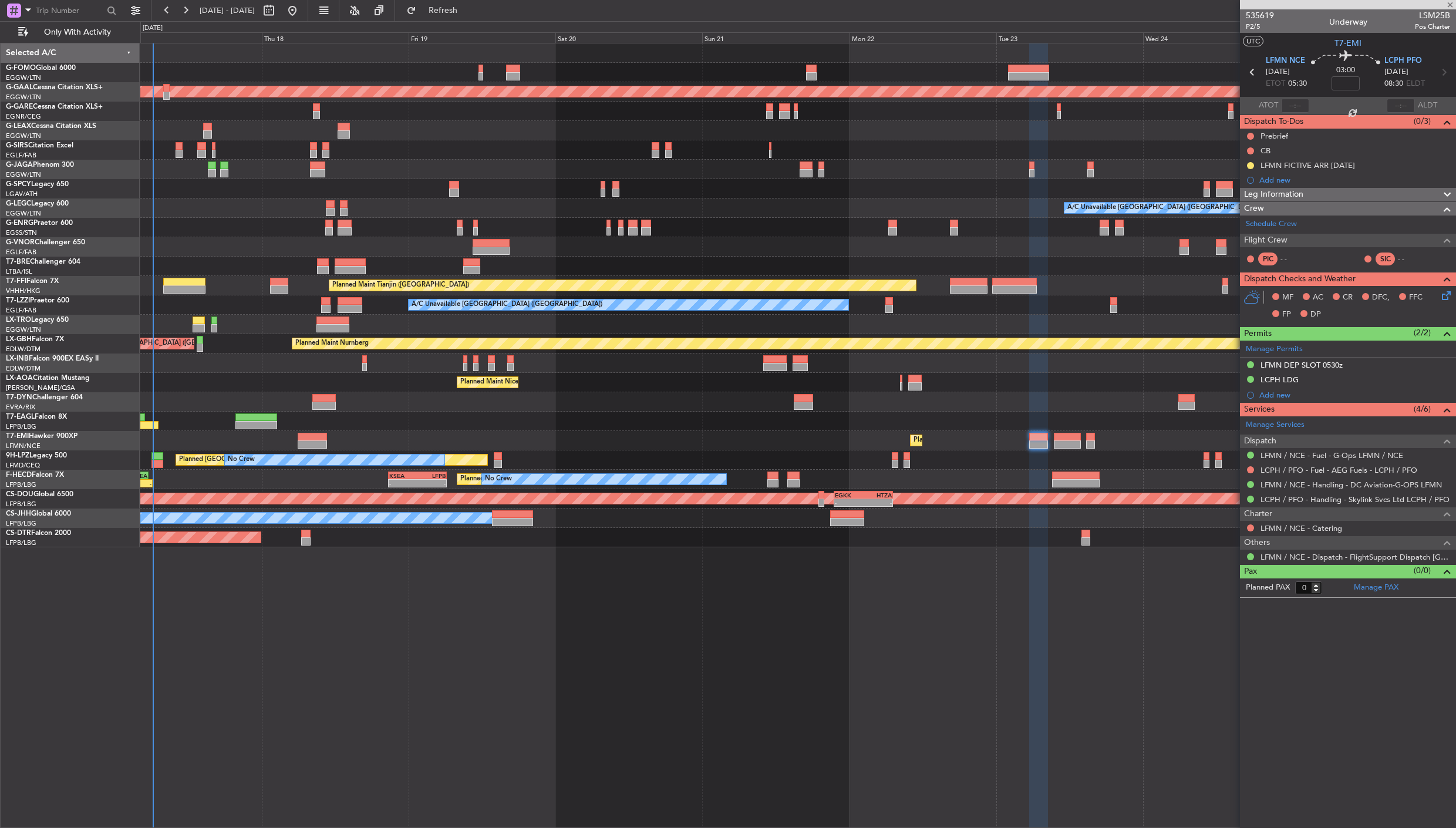
type input "+00:15"
type input "20:50"
type input "1"
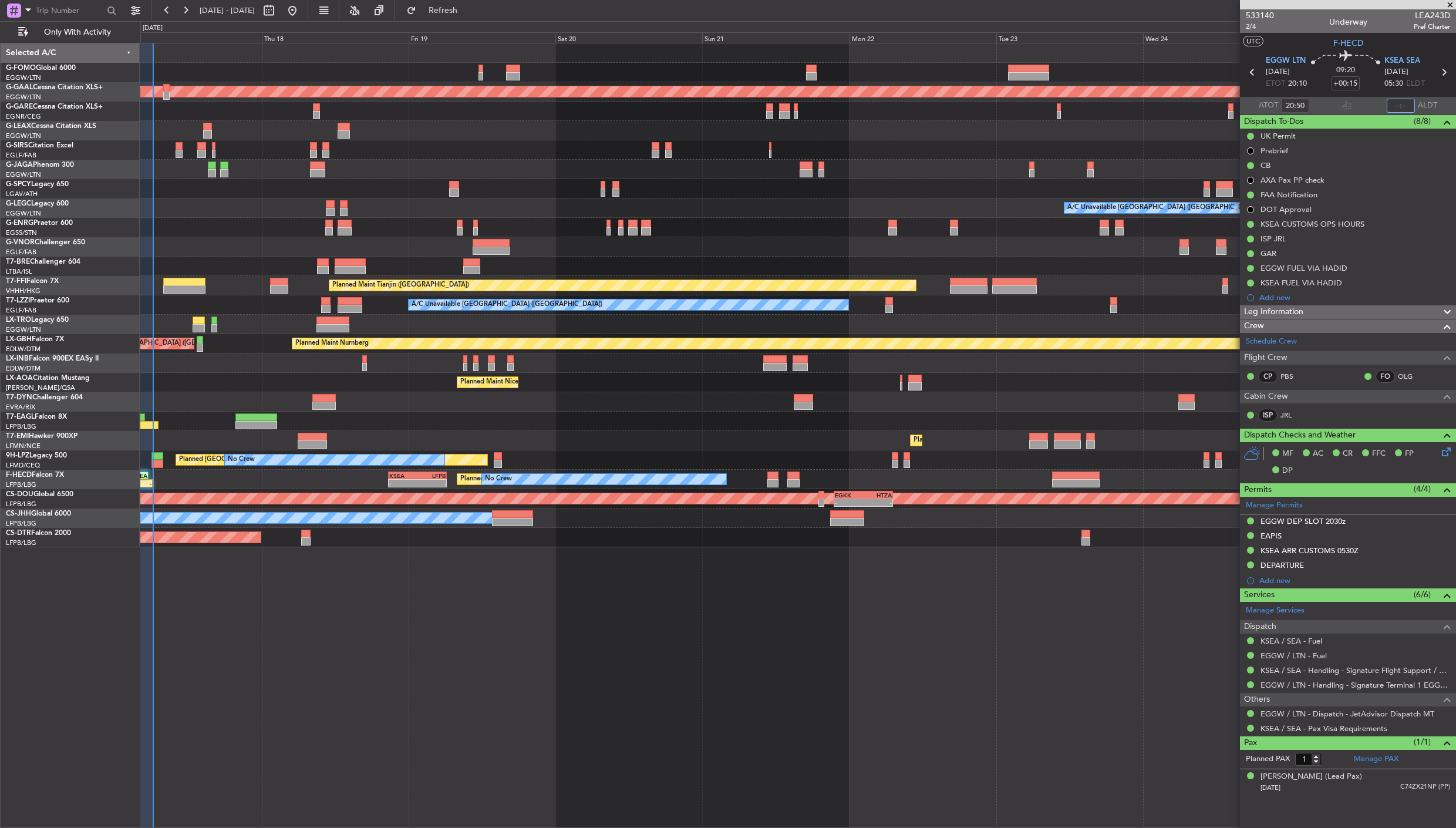
click at [1310, 108] on input "text" at bounding box center [1400, 105] width 28 height 14
click at [854, 151] on div at bounding box center [797, 149] width 1315 height 19
type input "06:10"
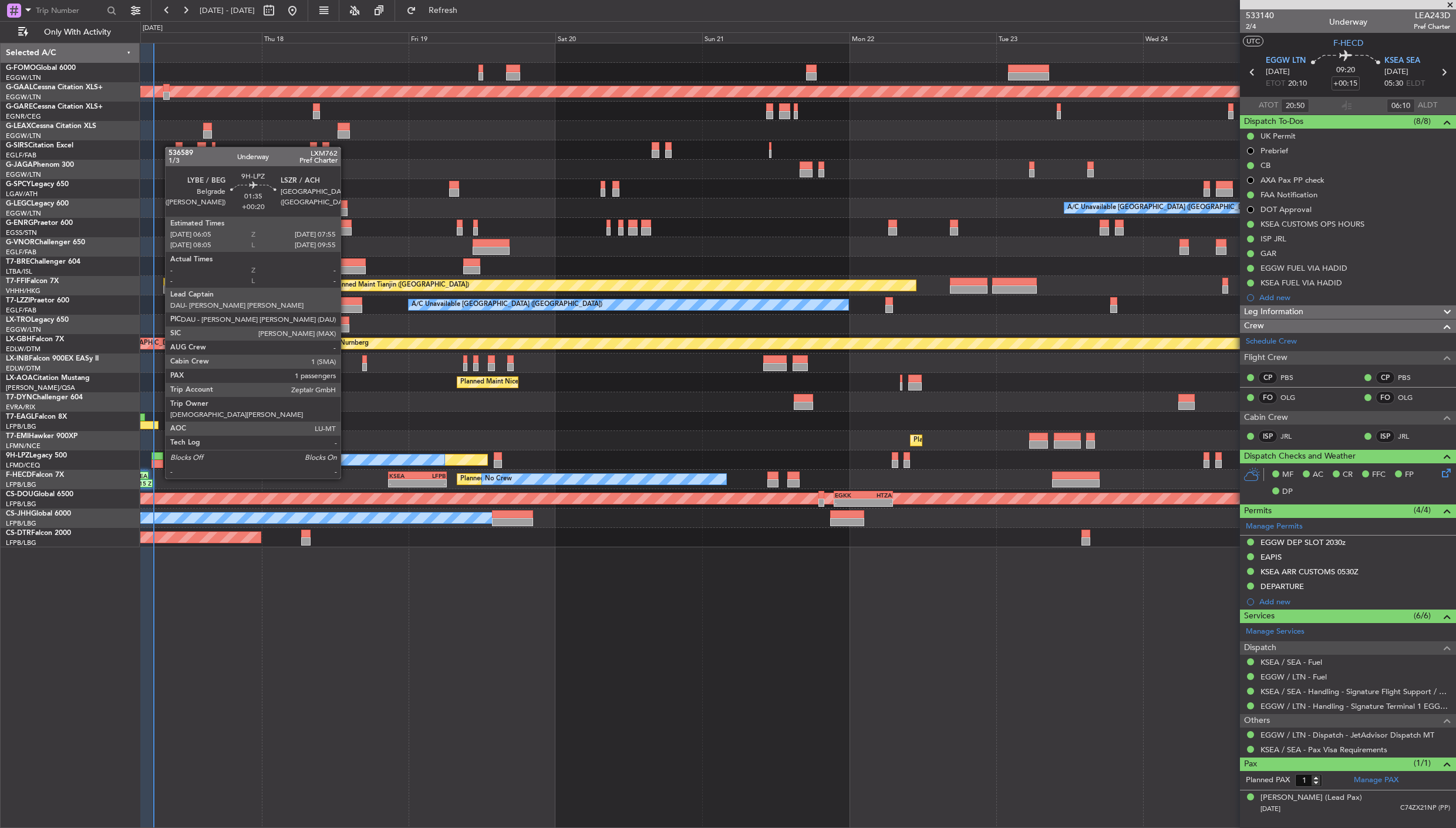
click at [160, 456] on div at bounding box center [157, 457] width 12 height 8
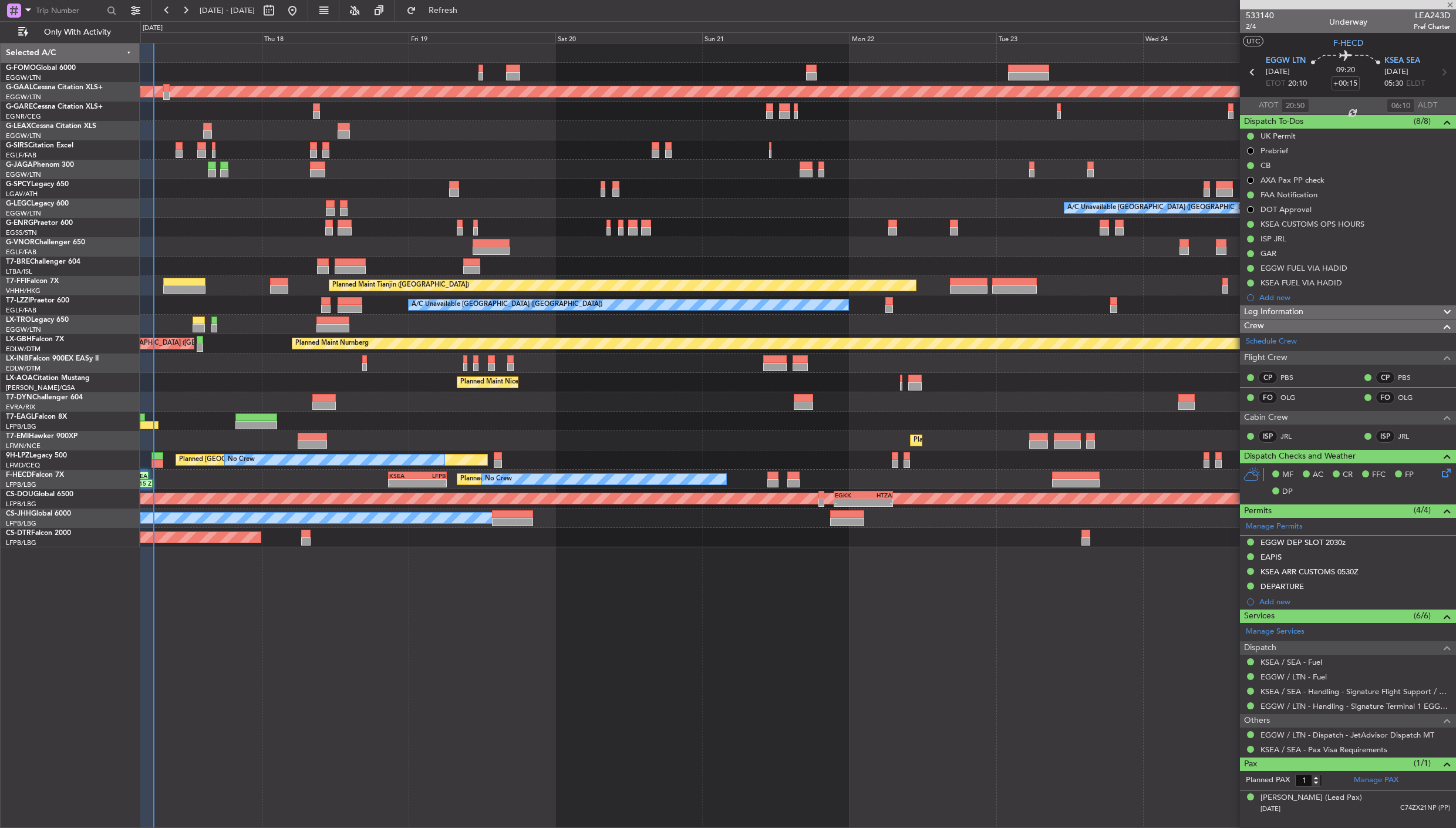
type input "+00:20"
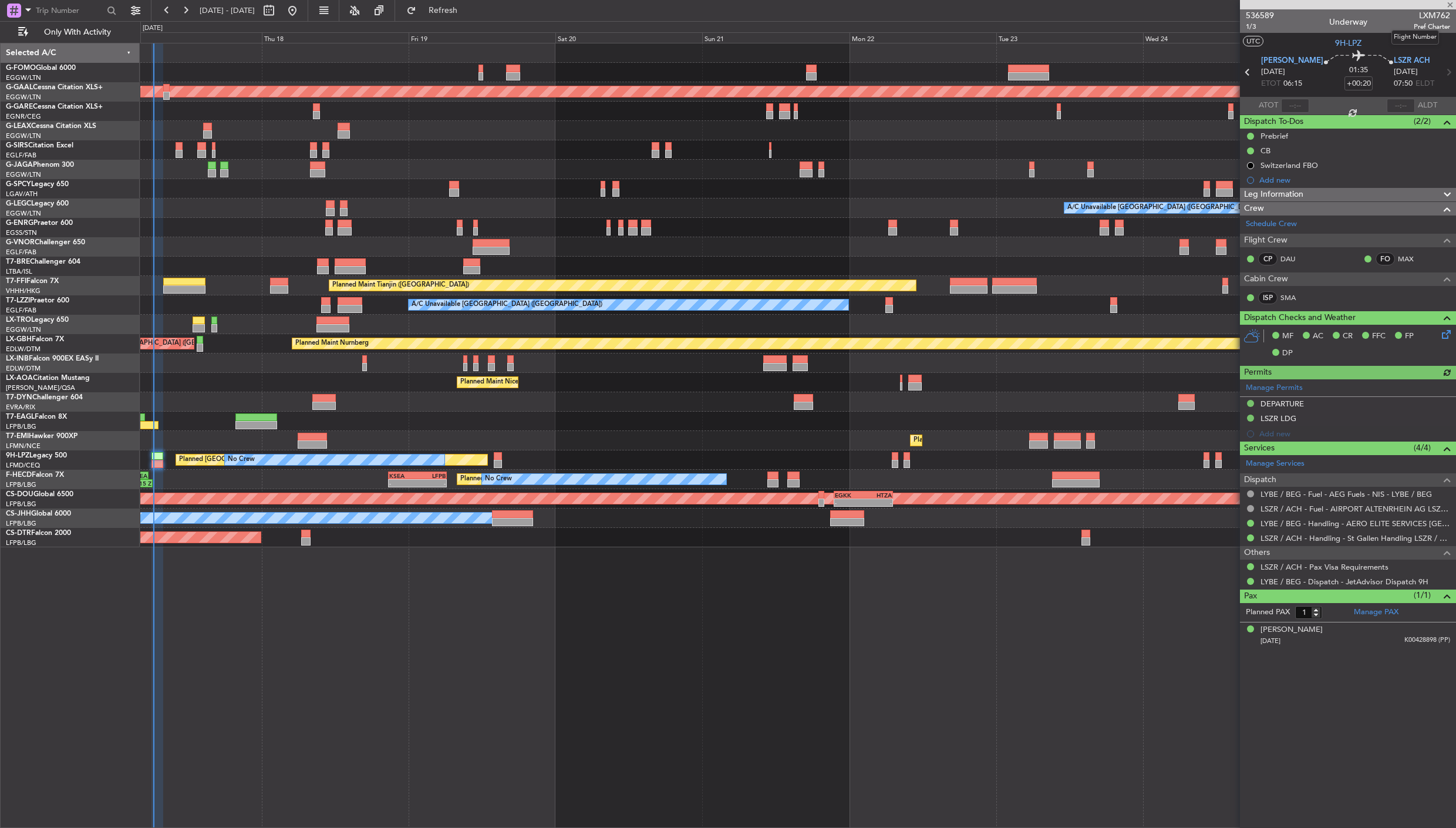
click at [1431, 13] on span "LXM762" at bounding box center [1432, 15] width 36 height 12
copy span "LXM762"
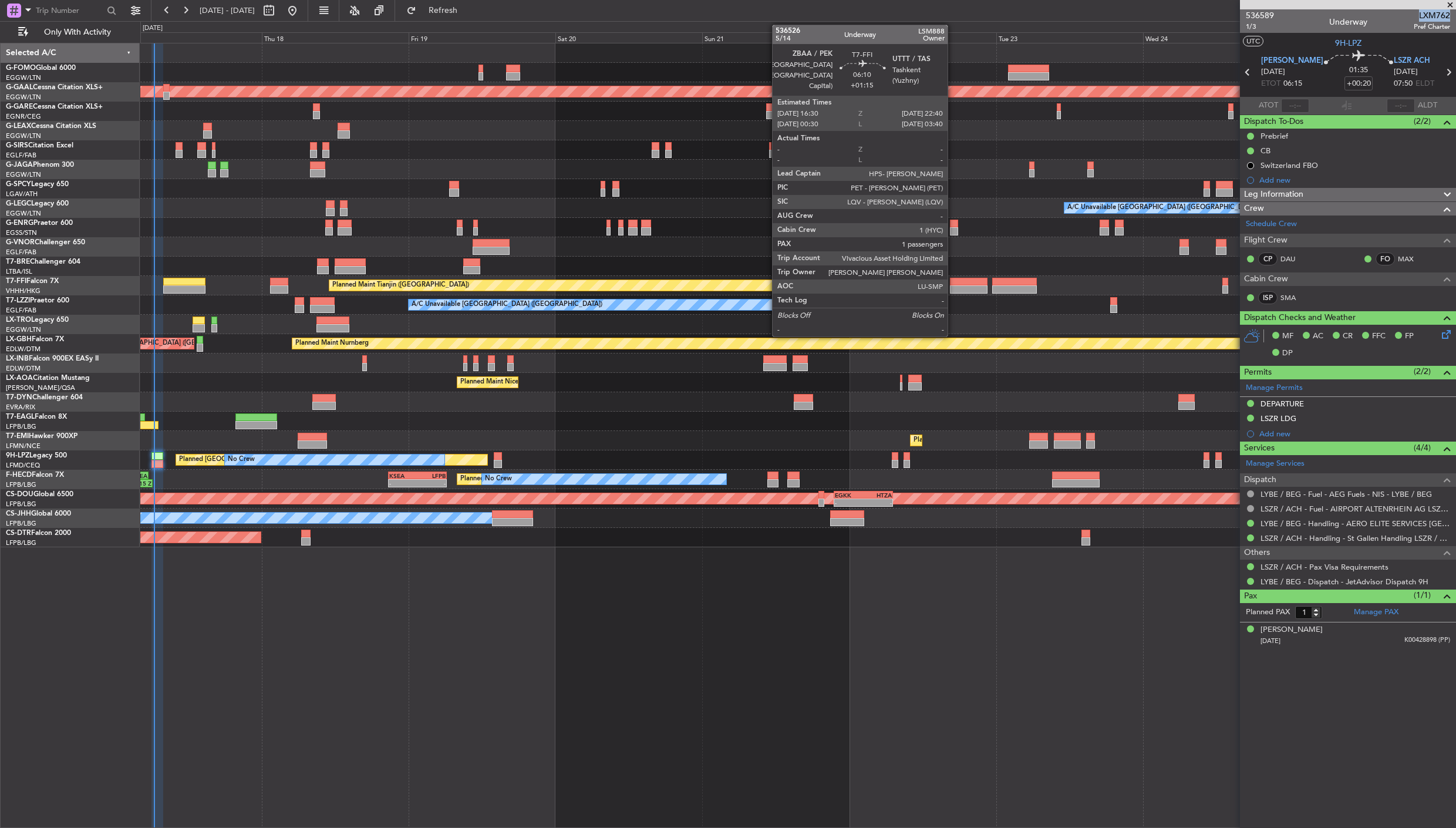
click at [954, 286] on div at bounding box center [969, 289] width 38 height 8
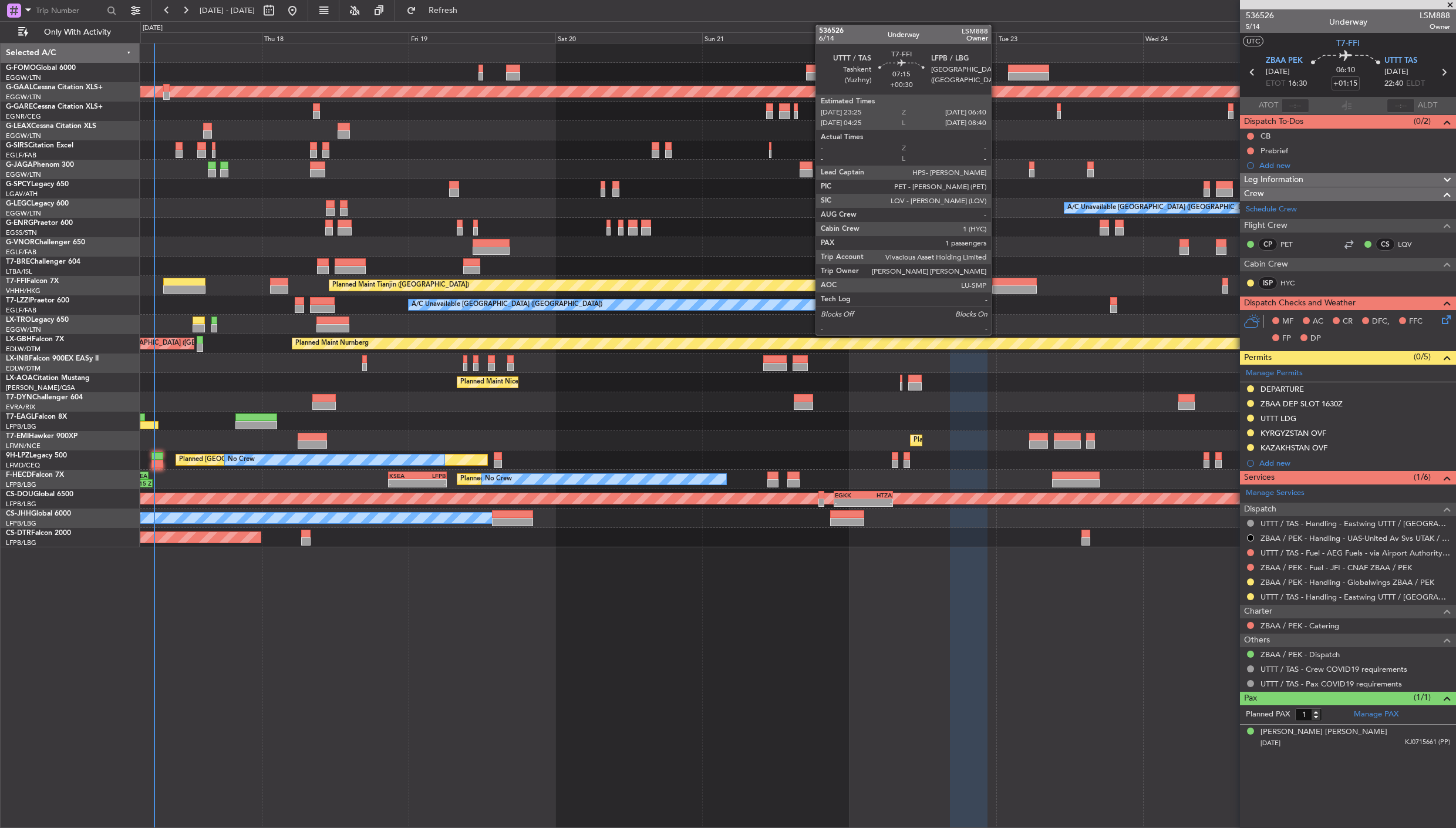
click at [997, 293] on div at bounding box center [1014, 289] width 45 height 8
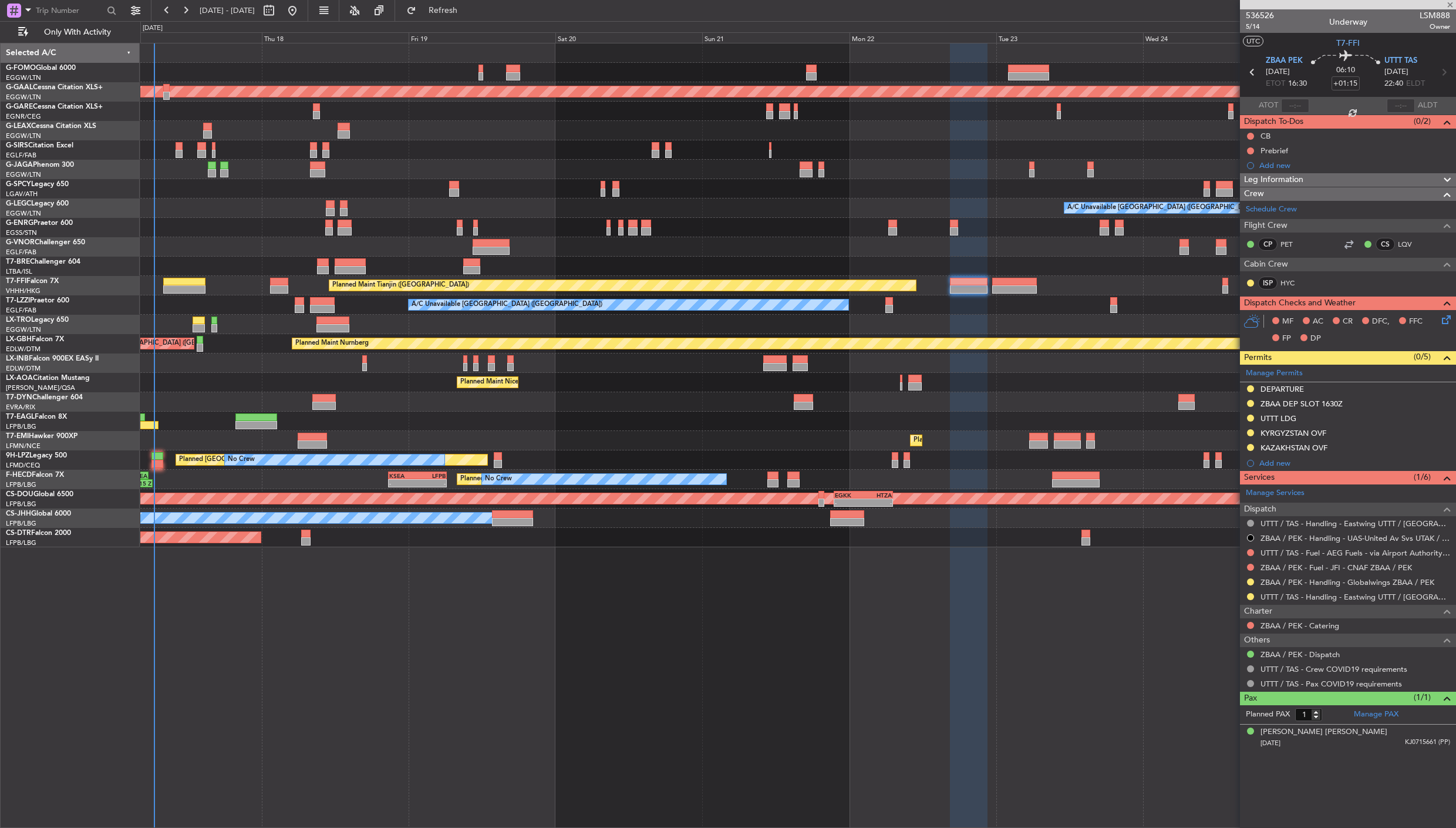
type input "+00:30"
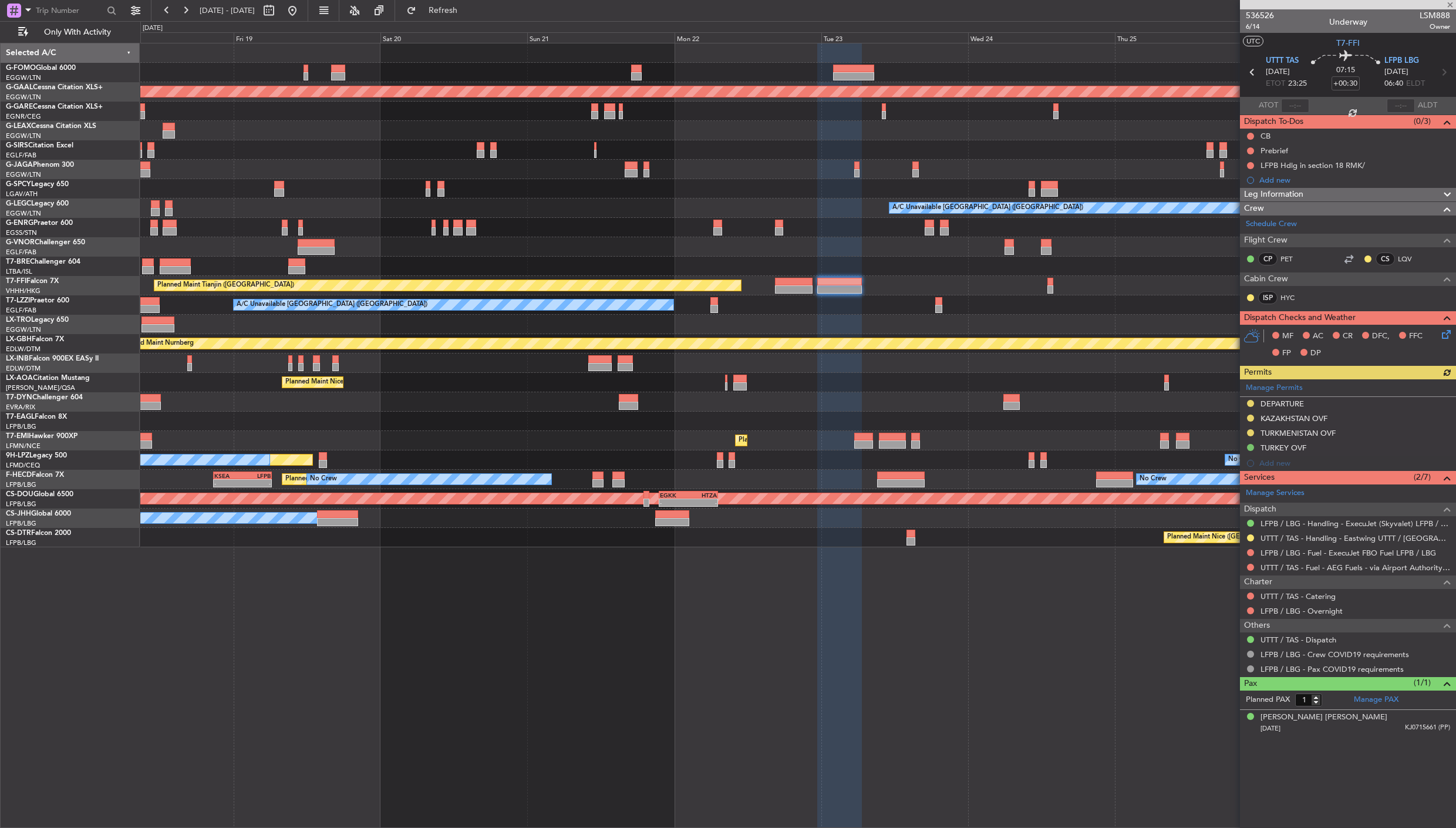
click at [964, 312] on div "Planned Maint Dusseldorf A/C Unavailable London (Luton) Planned Maint Tianjin (…" at bounding box center [797, 295] width 1315 height 504
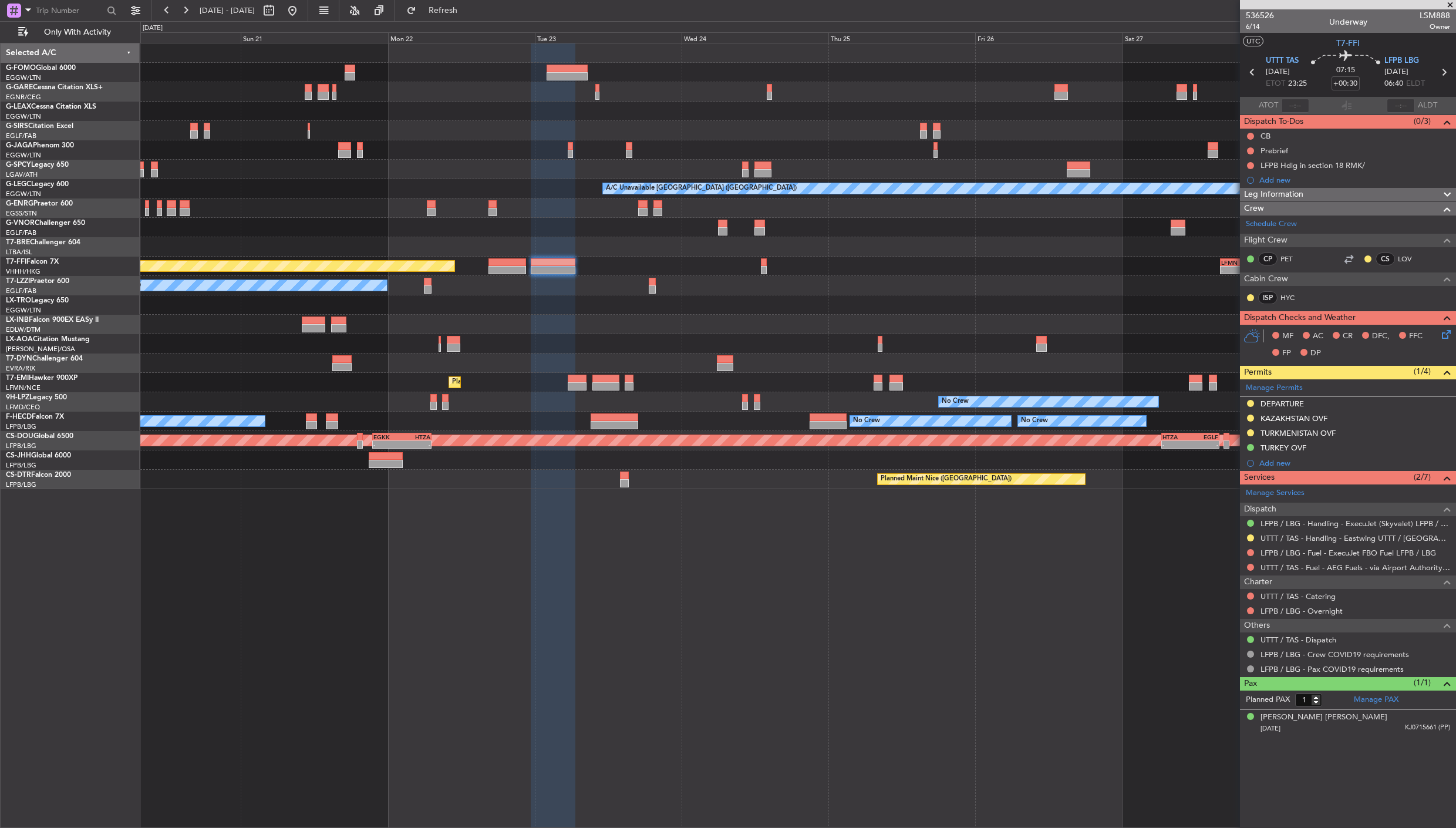
click at [805, 317] on div "A/C Unavailable London (Luton) Planned Maint Tianjin (Binhai) - - LFMN 16:05 Z …" at bounding box center [797, 266] width 1315 height 446
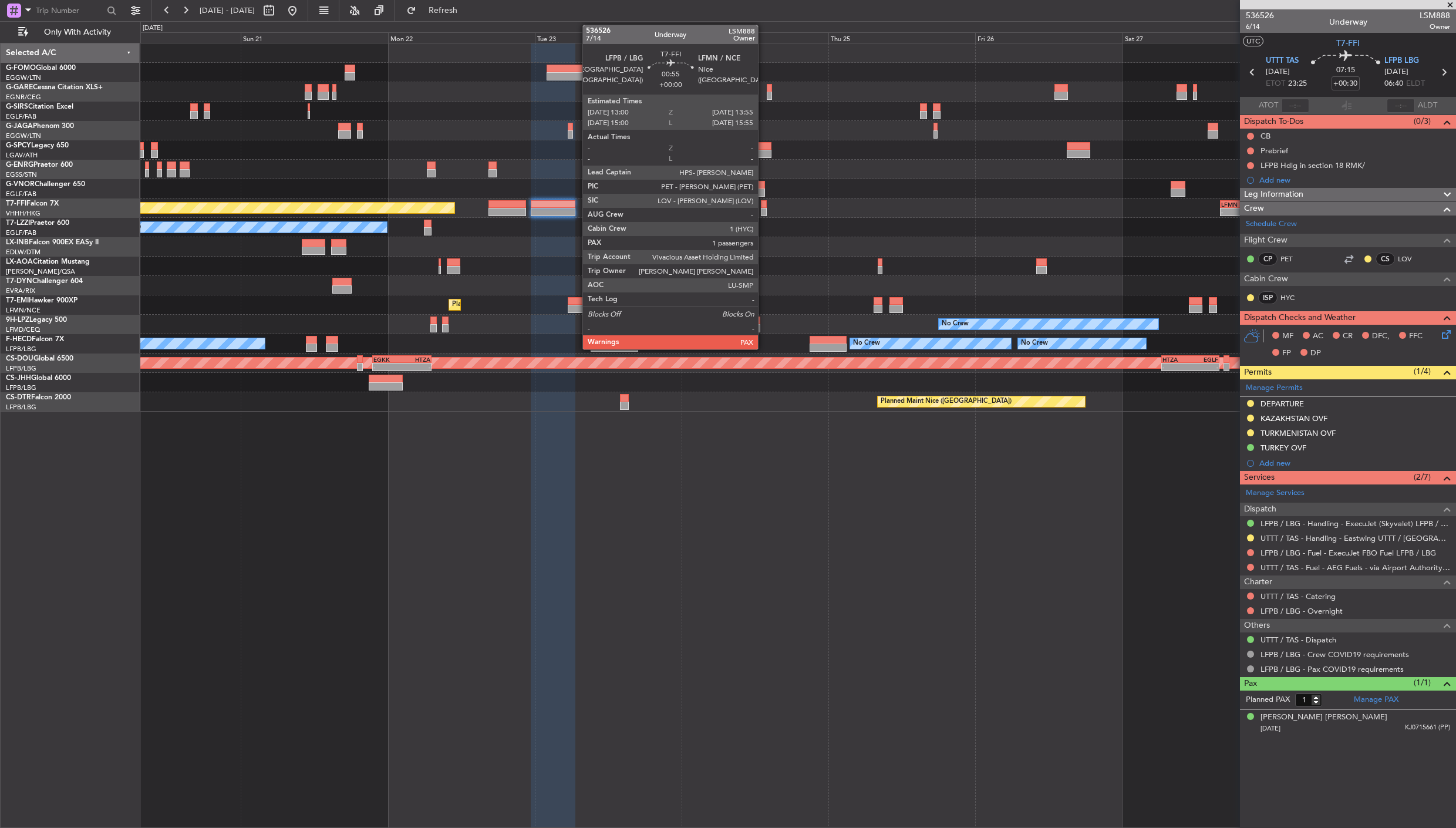
click at [764, 206] on div at bounding box center [763, 205] width 6 height 8
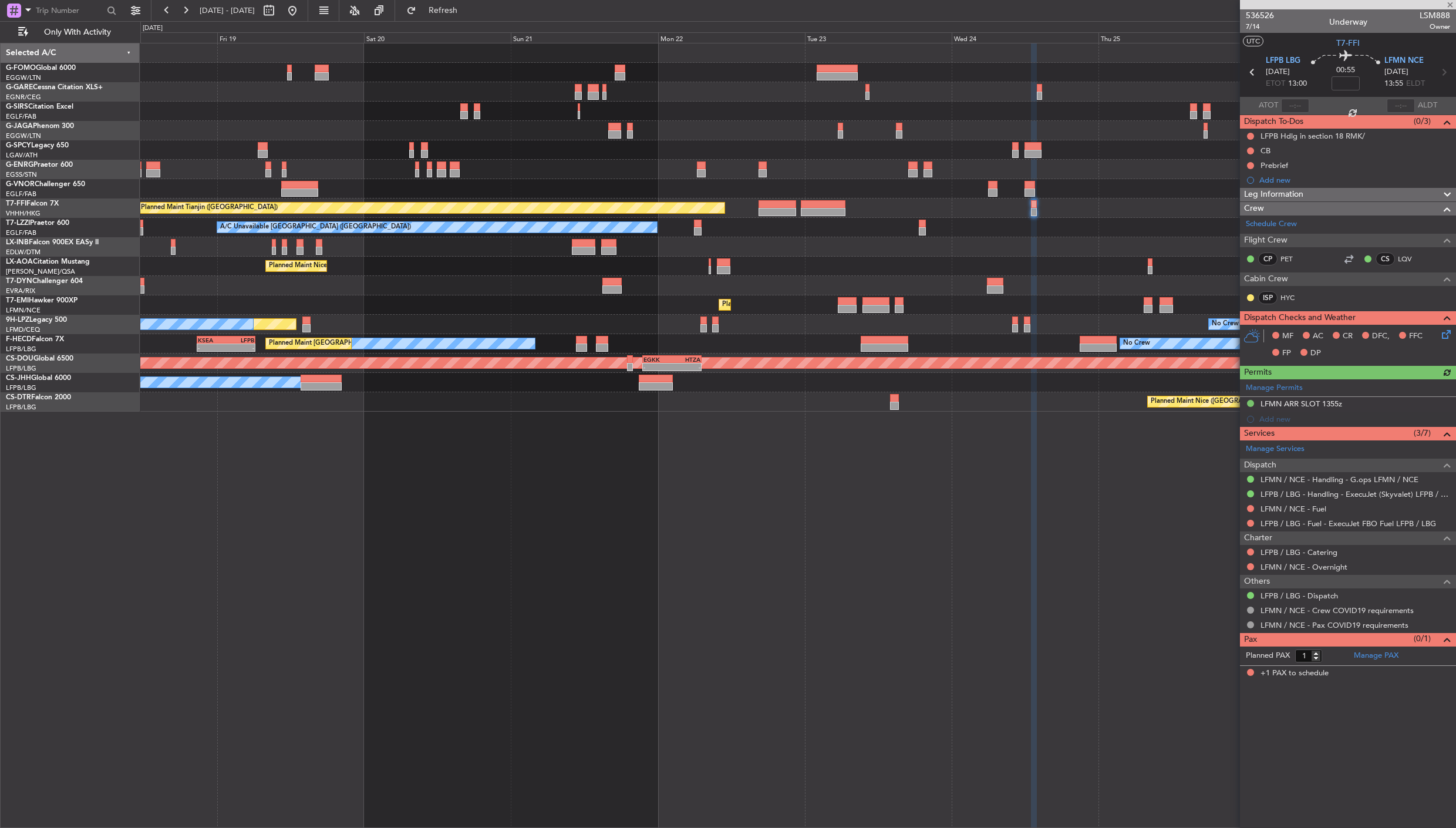
click at [1139, 289] on div "Planned Maint Tianjin (Binhai) - - LFMN 16:05 Z ZBAA 01:35 Z A/C Unavailable Lo…" at bounding box center [797, 227] width 1315 height 368
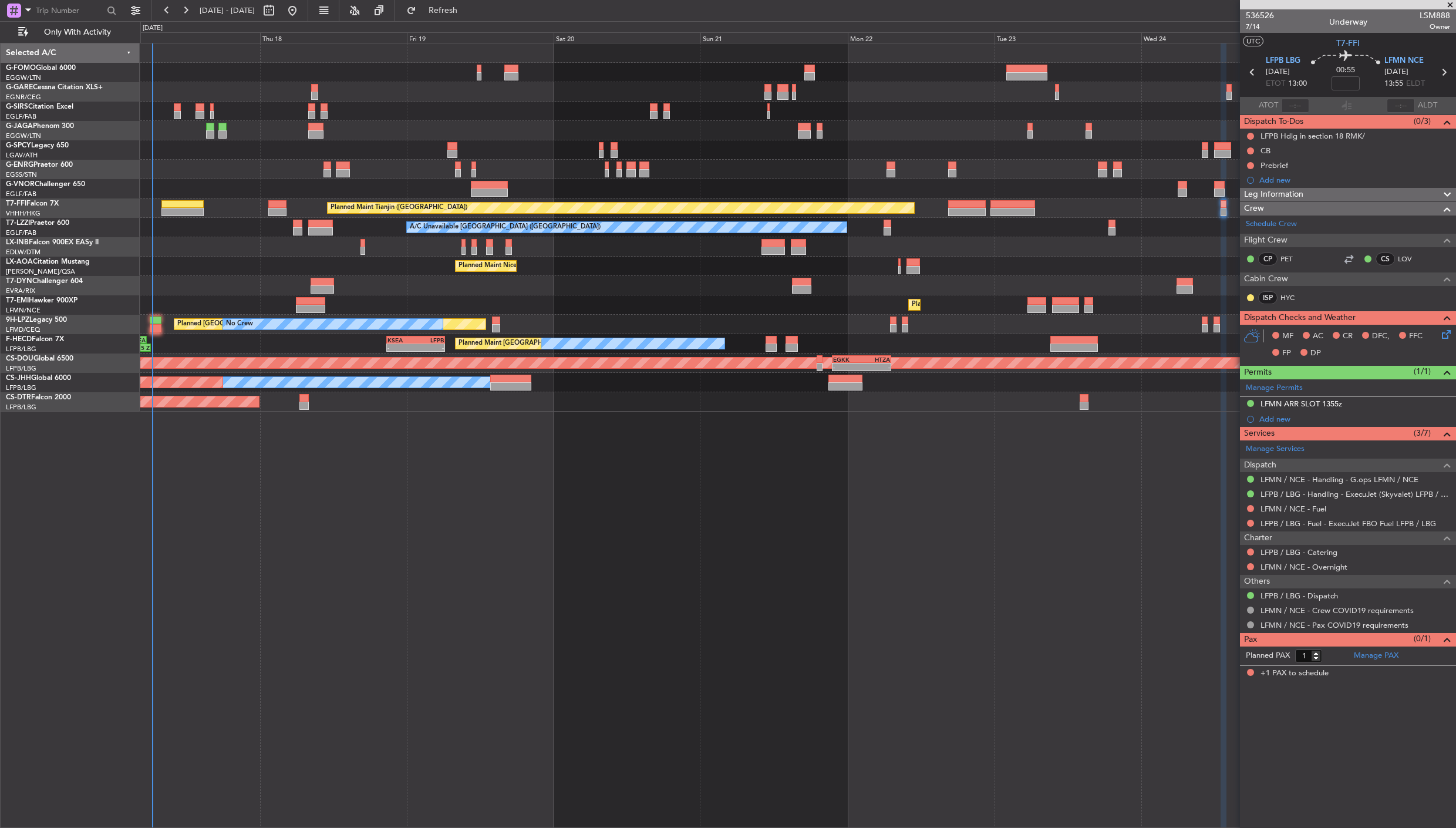
click at [860, 467] on div "Planned Maint Tianjin (Binhai) - - LFMN 16:05 Z ZBAA 01:35 Z A/C Unavailable Lo…" at bounding box center [798, 435] width 1316 height 785
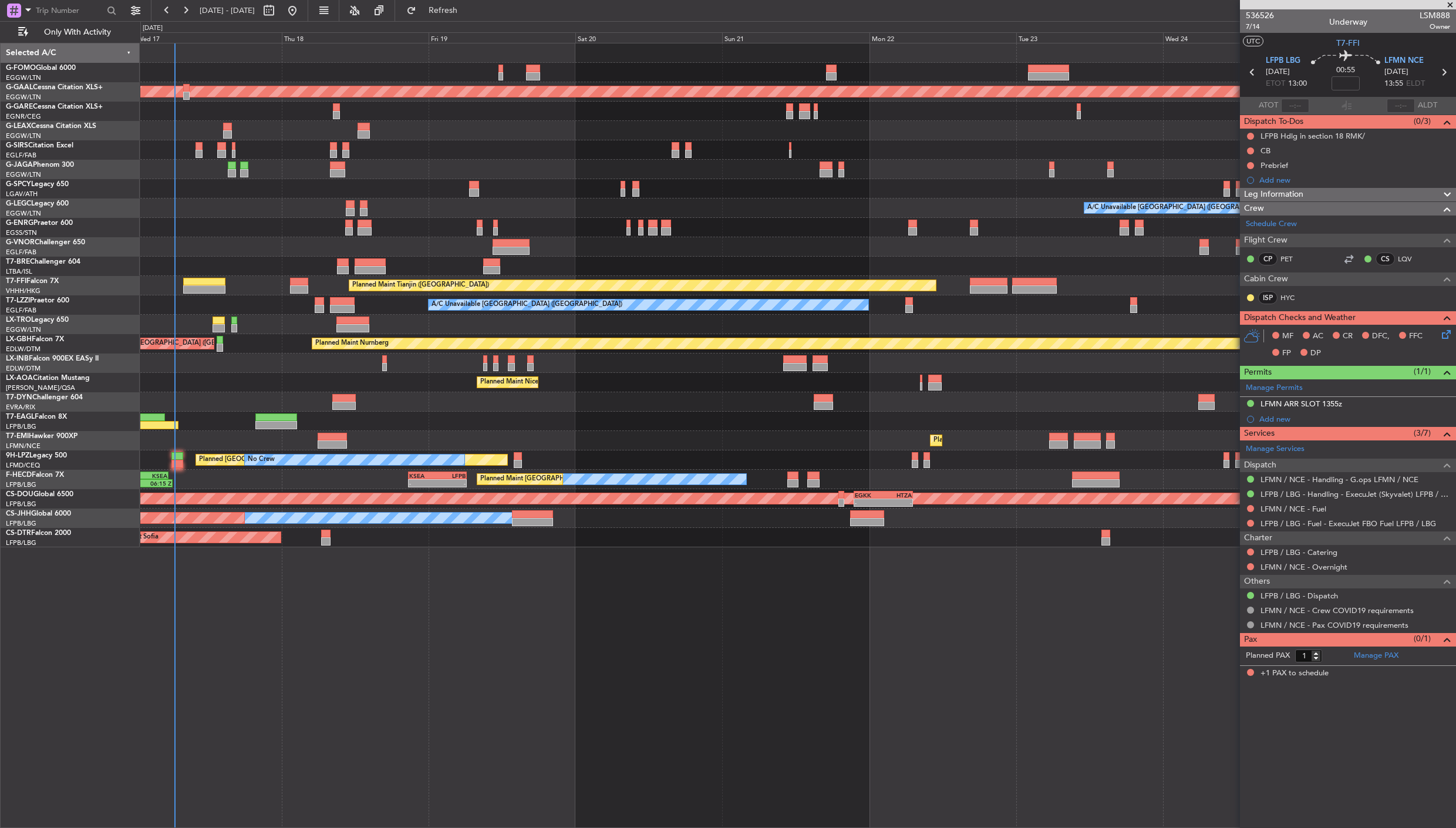
click at [303, 438] on div "OLBA 11:00 Z KTEB 22:45 Z 10:50 Z 22:30 Z Planned Maint Dusseldorf A/C Unavaila…" at bounding box center [797, 295] width 1315 height 504
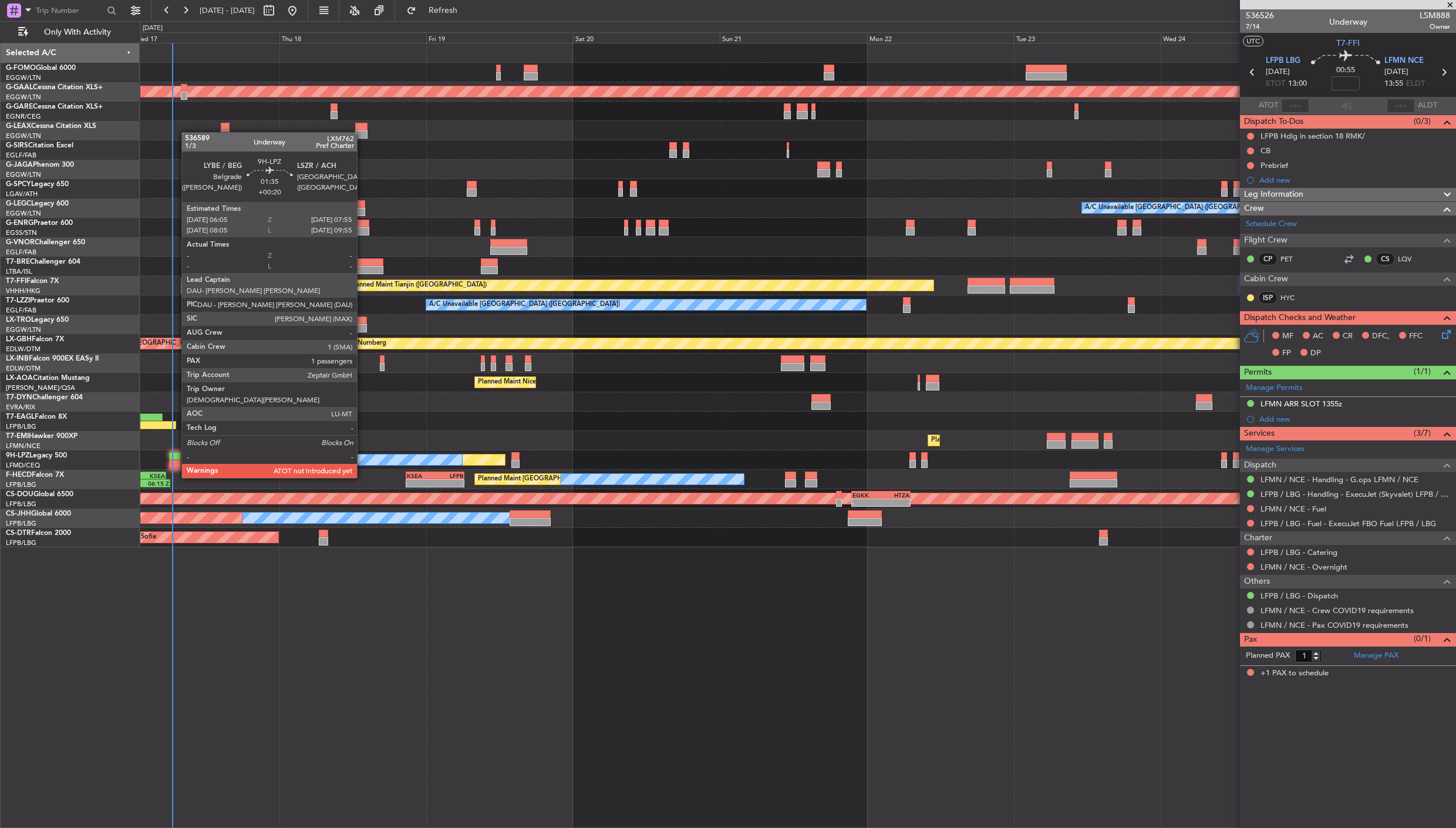
click at [177, 456] on div at bounding box center [175, 457] width 12 height 8
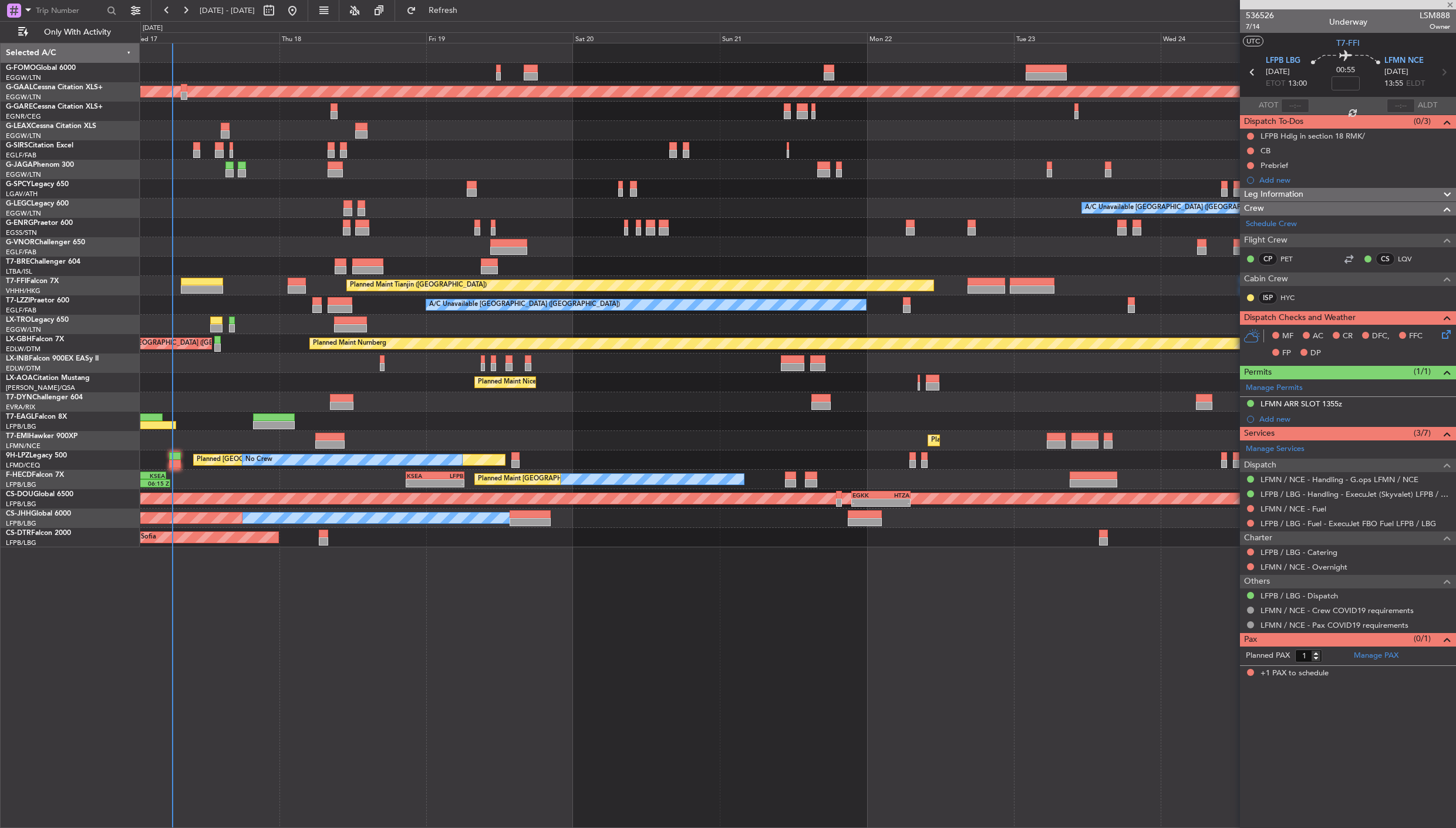
type input "+00:20"
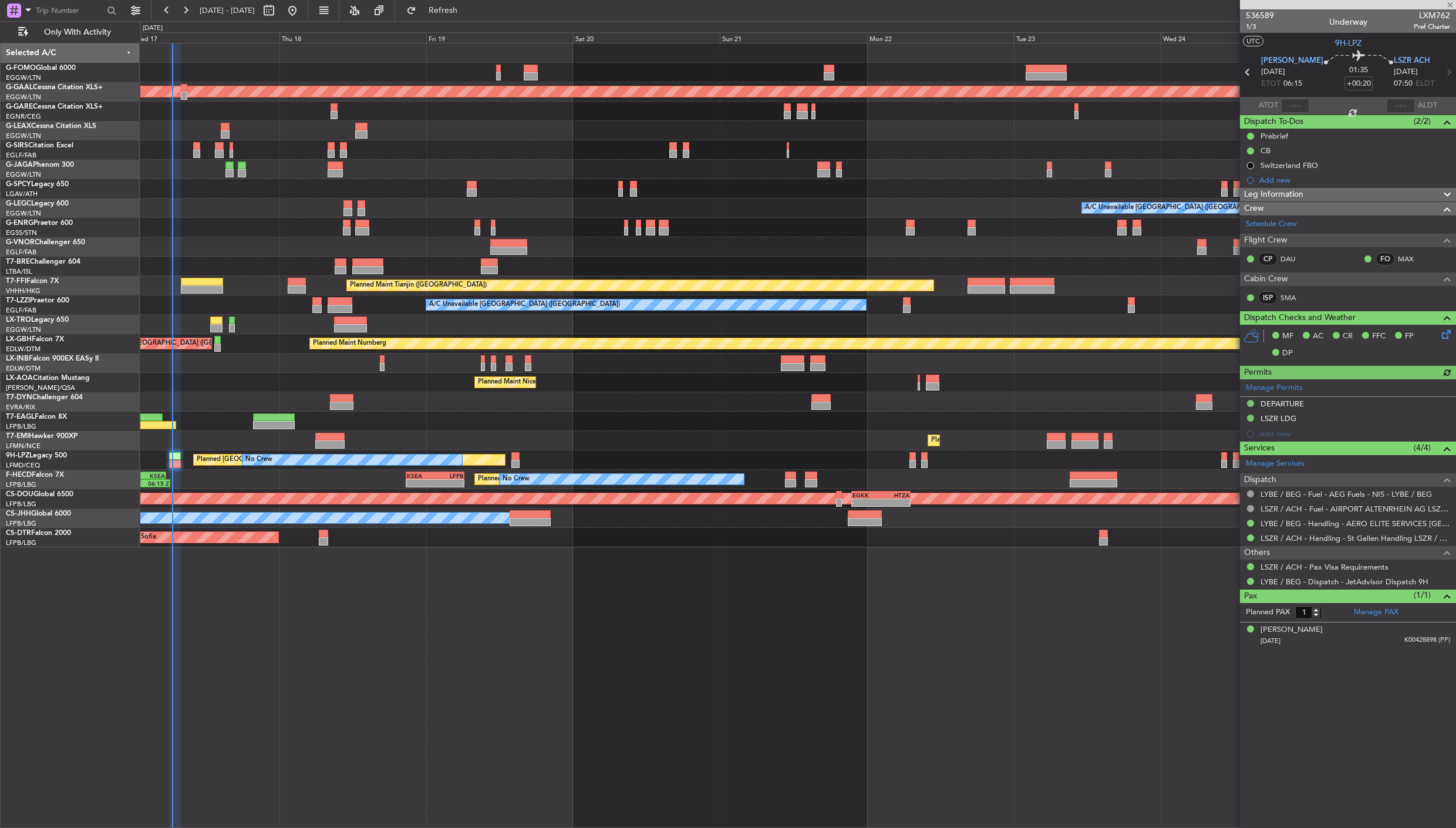
click at [1288, 101] on div at bounding box center [1295, 105] width 28 height 14
click at [1292, 103] on input "text" at bounding box center [1295, 105] width 28 height 14
click at [1323, 104] on section "ATOT 0629 ALDT" at bounding box center [1347, 105] width 216 height 17
type input "06:29"
click at [248, 356] on div at bounding box center [797, 362] width 1315 height 19
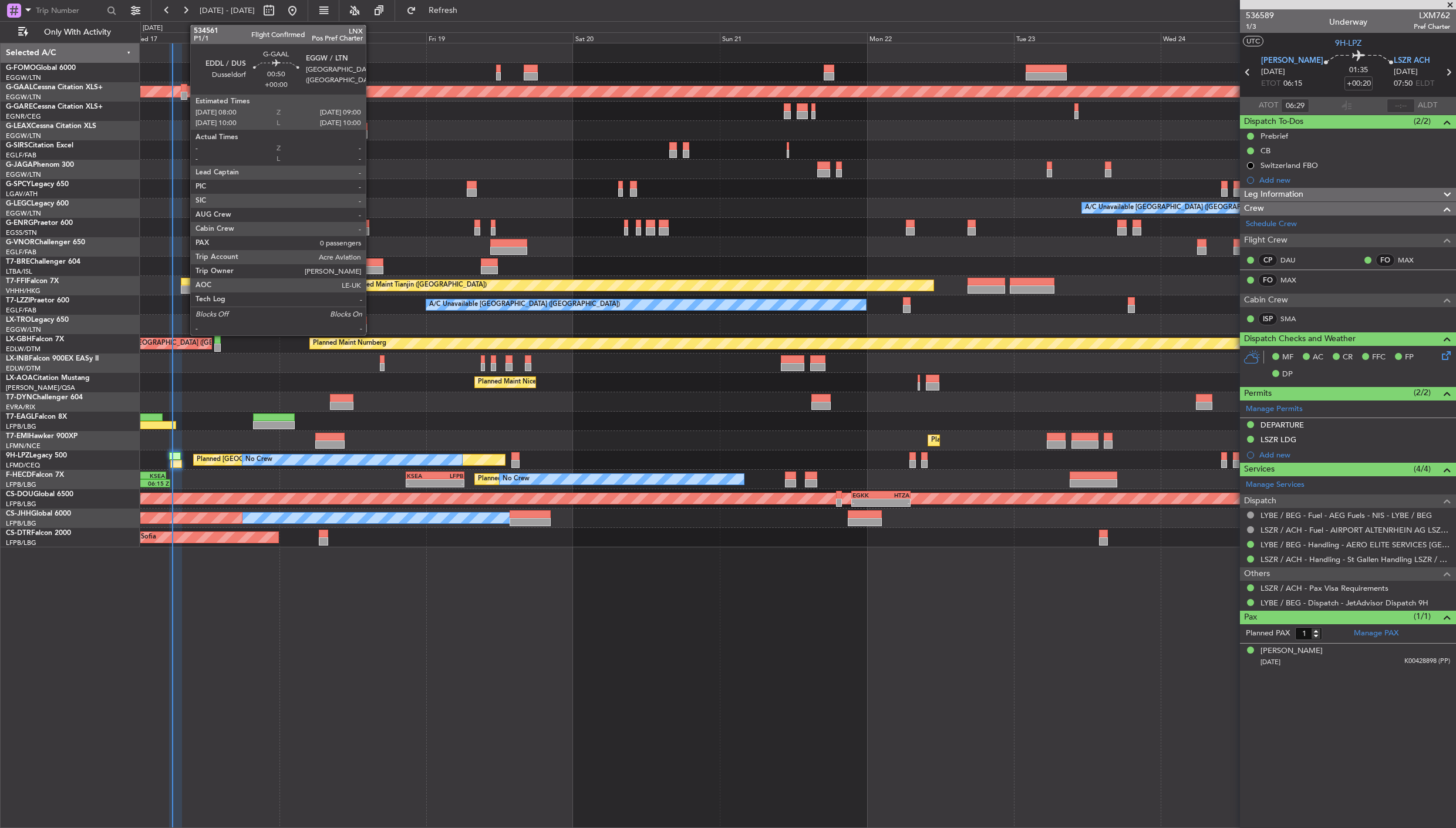
click at [185, 90] on div at bounding box center [184, 88] width 7 height 8
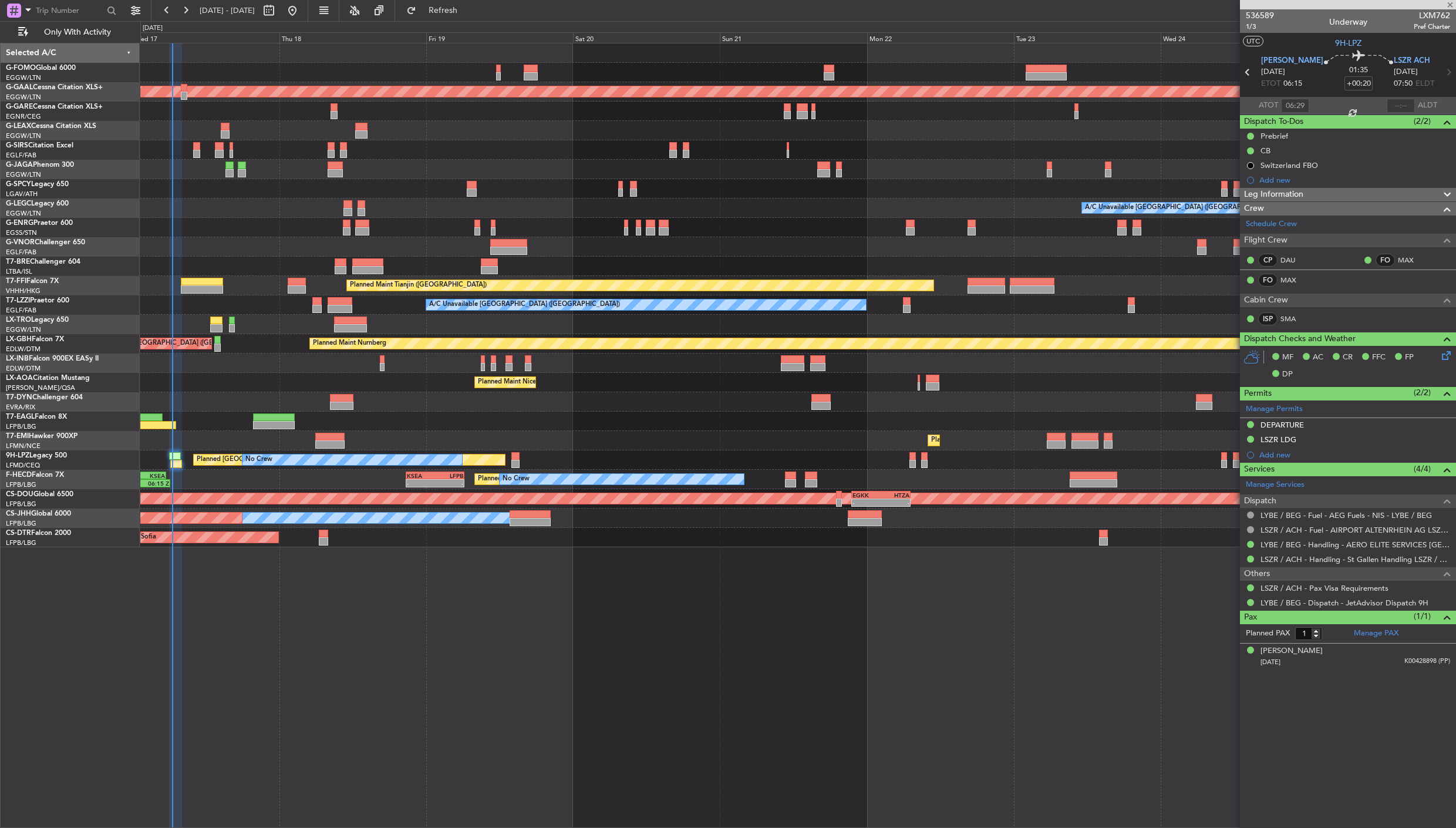
type input "0"
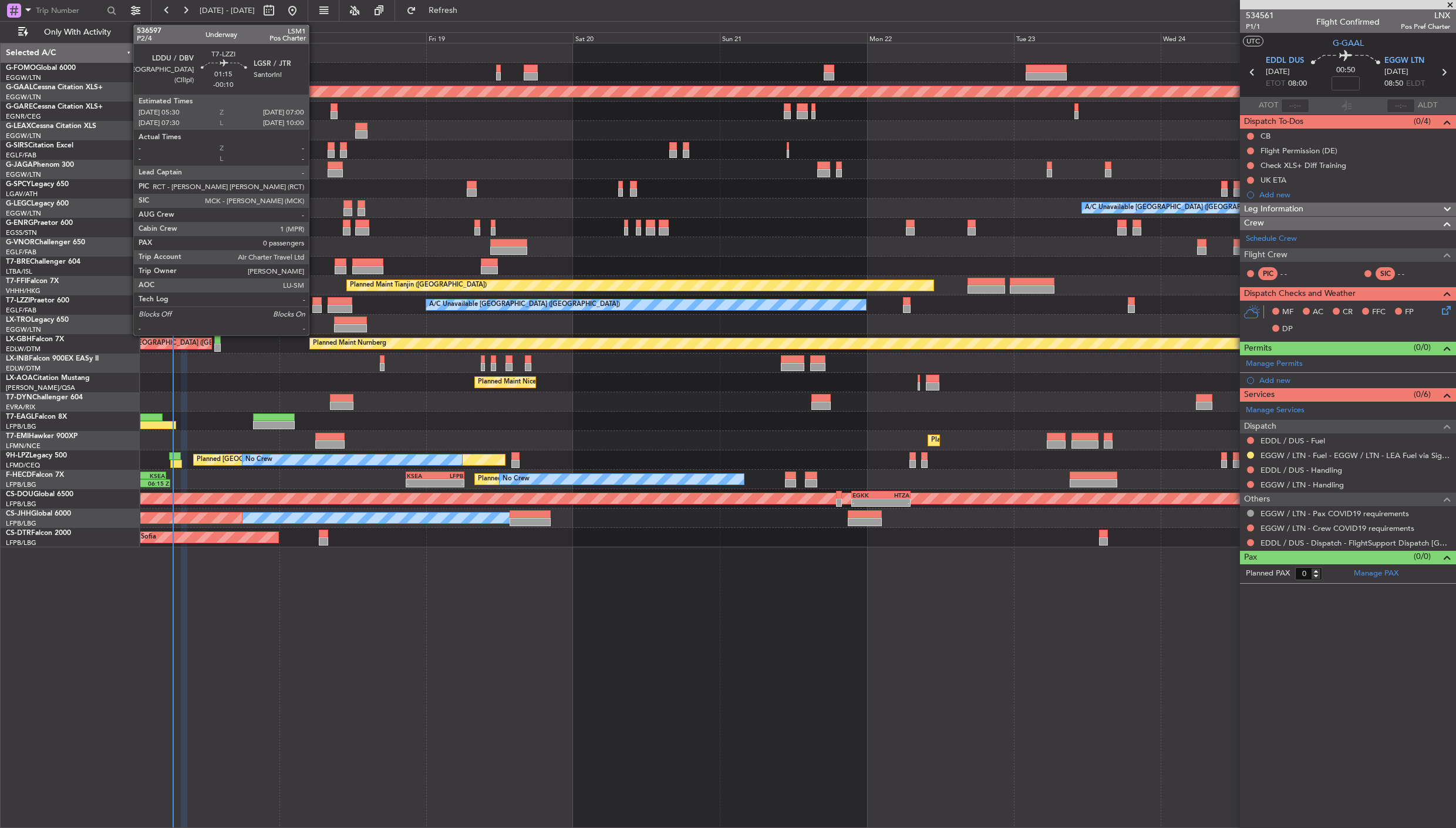
click at [315, 302] on div at bounding box center [317, 301] width 9 height 8
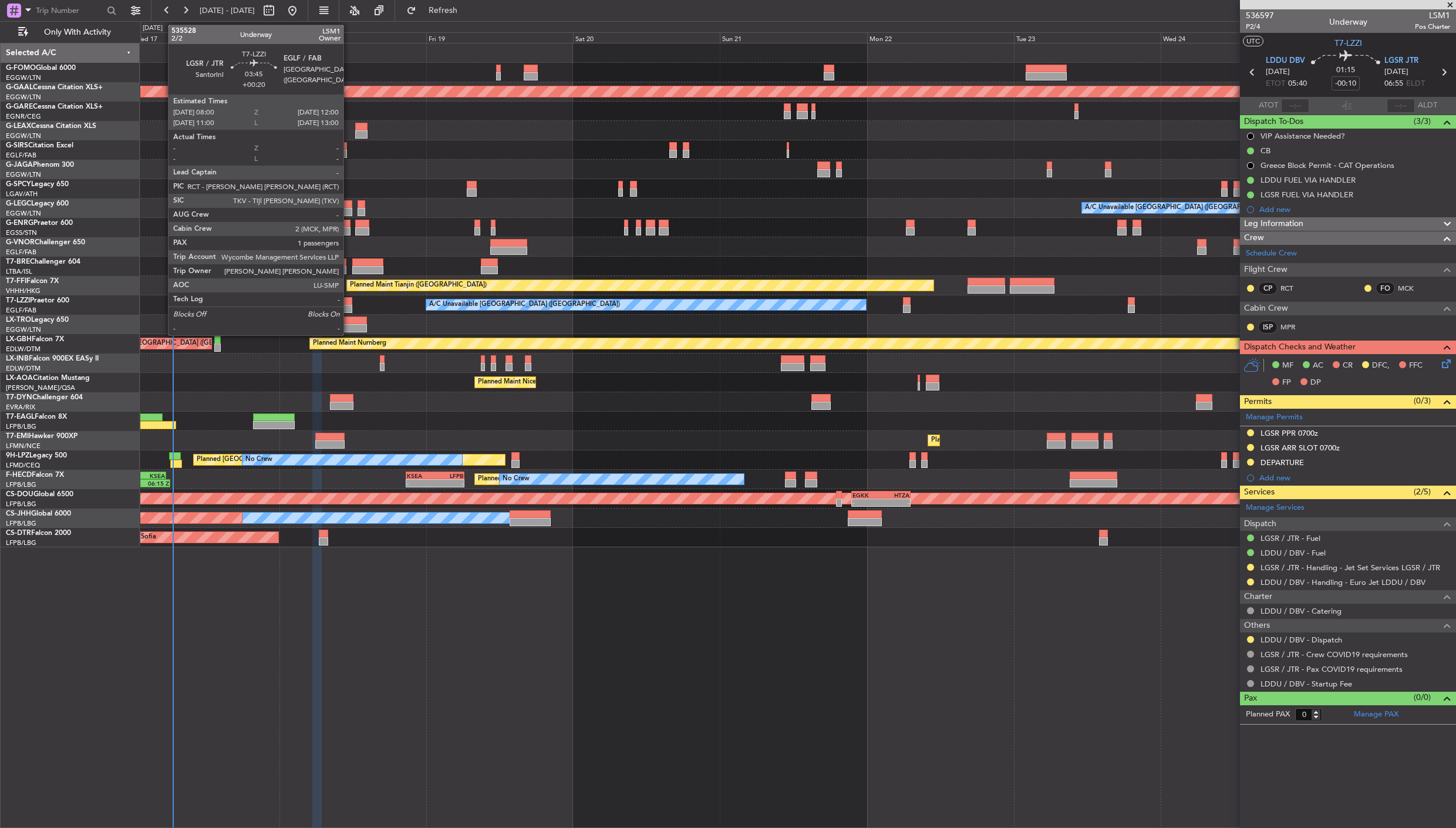
click at [350, 308] on div at bounding box center [340, 309] width 25 height 8
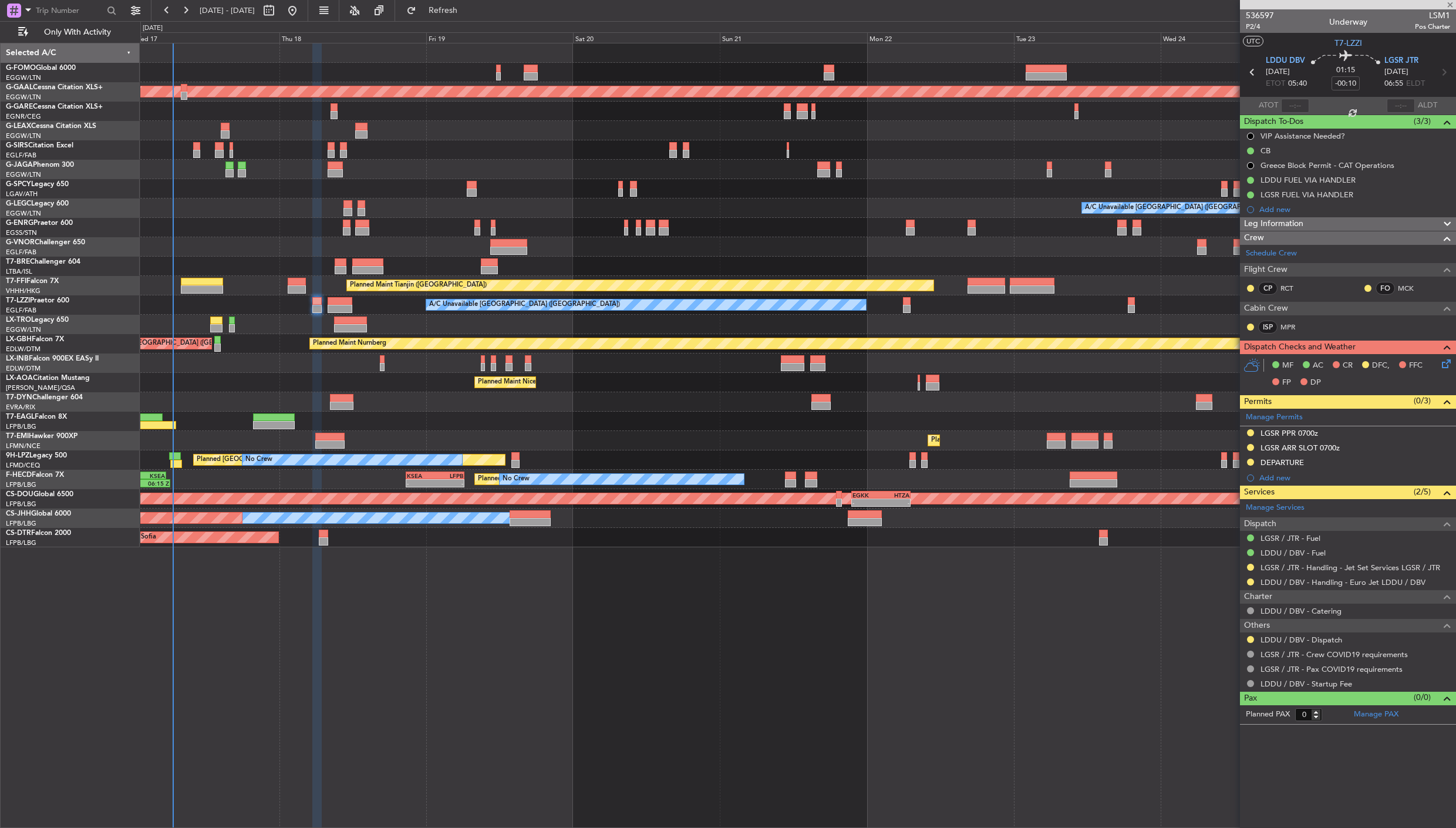
type input "+00:20"
type input "1"
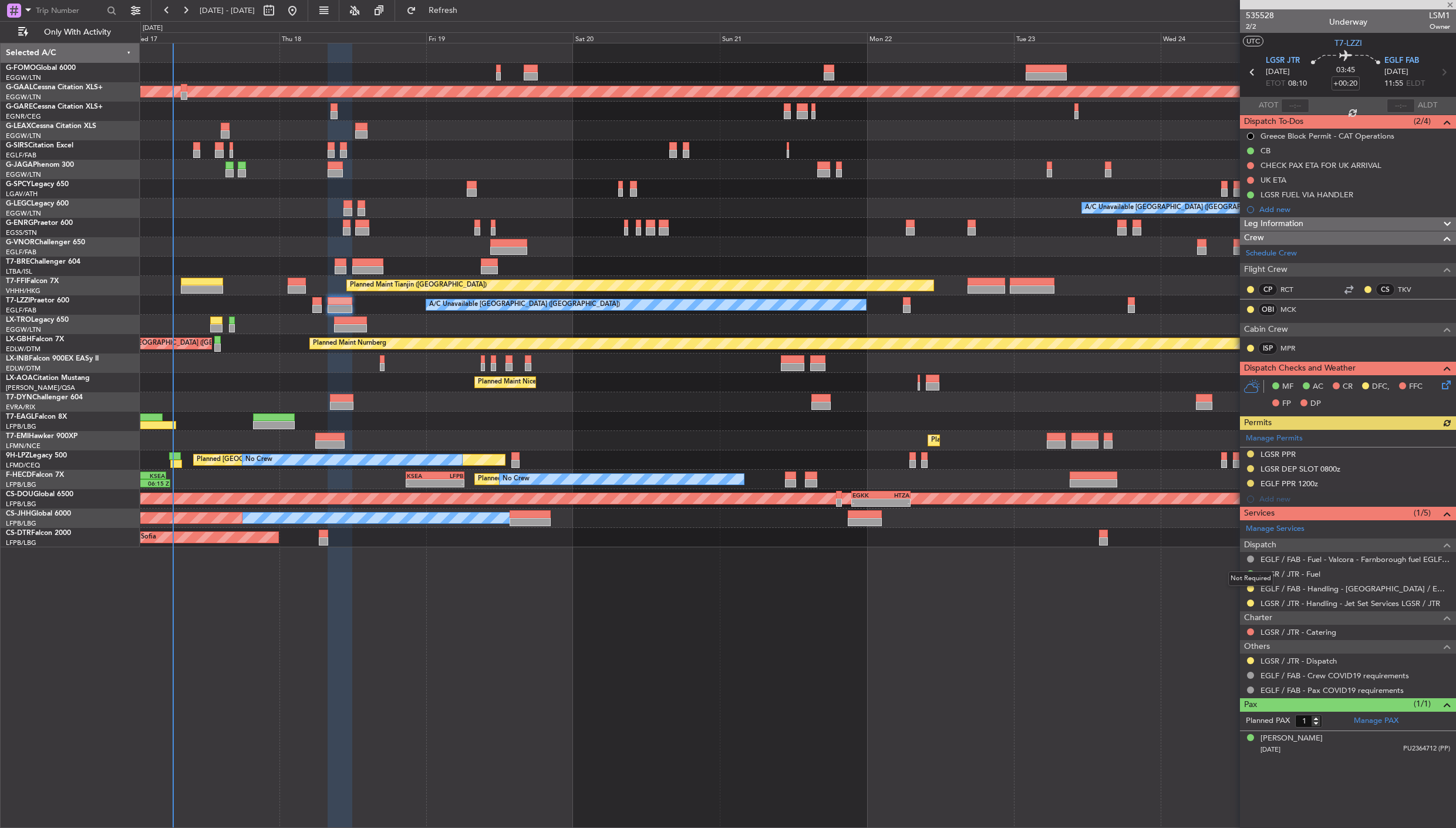
click at [1251, 589] on mat-tooltip-component "Not Required" at bounding box center [1250, 579] width 61 height 31
click at [1248, 586] on button at bounding box center [1250, 588] width 7 height 7
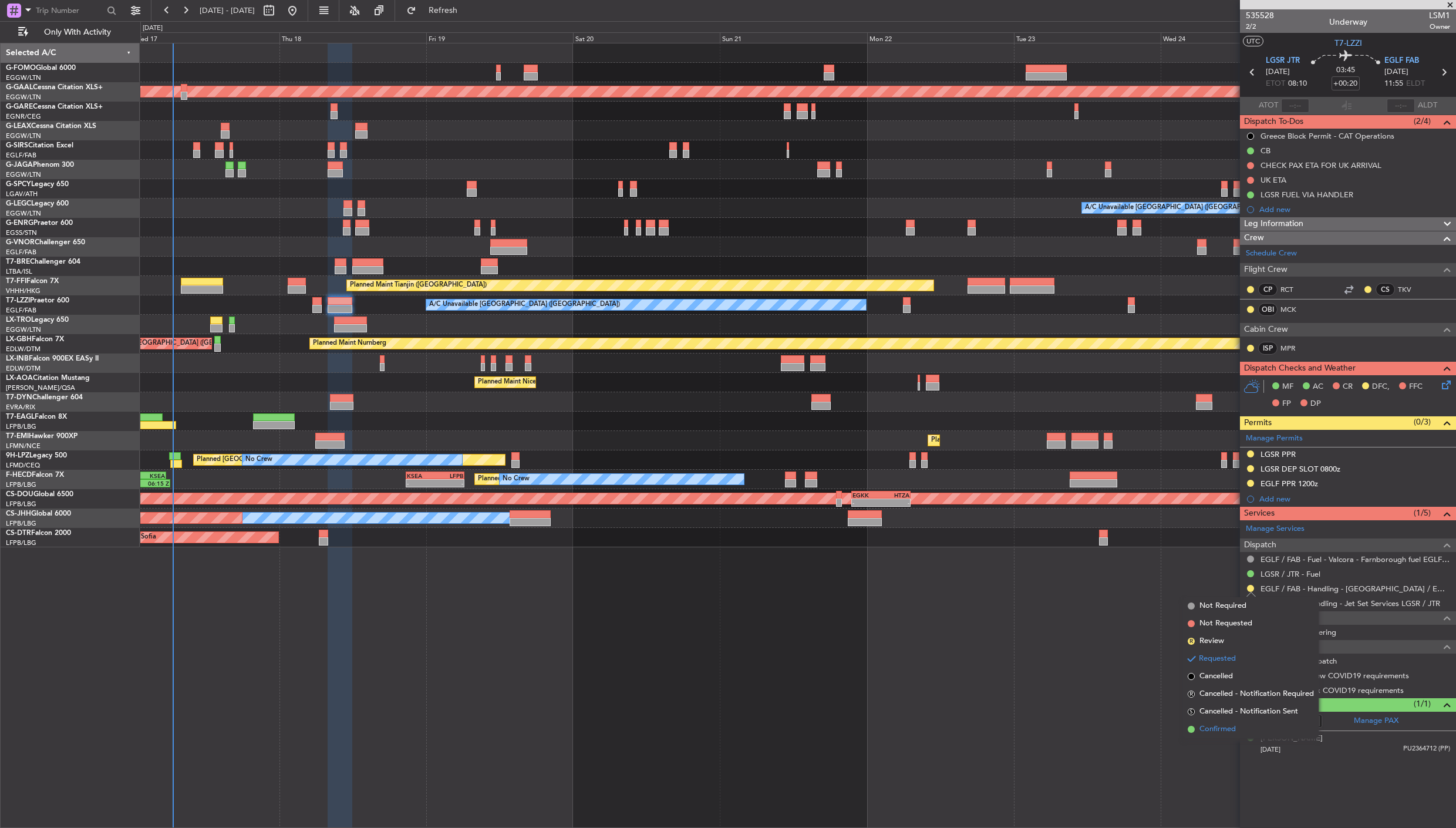
click at [1212, 732] on span "Confirmed" at bounding box center [1217, 729] width 36 height 12
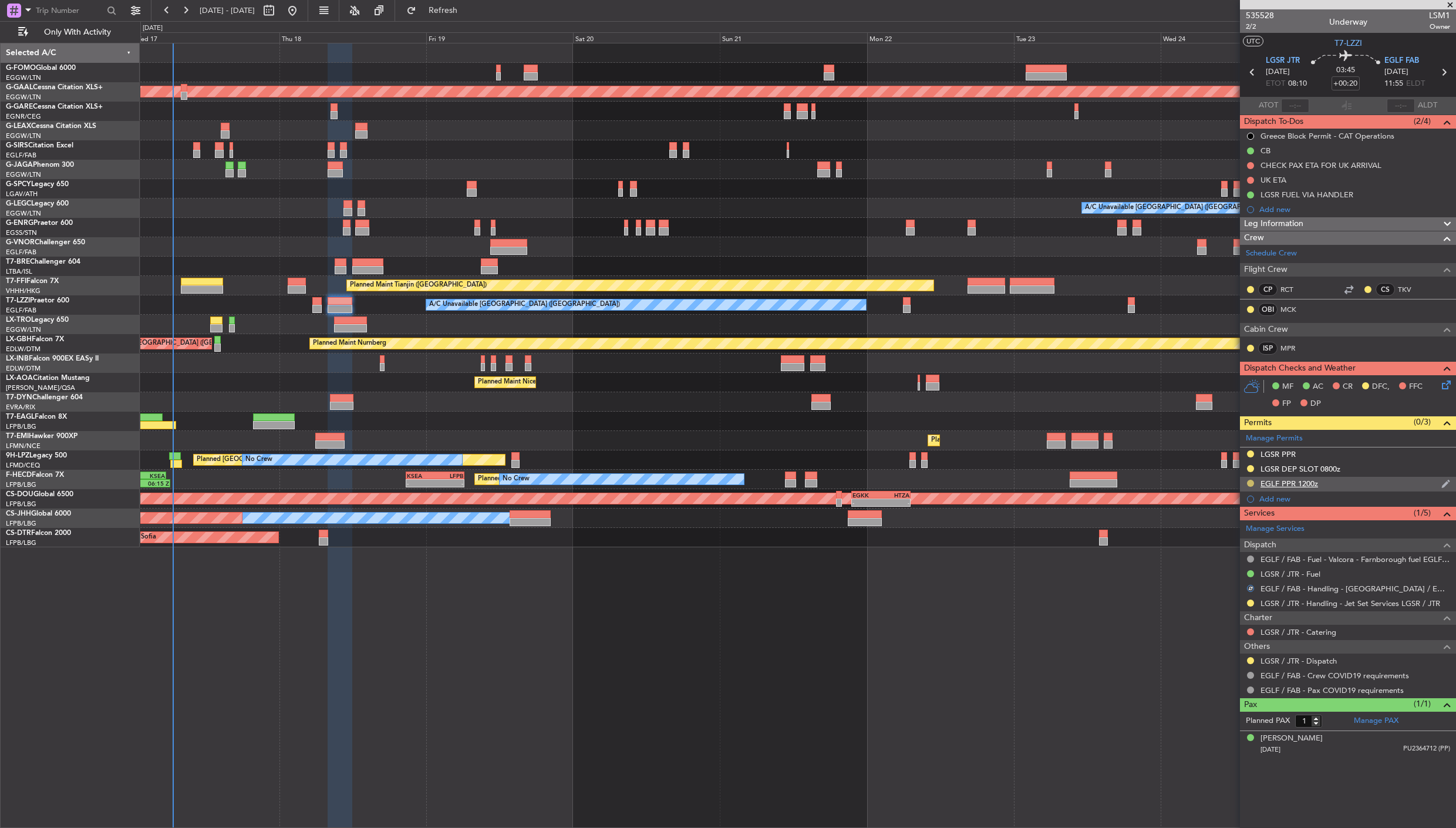
click at [1249, 482] on button at bounding box center [1250, 483] width 7 height 7
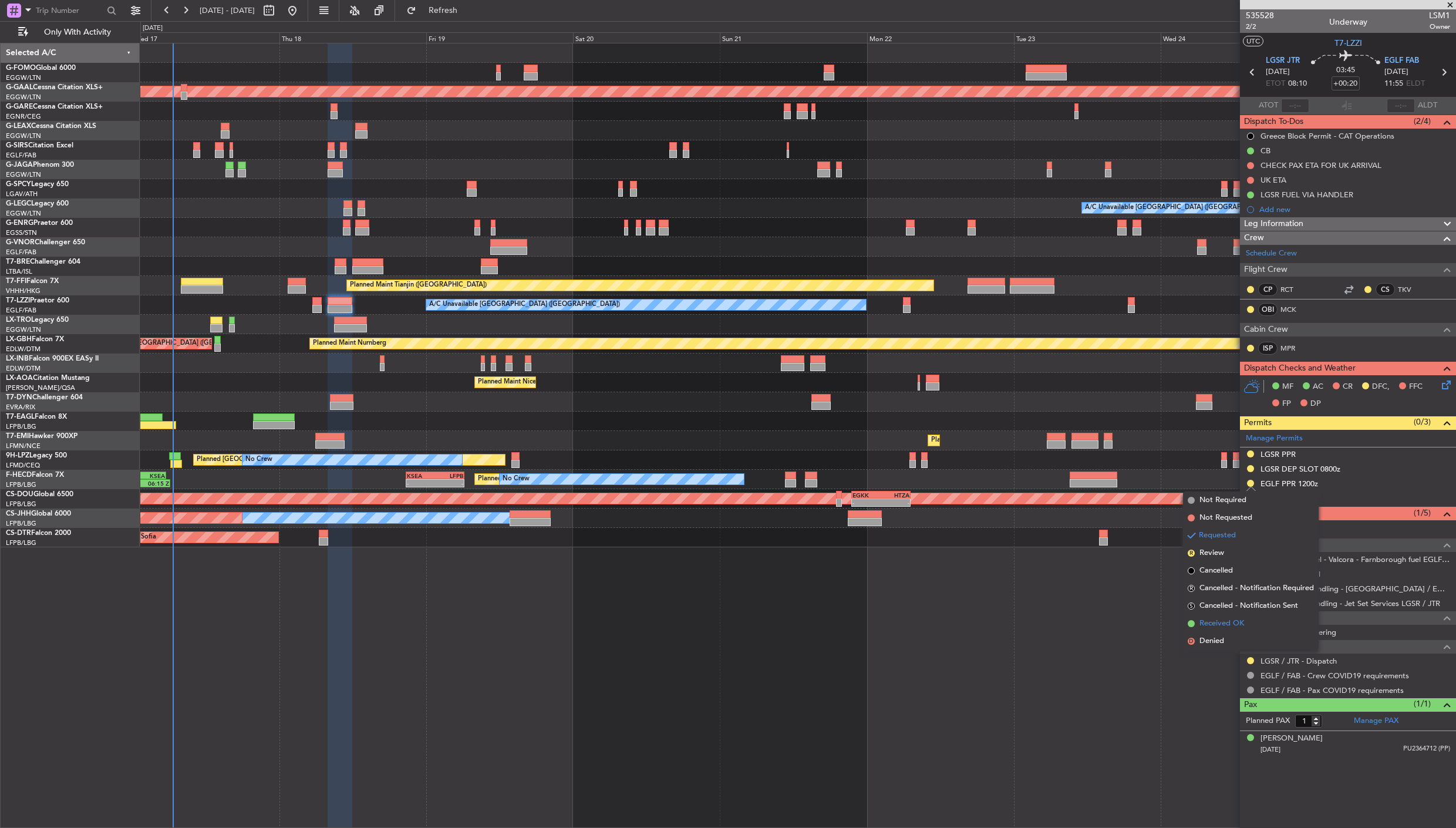
click at [1237, 627] on span "Received OK" at bounding box center [1221, 623] width 45 height 12
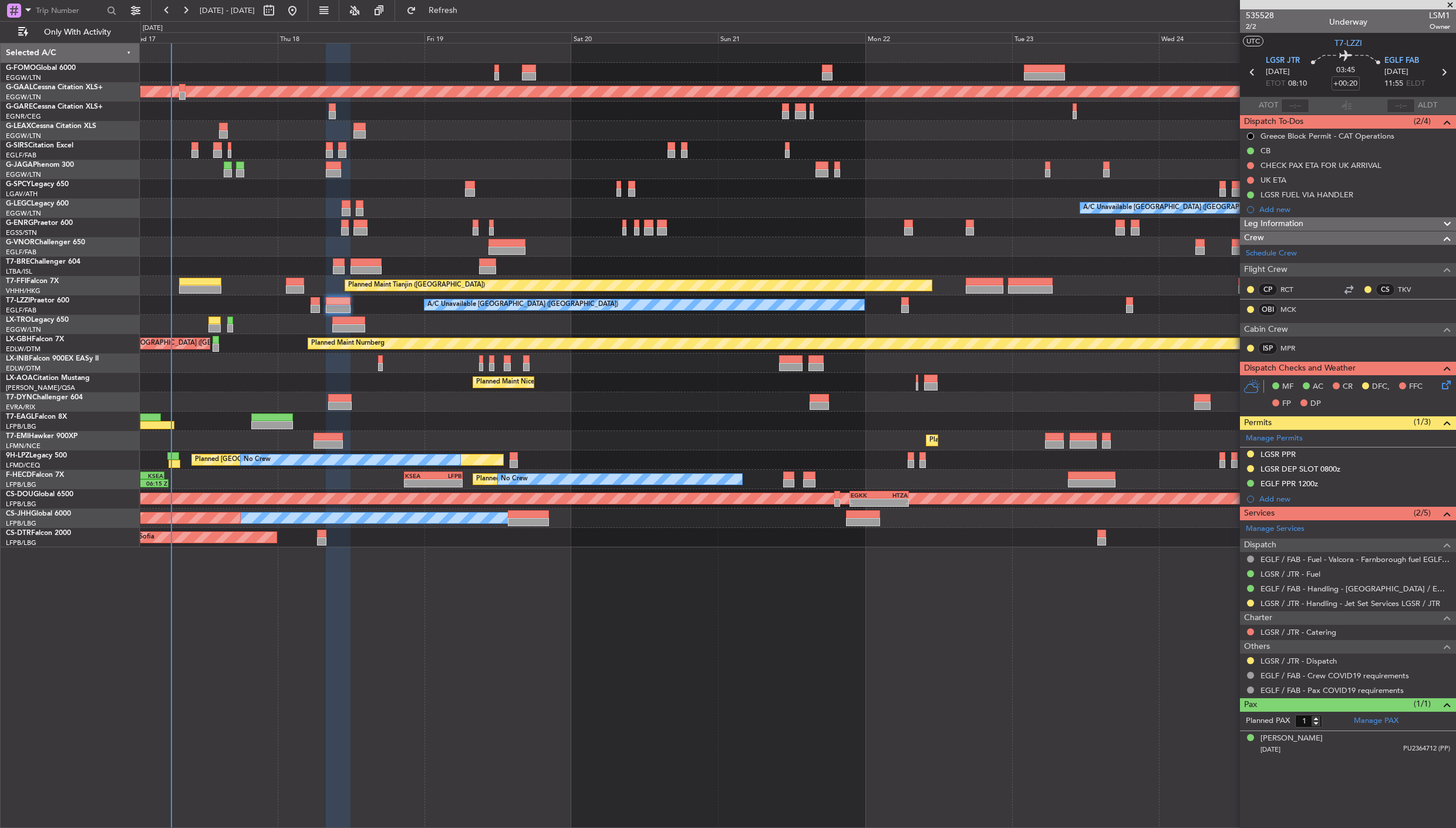
click at [244, 413] on div "OLBA 11:00 Z KTEB 22:45 Z 10:50 Z 22:30 Z Planned Maint Dusseldorf A/C Unavaila…" at bounding box center [797, 295] width 1315 height 504
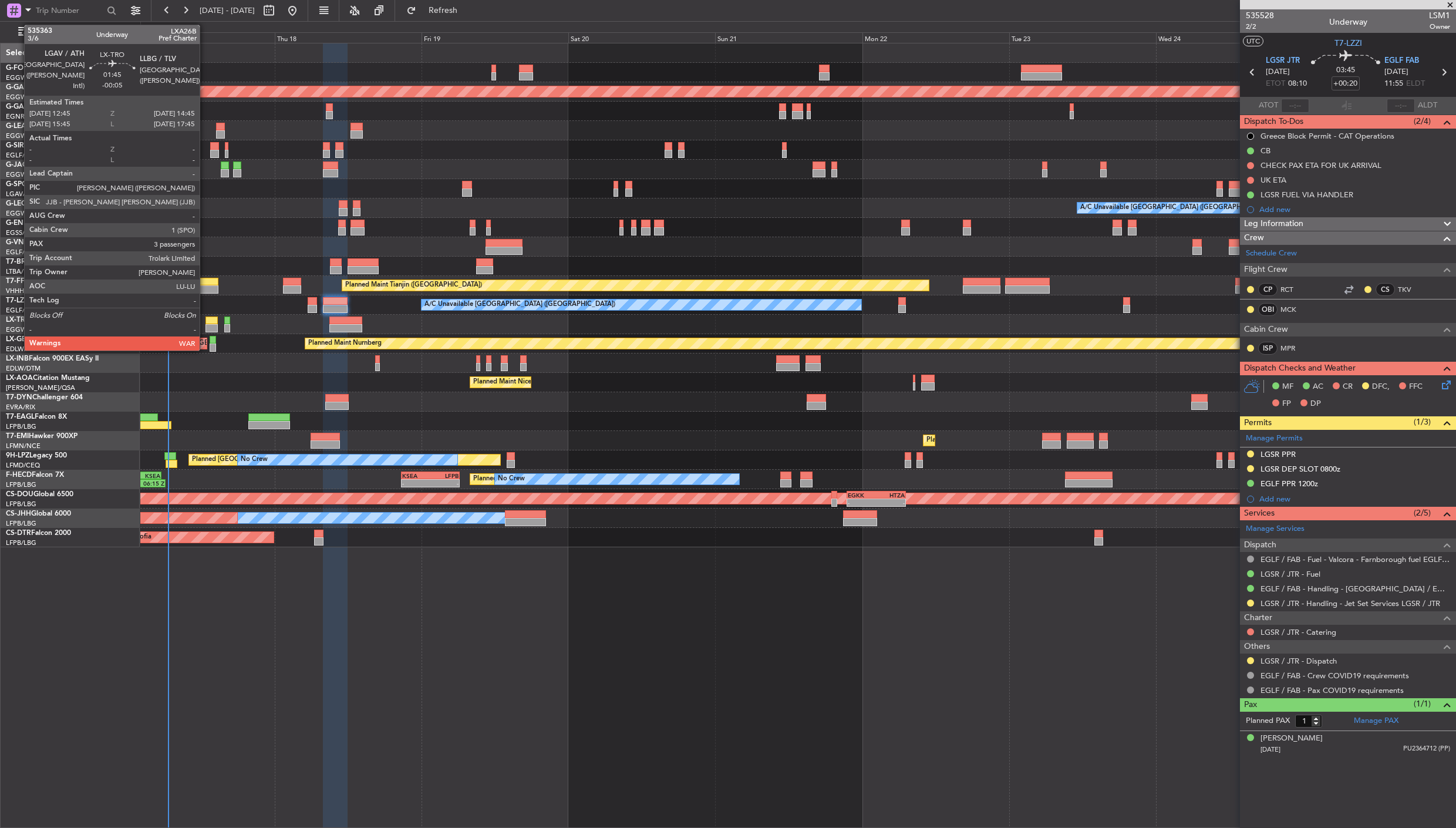
click at [206, 324] on div at bounding box center [211, 328] width 12 height 8
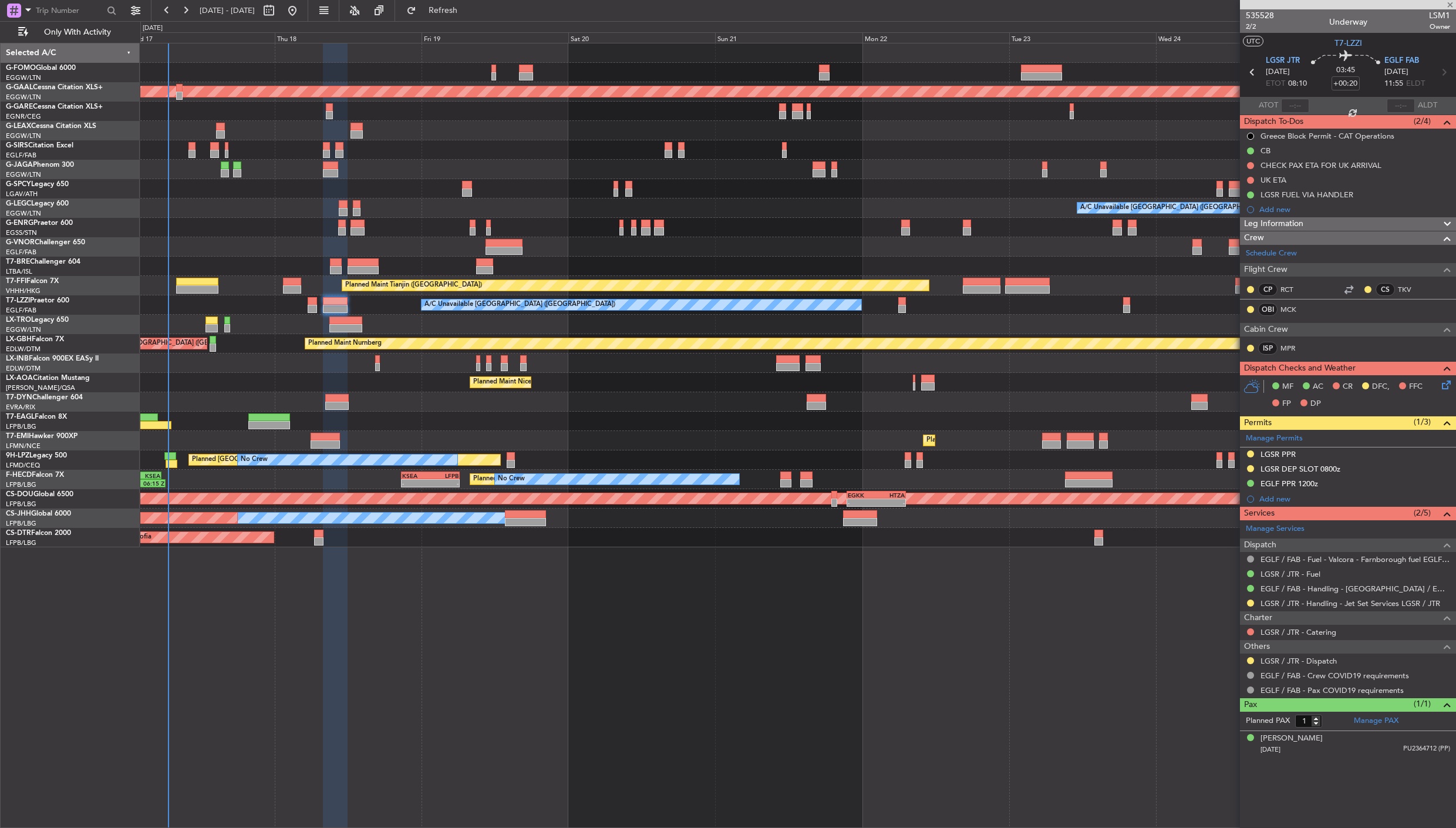
type input "-00:05"
type input "3"
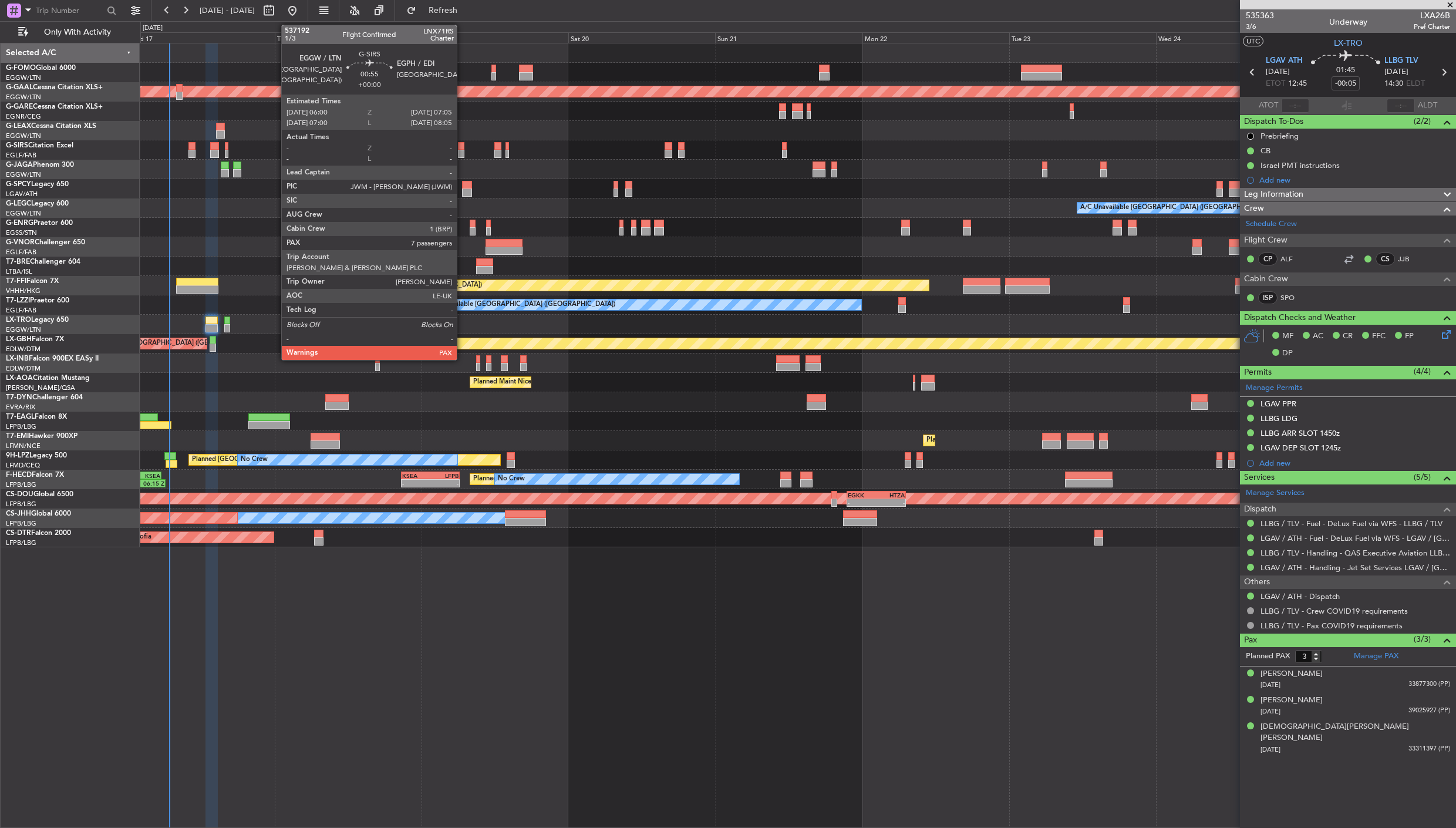
click at [462, 143] on div at bounding box center [462, 146] width 7 height 8
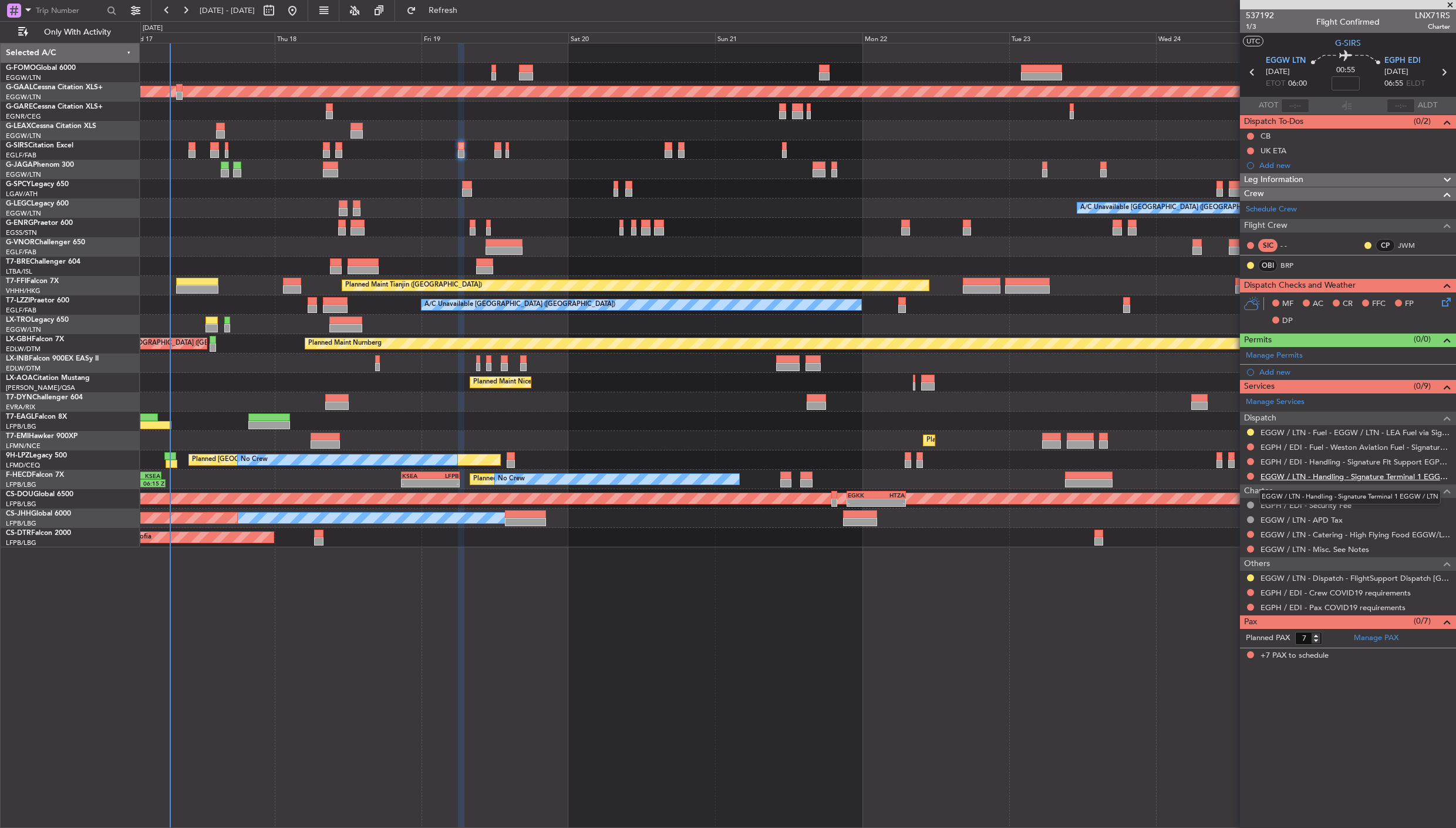
click at [1300, 473] on link "EGGW / LTN - Handling - Signature Terminal 1 EGGW / LTN" at bounding box center [1355, 477] width 190 height 10
click at [1298, 472] on link "EGGW / LTN - Handling - Signature Terminal 1 EGGW / LTN" at bounding box center [1355, 477] width 190 height 10
click at [1290, 459] on link "EGPH / EDI - Handling - Signature Flt Support EGPH / EDI" at bounding box center [1355, 462] width 190 height 10
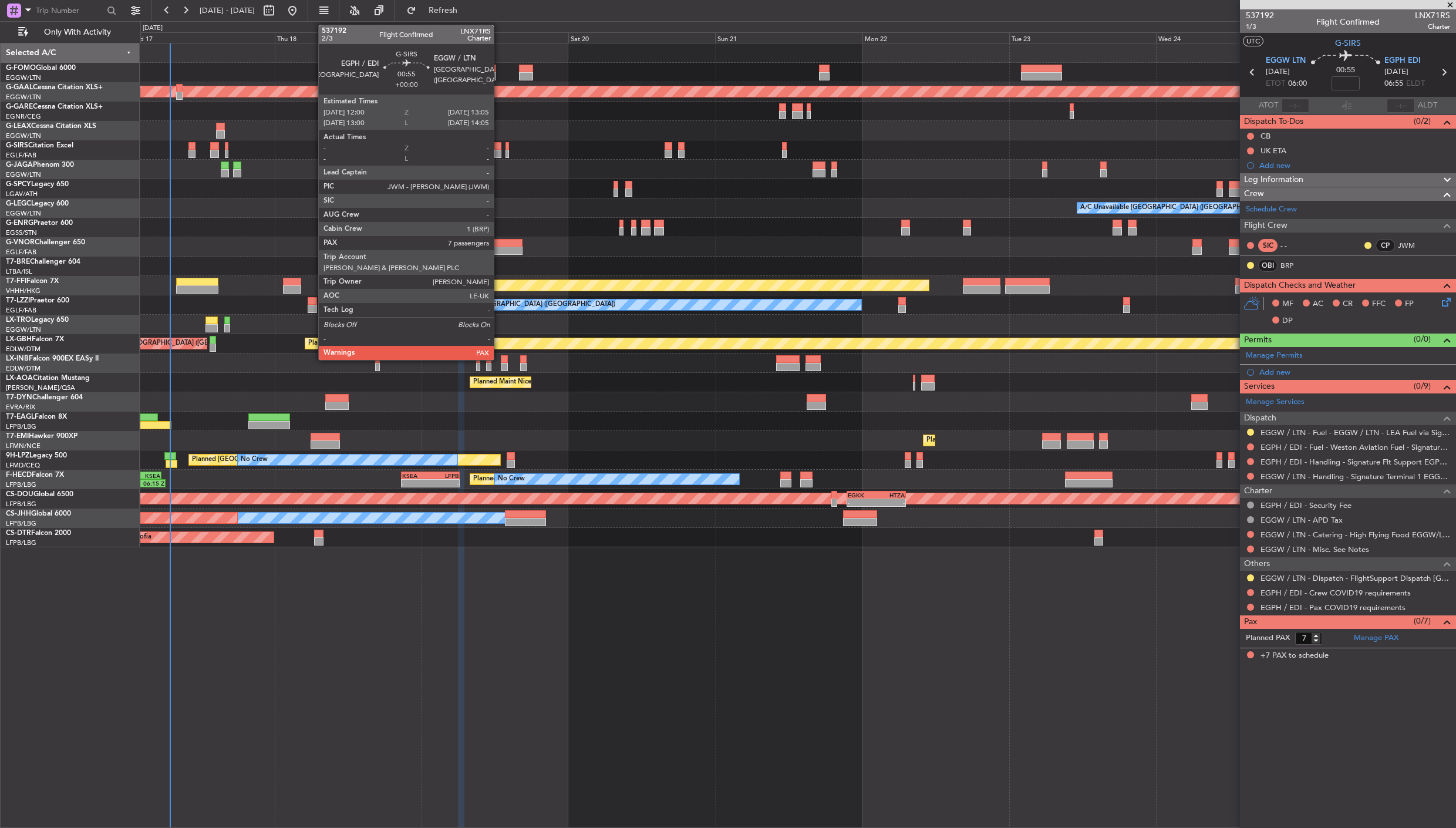
click at [500, 150] on div at bounding box center [498, 154] width 7 height 8
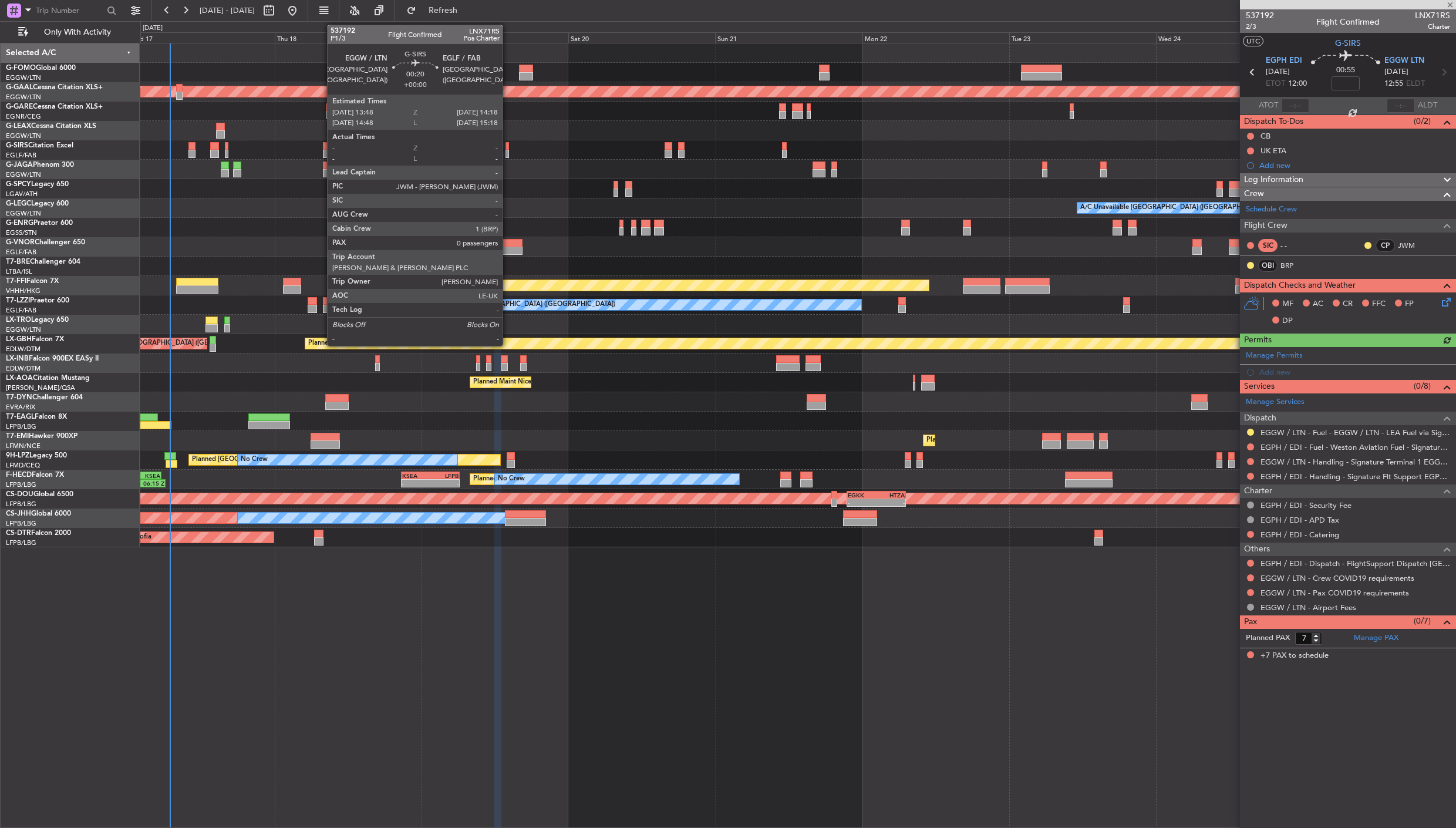
click at [509, 150] on div at bounding box center [507, 154] width 3 height 8
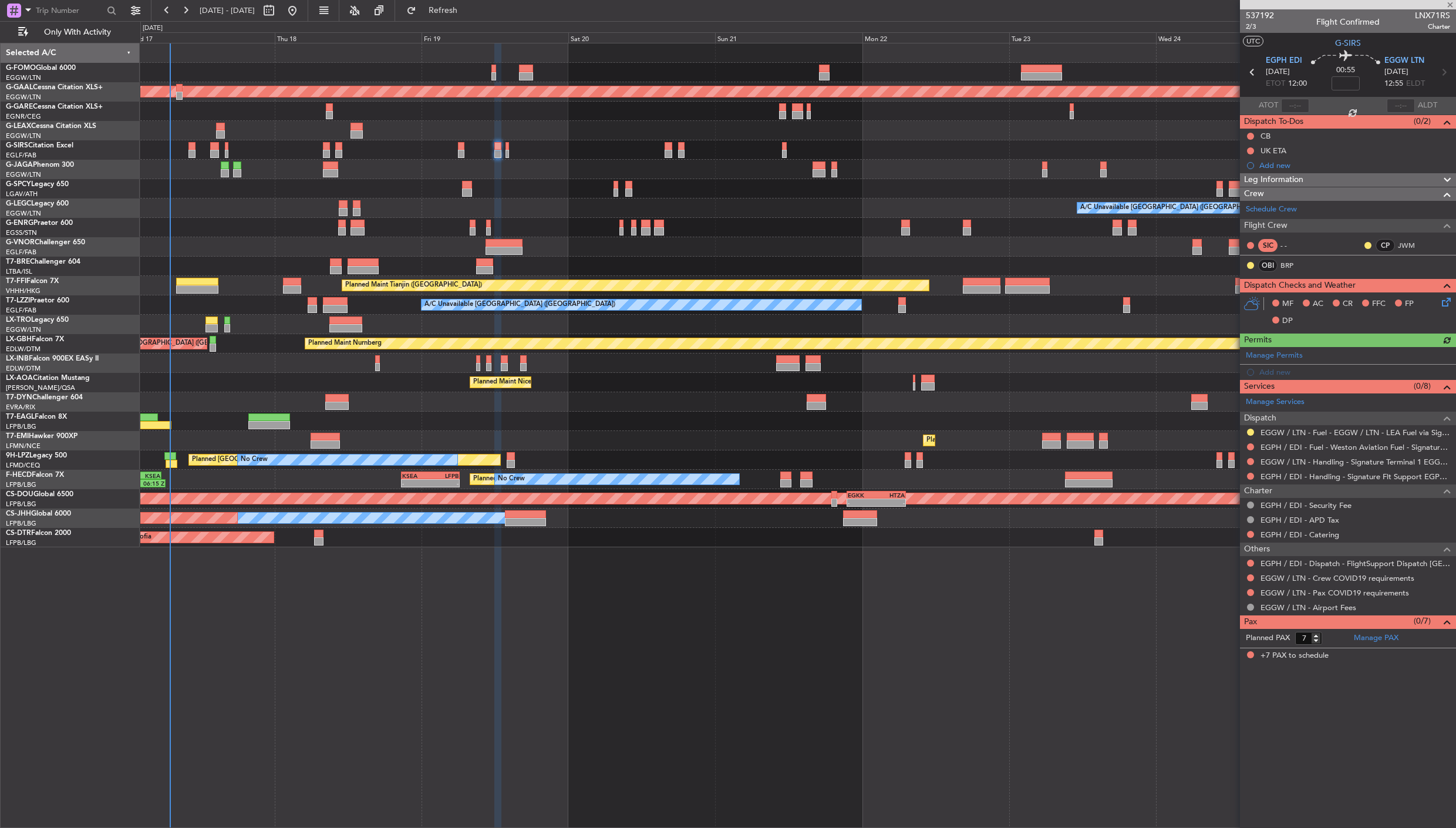
type input "0"
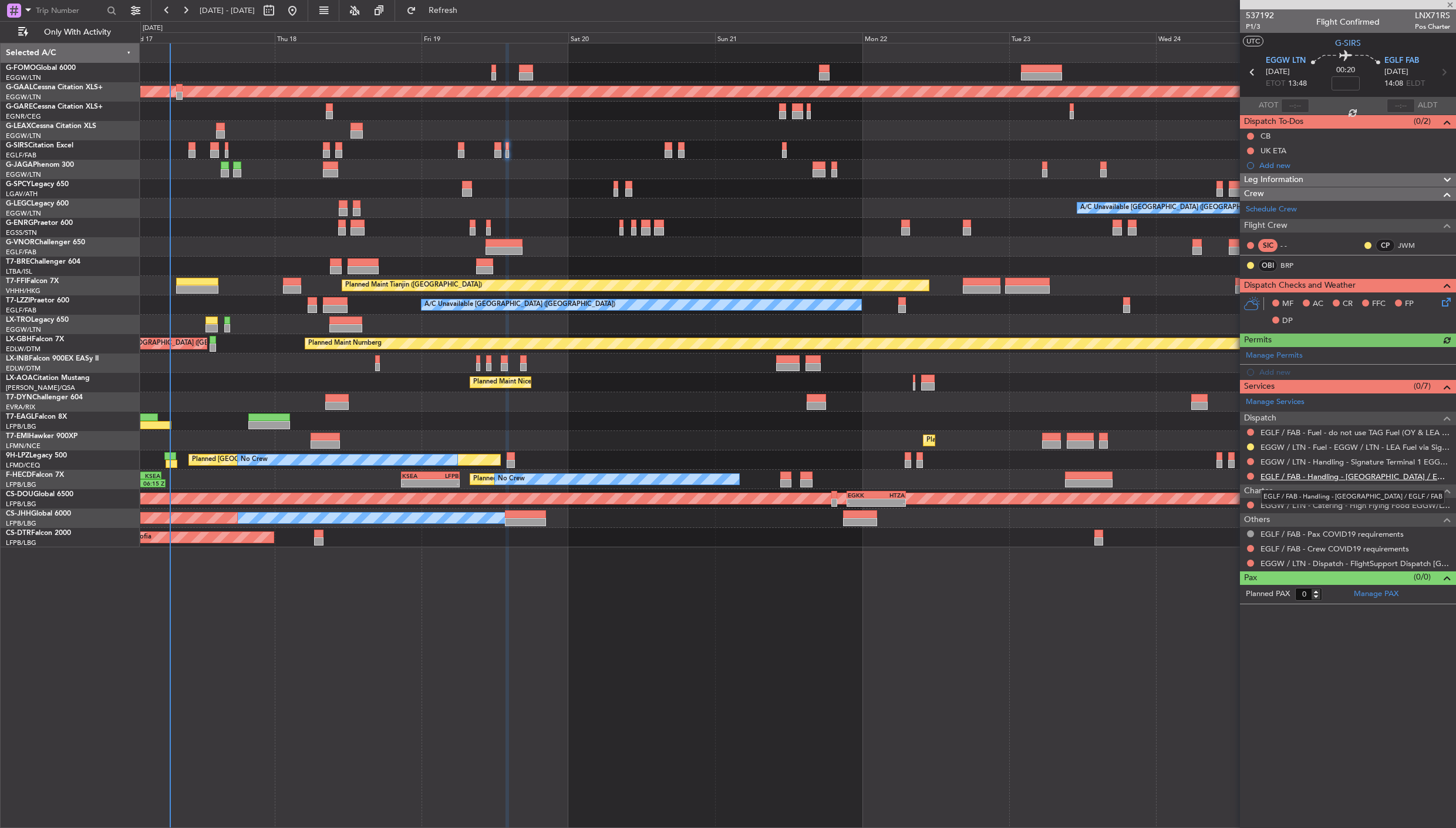
click at [1293, 474] on link "EGLF / FAB - Handling - [GEOGRAPHIC_DATA] / EGLF / FAB" at bounding box center [1355, 477] width 190 height 10
click at [1250, 476] on button at bounding box center [1250, 476] width 7 height 7
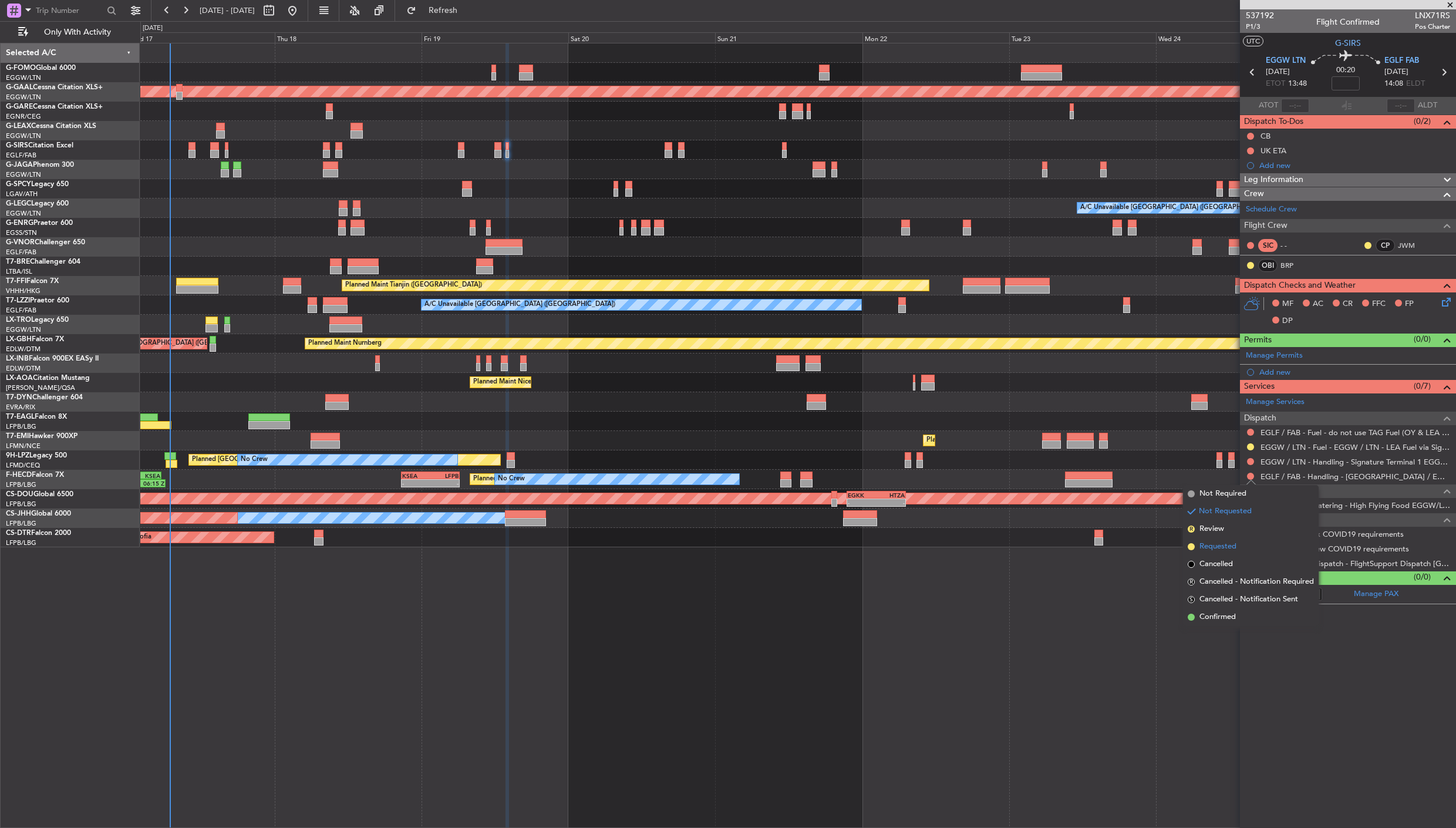
click at [1227, 544] on span "Requested" at bounding box center [1217, 546] width 37 height 12
click at [1250, 461] on button at bounding box center [1250, 462] width 7 height 7
click at [1236, 530] on span "Requested" at bounding box center [1217, 532] width 37 height 12
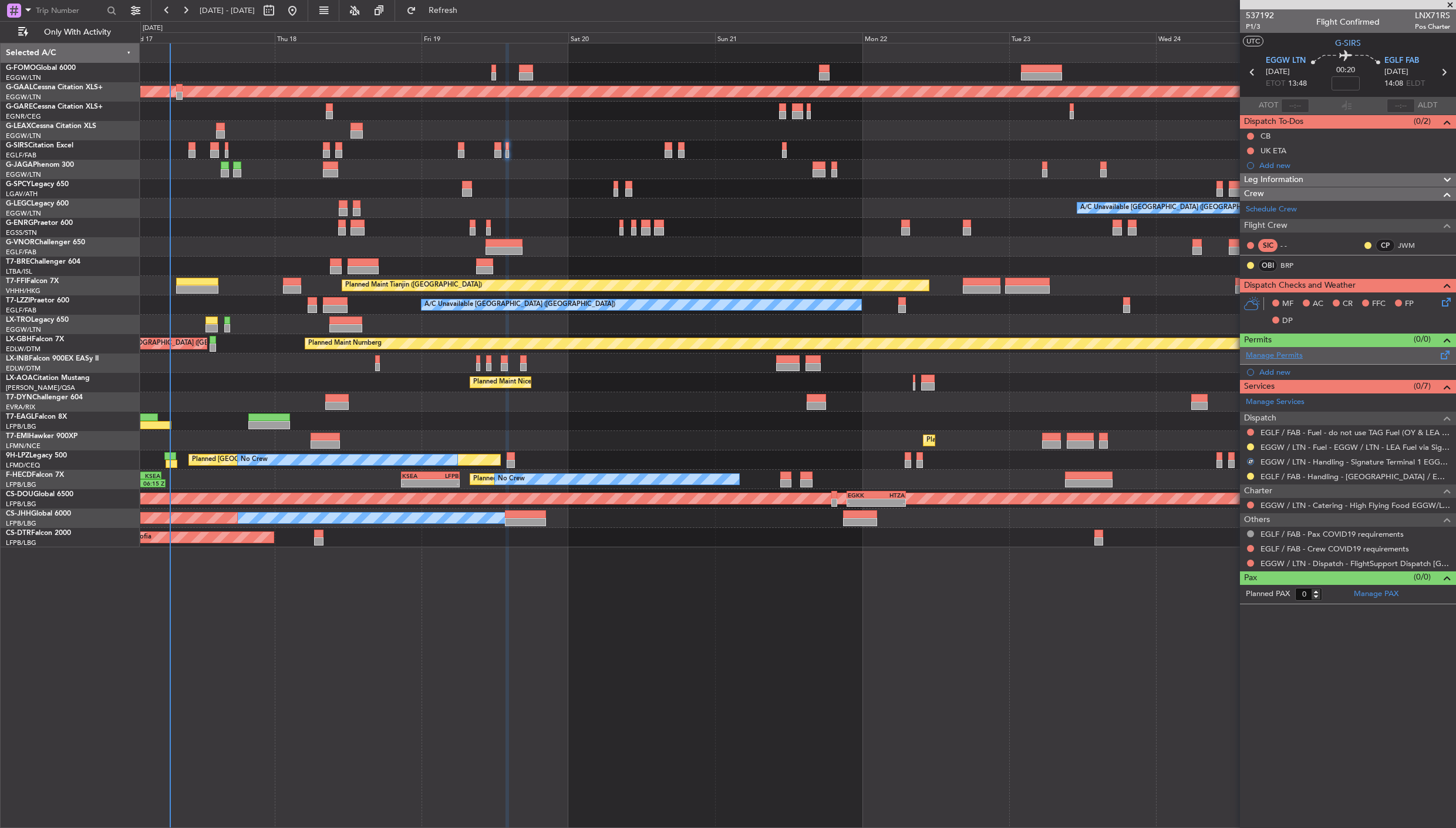
click at [1286, 356] on link "Manage Permits" at bounding box center [1274, 356] width 57 height 12
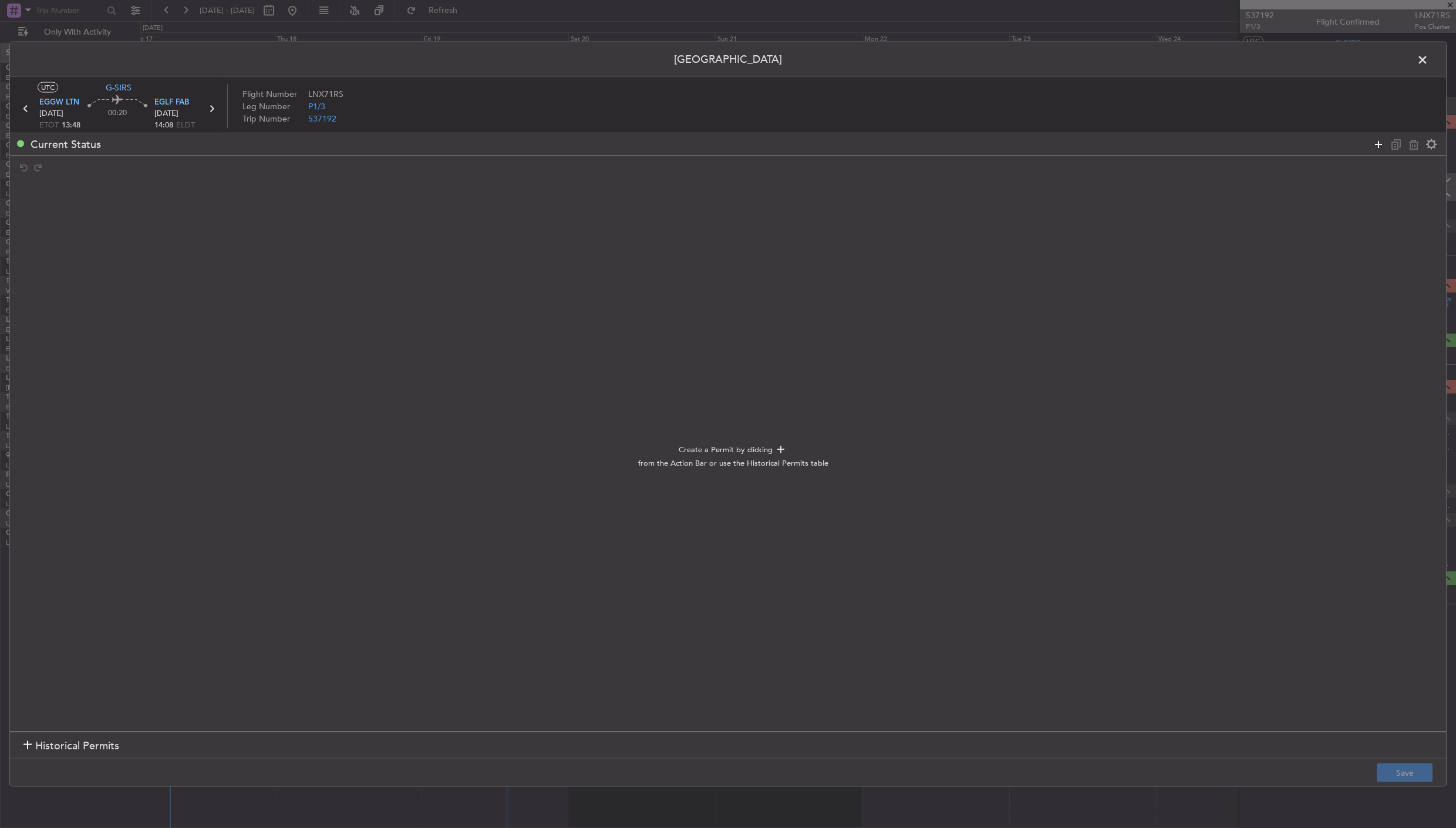
click at [1378, 146] on icon at bounding box center [1378, 143] width 14 height 14
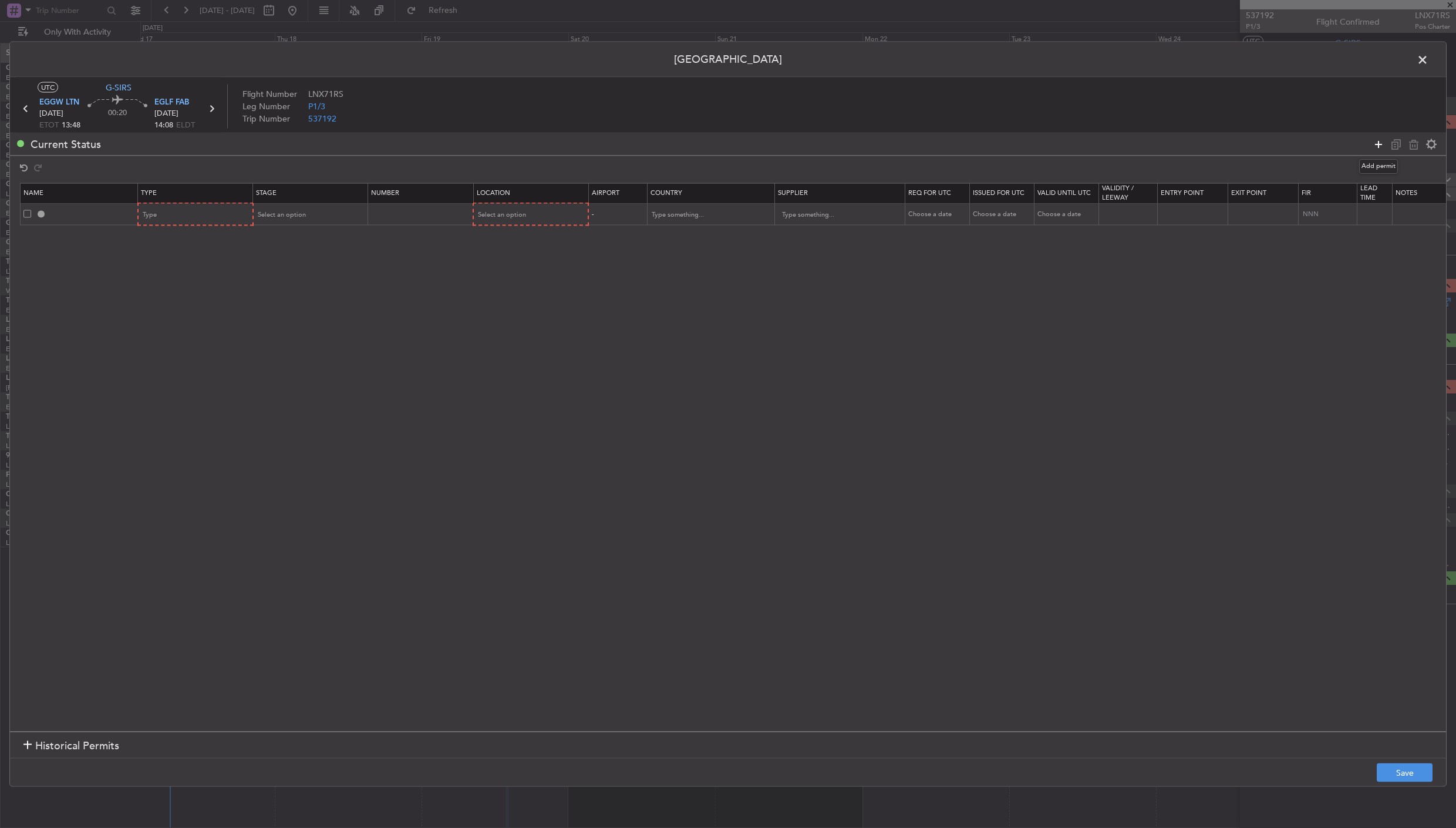
click at [1378, 146] on icon at bounding box center [1378, 143] width 14 height 14
click at [192, 218] on div "Type" at bounding box center [192, 215] width 98 height 17
click at [166, 321] on span "Slot" at bounding box center [196, 326] width 104 height 17
click at [198, 231] on div "Type" at bounding box center [192, 236] width 98 height 17
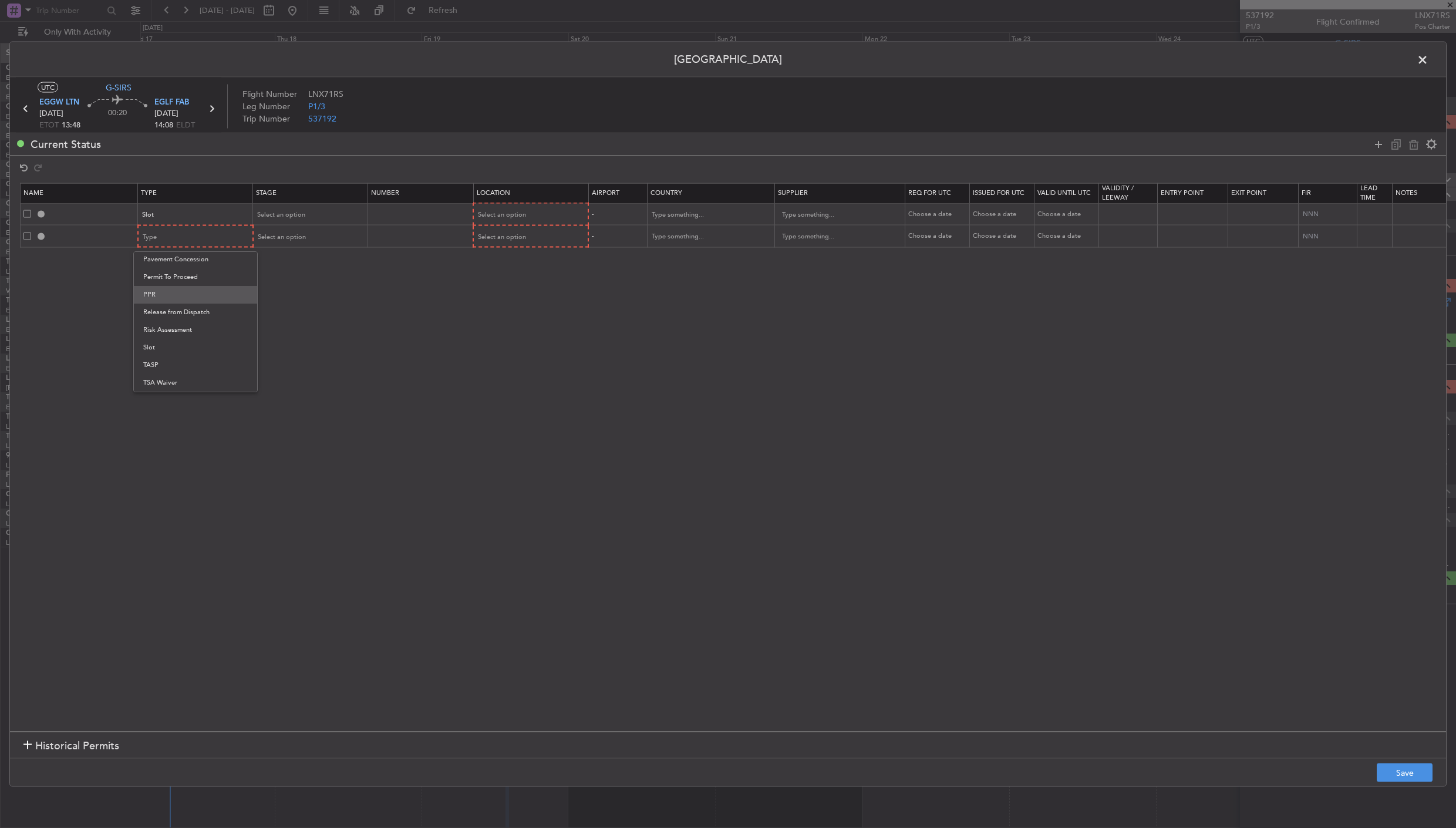
click at [180, 295] on span "PPR" at bounding box center [196, 294] width 104 height 17
click at [313, 216] on div "Select an option" at bounding box center [306, 215] width 98 height 17
click at [302, 299] on span "Requested" at bounding box center [310, 292] width 104 height 17
click at [293, 233] on span "Select an option" at bounding box center [281, 236] width 48 height 9
click at [307, 275] on span "Not Requested" at bounding box center [310, 278] width 104 height 17
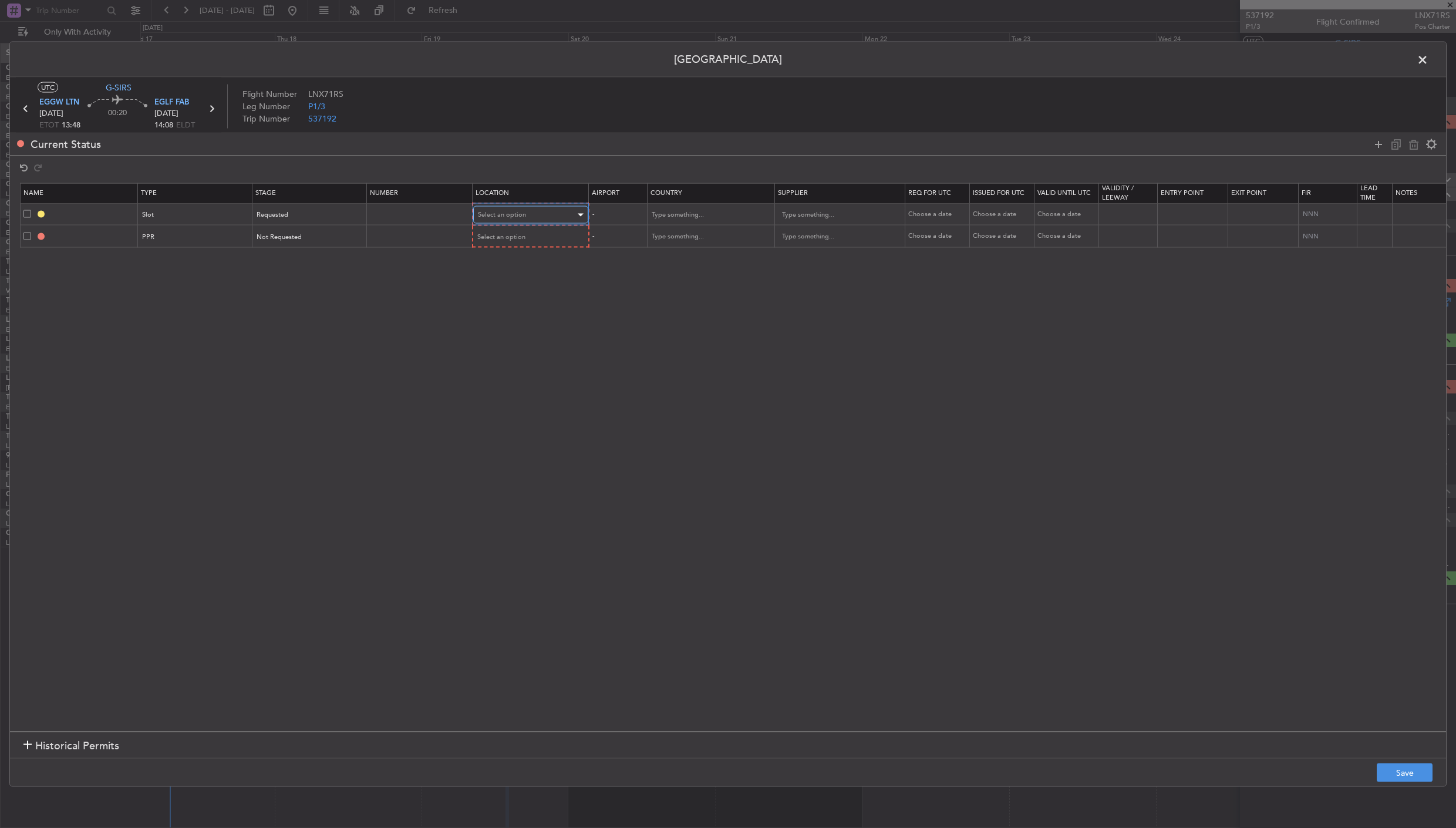
click at [539, 214] on div "Select an option" at bounding box center [527, 215] width 98 height 17
click at [276, 235] on div at bounding box center [728, 414] width 1456 height 828
click at [279, 235] on span "Not Requested" at bounding box center [279, 236] width 46 height 9
click at [297, 308] on span "Requested" at bounding box center [310, 313] width 104 height 17
click at [516, 215] on span "Select an option" at bounding box center [502, 215] width 48 height 9
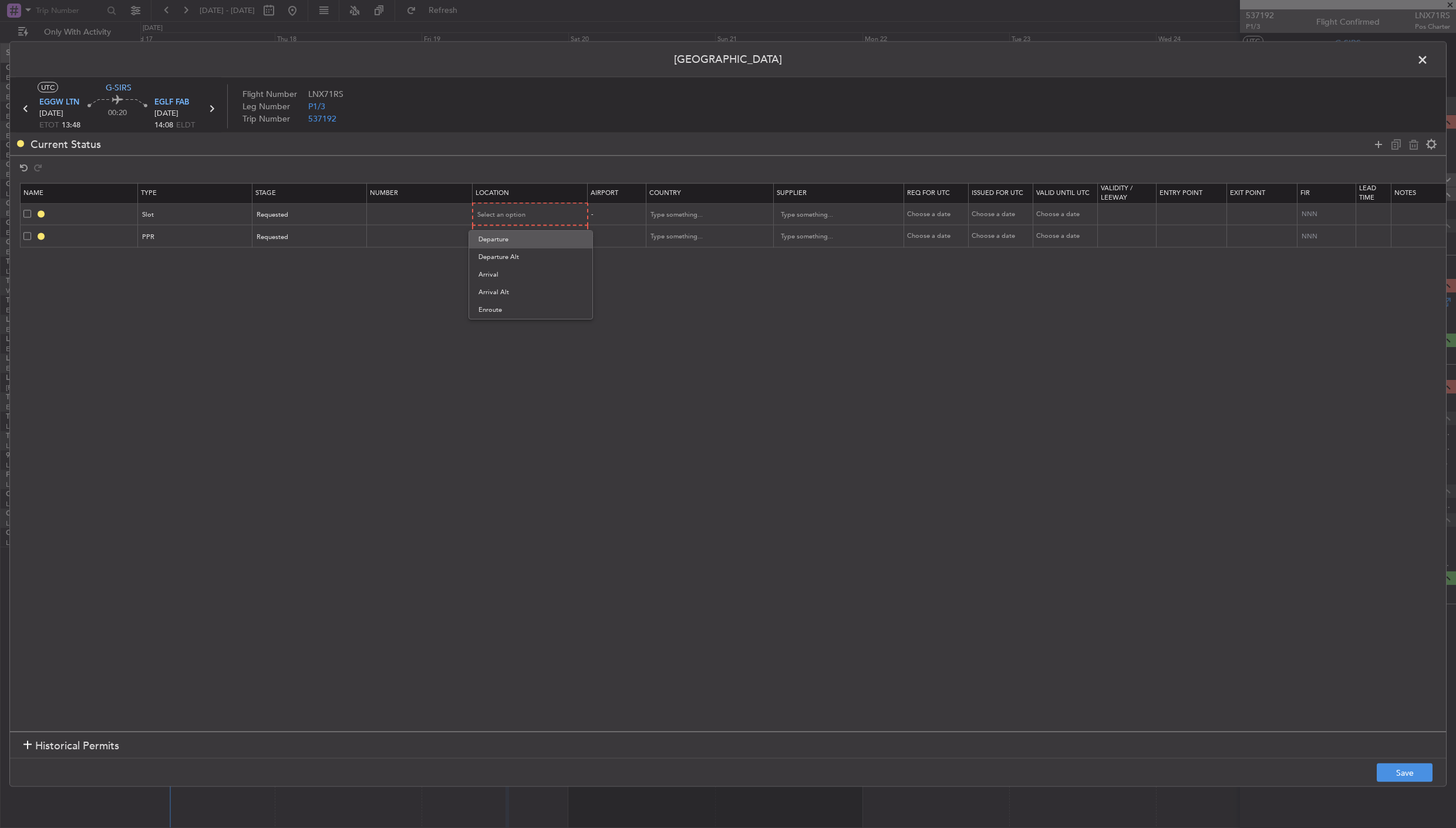
click at [509, 245] on span "Departure" at bounding box center [530, 239] width 104 height 17
click at [517, 236] on span "Select an option" at bounding box center [502, 236] width 48 height 9
click at [517, 297] on span "Arrival" at bounding box center [530, 295] width 104 height 17
click at [1398, 781] on button "Save" at bounding box center [1404, 772] width 56 height 19
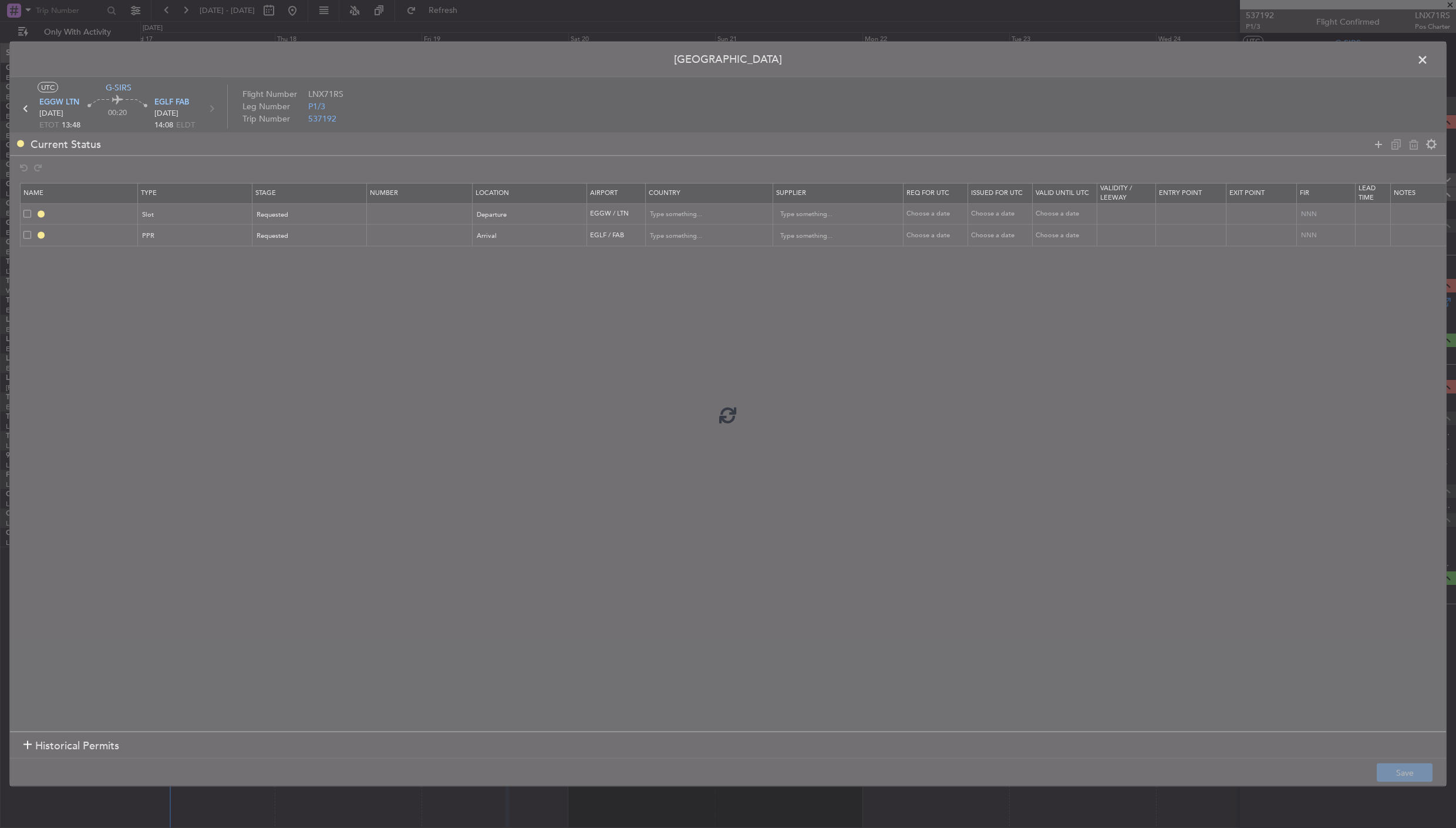
type input "EGGW DEP SLOT"
type input "United Kingdom"
type input "NNN"
type input "2"
type input "EGLF PPR"
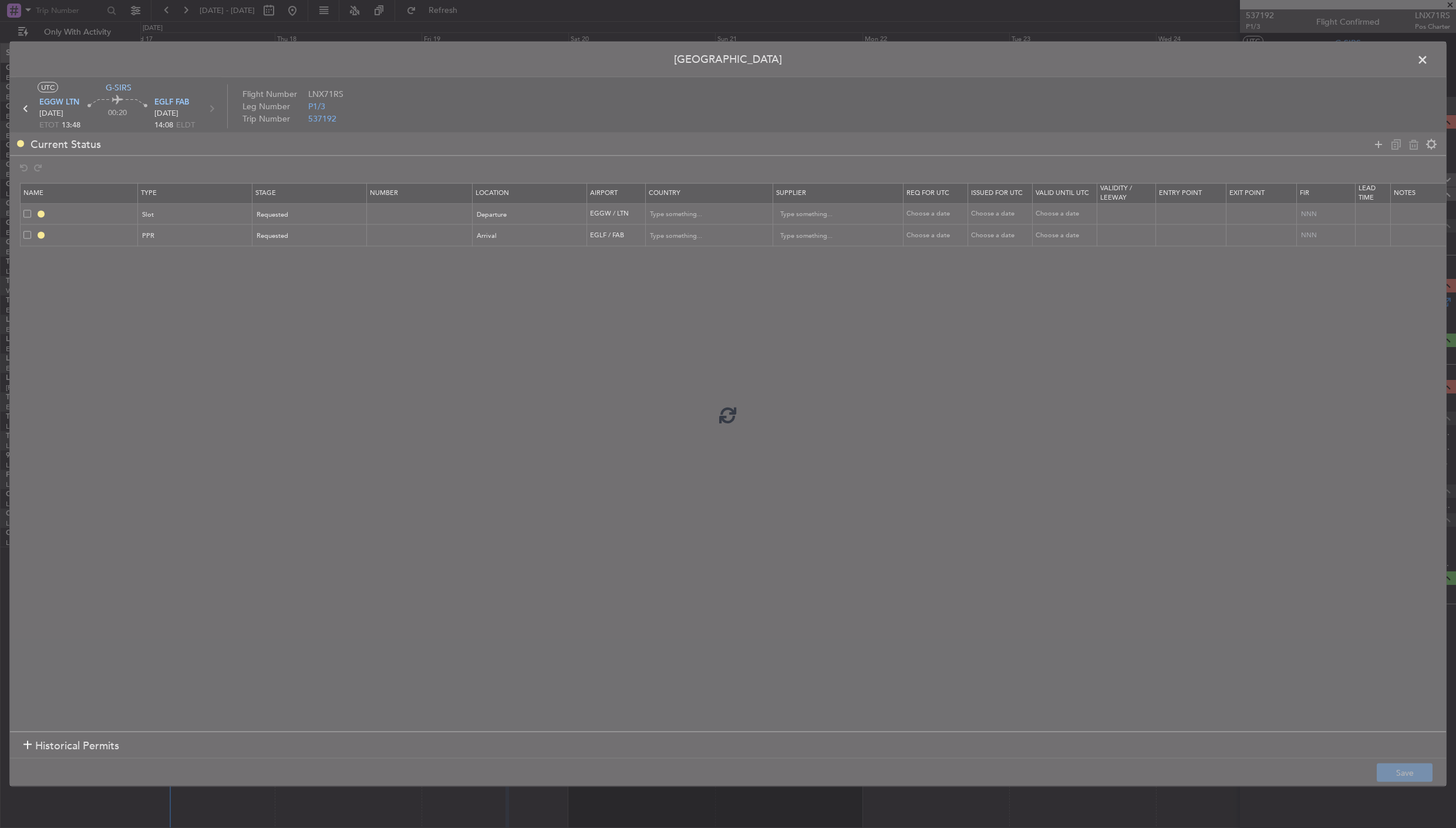
type input "United Kingdom"
type input "NNN"
type input "2"
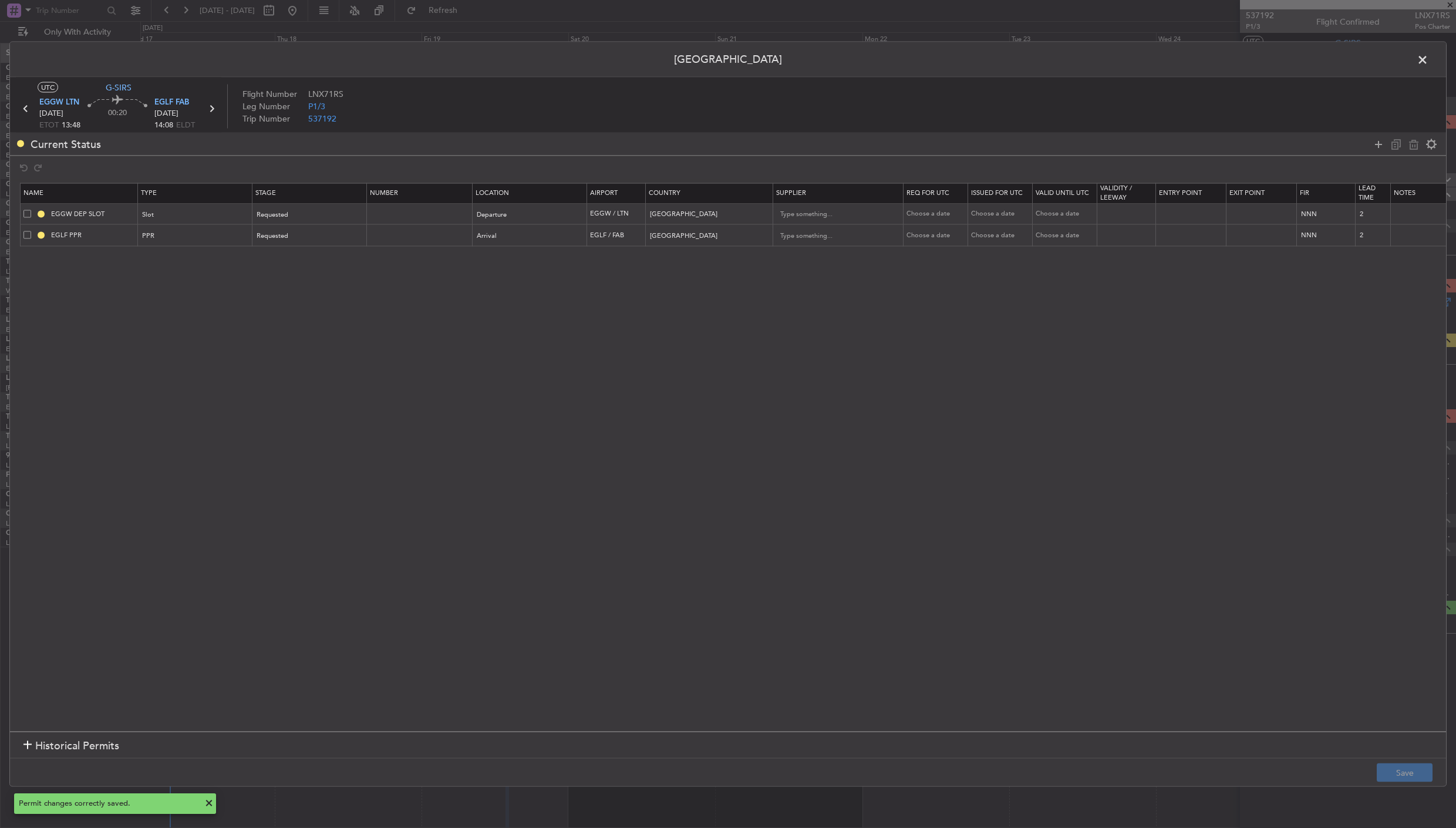
click at [1429, 60] on span at bounding box center [1429, 63] width 0 height 23
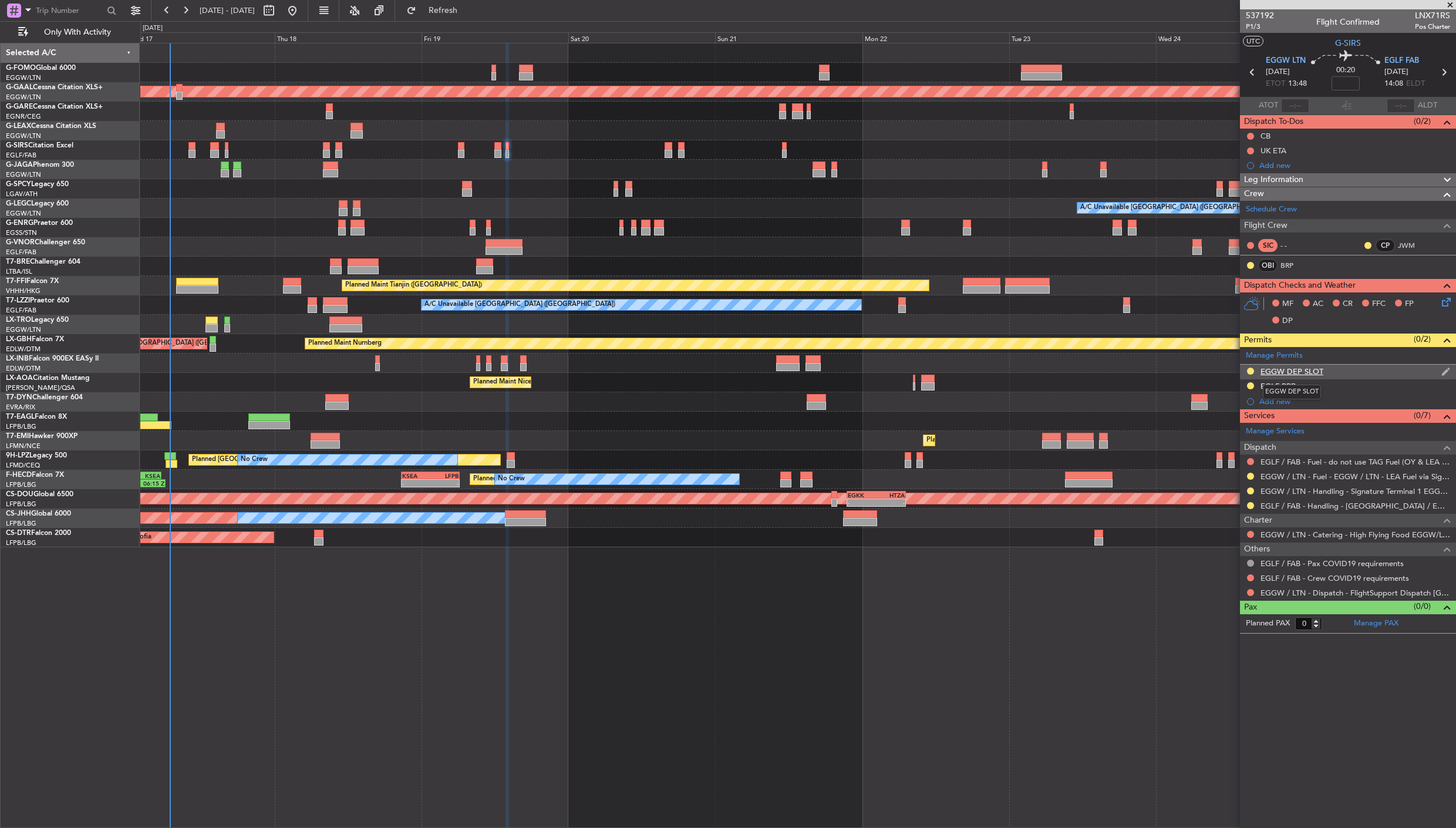
click at [1310, 370] on div "EGGW DEP SLOT" at bounding box center [1292, 371] width 63 height 10
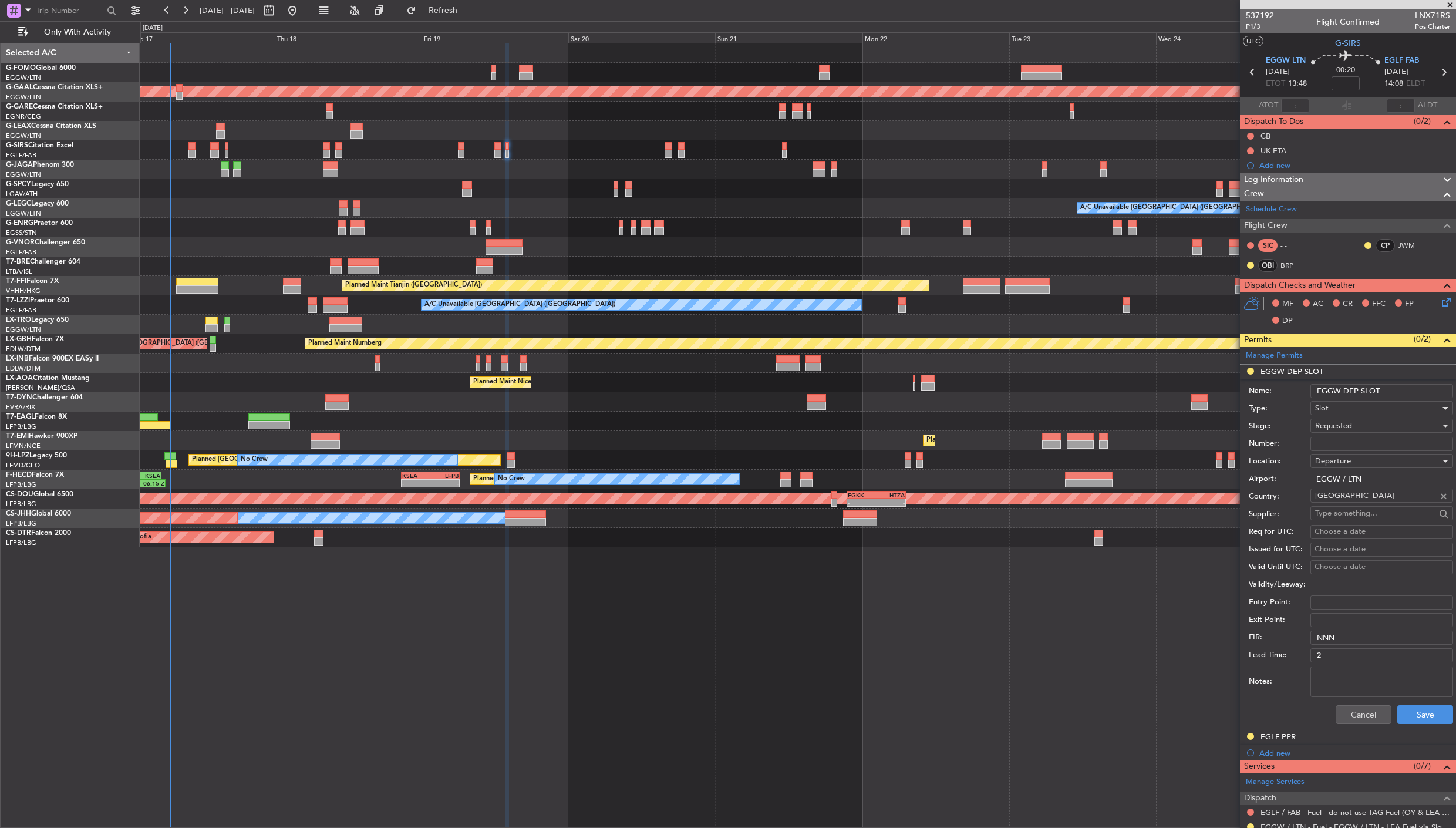
click at [1377, 389] on input "EGGW DEP SLOT" at bounding box center [1381, 390] width 143 height 14
type input "EGGW DEP SLOT 1350z"
click at [1413, 718] on button "Save" at bounding box center [1425, 714] width 56 height 19
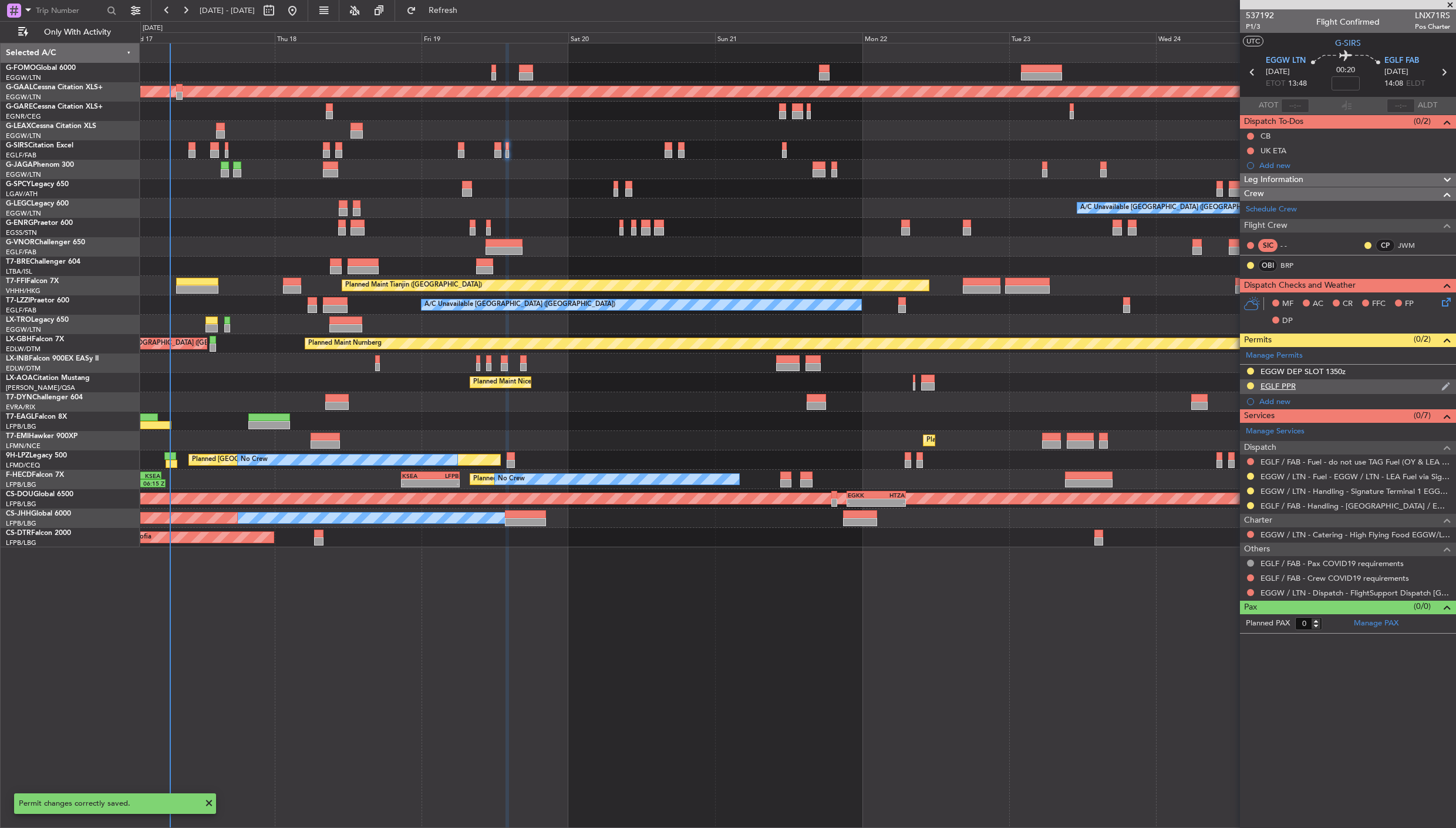
click at [1265, 389] on div "EGLF PPR" at bounding box center [1278, 386] width 36 height 10
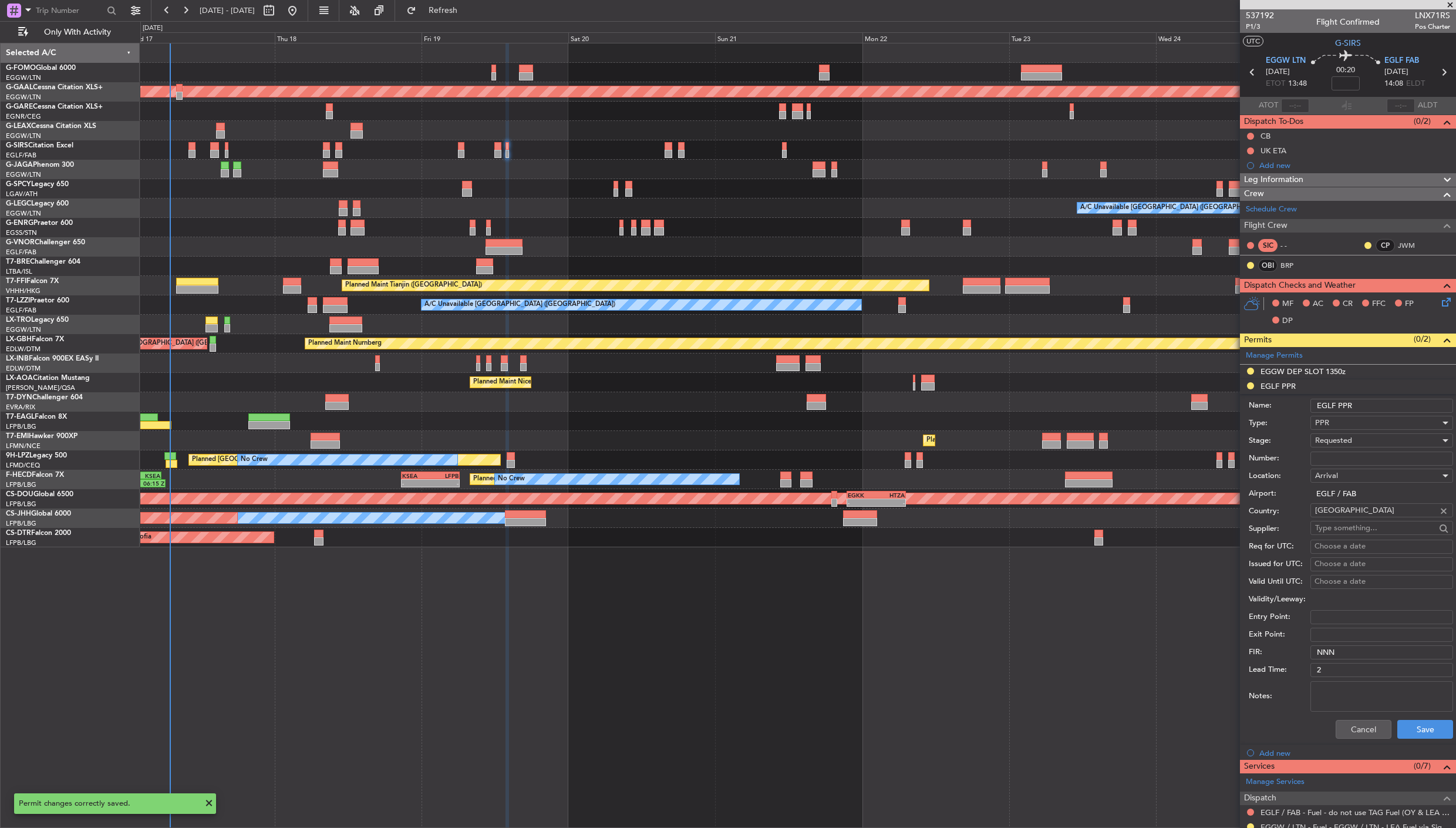
click at [1380, 402] on input "EGLF PPR" at bounding box center [1381, 405] width 143 height 14
type input "EGLF PPR 1410z"
click at [1417, 737] on button "Save" at bounding box center [1425, 729] width 56 height 19
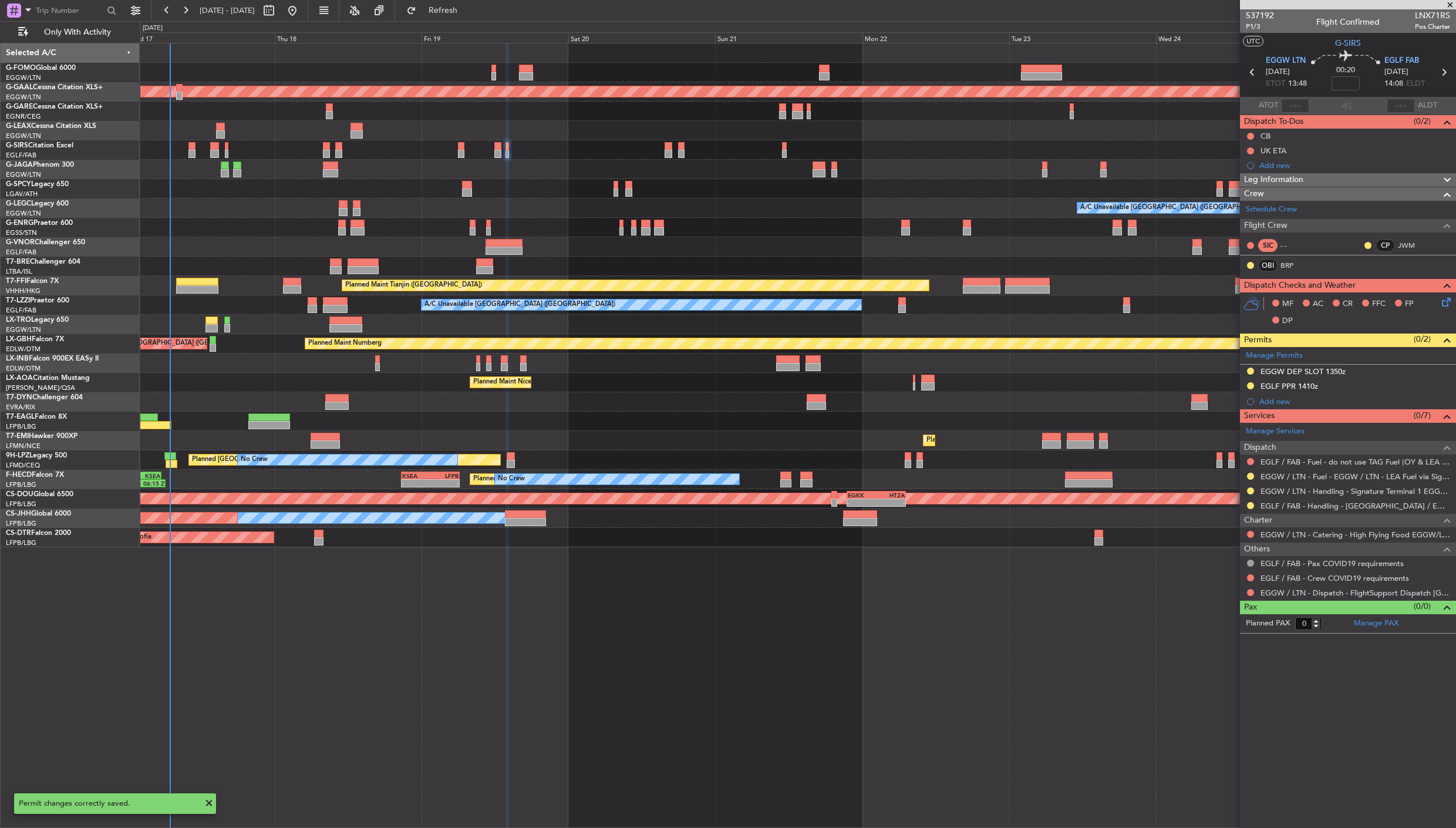
click at [1251, 73] on icon at bounding box center [1252, 72] width 15 height 15
type input "7"
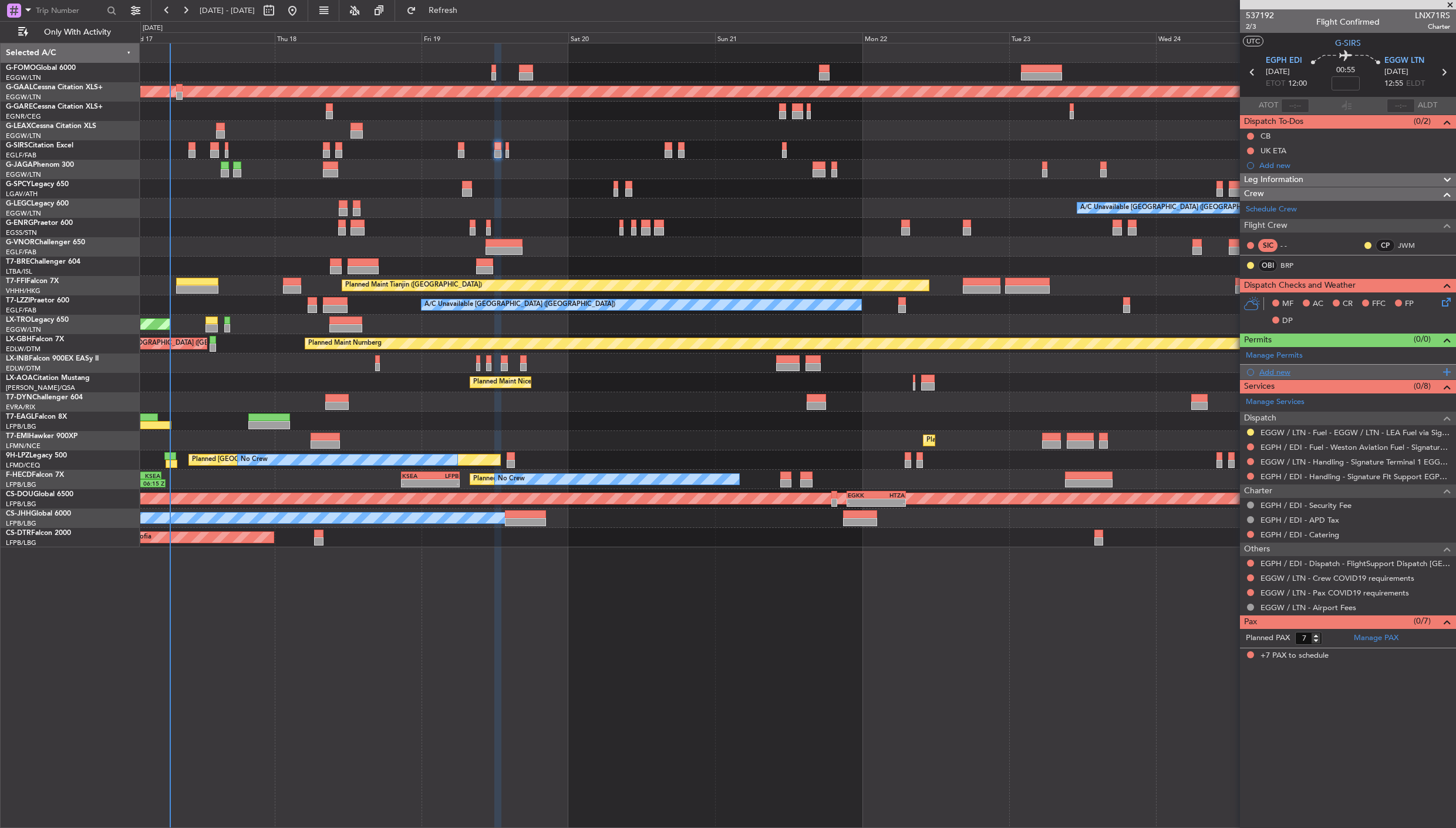
click at [1275, 367] on div "Add new" at bounding box center [1349, 372] width 180 height 10
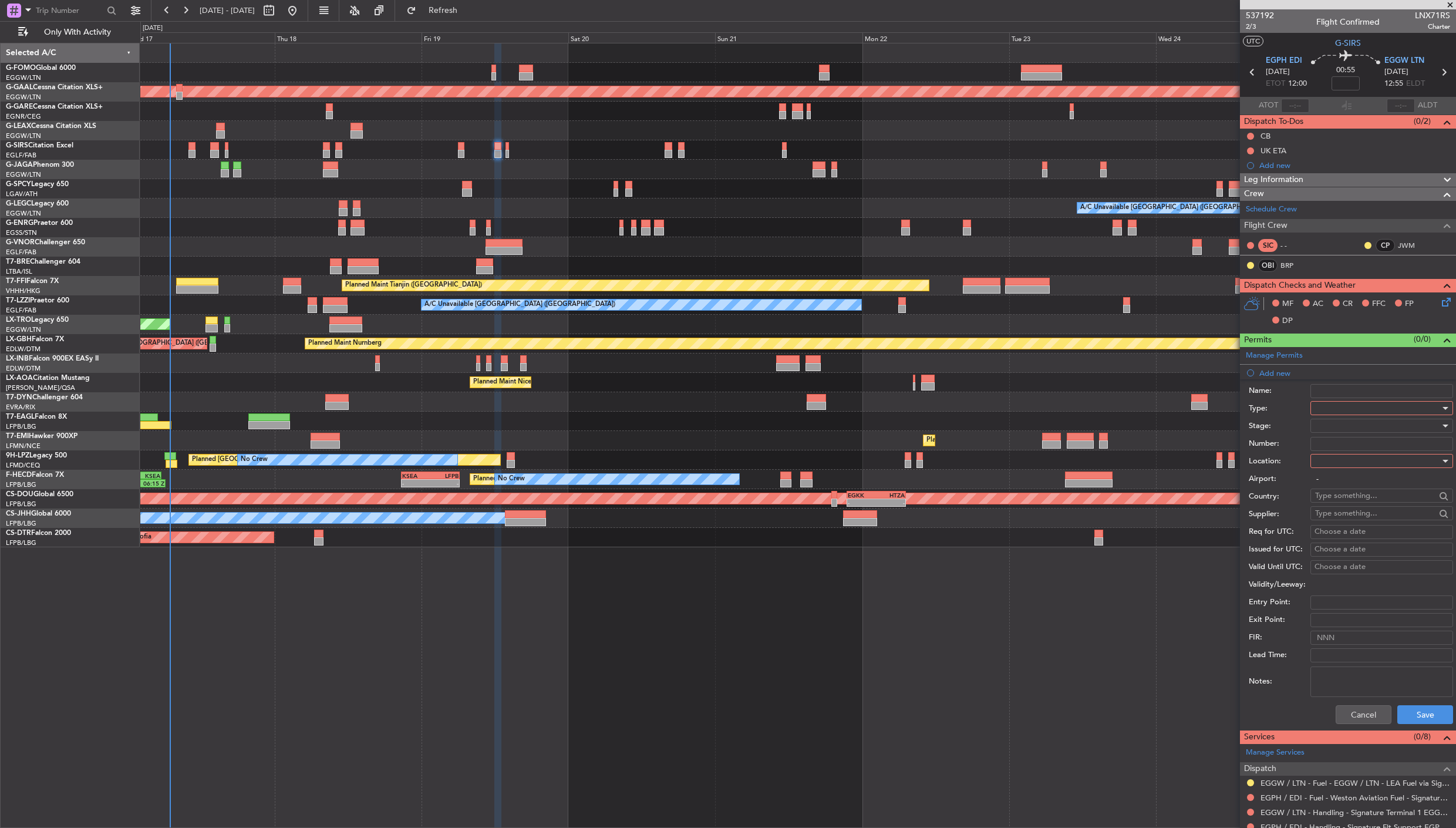
click at [1333, 404] on div at bounding box center [1377, 408] width 125 height 17
click at [1350, 512] on span "Slot" at bounding box center [1376, 519] width 122 height 17
click at [1348, 423] on div at bounding box center [1377, 425] width 125 height 17
click at [1375, 509] on span "Requested" at bounding box center [1376, 503] width 122 height 17
click at [1381, 460] on div at bounding box center [1377, 461] width 125 height 17
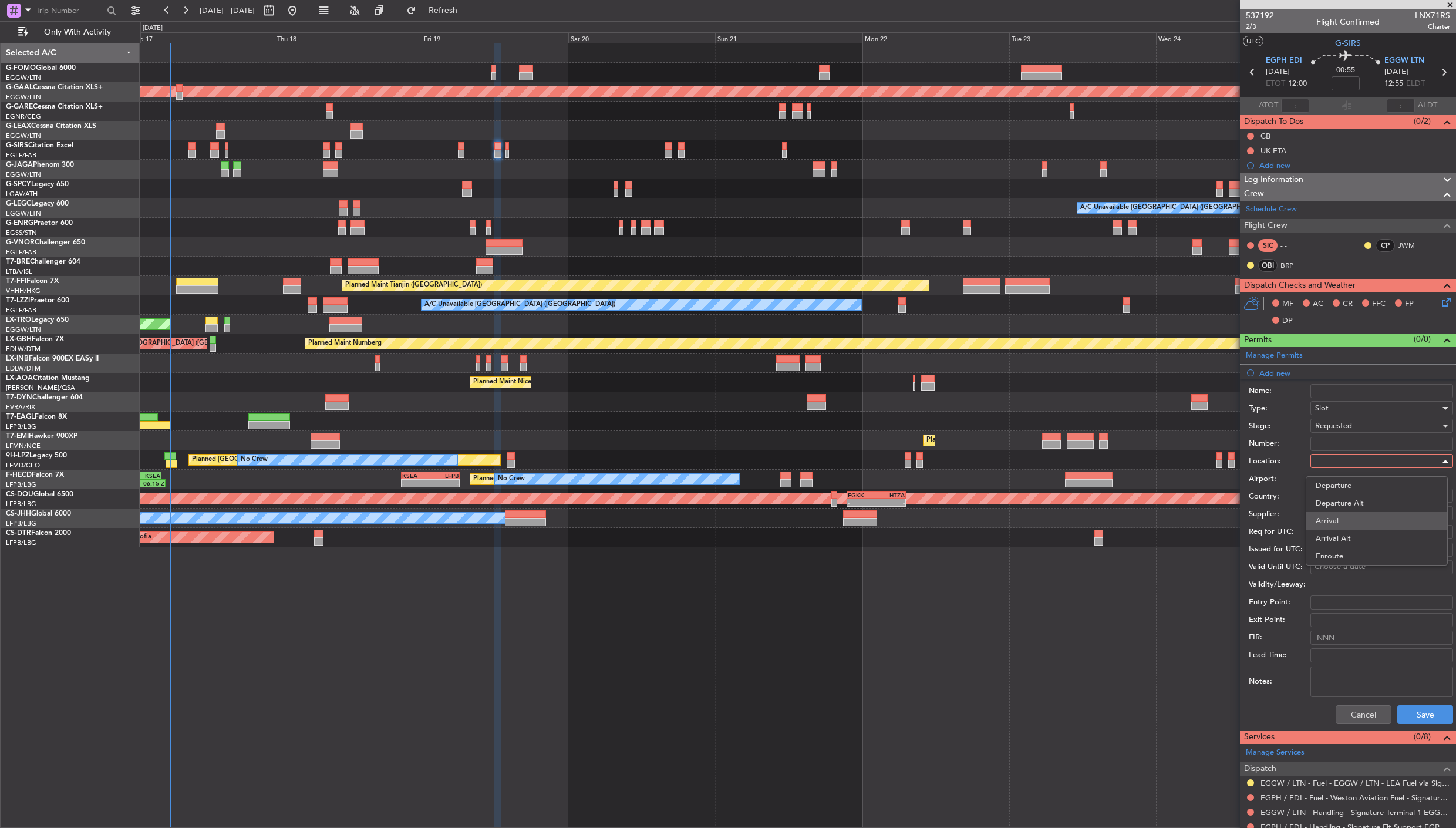
click at [1333, 521] on span "Arrival" at bounding box center [1376, 521] width 122 height 17
type input "EGGW / LTN"
click at [1410, 712] on button "Save" at bounding box center [1425, 714] width 56 height 19
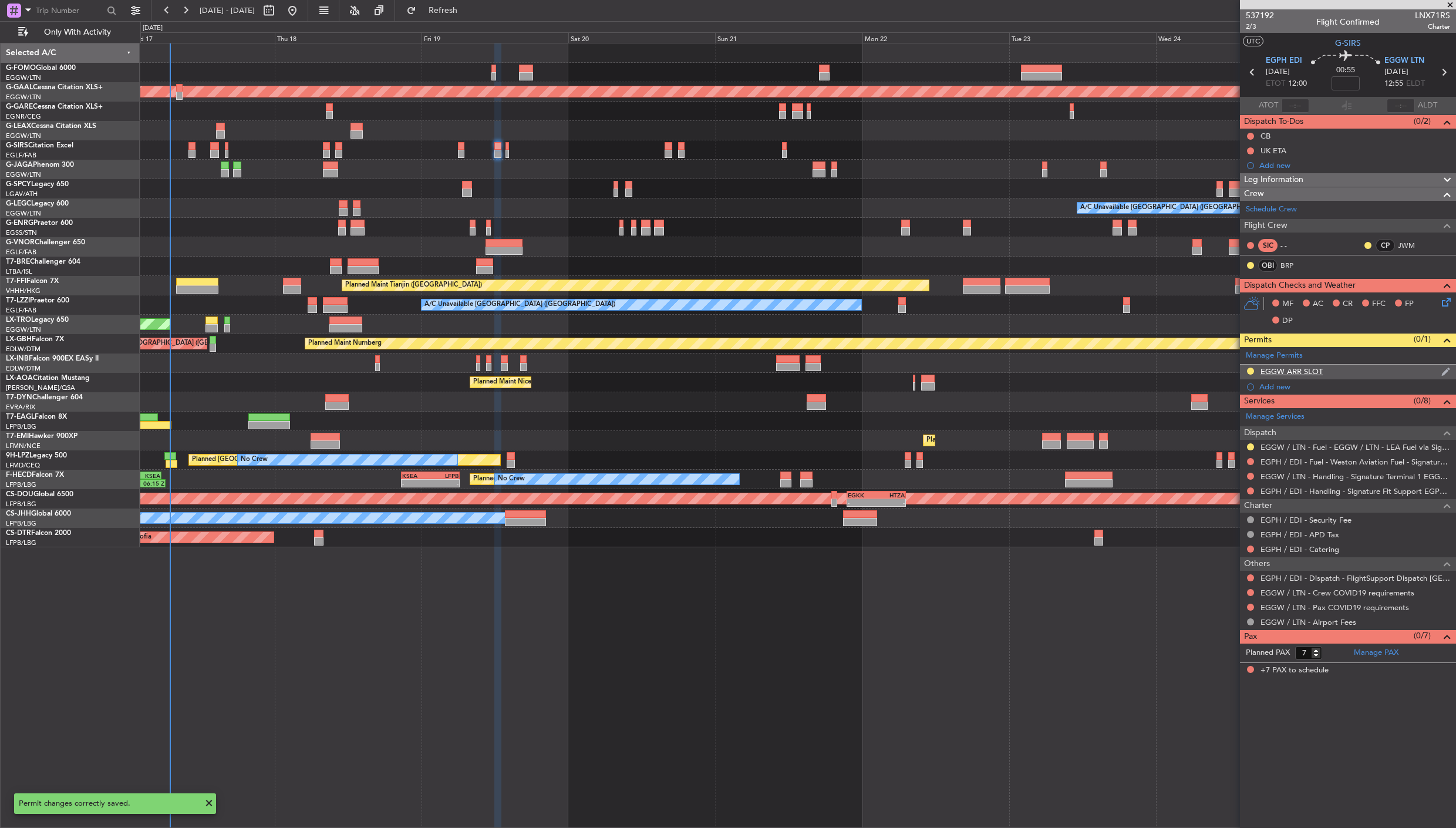
click at [1302, 375] on div "EGGW ARR SLOT" at bounding box center [1291, 371] width 62 height 10
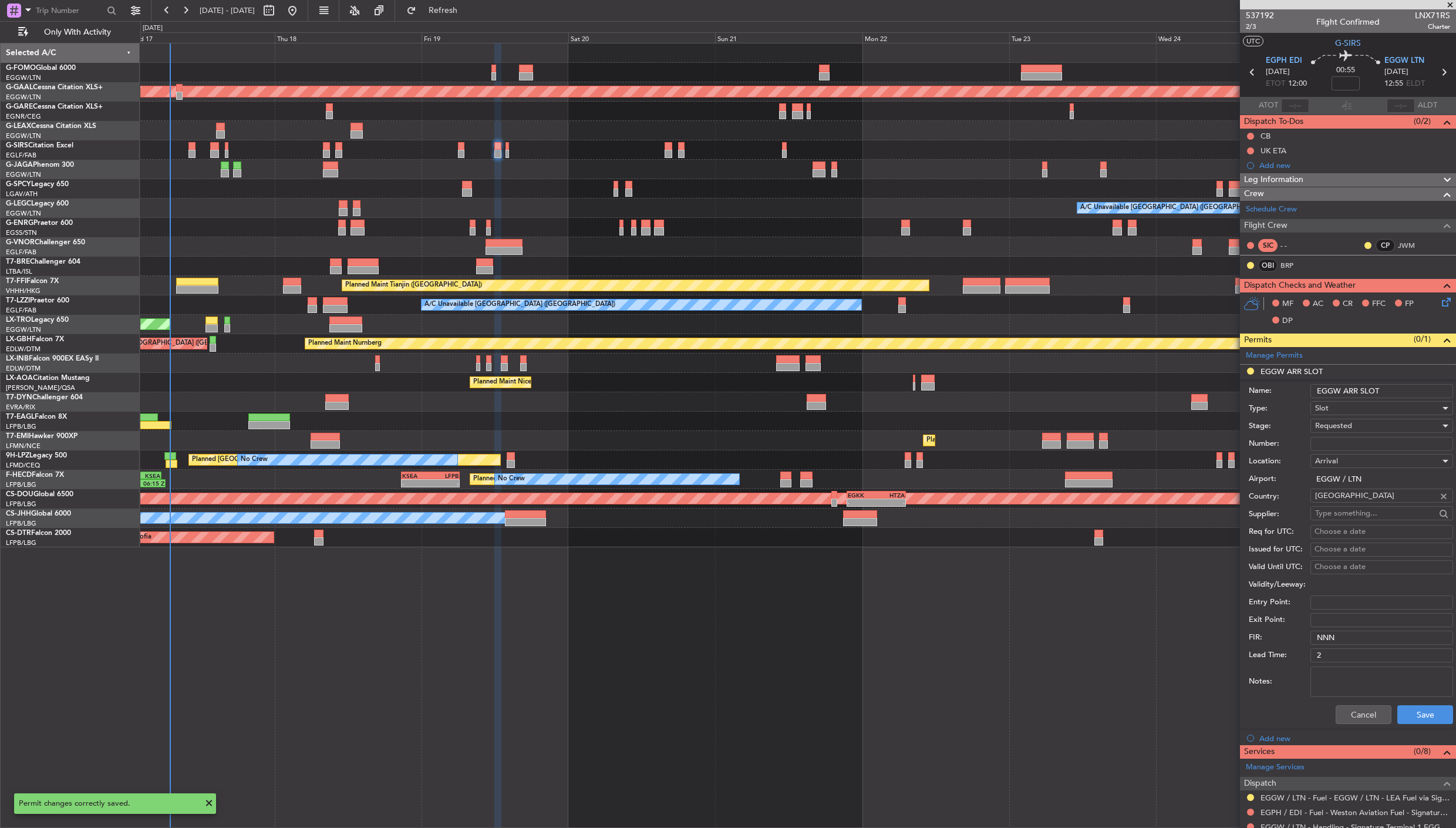
click at [1384, 390] on input "EGGW ARR SLOT" at bounding box center [1381, 390] width 143 height 14
type input "EGGW ARR SLOT 1305z"
click at [1415, 714] on button "Save" at bounding box center [1425, 714] width 56 height 19
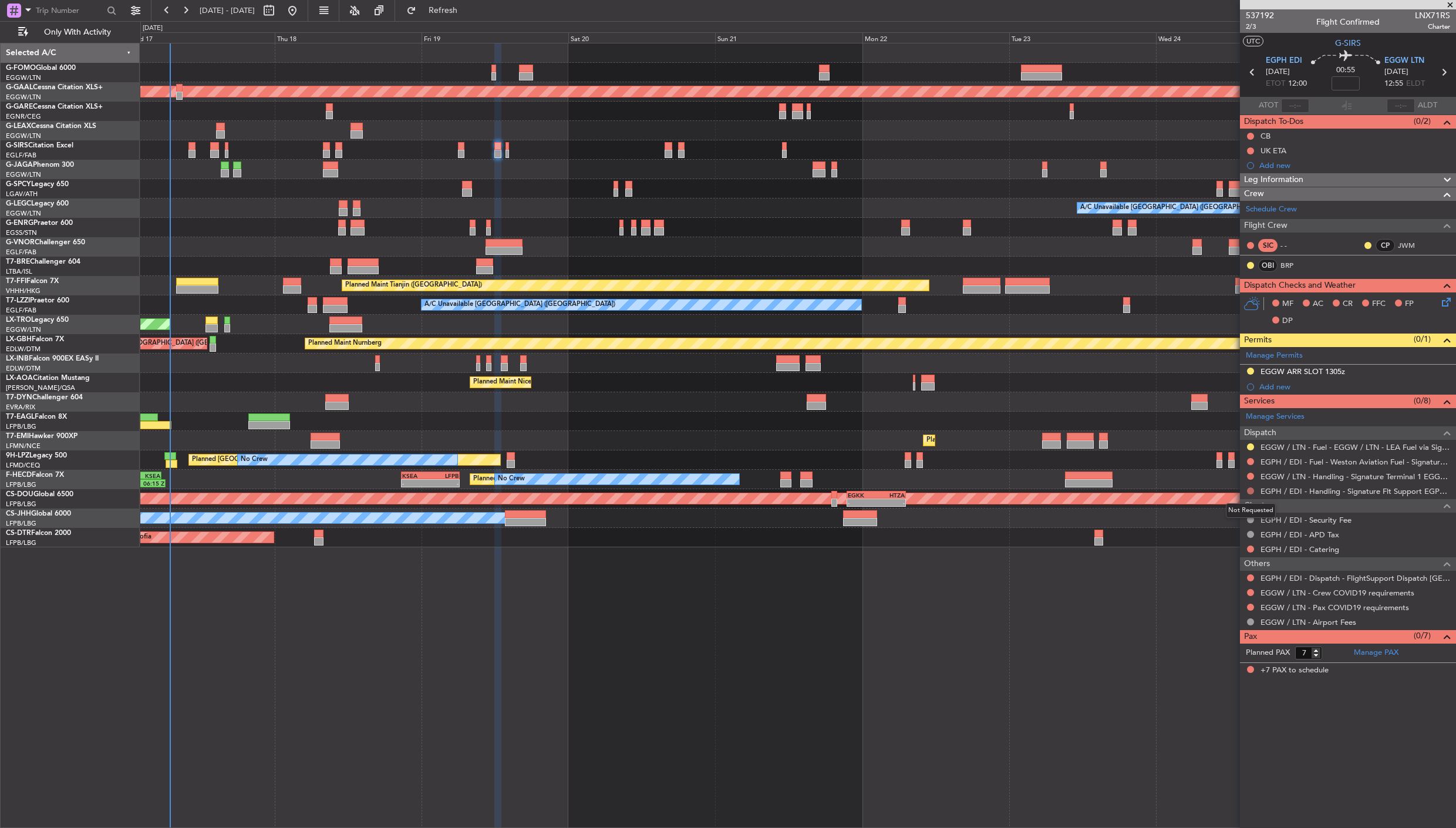
click at [1251, 490] on button at bounding box center [1250, 491] width 7 height 7
click at [1217, 561] on span "Requested" at bounding box center [1217, 561] width 37 height 12
click at [1253, 476] on button at bounding box center [1250, 476] width 7 height 7
click at [1245, 540] on li "Requested" at bounding box center [1251, 546] width 136 height 17
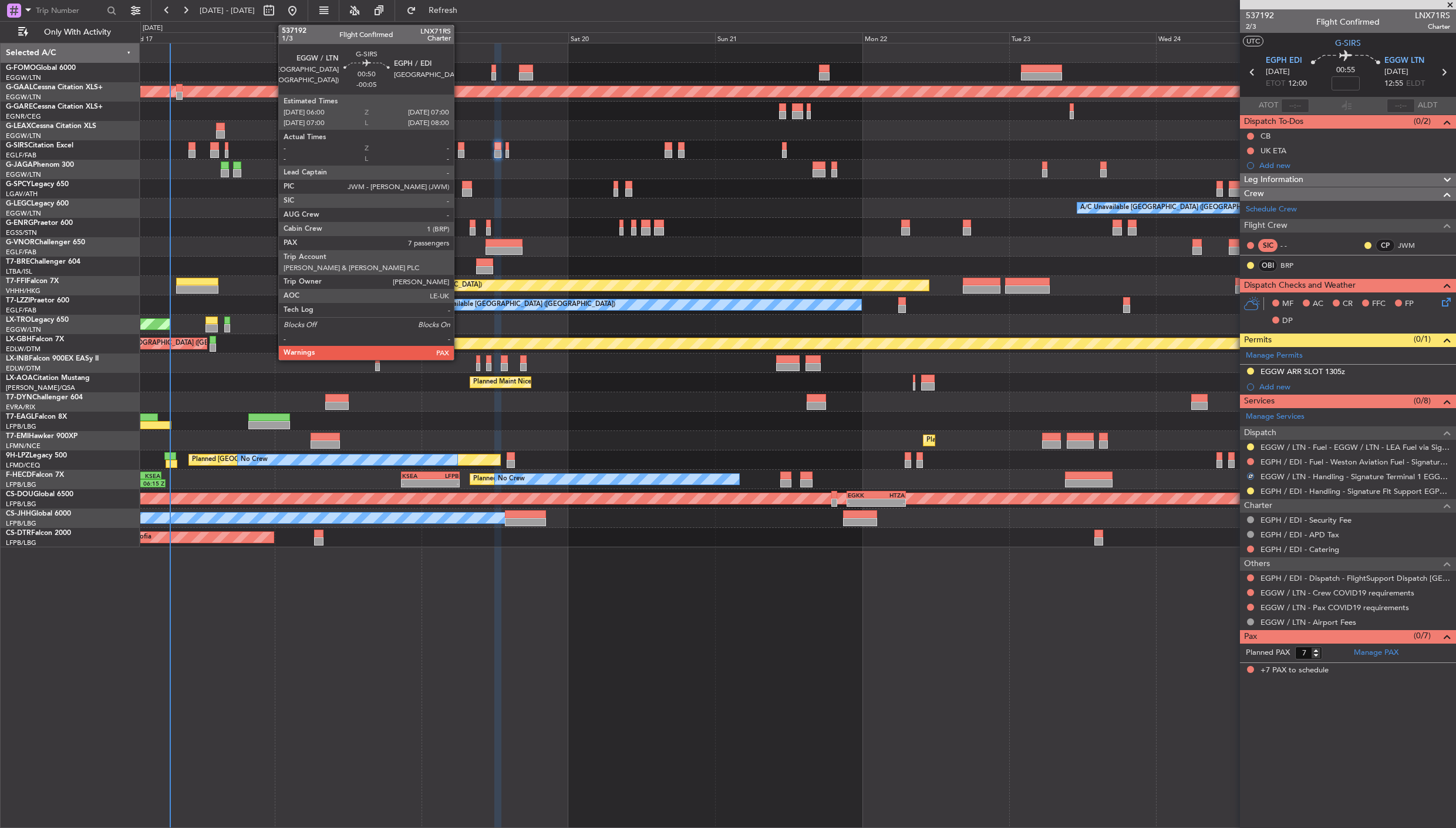
click at [460, 146] on div at bounding box center [462, 146] width 7 height 8
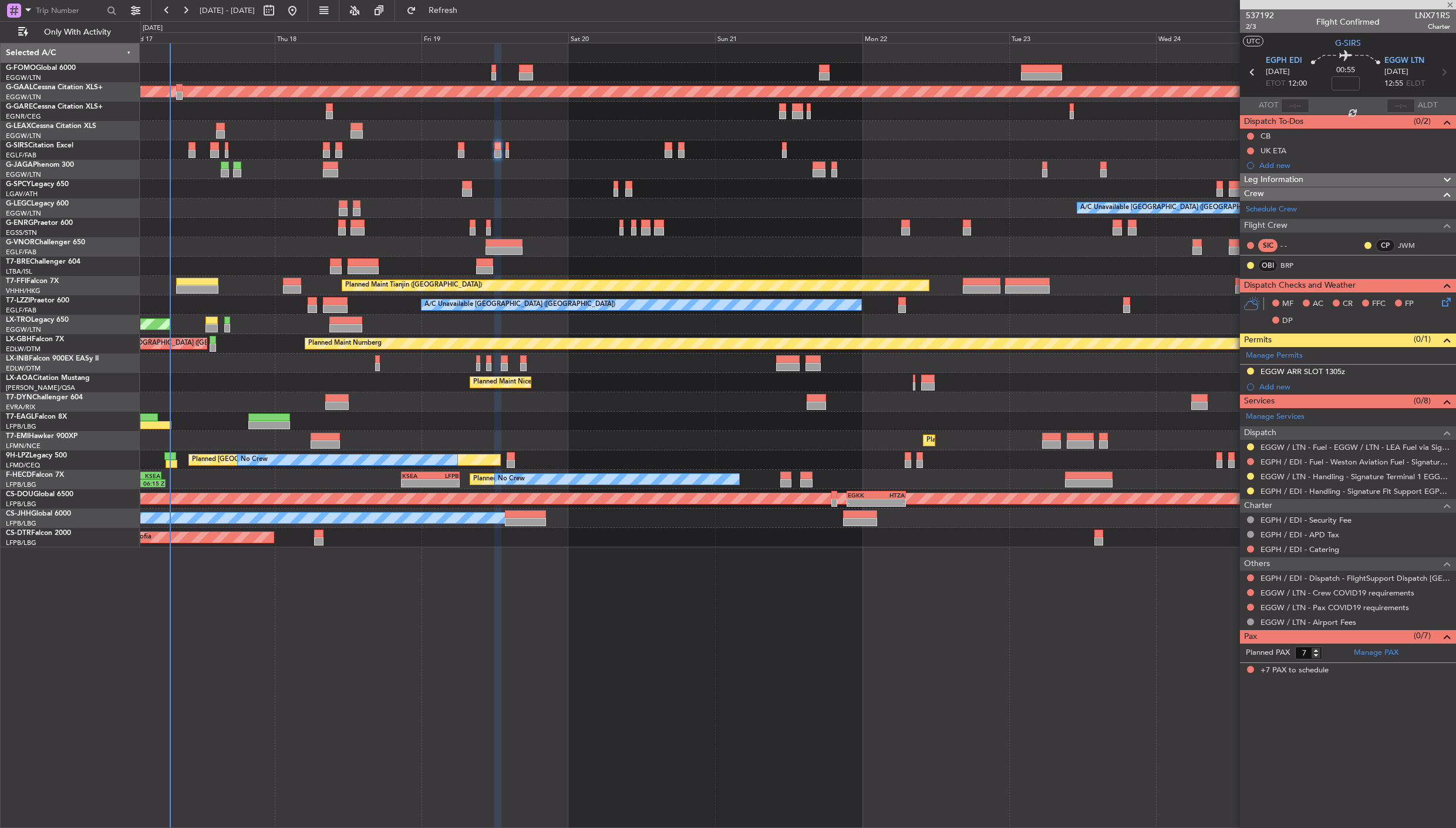
type input "-00:05"
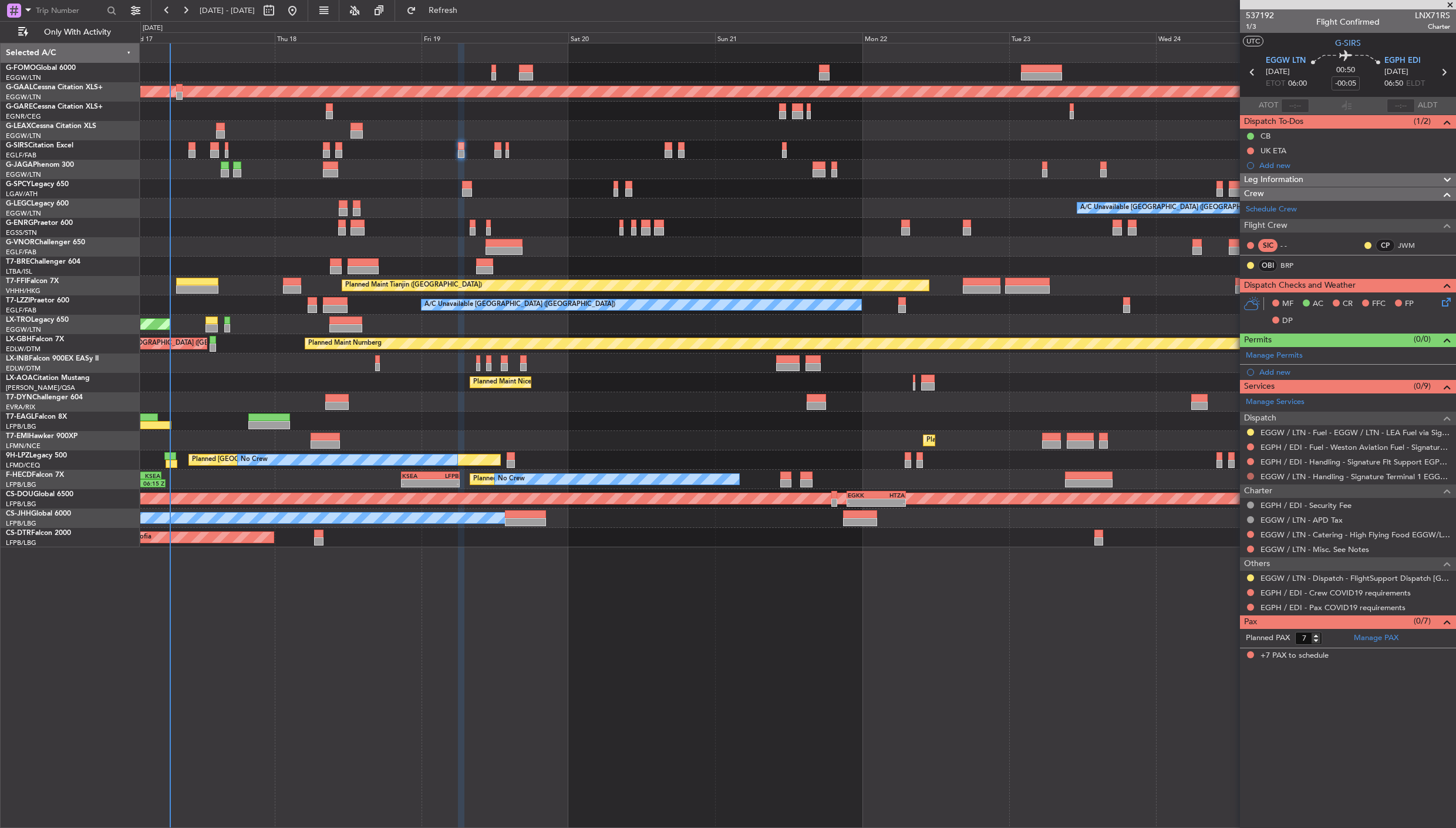
click at [1251, 476] on button at bounding box center [1250, 476] width 7 height 7
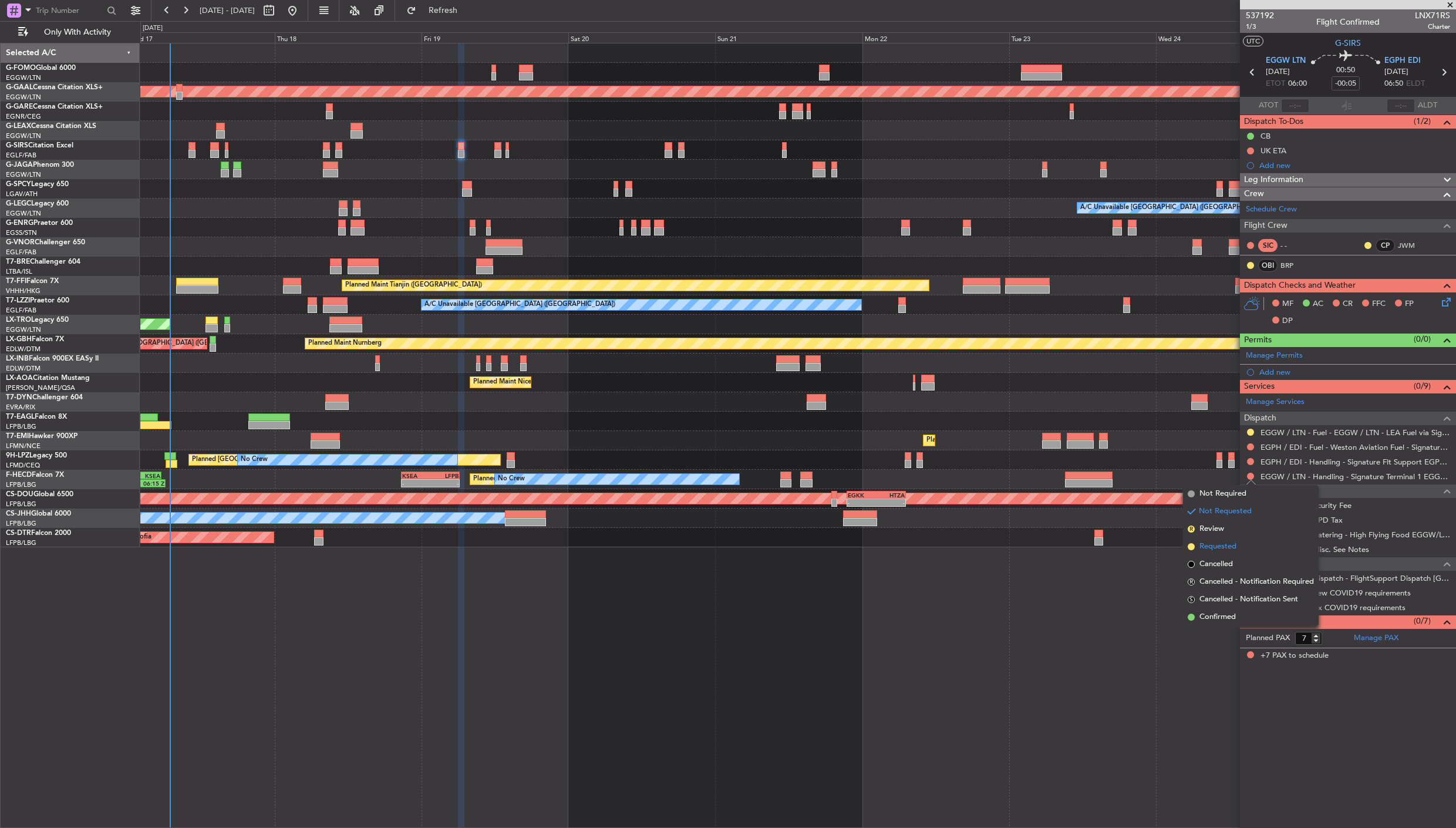
click at [1213, 548] on span "Requested" at bounding box center [1217, 546] width 37 height 12
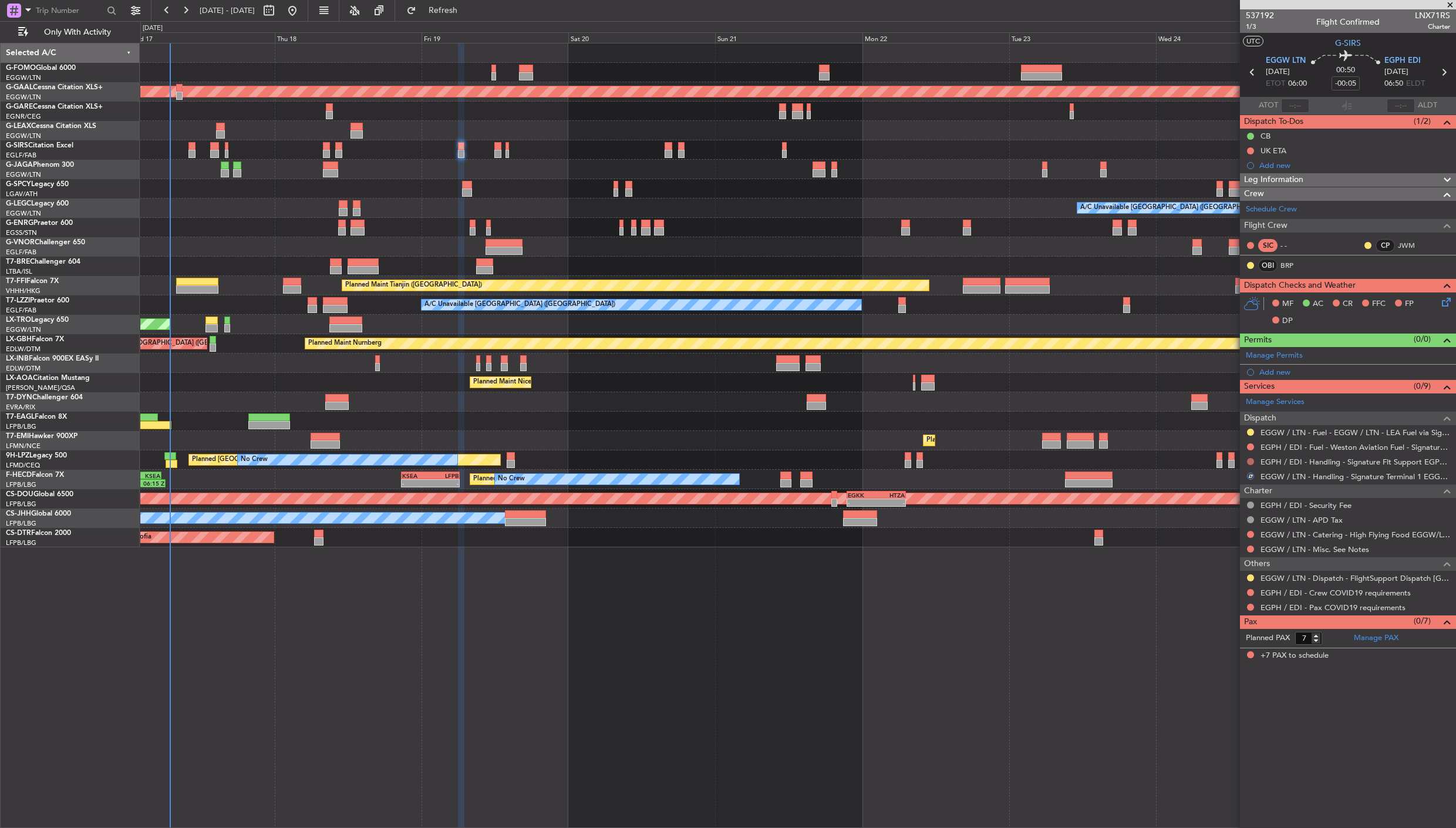
click at [1249, 458] on button at bounding box center [1250, 462] width 7 height 7
click at [1218, 535] on span "Requested" at bounding box center [1217, 532] width 37 height 12
click at [1253, 577] on button at bounding box center [1250, 578] width 7 height 7
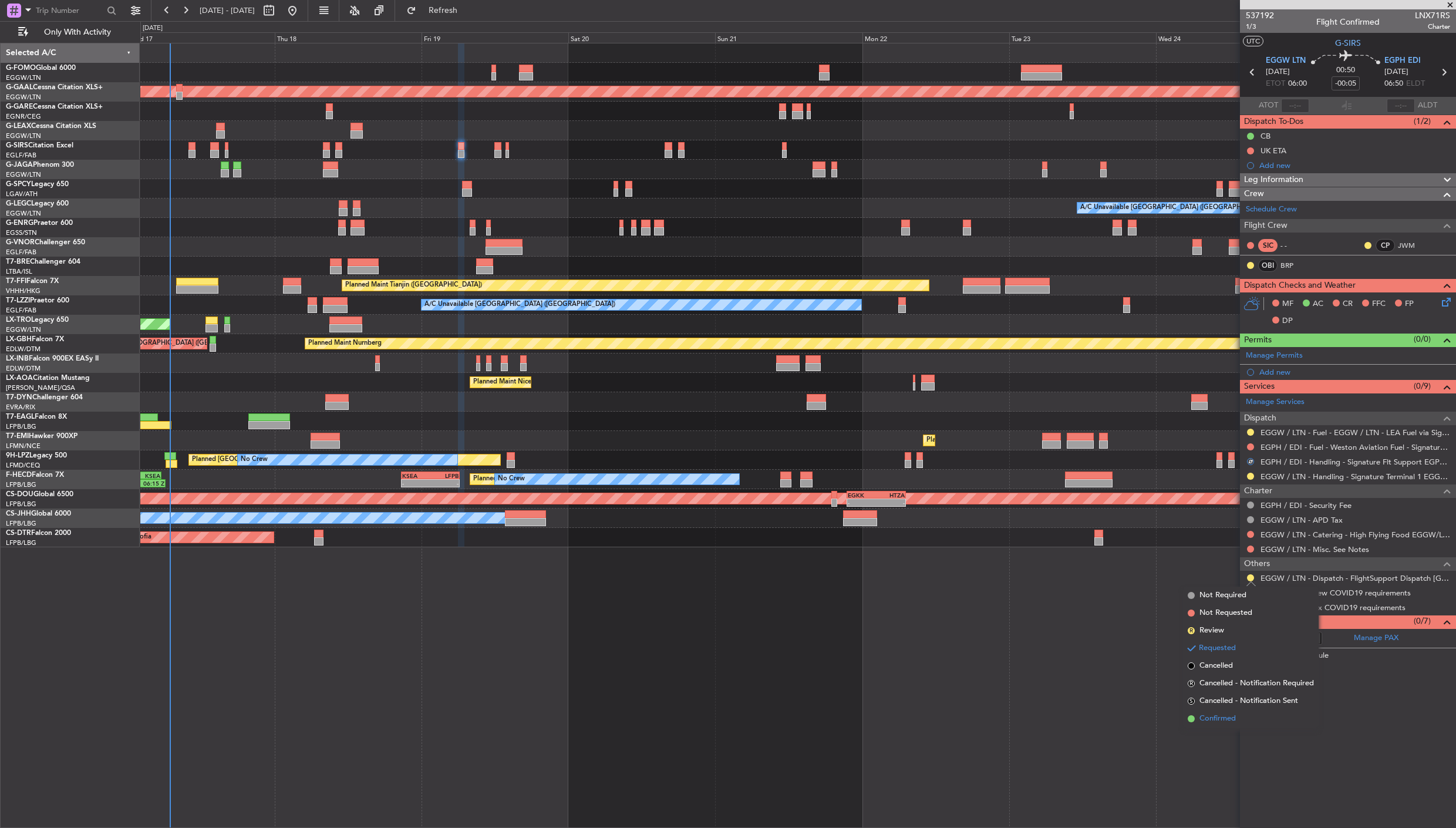
click at [1213, 714] on span "Confirmed" at bounding box center [1217, 719] width 36 height 12
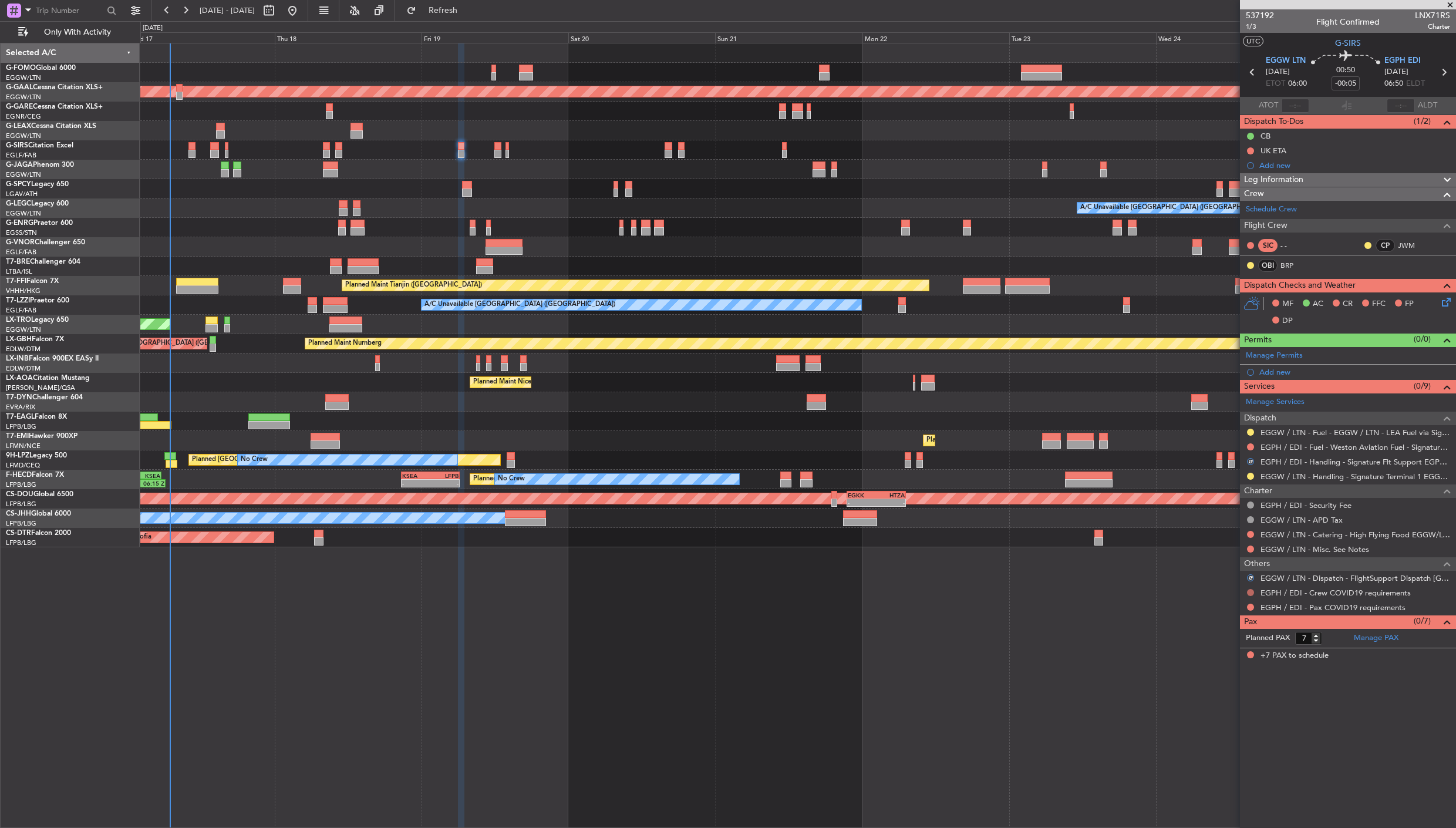
click at [1250, 593] on button at bounding box center [1250, 593] width 7 height 7
click at [1226, 605] on span "Not Required" at bounding box center [1222, 610] width 47 height 12
click at [1251, 608] on button at bounding box center [1250, 607] width 7 height 7
click at [1197, 623] on li "Not Required" at bounding box center [1251, 624] width 136 height 17
click at [1278, 371] on div "Add new" at bounding box center [1349, 372] width 180 height 10
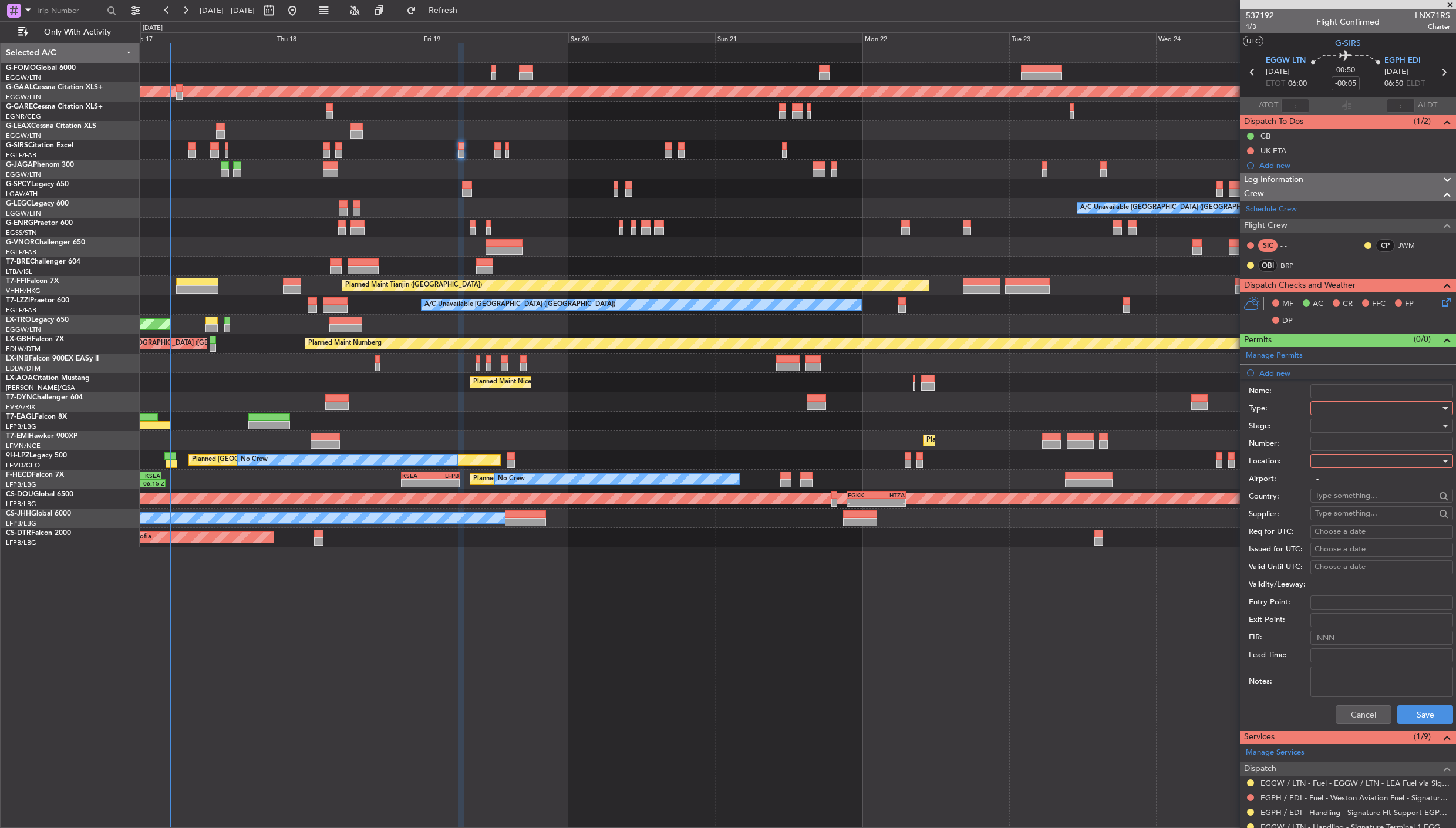
click at [1333, 409] on div at bounding box center [1377, 408] width 125 height 17
drag, startPoint x: 1333, startPoint y: 514, endPoint x: 1332, endPoint y: 507, distance: 7.1
click at [1332, 514] on span "Slot" at bounding box center [1376, 519] width 122 height 17
click at [1323, 432] on div at bounding box center [1377, 425] width 125 height 17
click at [1342, 506] on span "Requested" at bounding box center [1376, 503] width 122 height 17
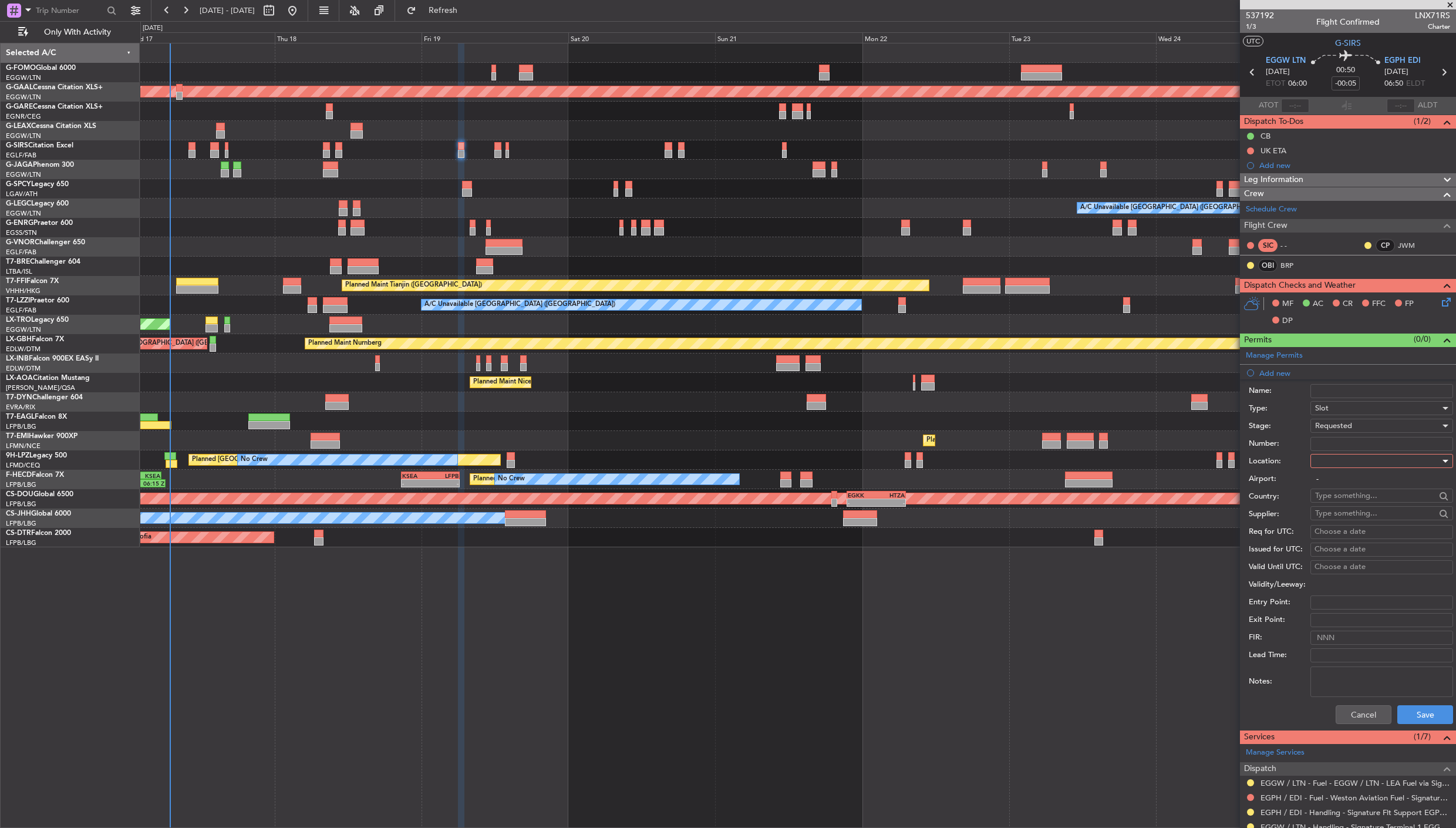
click at [1322, 465] on div at bounding box center [1377, 461] width 125 height 17
click at [1353, 482] on span "Departure" at bounding box center [1376, 485] width 122 height 17
type input "EGGW / LTN"
click at [1423, 720] on button "Save" at bounding box center [1425, 714] width 56 height 19
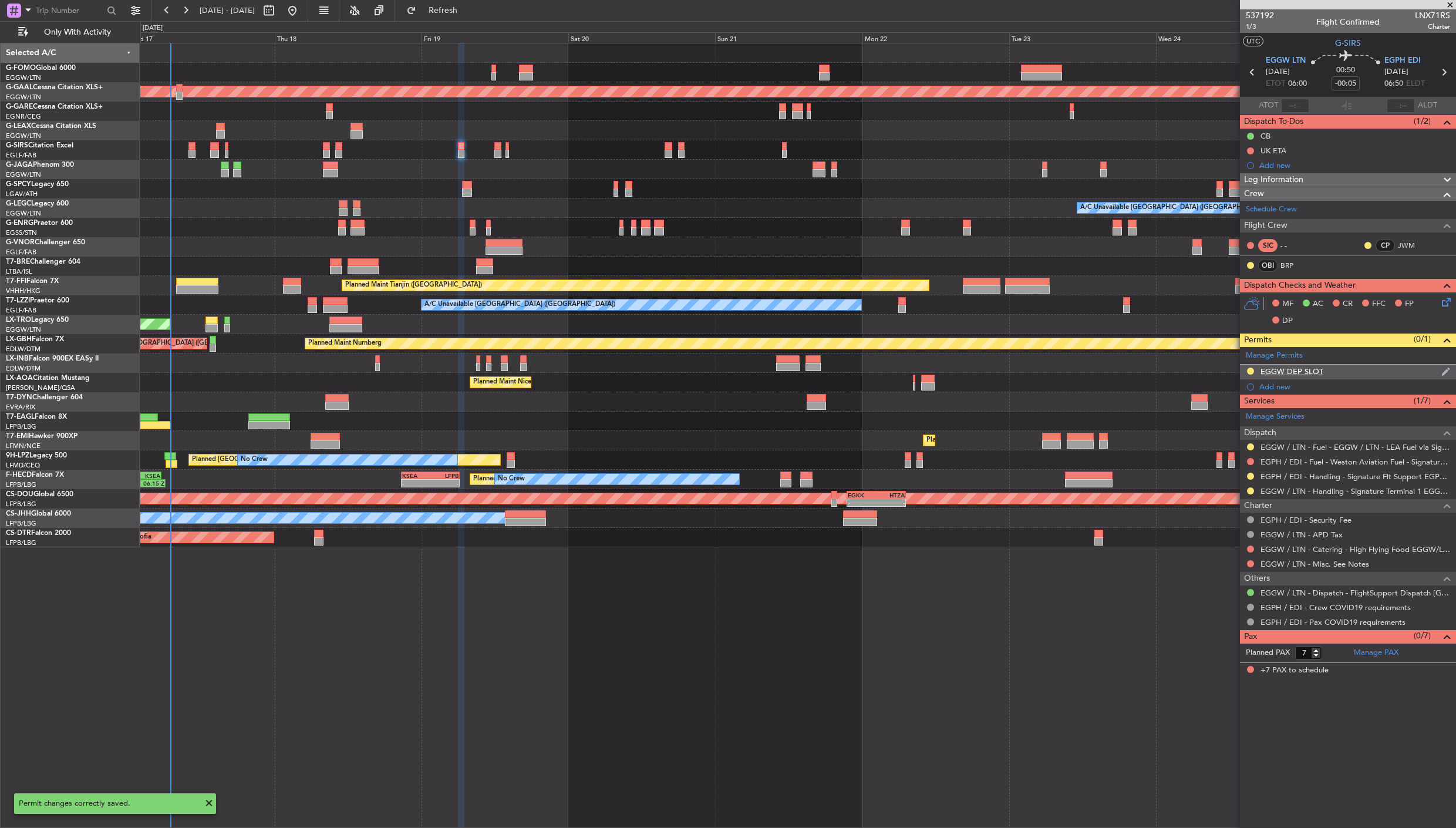
click at [1313, 371] on div "EGGW DEP SLOT" at bounding box center [1292, 371] width 63 height 10
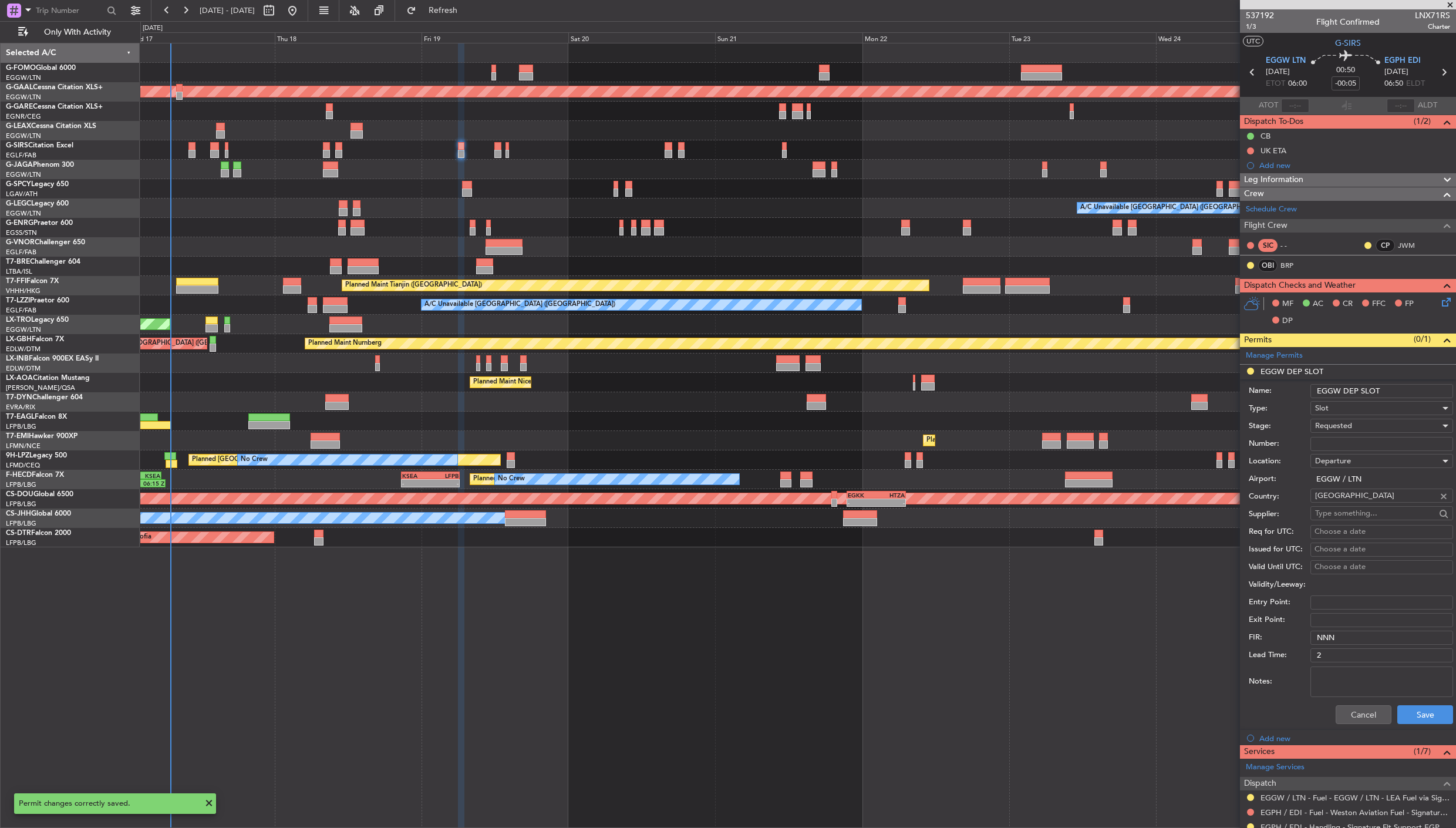
click at [1385, 395] on input "EGGW DEP SLOT" at bounding box center [1381, 390] width 143 height 14
type input "EGGW DEP SLOT 0600z"
click at [1415, 708] on button "Save" at bounding box center [1425, 714] width 56 height 19
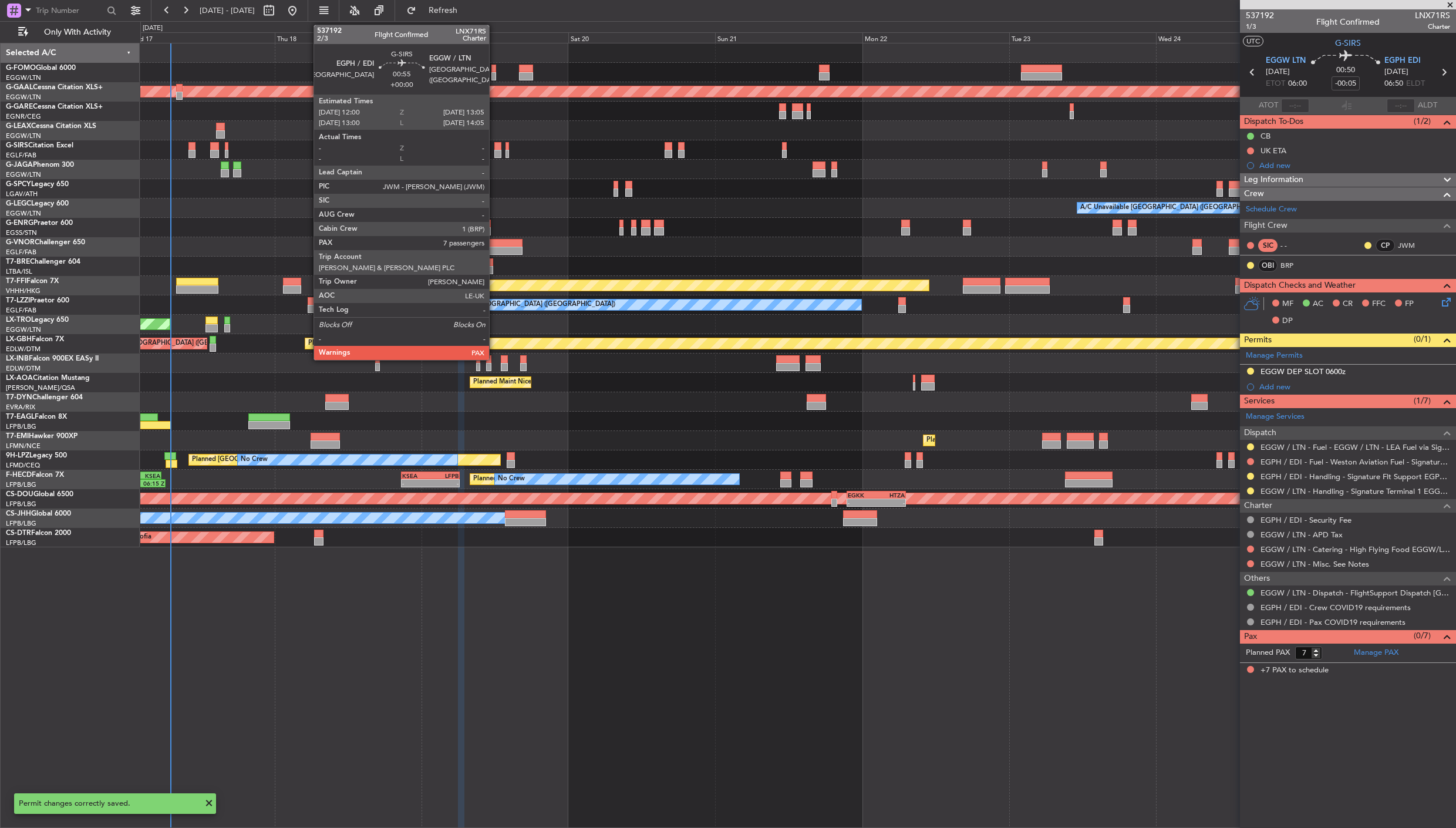
click at [495, 144] on div at bounding box center [498, 146] width 7 height 8
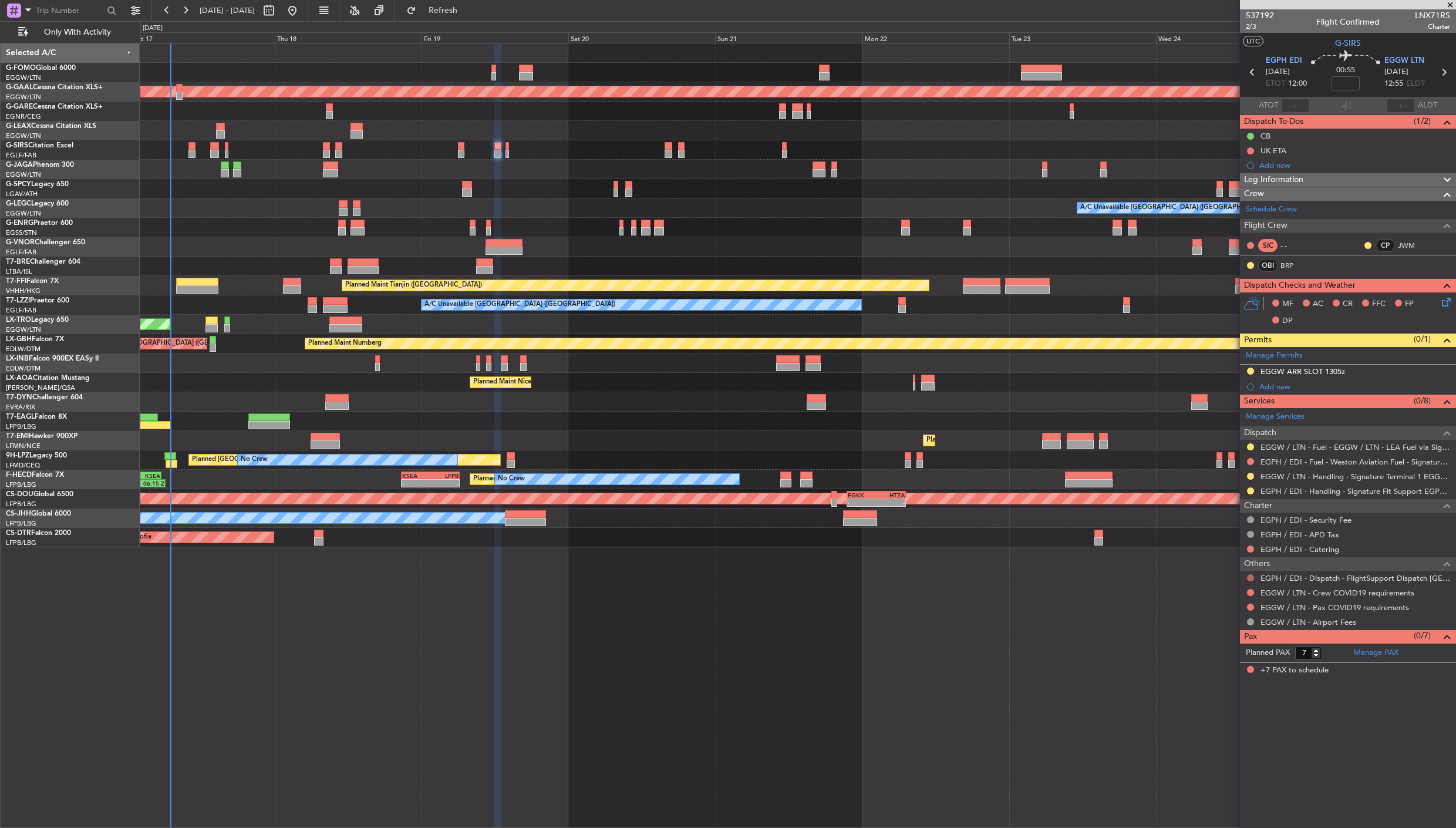
click at [1249, 578] on button at bounding box center [1250, 578] width 7 height 7
click at [1221, 718] on span "Confirmed" at bounding box center [1217, 719] width 36 height 12
click at [1251, 593] on button at bounding box center [1250, 593] width 7 height 7
click at [1212, 613] on span "Not Required" at bounding box center [1222, 610] width 47 height 12
type input "+00:20"
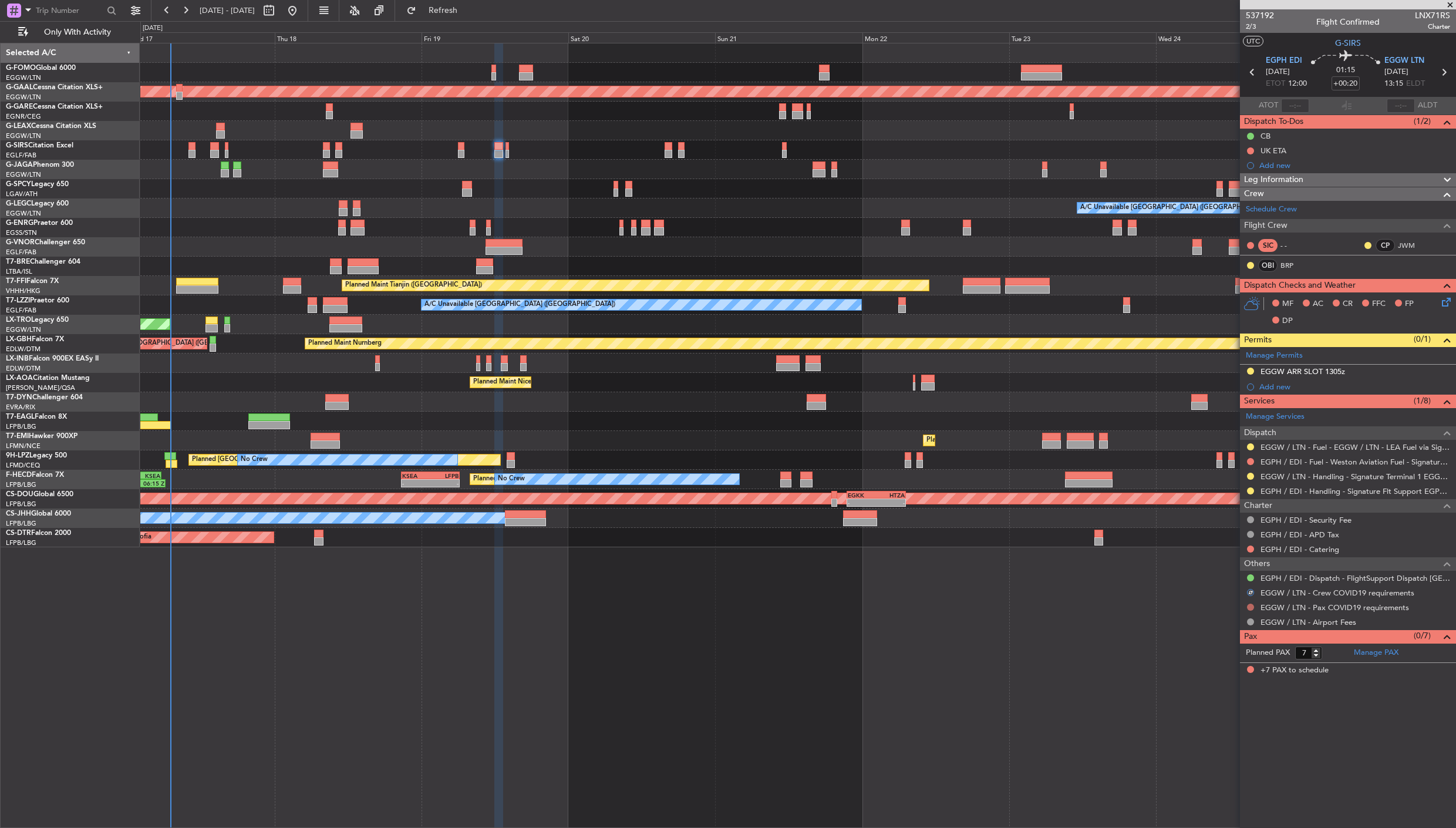
click at [1250, 608] on button at bounding box center [1250, 607] width 7 height 7
click at [1227, 627] on div "Not Requested" at bounding box center [1250, 627] width 50 height 15
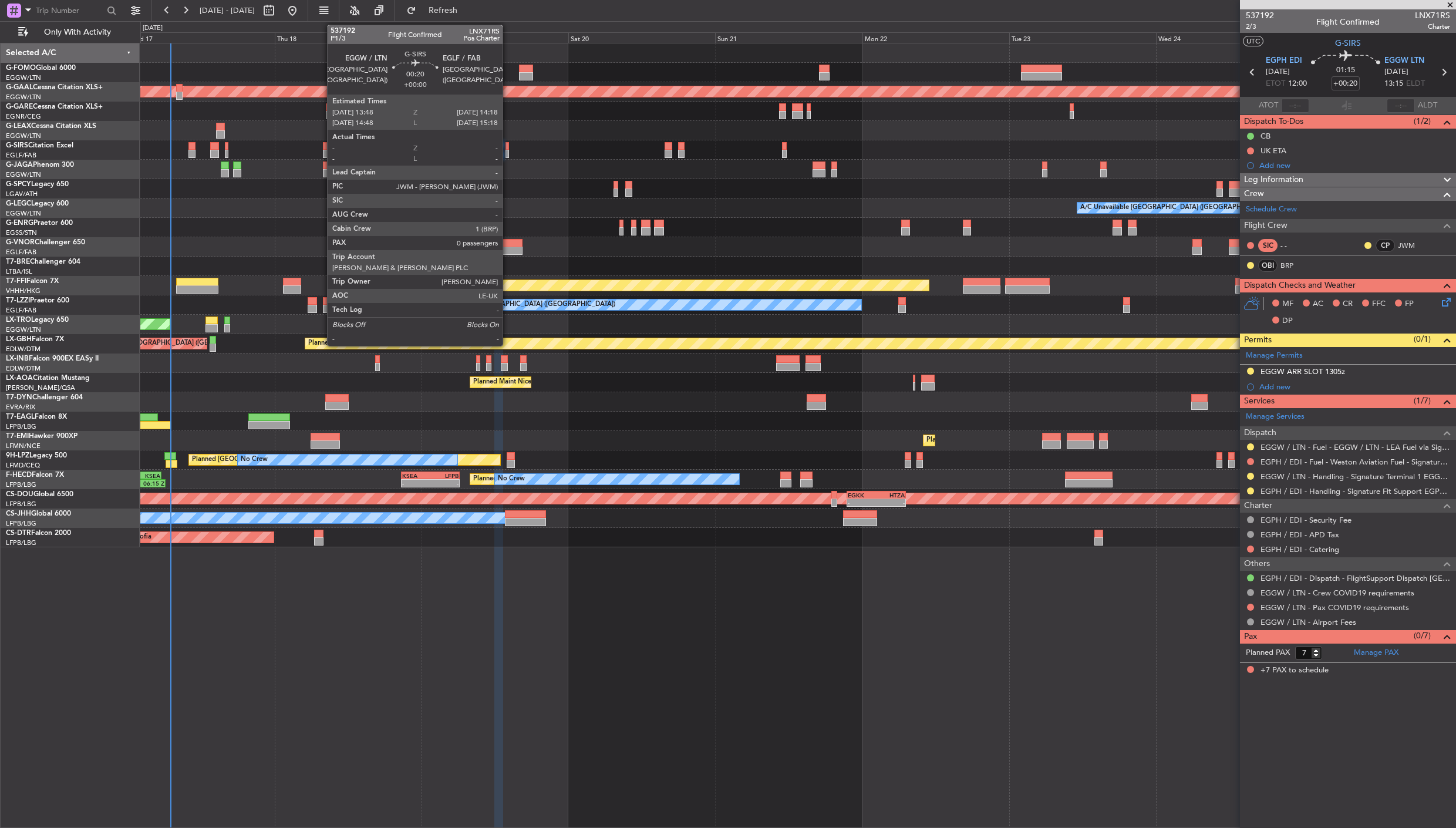
click at [509, 143] on div at bounding box center [507, 146] width 3 height 8
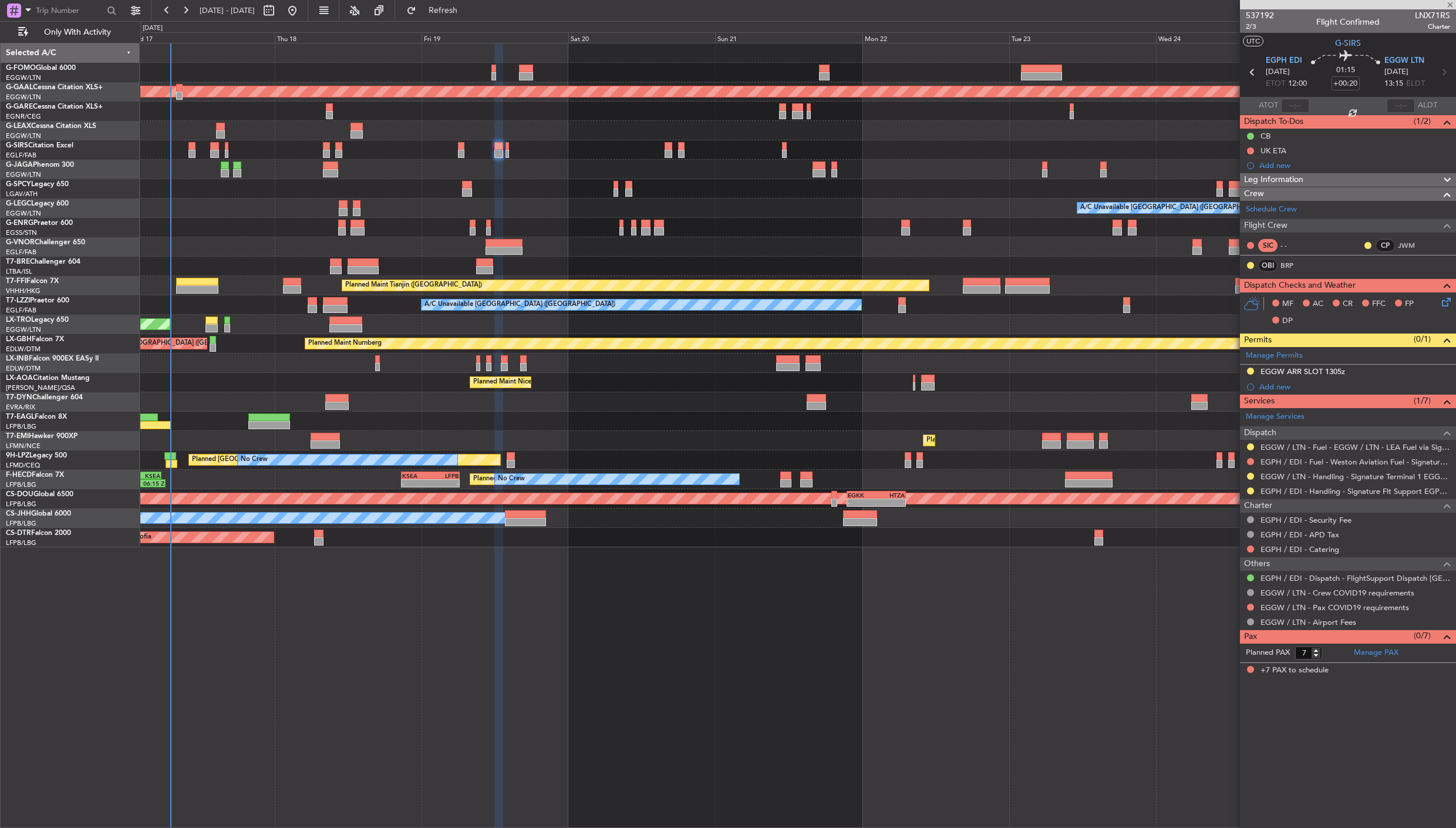
type input "0"
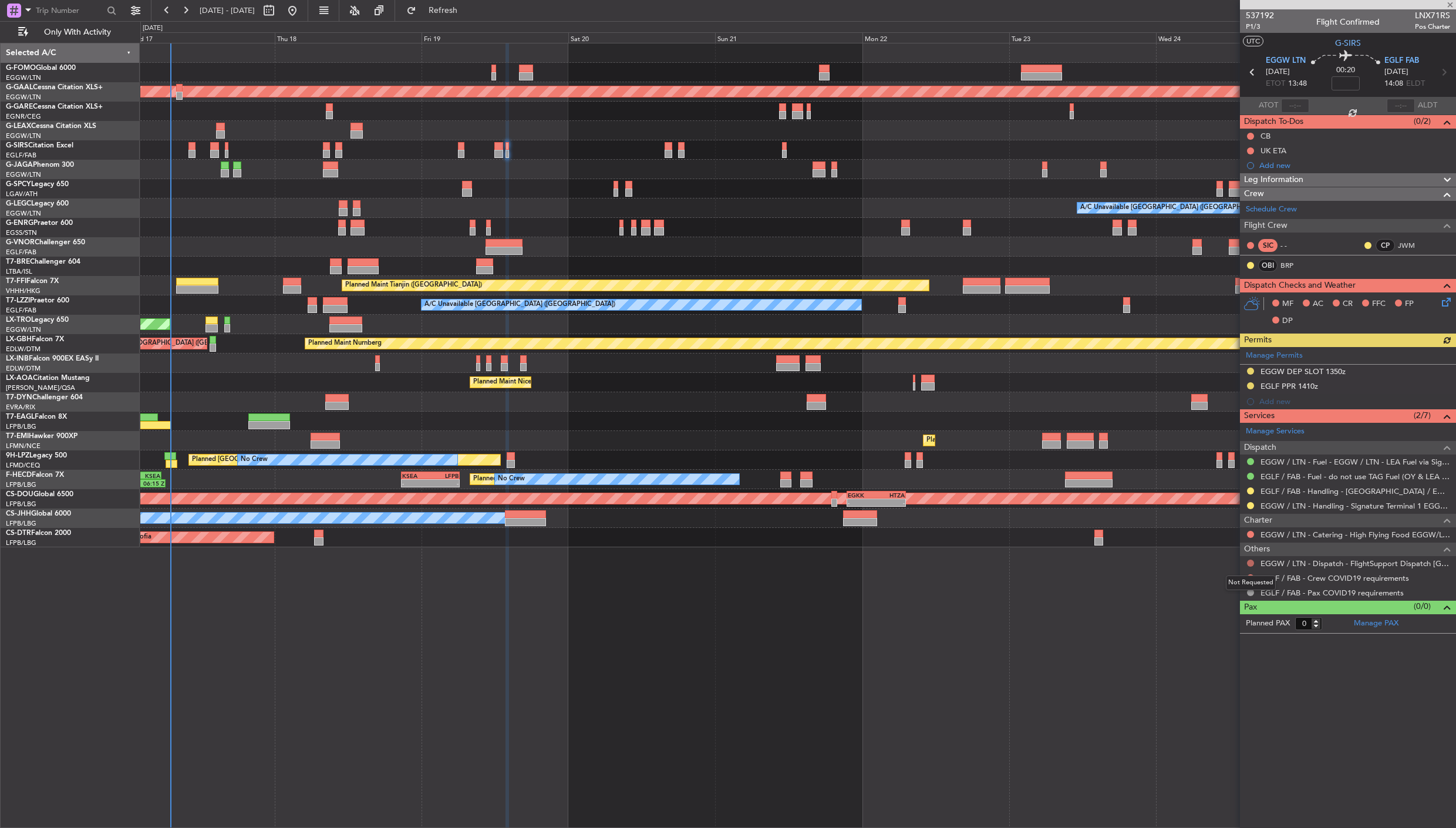
click at [1249, 561] on button at bounding box center [1250, 563] width 7 height 7
click at [1212, 706] on span "Confirmed" at bounding box center [1217, 704] width 36 height 12
click at [1249, 577] on button at bounding box center [1250, 578] width 7 height 7
click at [1227, 601] on li "Not Required" at bounding box center [1251, 595] width 136 height 17
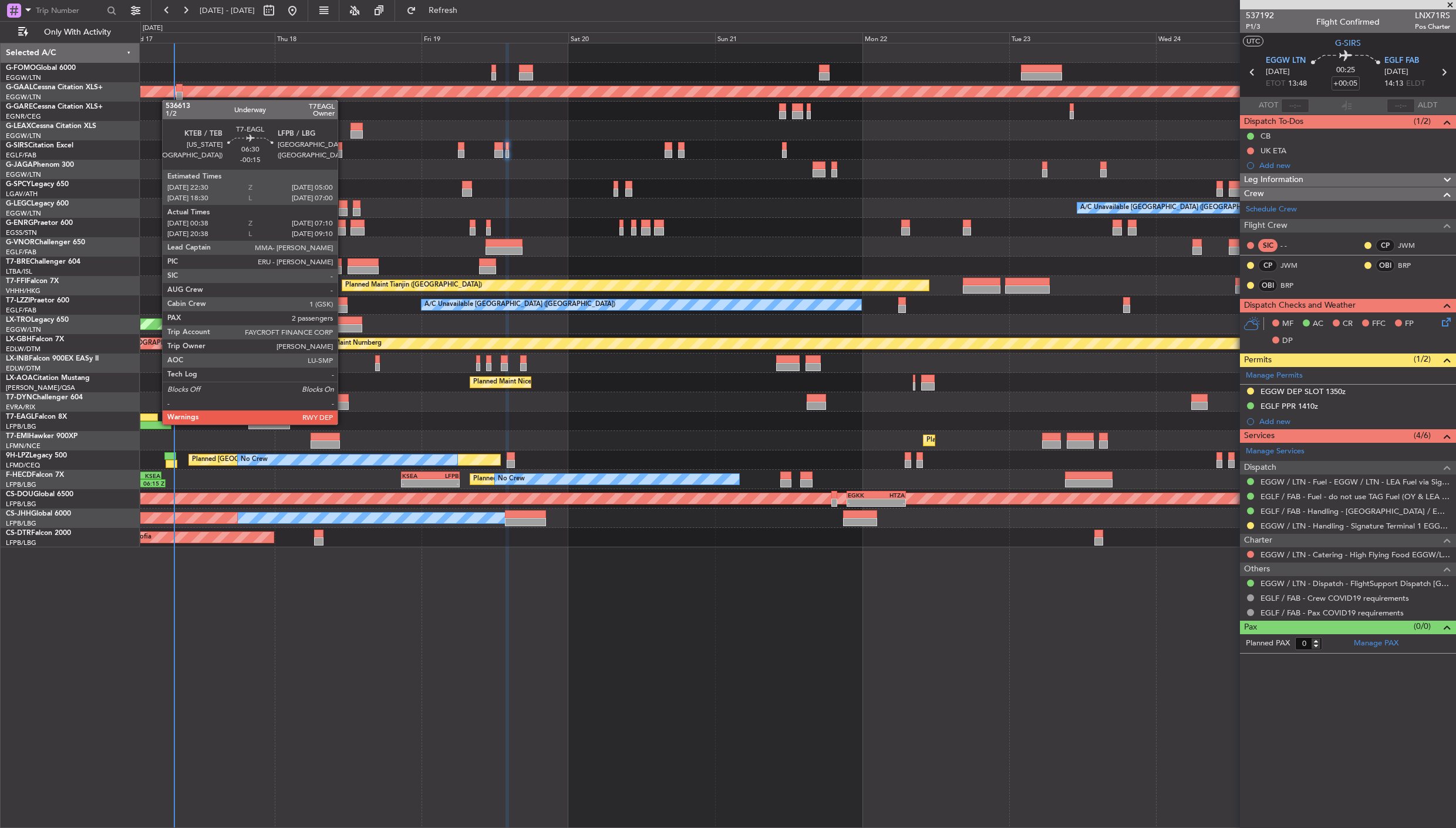
click at [157, 424] on div at bounding box center [151, 425] width 41 height 8
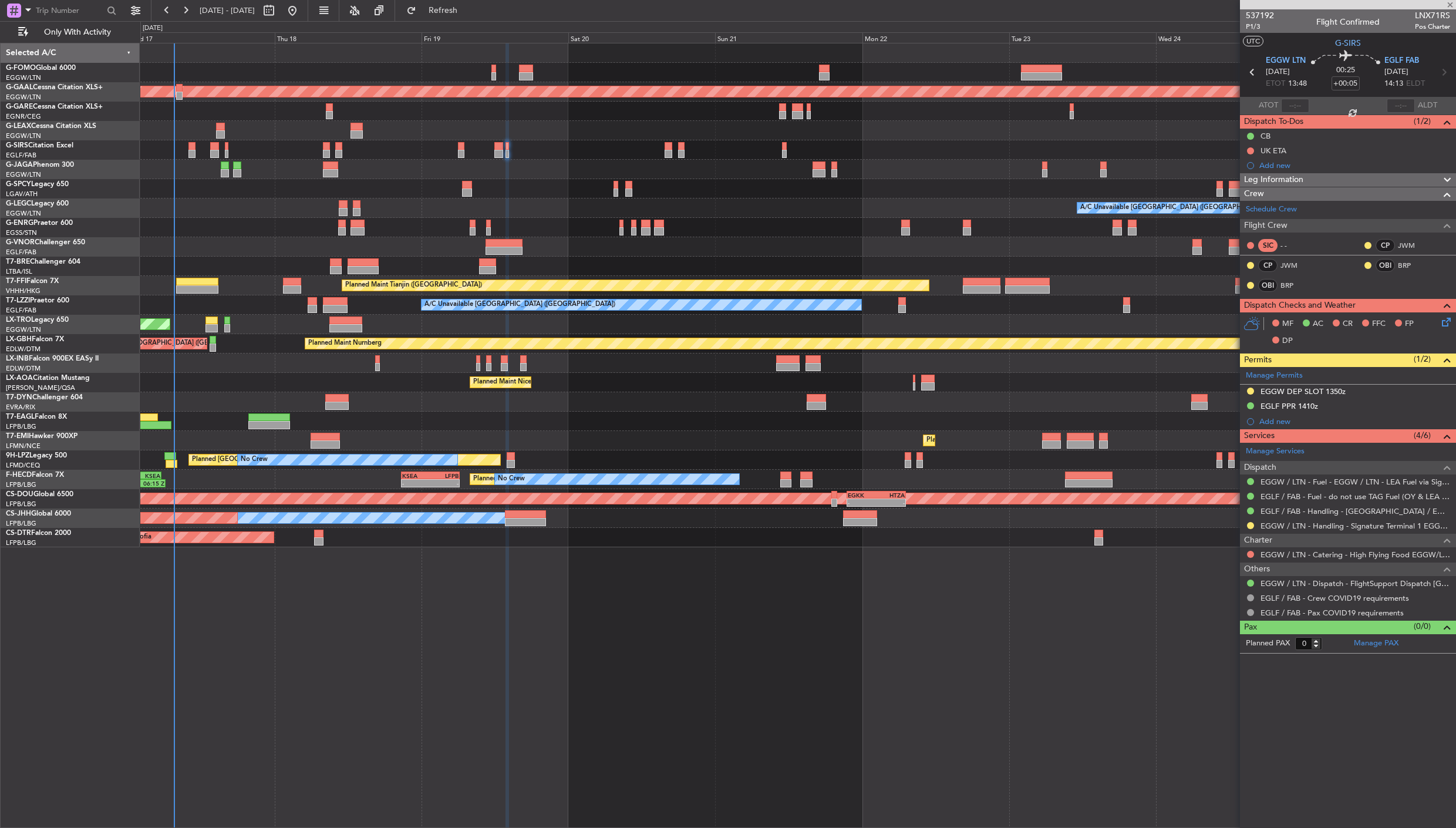
type input "-00:15"
type input "00:38"
type input "07:10"
type input "2"
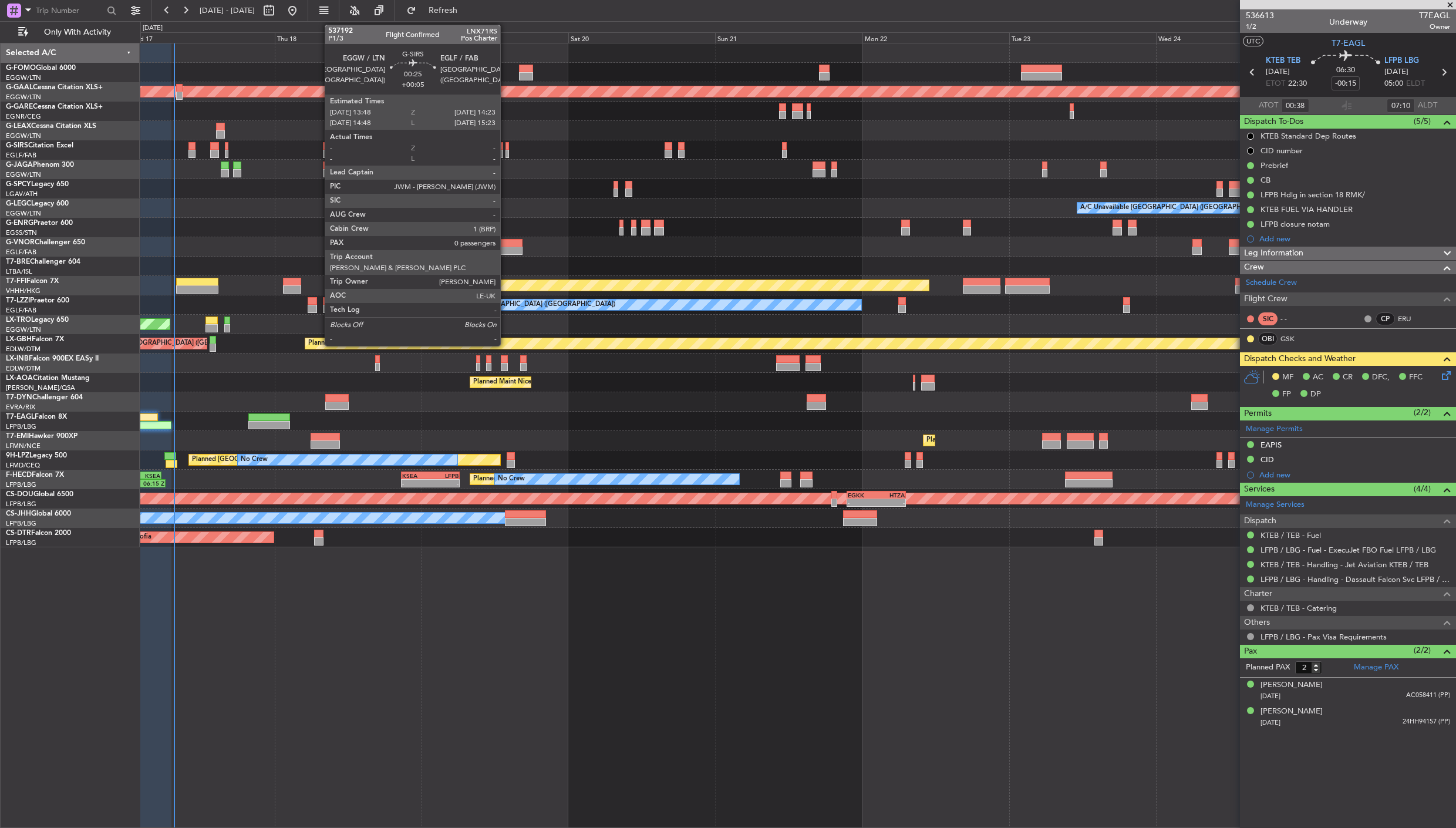
click at [506, 155] on div at bounding box center [507, 154] width 4 height 8
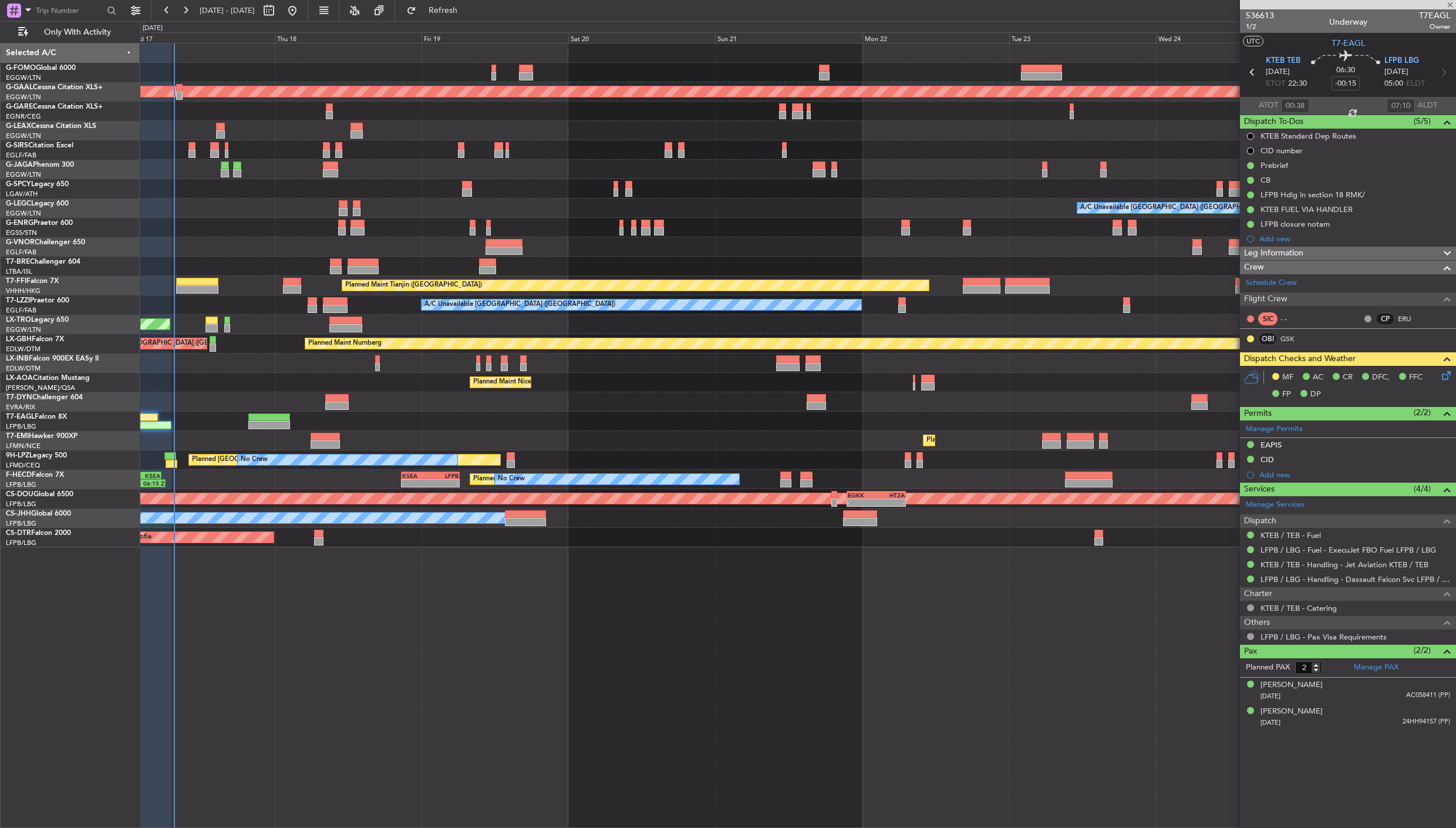
type input "+00:05"
type input "0"
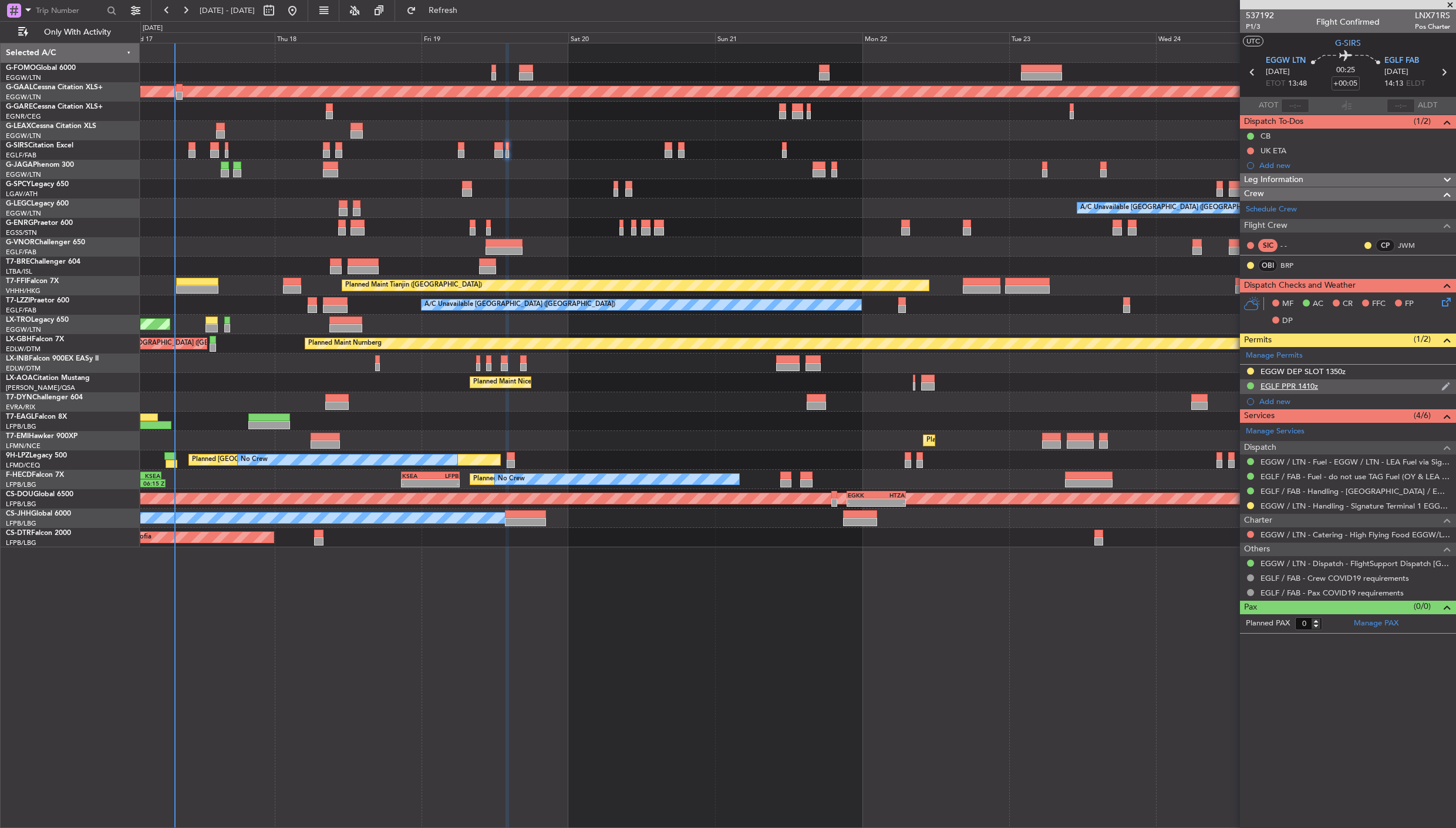
click at [1305, 385] on div "EGLF PPR 1410z" at bounding box center [1289, 386] width 57 height 10
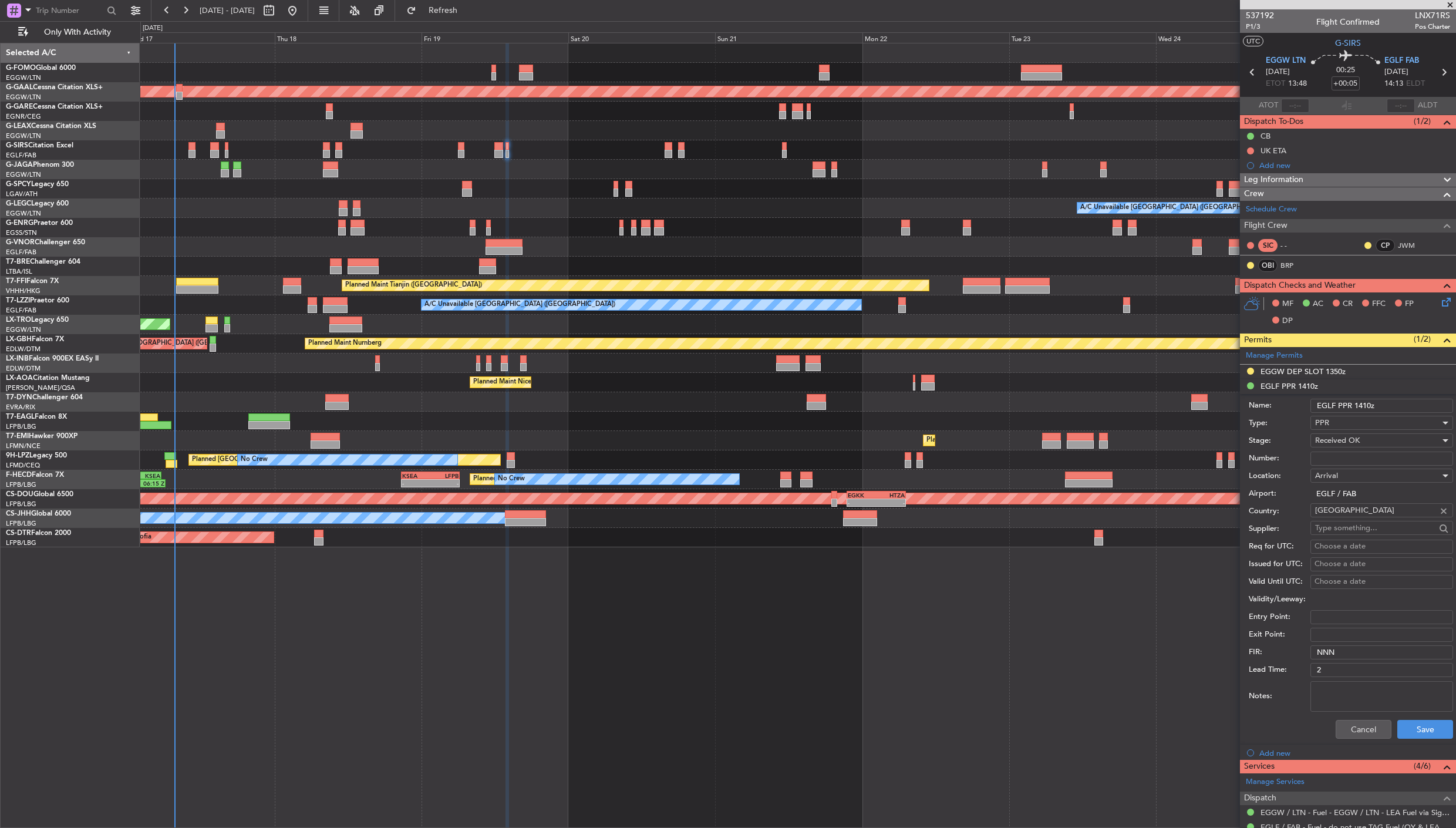
click at [1338, 456] on input "Number:" at bounding box center [1381, 458] width 143 height 14
paste input "373631"
type input "373631"
click at [1423, 721] on button "Save" at bounding box center [1425, 729] width 56 height 19
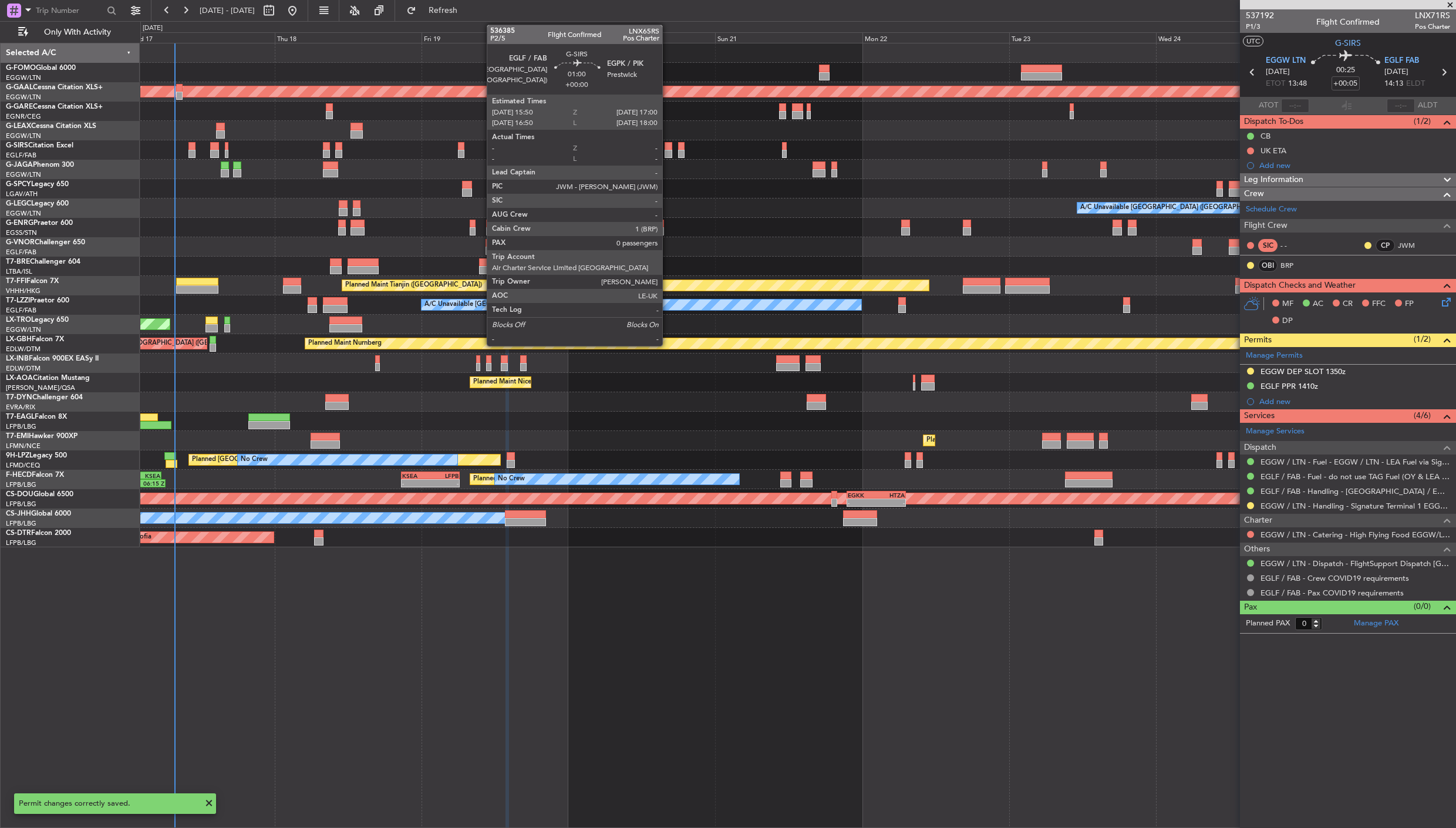
click at [668, 148] on div at bounding box center [668, 146] width 7 height 8
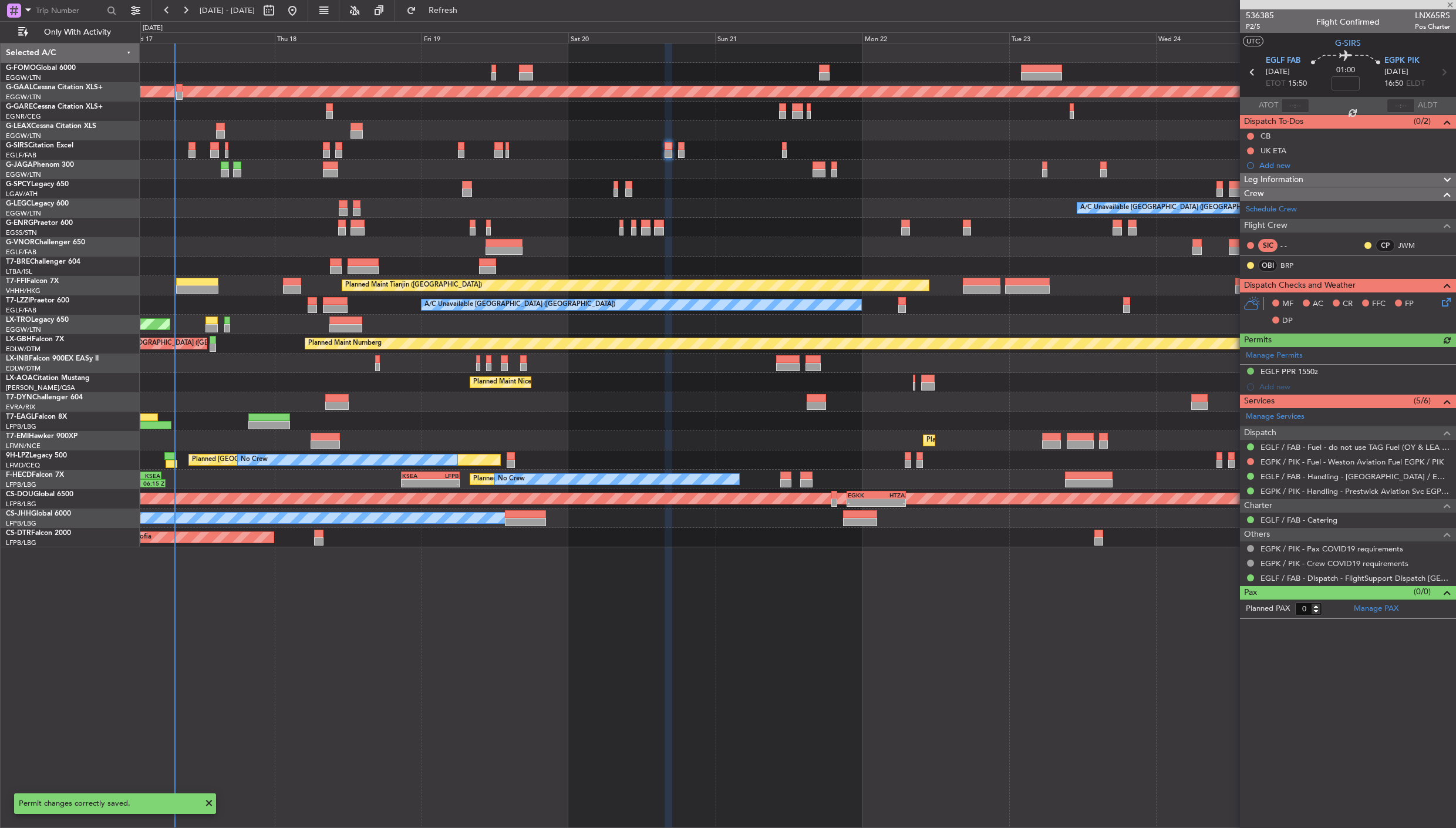
click at [1292, 371] on div "Manage Permits EGLF PPR 1550z Add new" at bounding box center [1347, 370] width 216 height 47
click at [1289, 367] on div "EGLF PPR 1550z" at bounding box center [1289, 371] width 57 height 10
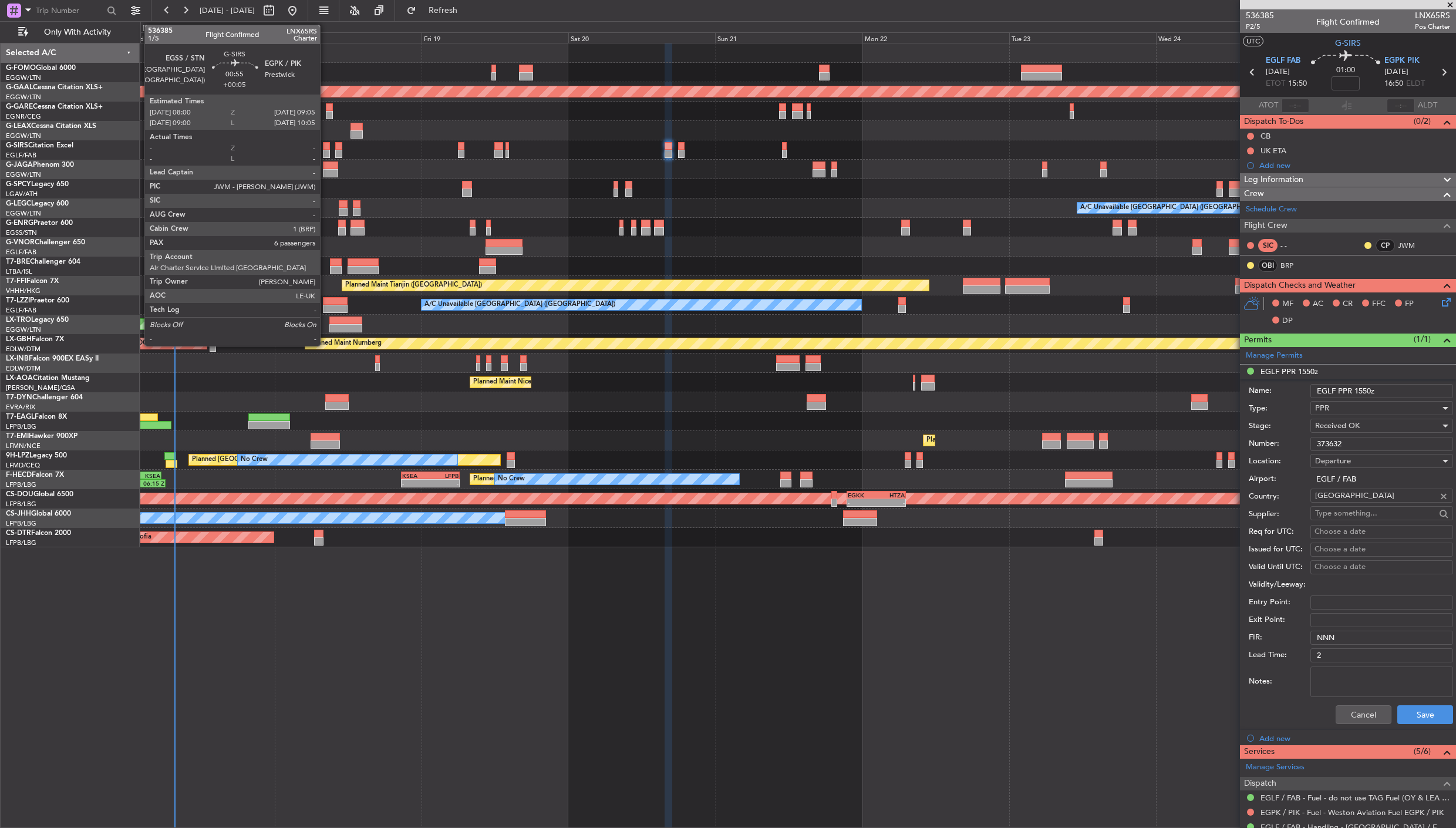
click at [326, 146] on div at bounding box center [327, 146] width 7 height 8
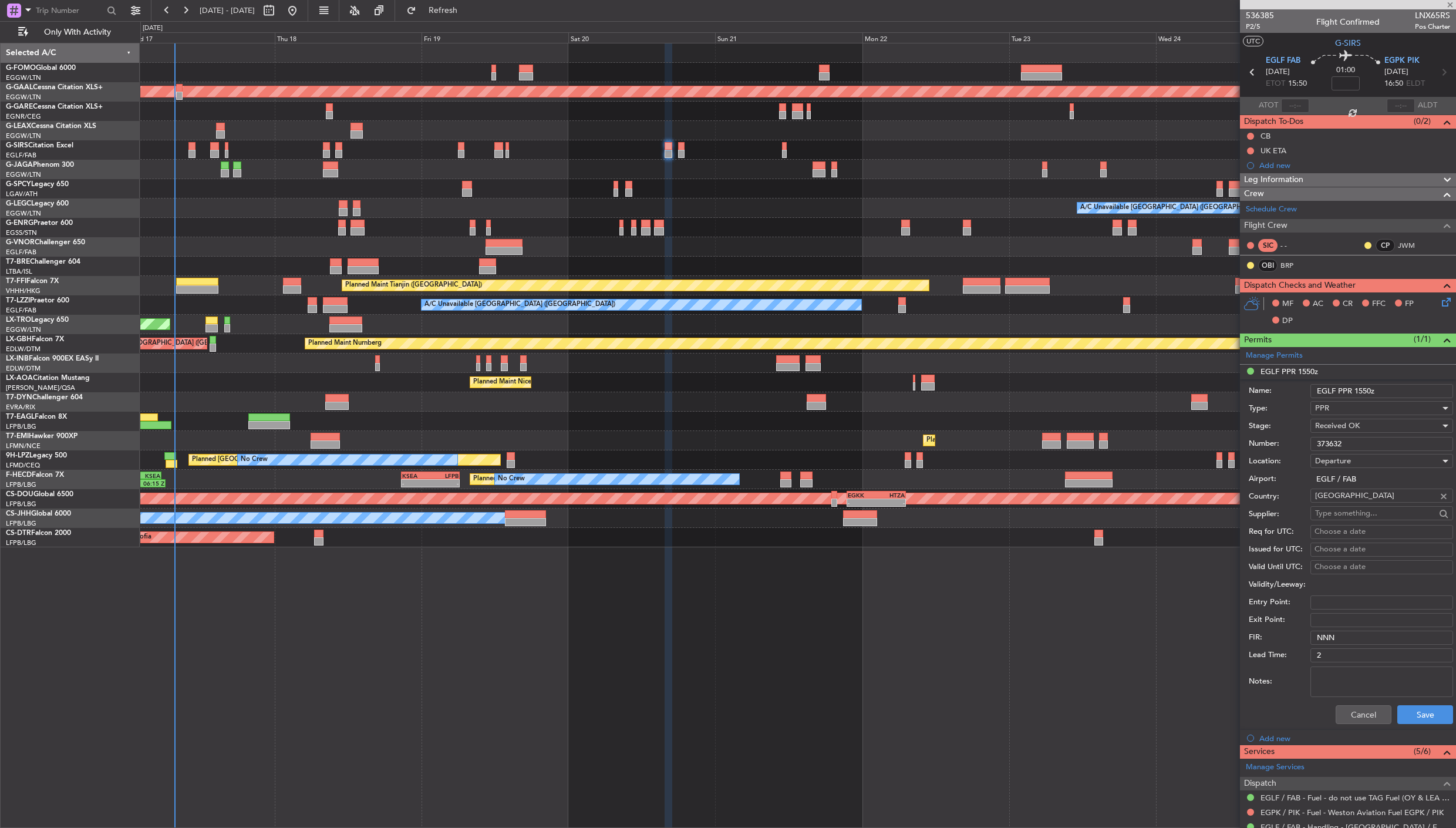
type input "+00:05"
type input "6"
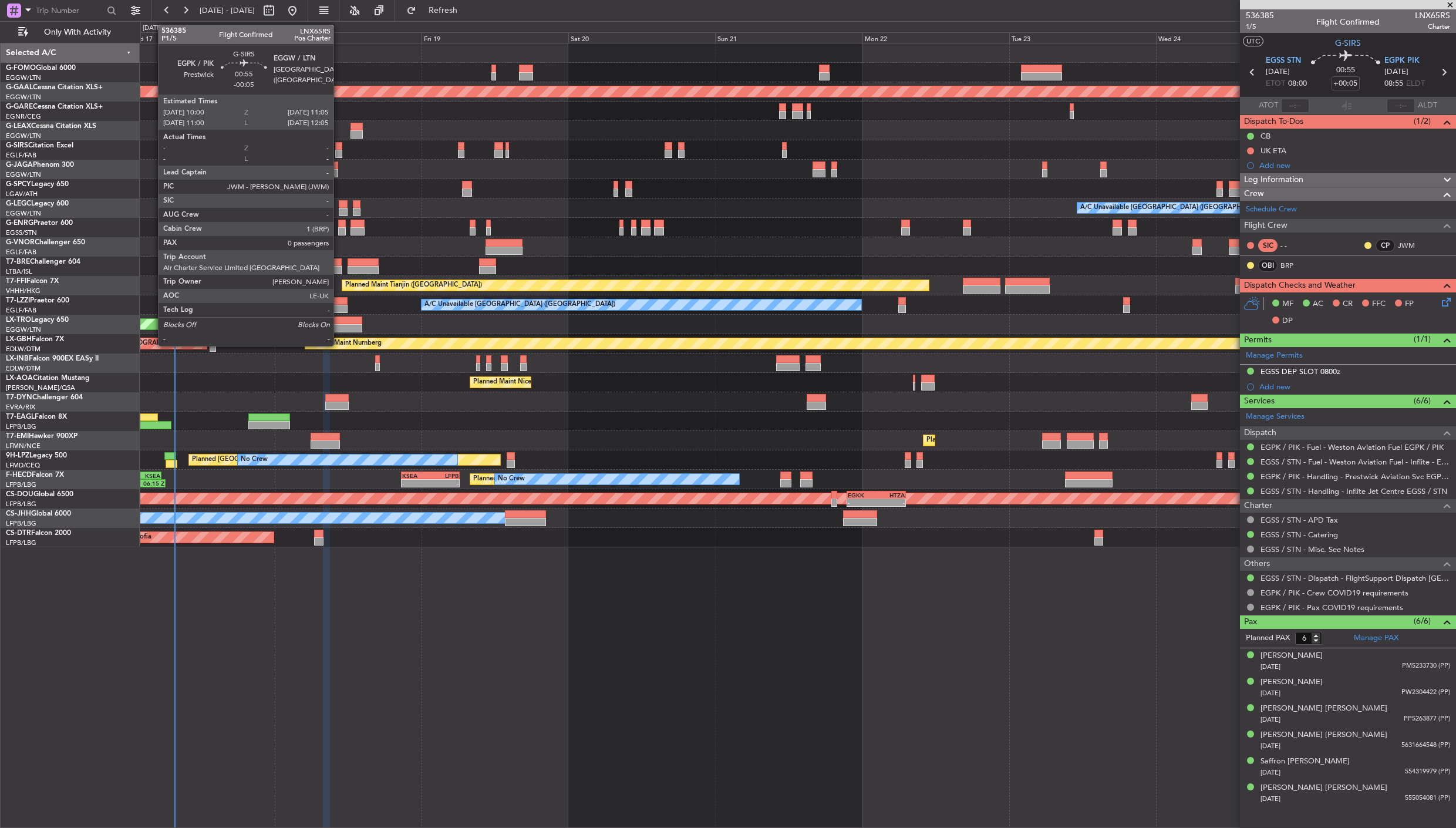
click at [339, 148] on div at bounding box center [339, 146] width 7 height 8
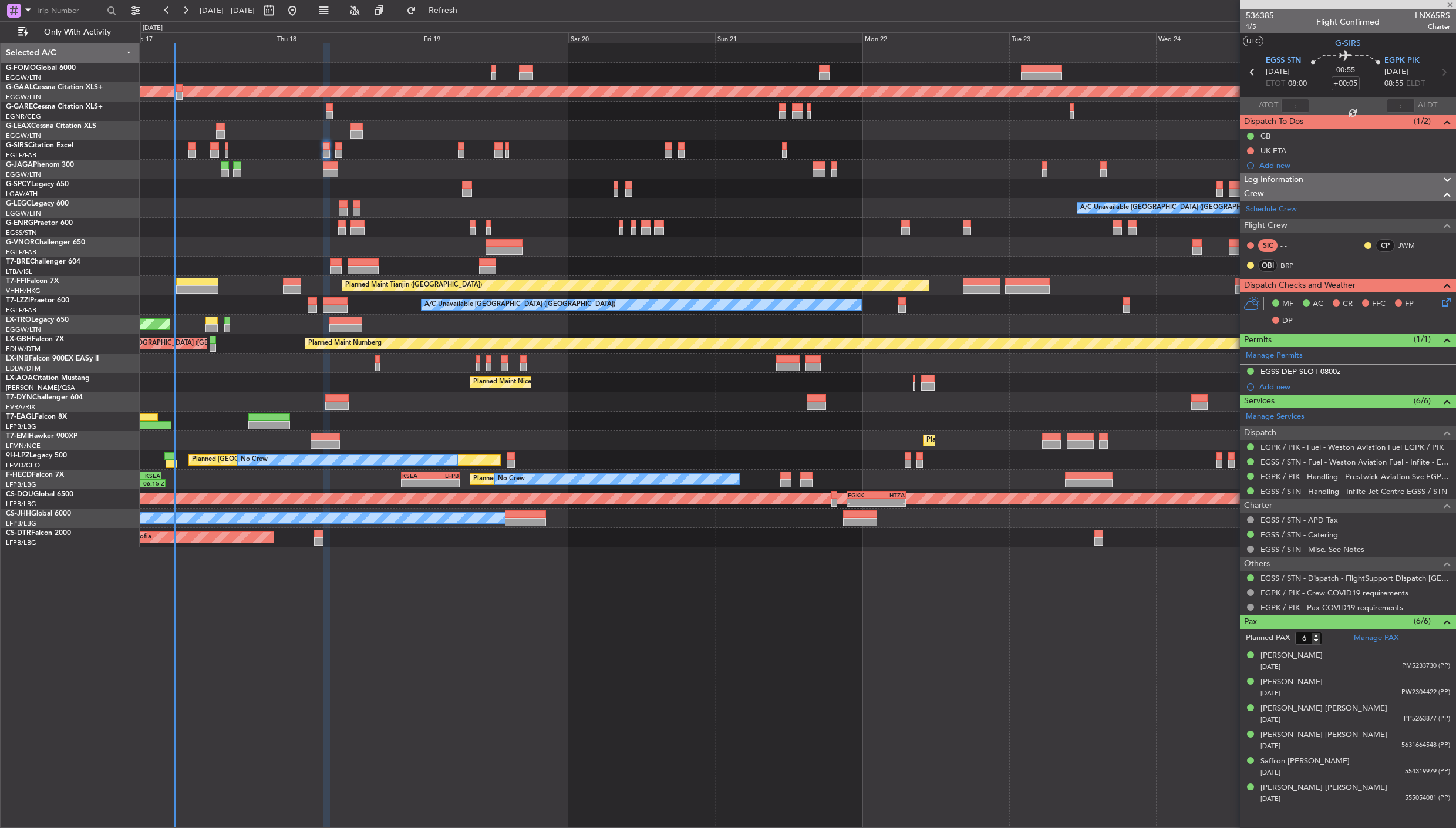
type input "-00:05"
type input "0"
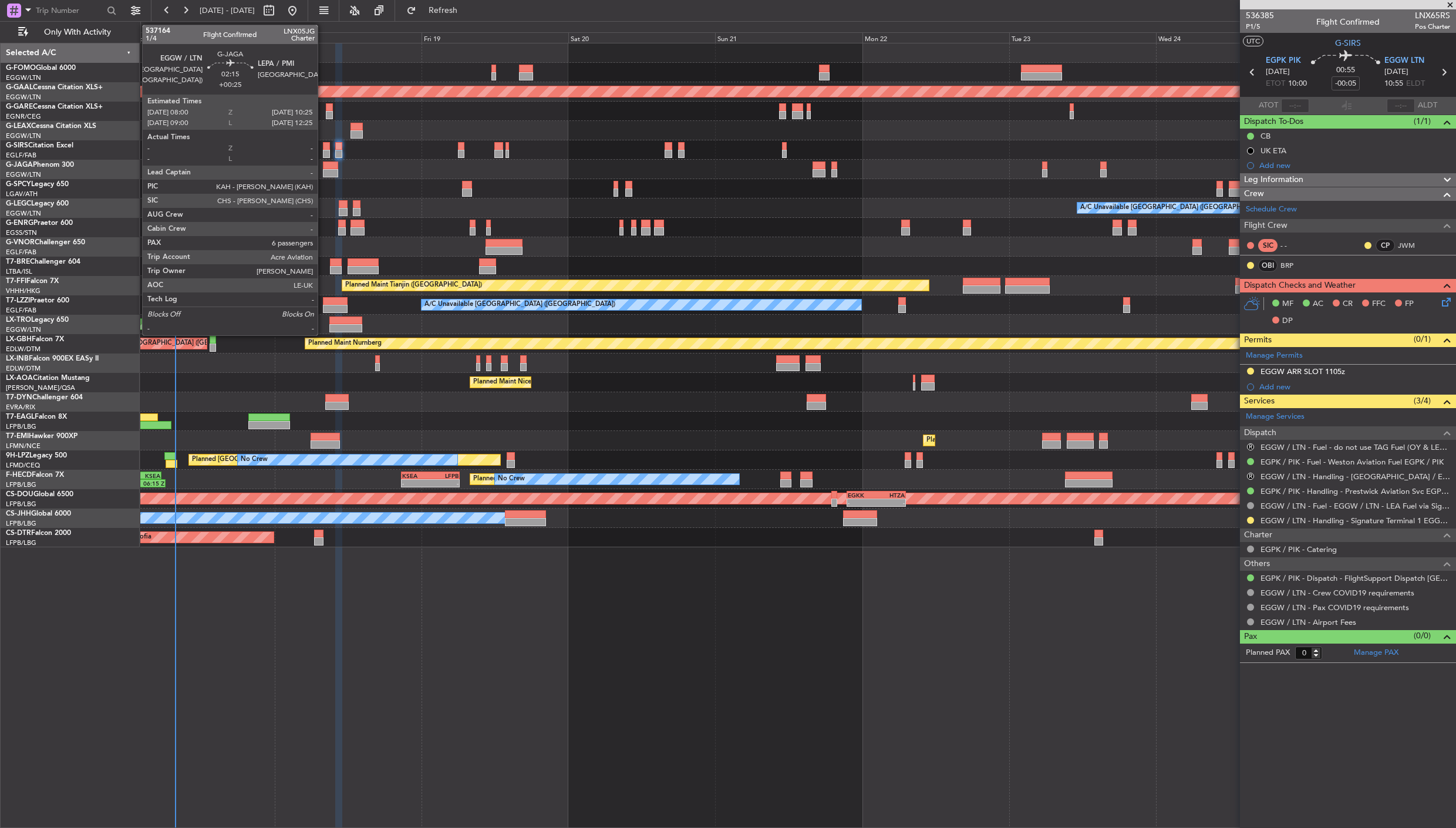
click at [323, 170] on div at bounding box center [331, 173] width 15 height 8
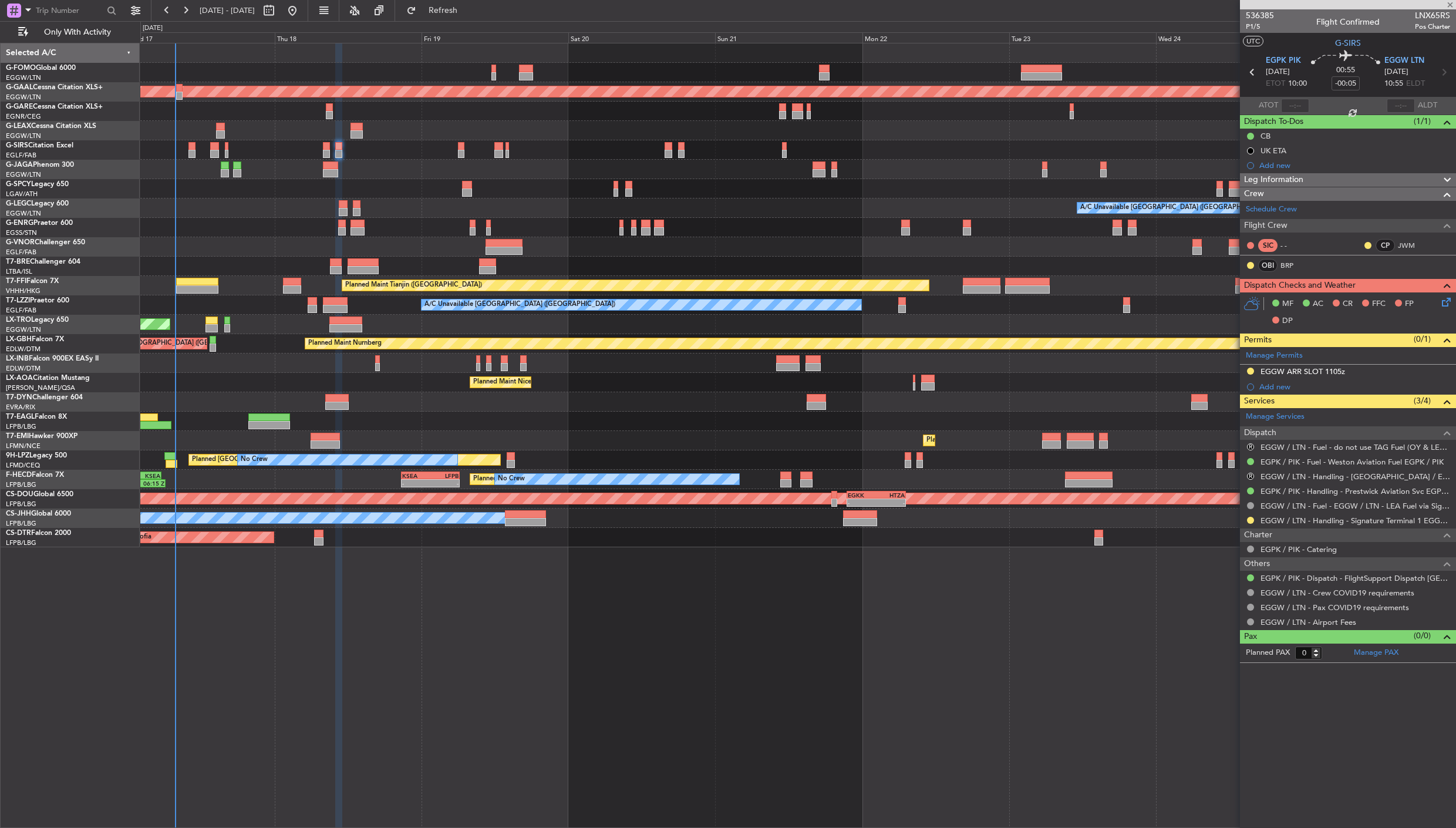
type input "+00:25"
type input "6"
